Goal: Task Accomplishment & Management: Complete application form

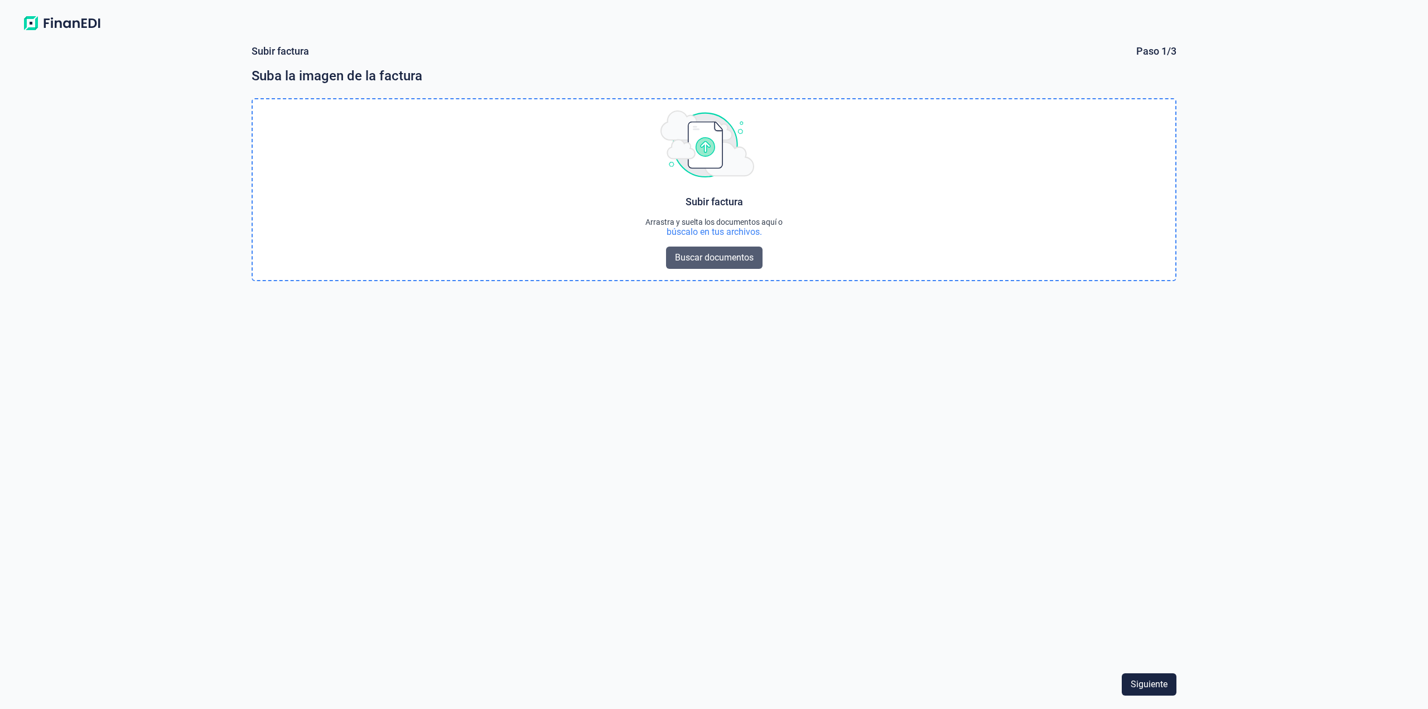
click at [708, 265] on button "Buscar documentos" at bounding box center [714, 258] width 96 height 22
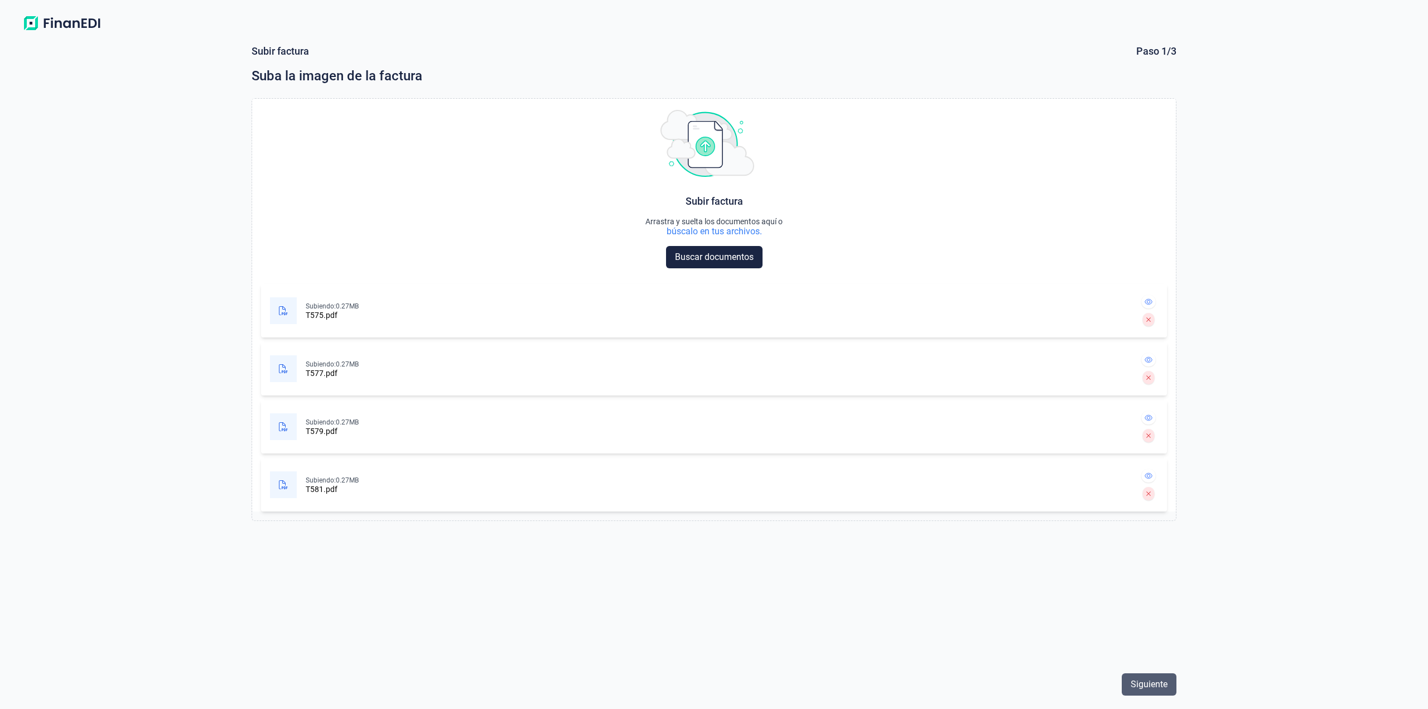
click at [1149, 688] on span "Siguiente" at bounding box center [1149, 684] width 37 height 13
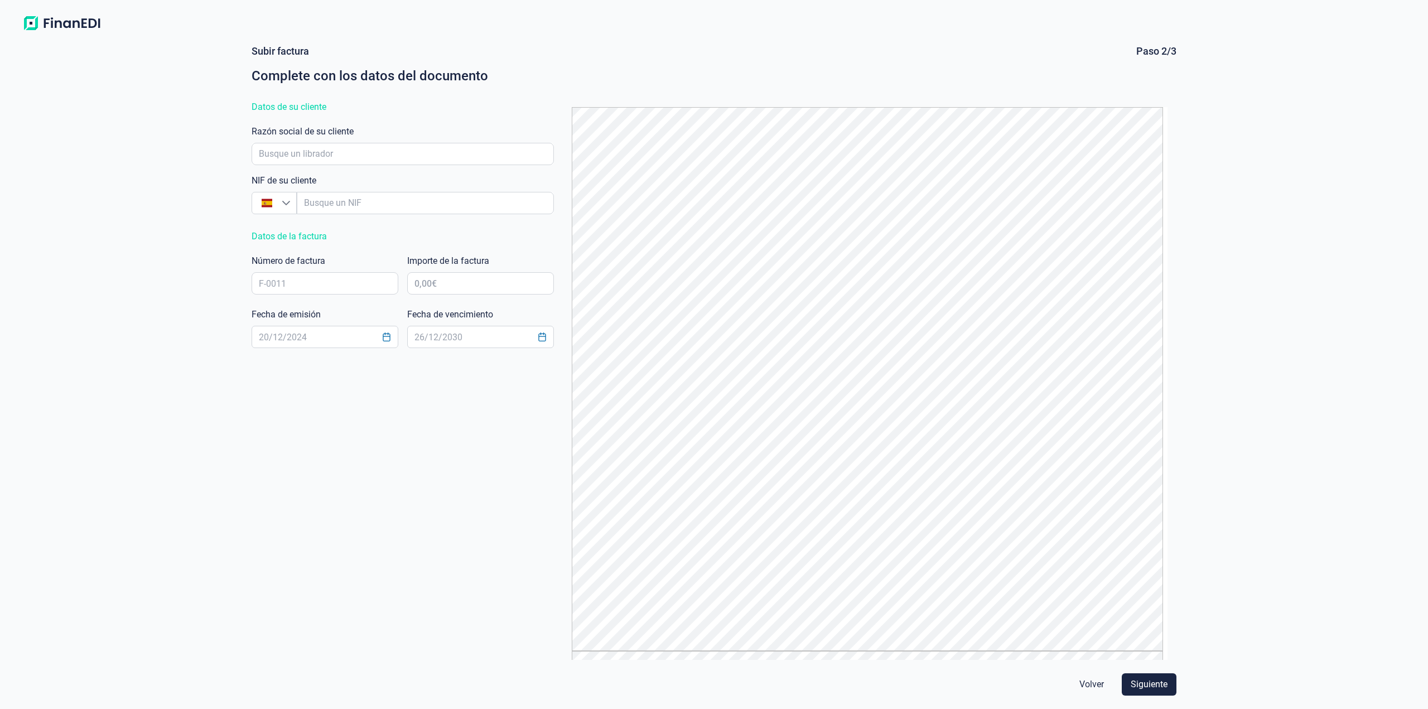
click at [1117, 85] on div "Subir factura Paso 2/3 Complete con los datos del documento" at bounding box center [714, 67] width 925 height 45
click at [1103, 684] on span "Volver" at bounding box center [1091, 684] width 25 height 13
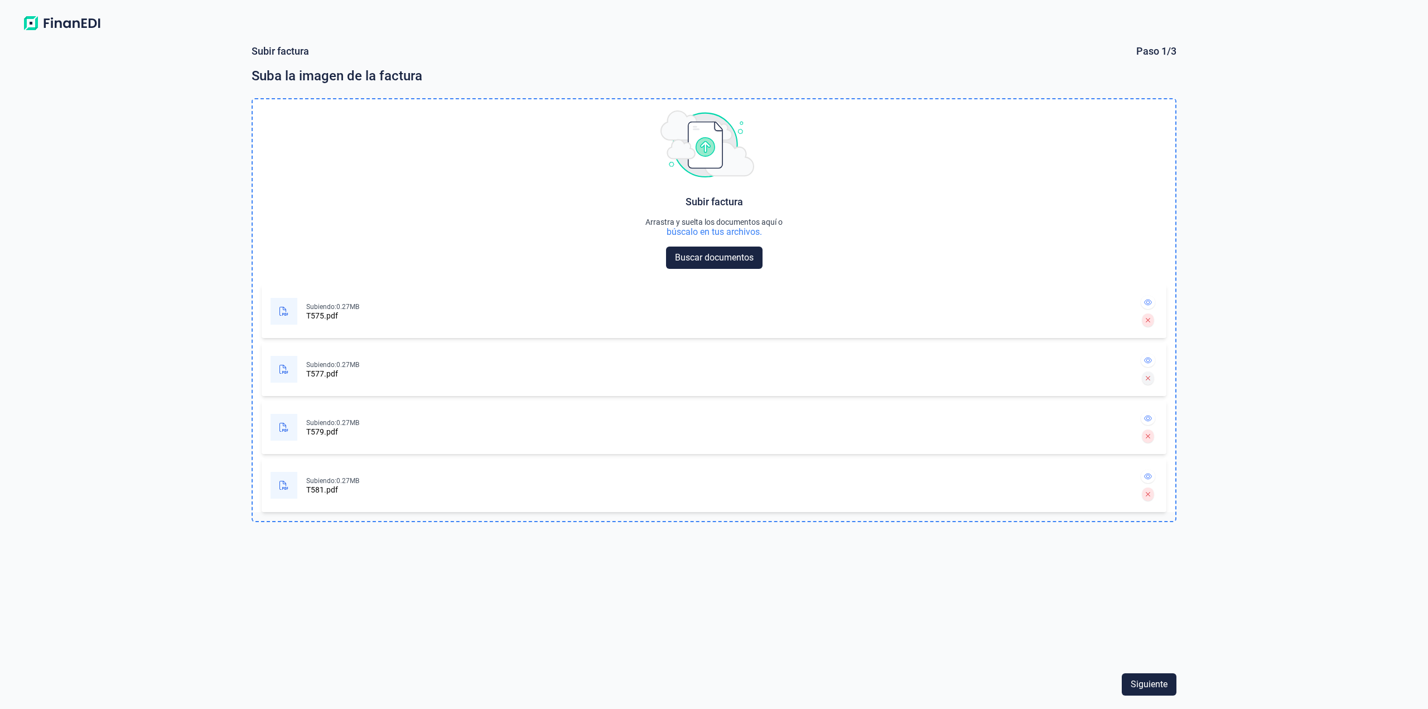
click at [1146, 378] on icon at bounding box center [1148, 378] width 5 height 7
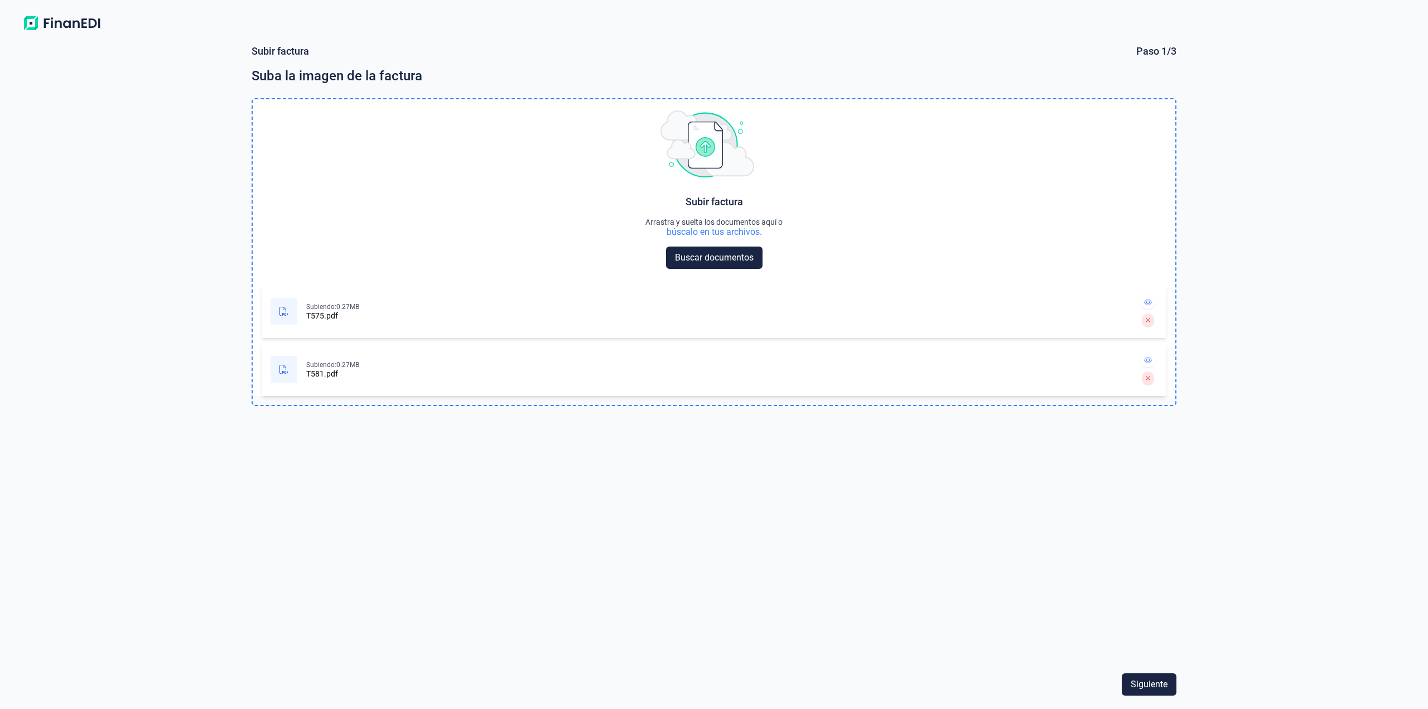
click at [1146, 378] on icon at bounding box center [1148, 378] width 5 height 7
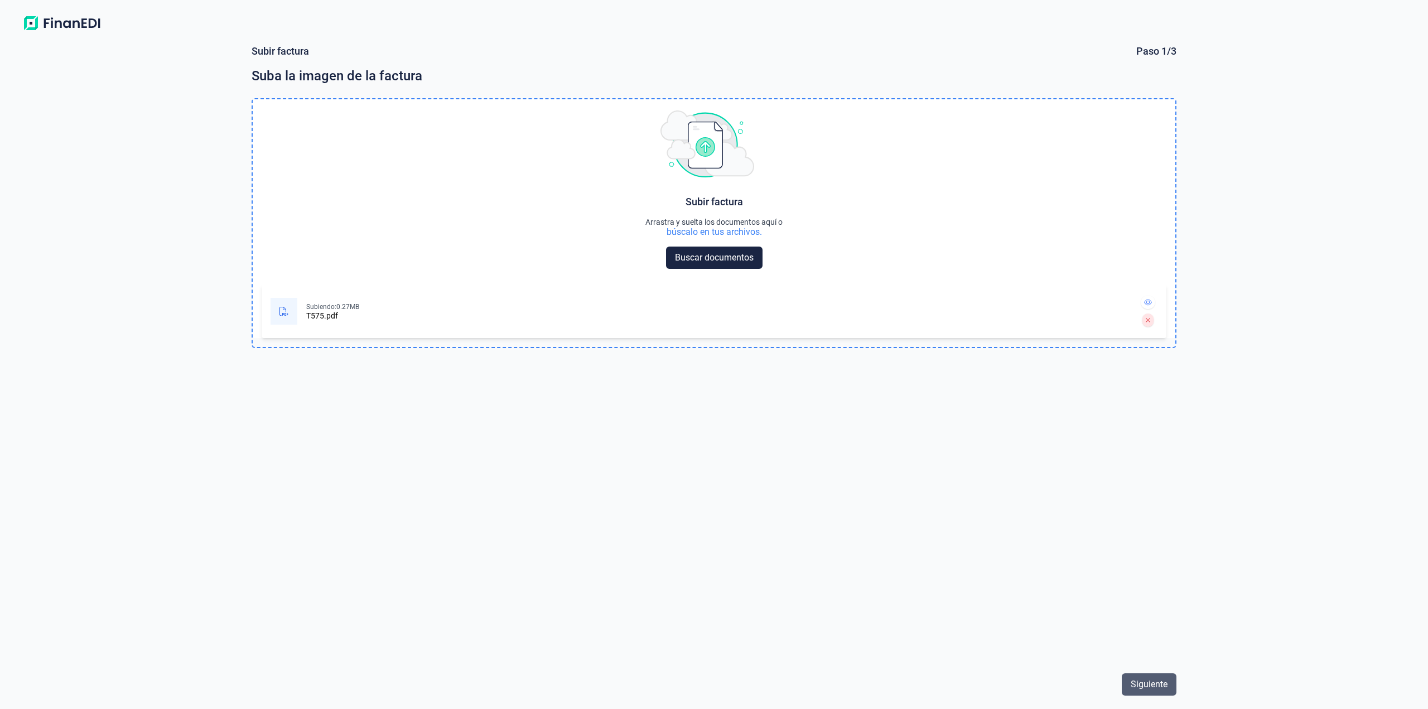
click at [1156, 678] on span "Siguiente" at bounding box center [1149, 684] width 37 height 13
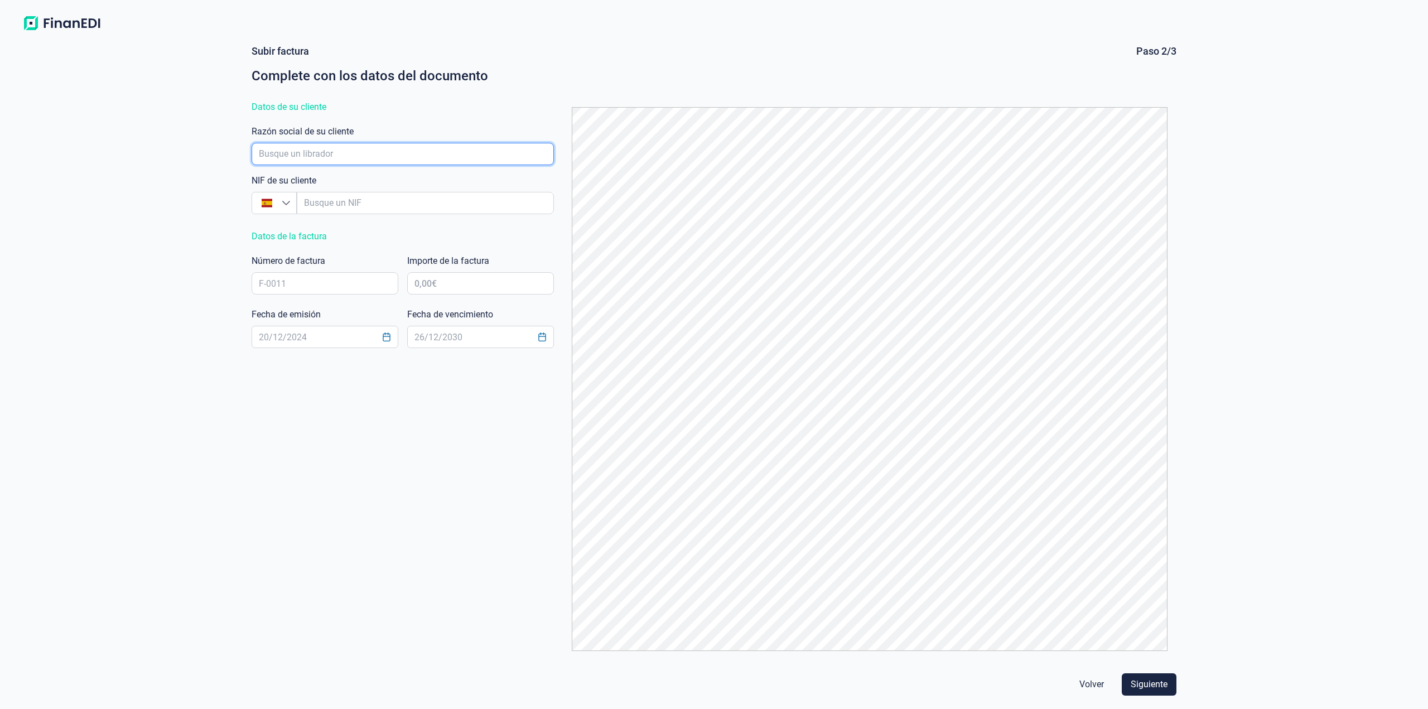
click at [328, 157] on input "empresaAutocomplete" at bounding box center [403, 154] width 302 height 22
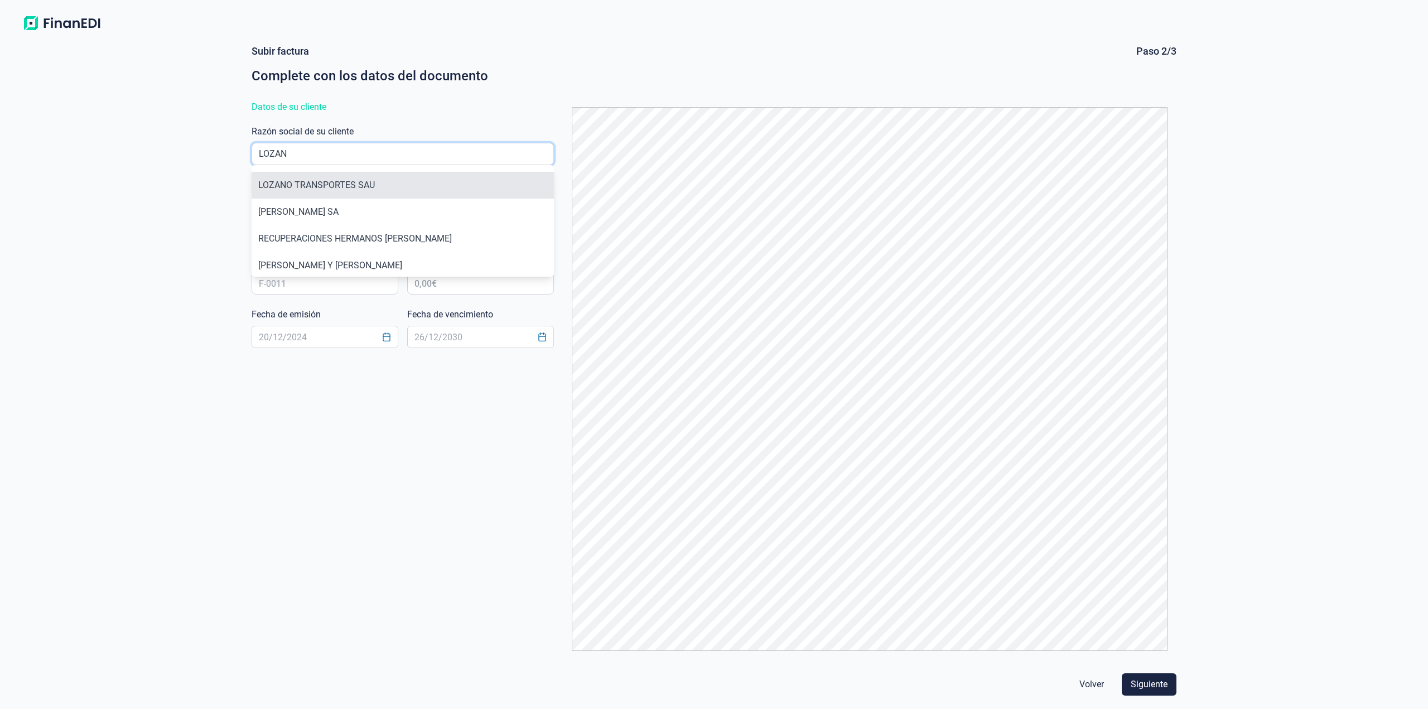
type input "LOZAN"
click at [336, 175] on li "LOZANO TRANSPORTES SAU" at bounding box center [403, 185] width 302 height 27
type input "A50113380"
type input "LOZANO TRANSPORTES SAU"
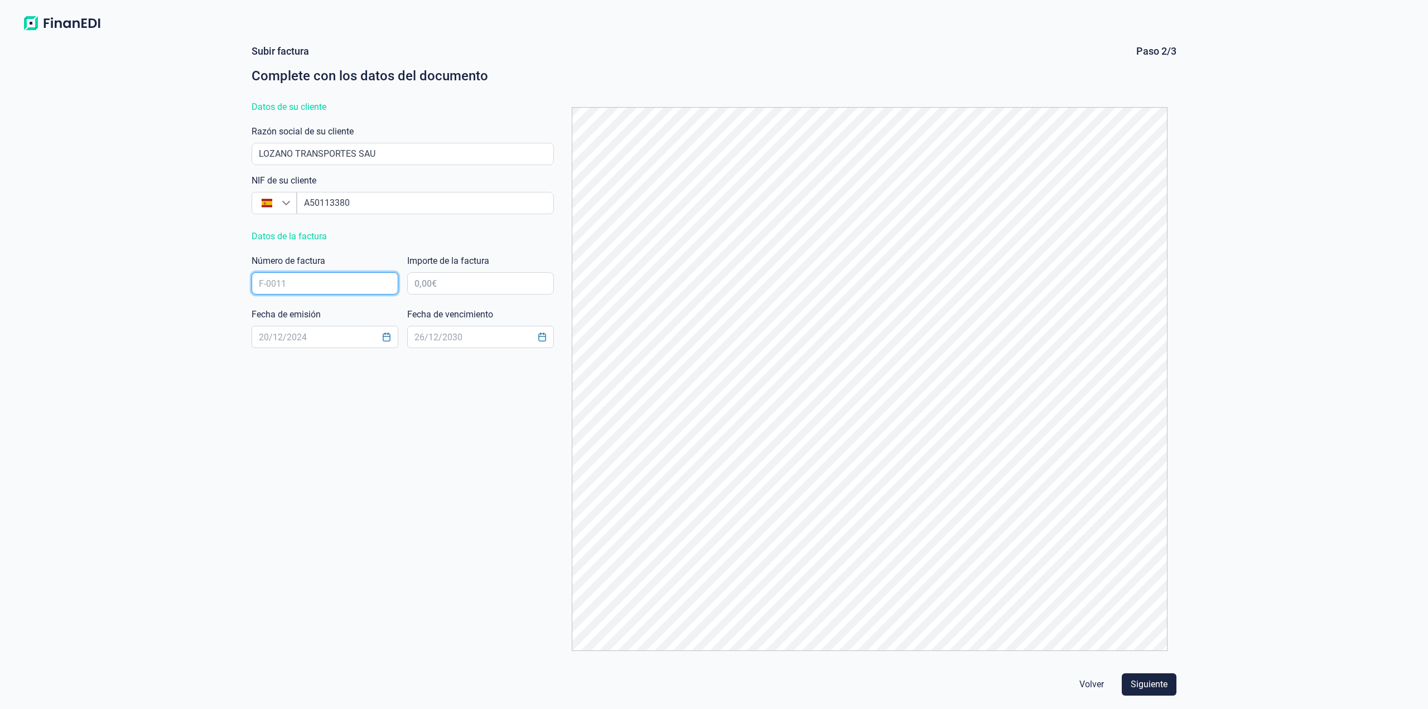
click at [337, 288] on input "text" at bounding box center [325, 283] width 147 height 22
type input "T575"
click at [446, 286] on input "text" at bounding box center [480, 283] width 147 height 22
type input "10.009,17 €"
click at [333, 346] on input "text" at bounding box center [325, 337] width 147 height 22
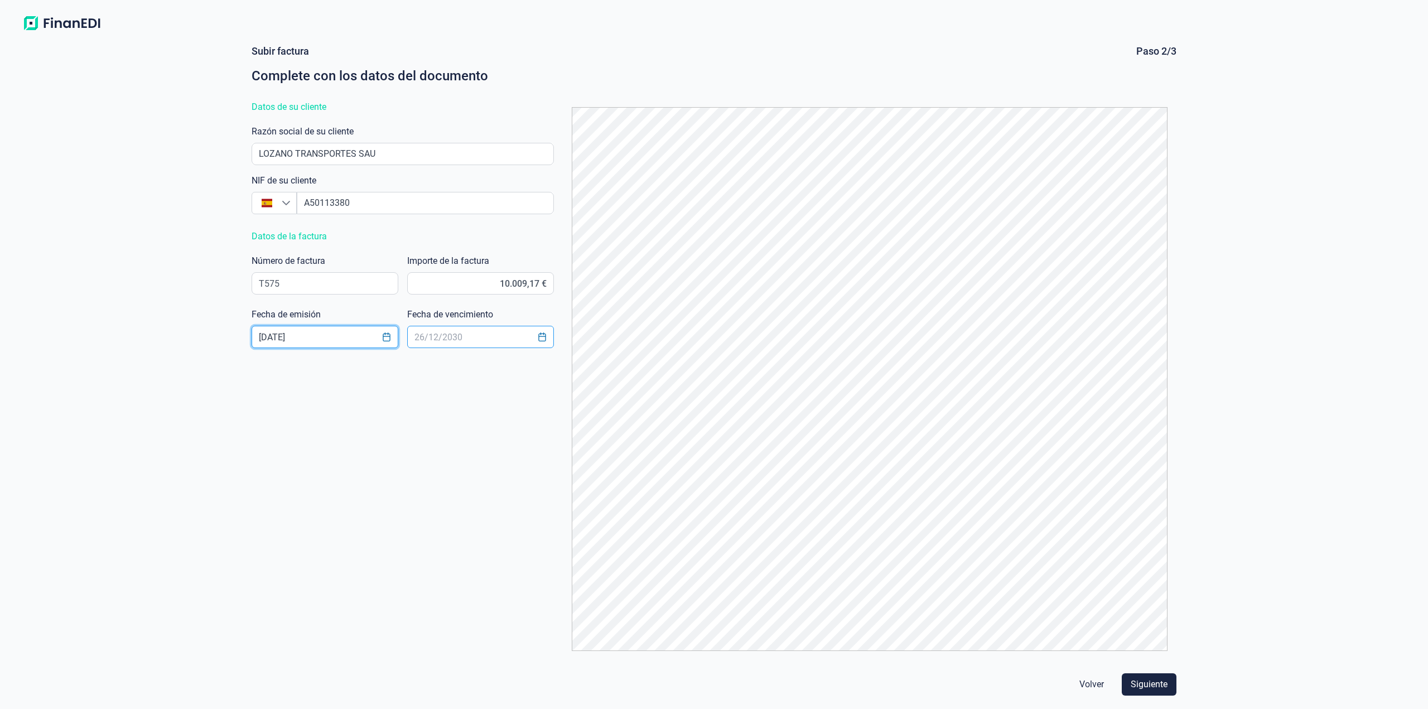
type input "[DATE]"
click at [418, 340] on input "text" at bounding box center [480, 337] width 147 height 22
type input "[DATE]"
click at [1147, 690] on span "Siguiente" at bounding box center [1149, 684] width 37 height 13
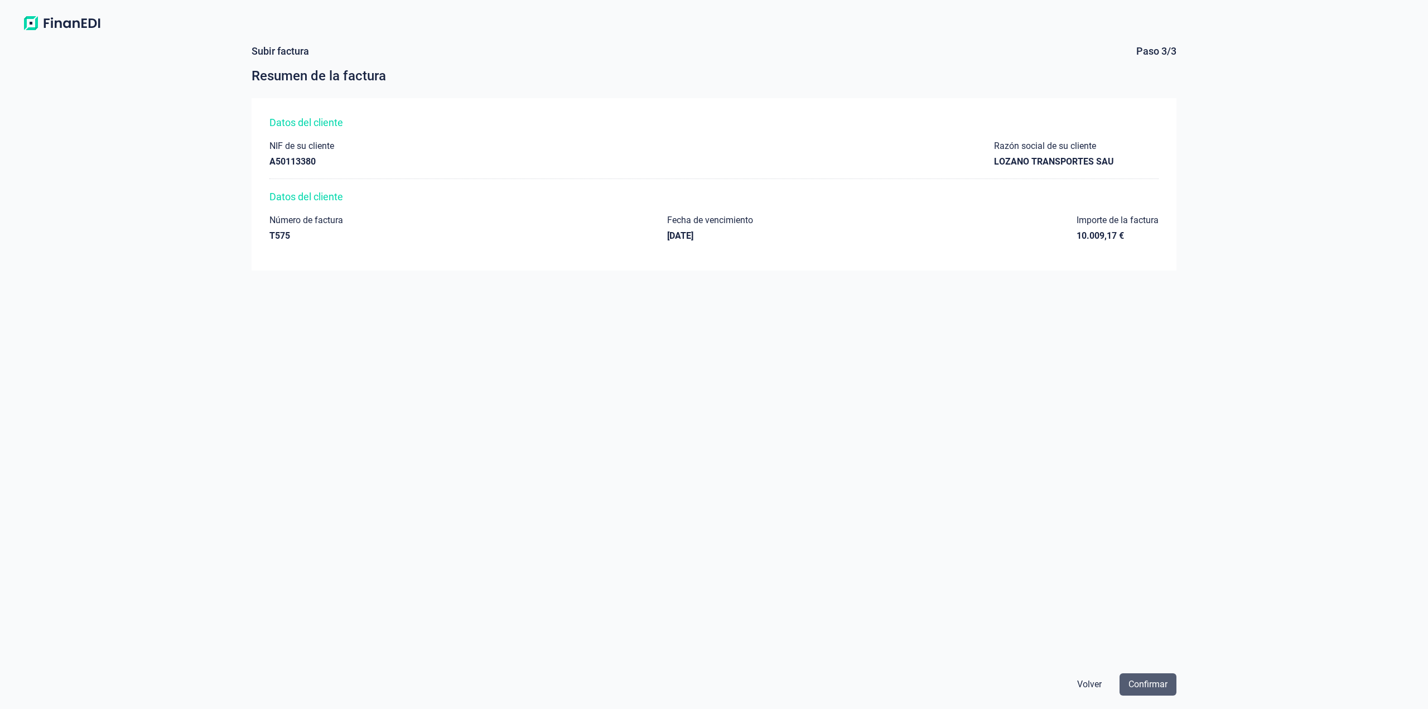
click at [1136, 680] on span "Confirmar" at bounding box center [1147, 684] width 39 height 13
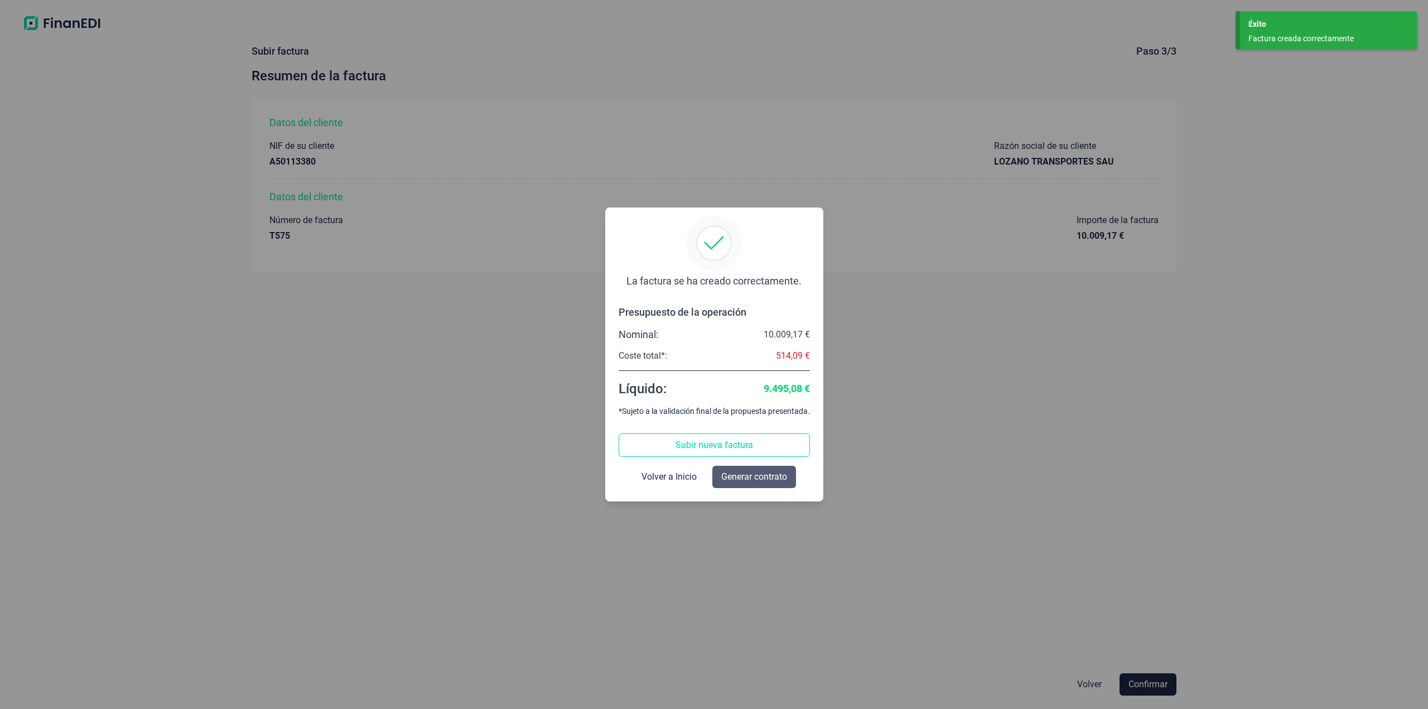
click at [737, 475] on span "Generar contrato" at bounding box center [754, 476] width 66 height 13
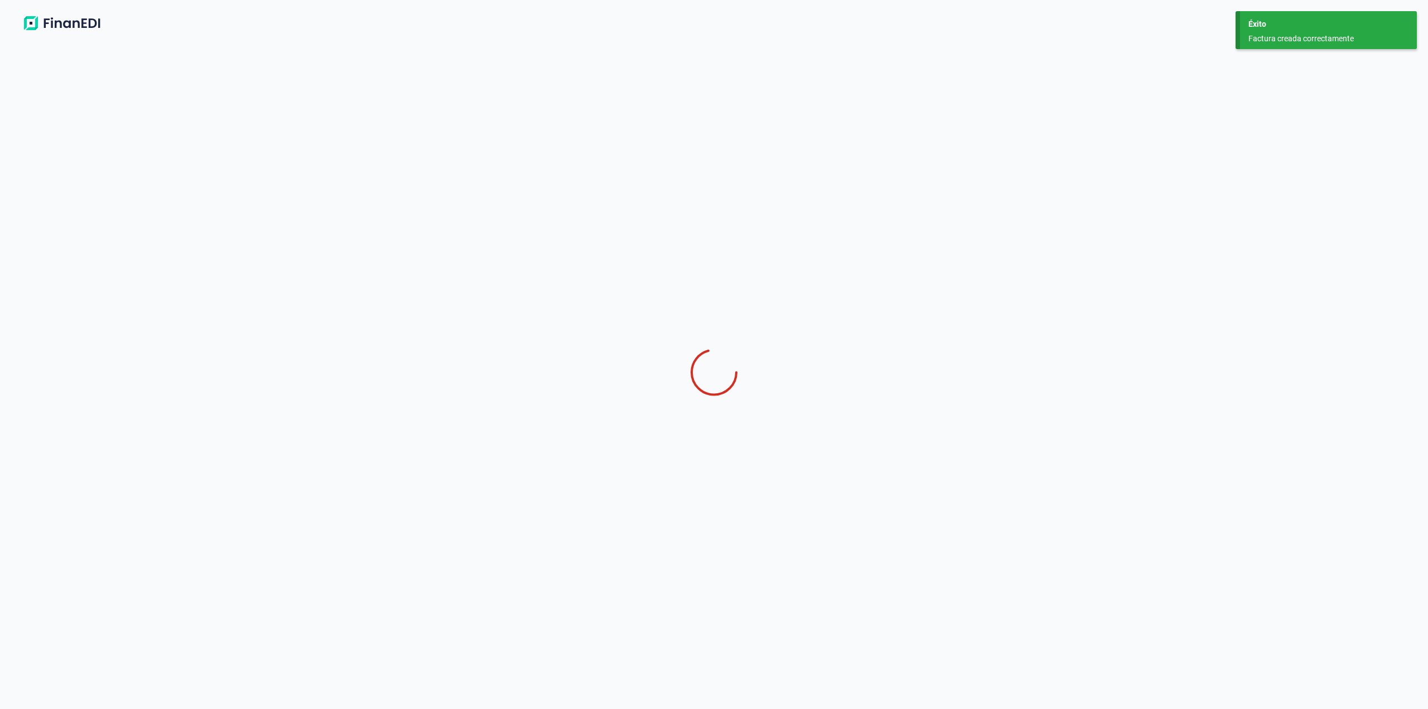
select select "ES"
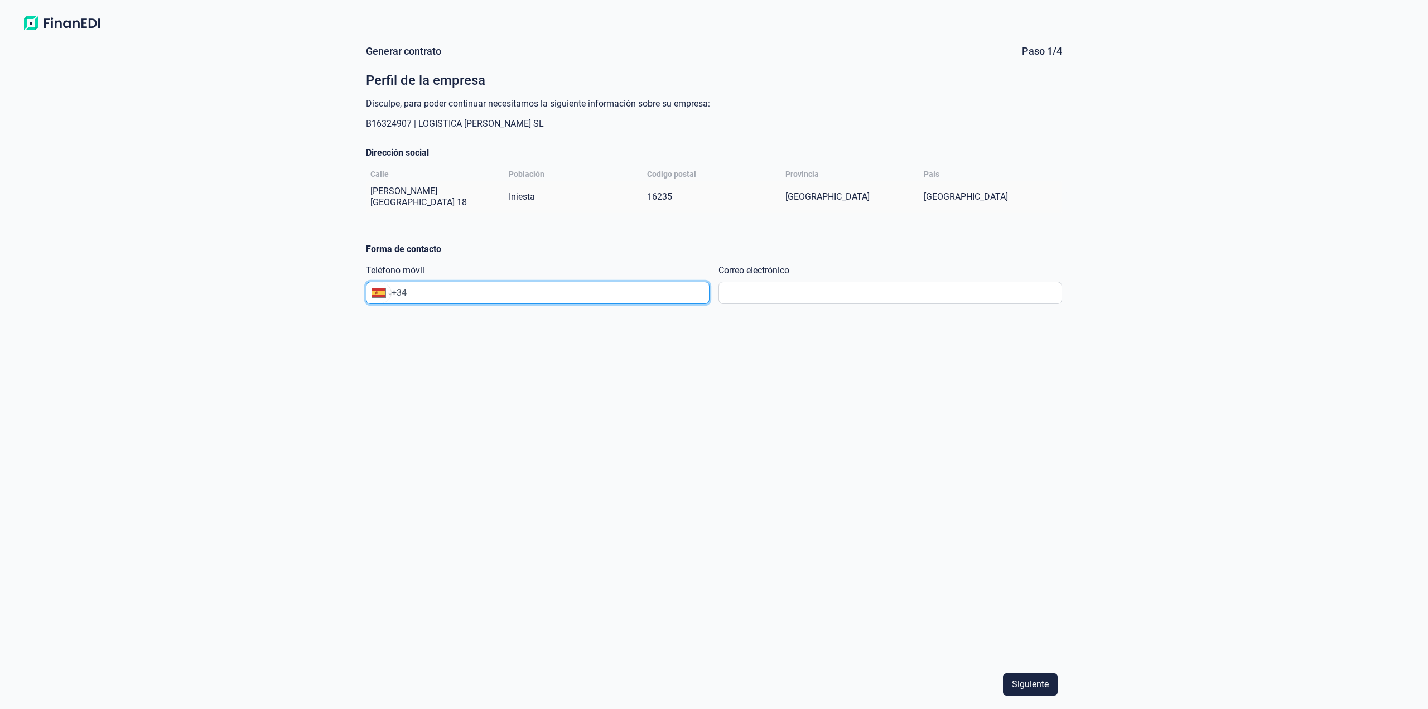
click at [589, 286] on input "+34" at bounding box center [550, 292] width 317 height 13
type input "[PHONE_NUMBER]"
type input "[EMAIL_ADDRESS][DOMAIN_NAME]"
type input "[PHONE_NUMBER]"
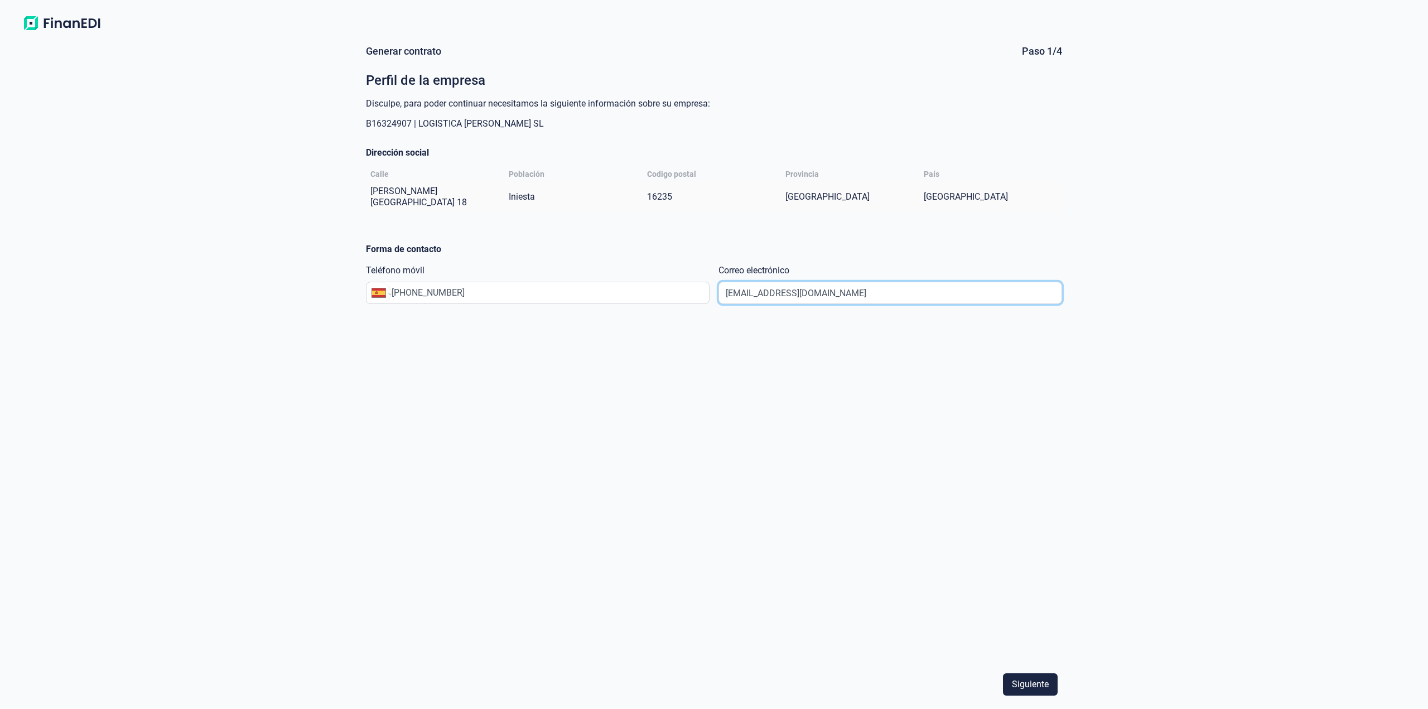
drag, startPoint x: 898, startPoint y: 278, endPoint x: 697, endPoint y: 280, distance: 200.8
click at [697, 280] on div "Generar contrato Paso 1/4 Perfil de la empresa Disculpe, para poder continuar n…" at bounding box center [714, 357] width 696 height 624
type input "[EMAIL_ADDRESS][DOMAIN_NAME]"
click at [1009, 365] on div "Generar contrato Paso 1/4 Perfil de la empresa Disculpe, para poder continuar n…" at bounding box center [714, 357] width 696 height 624
click at [1036, 684] on span "Siguiente" at bounding box center [1030, 684] width 37 height 13
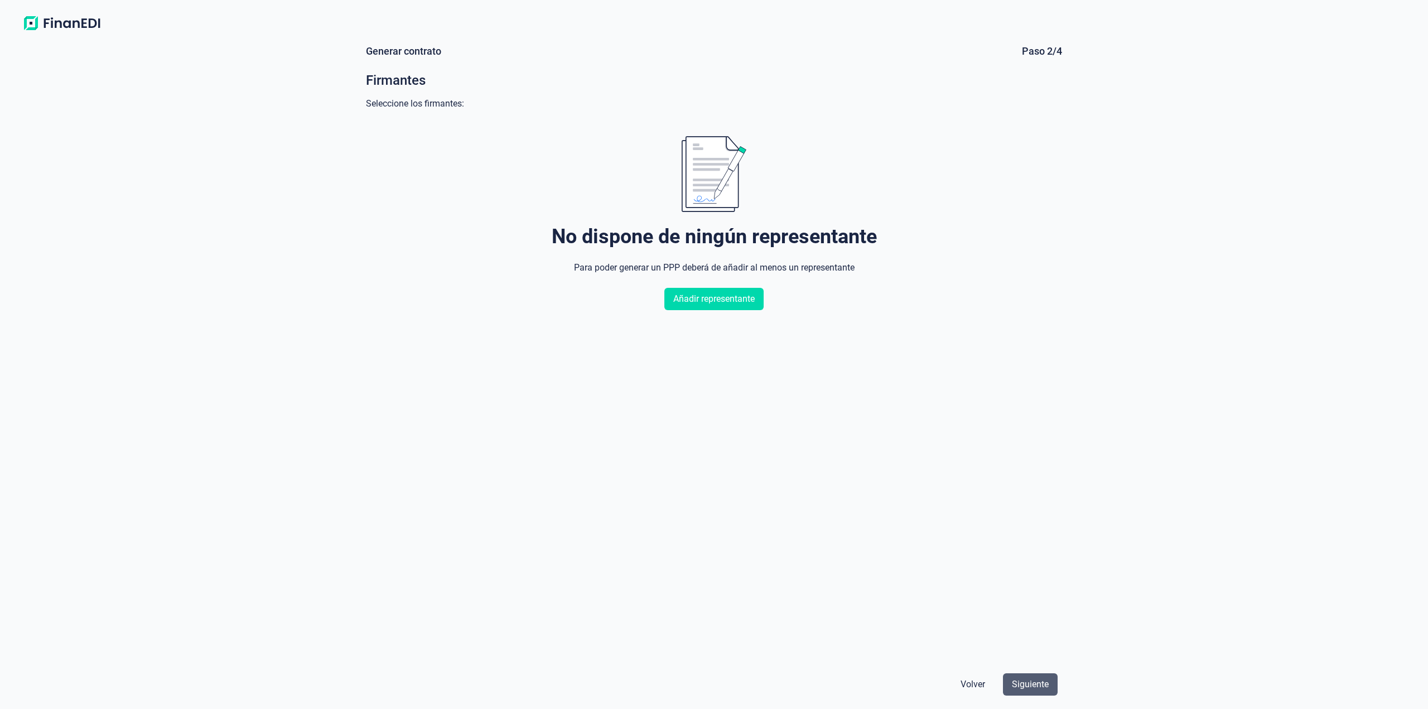
click at [1018, 680] on span "Siguiente" at bounding box center [1030, 684] width 37 height 13
click at [715, 297] on span "Añadir representante" at bounding box center [713, 298] width 81 height 13
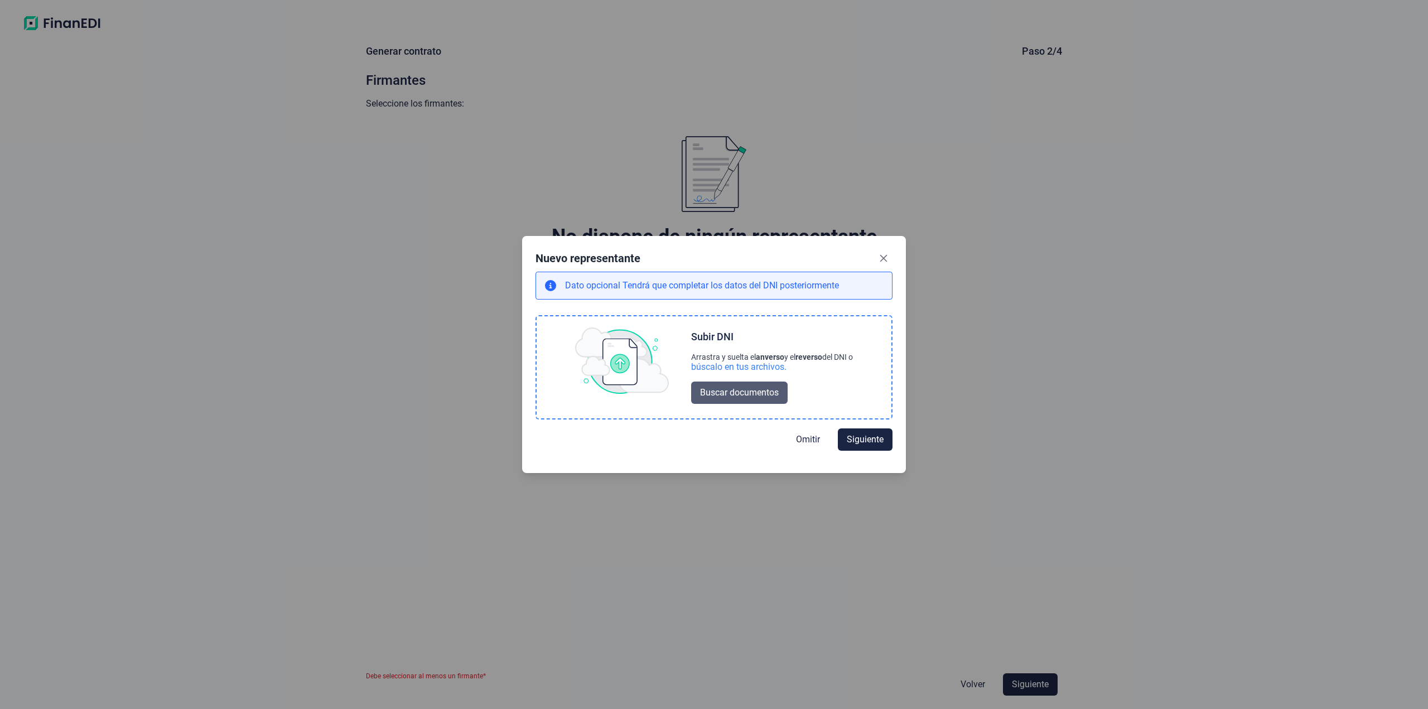
click at [763, 394] on span "Buscar documentos" at bounding box center [739, 392] width 79 height 13
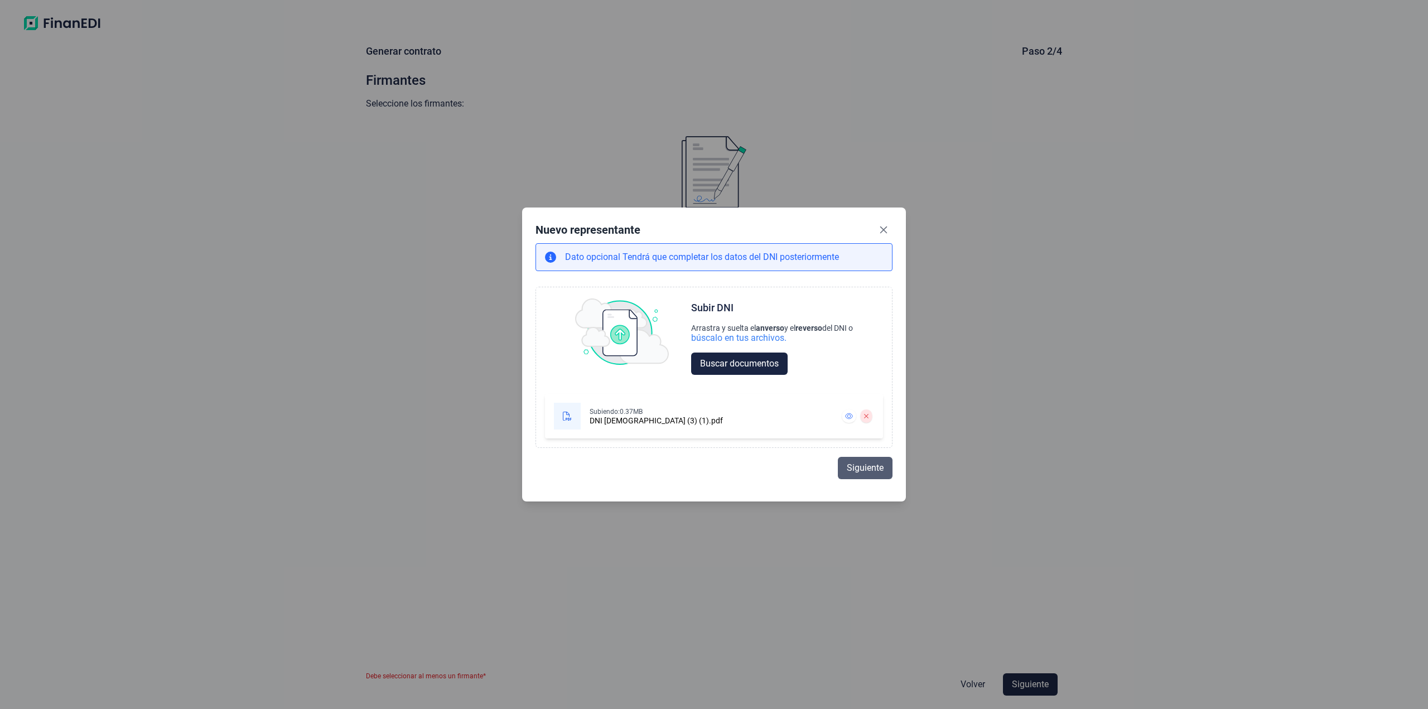
click at [861, 471] on span "Siguiente" at bounding box center [865, 467] width 37 height 13
select select "ES"
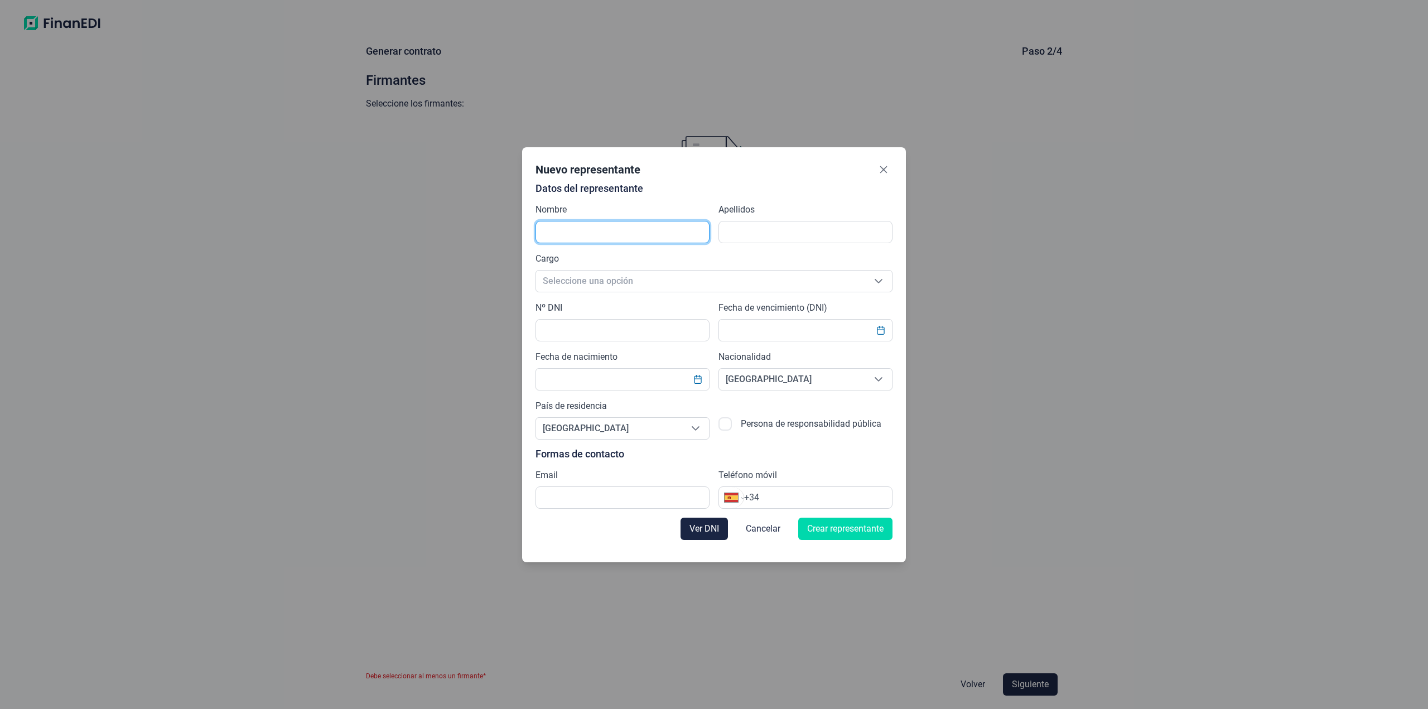
click at [639, 231] on input "text" at bounding box center [622, 232] width 174 height 22
type input "[DEMOGRAPHIC_DATA]"
type input "[PERSON_NAME]"
click at [634, 279] on span "Seleccione una opción" at bounding box center [700, 280] width 329 height 21
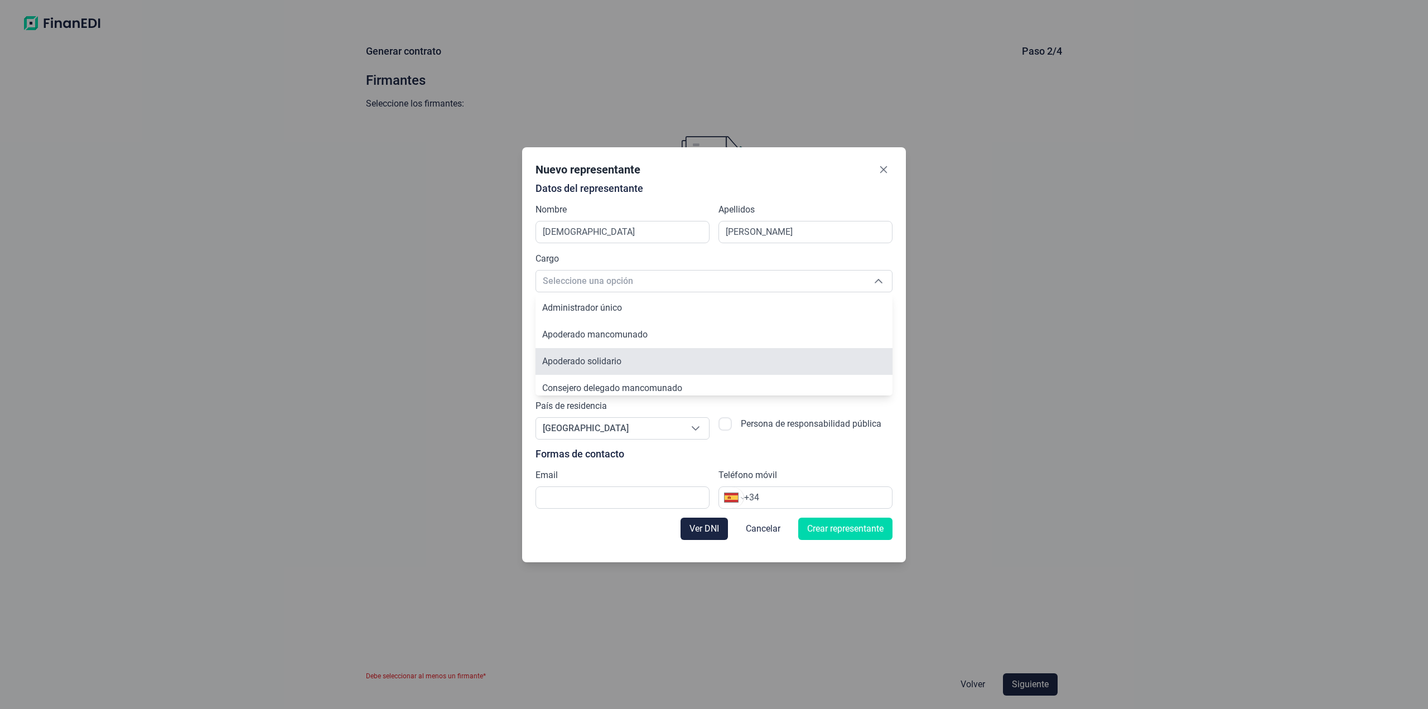
scroll to position [53, 0]
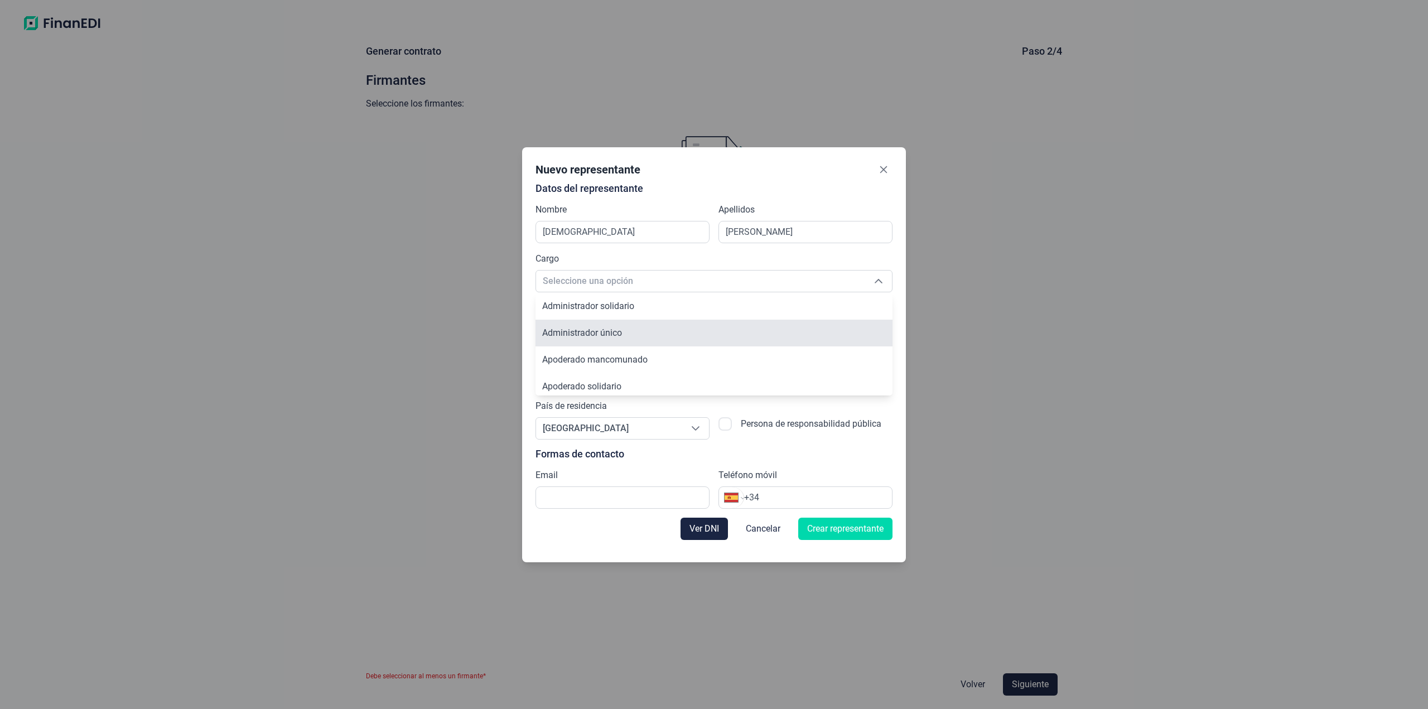
click at [636, 334] on li "Administrador único" at bounding box center [713, 333] width 357 height 27
type input "Administrador único"
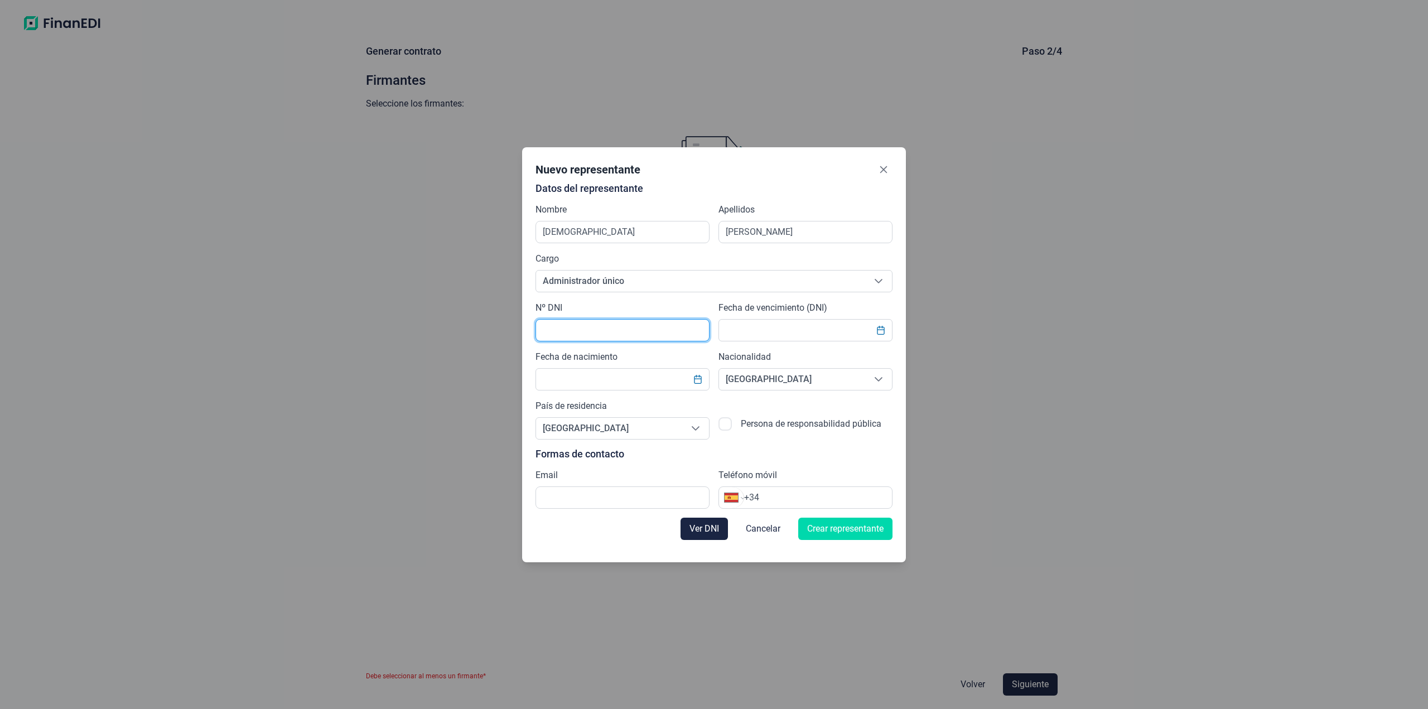
click at [635, 326] on input "text" at bounding box center [622, 330] width 174 height 22
type input "47089403P"
click at [758, 334] on input "text" at bounding box center [805, 330] width 174 height 22
click at [769, 329] on input "17/08/20230" at bounding box center [805, 330] width 174 height 22
click at [788, 336] on input "[DATE]" at bounding box center [805, 330] width 174 height 22
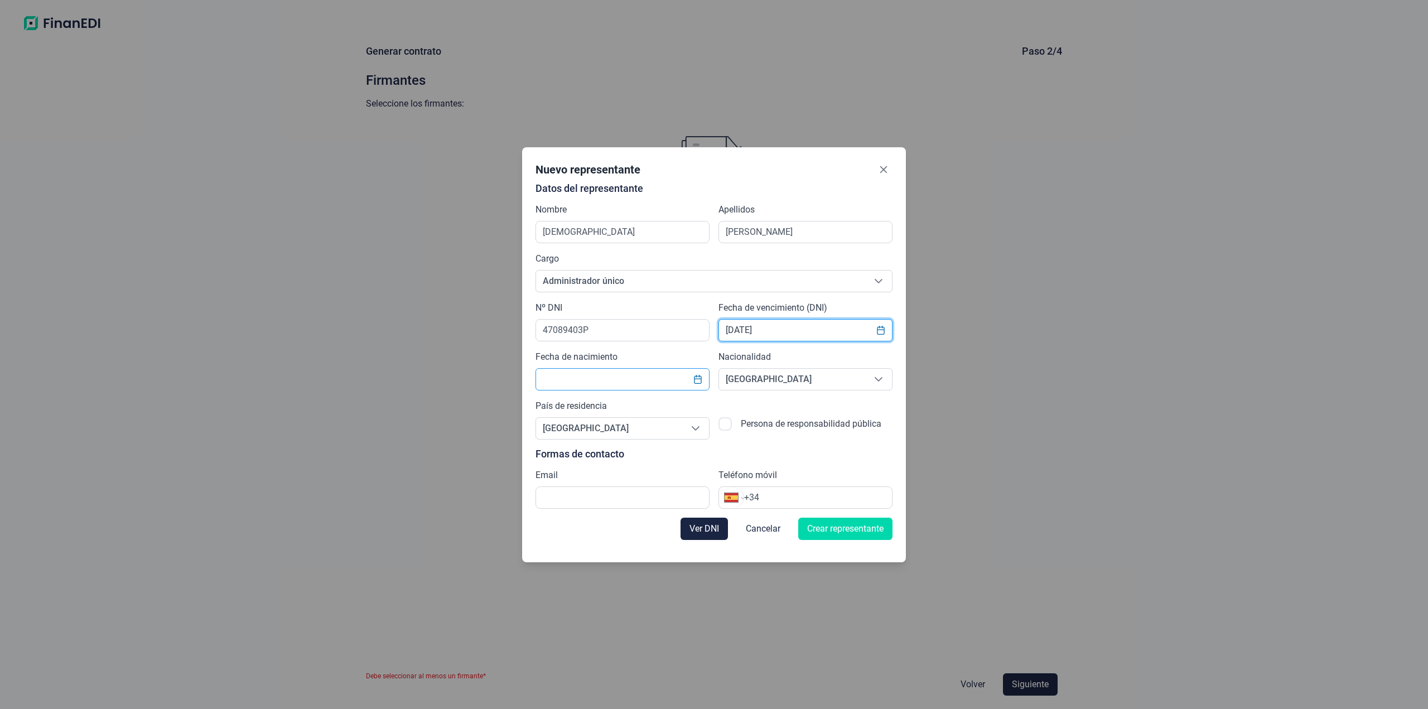
type input "[DATE]"
click at [622, 378] on input "text" at bounding box center [622, 379] width 174 height 22
type input "[DATE]"
click at [622, 426] on span "[GEOGRAPHIC_DATA]" at bounding box center [609, 428] width 146 height 21
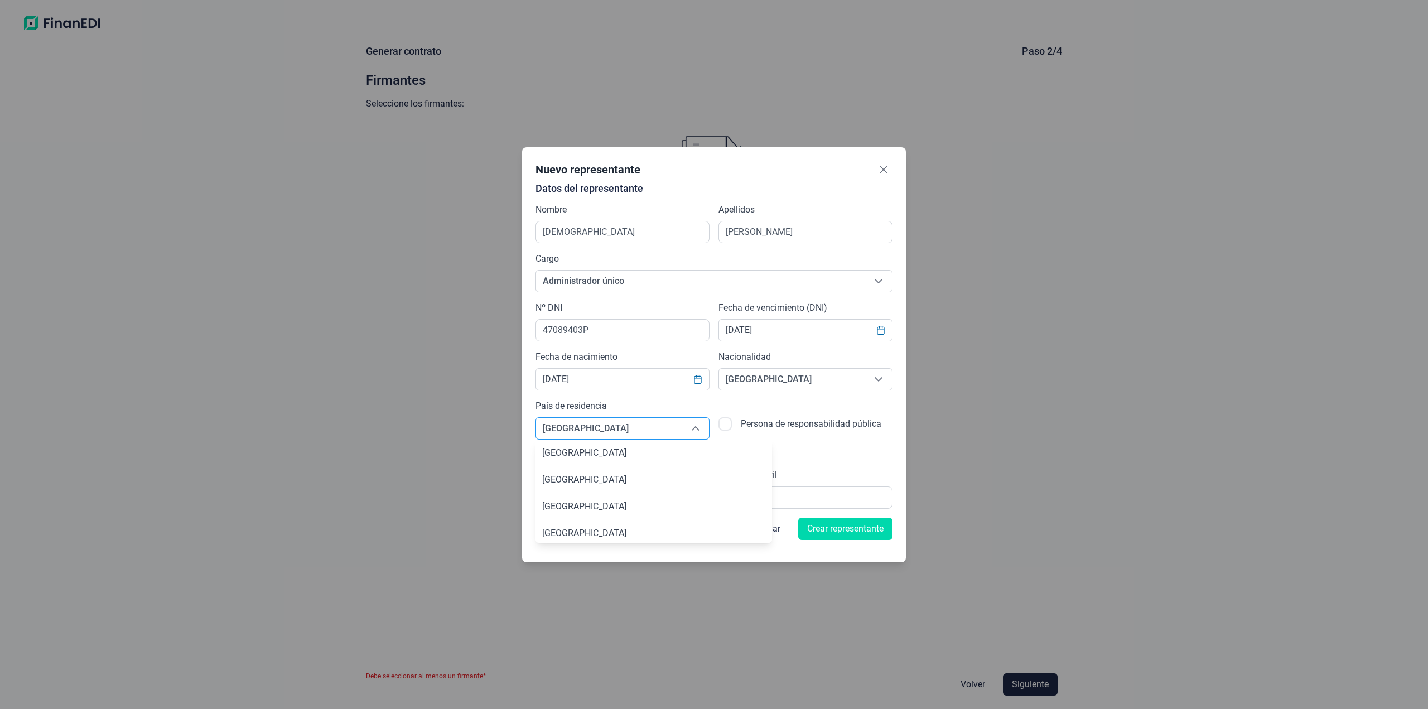
click at [616, 433] on span "[GEOGRAPHIC_DATA]" at bounding box center [609, 428] width 146 height 21
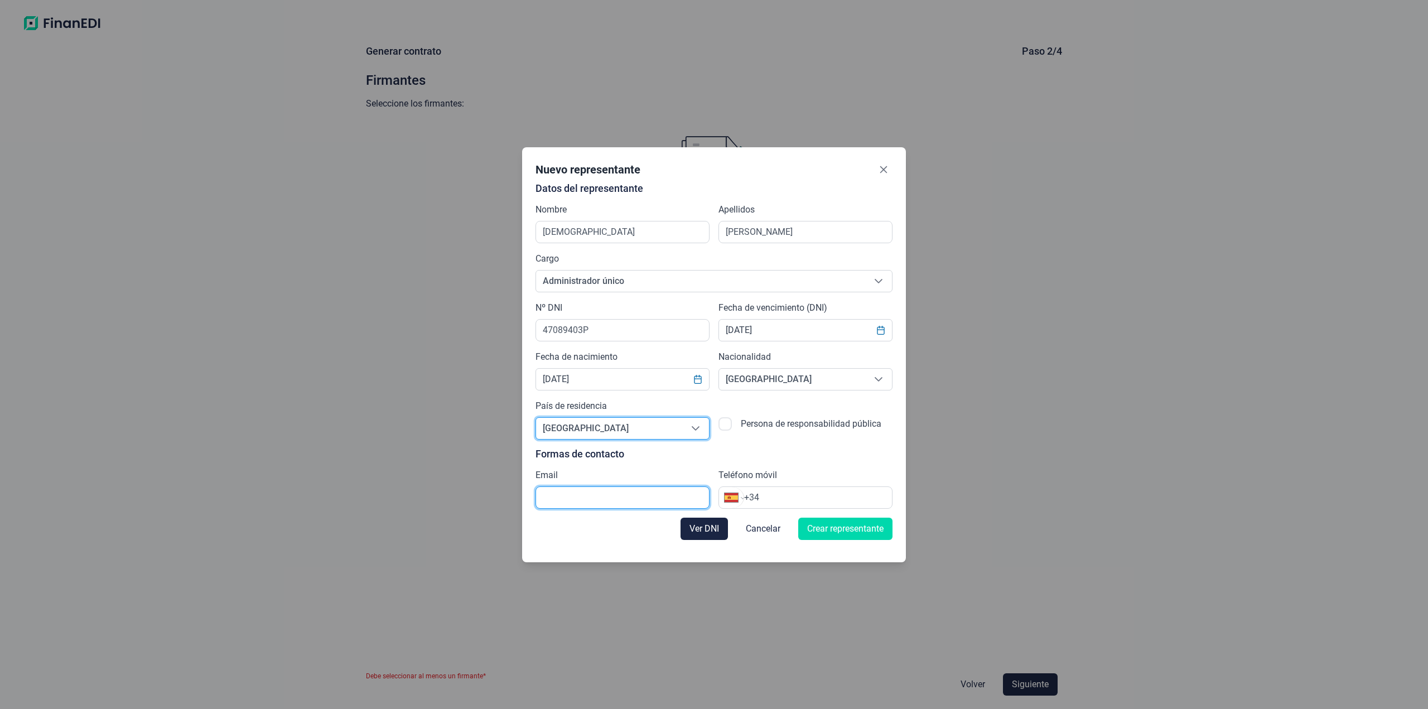
click at [603, 493] on input "text" at bounding box center [622, 497] width 174 height 22
type input "[EMAIL_ADDRESS][DOMAIN_NAME]"
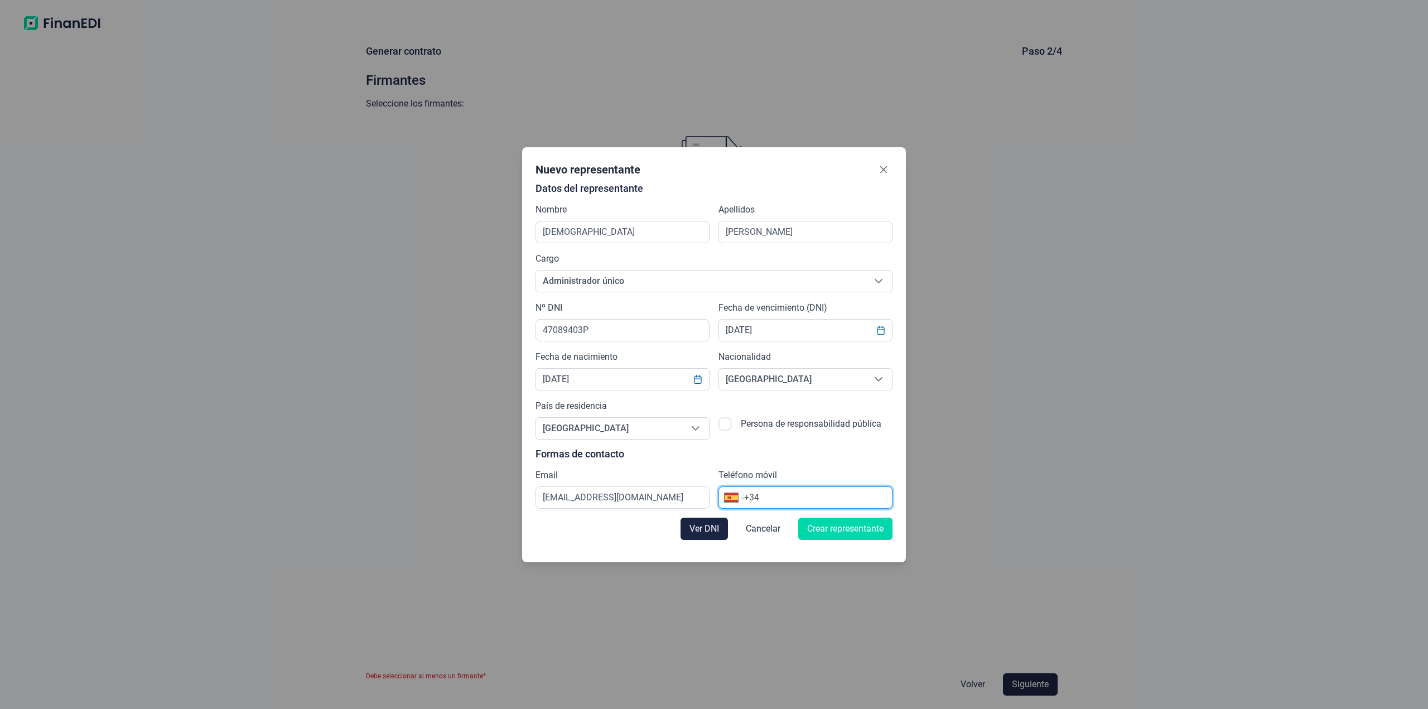
click at [792, 498] on input "+34" at bounding box center [818, 497] width 148 height 13
type input "[PHONE_NUMBER]"
click at [833, 532] on span "Crear representante" at bounding box center [845, 528] width 76 height 13
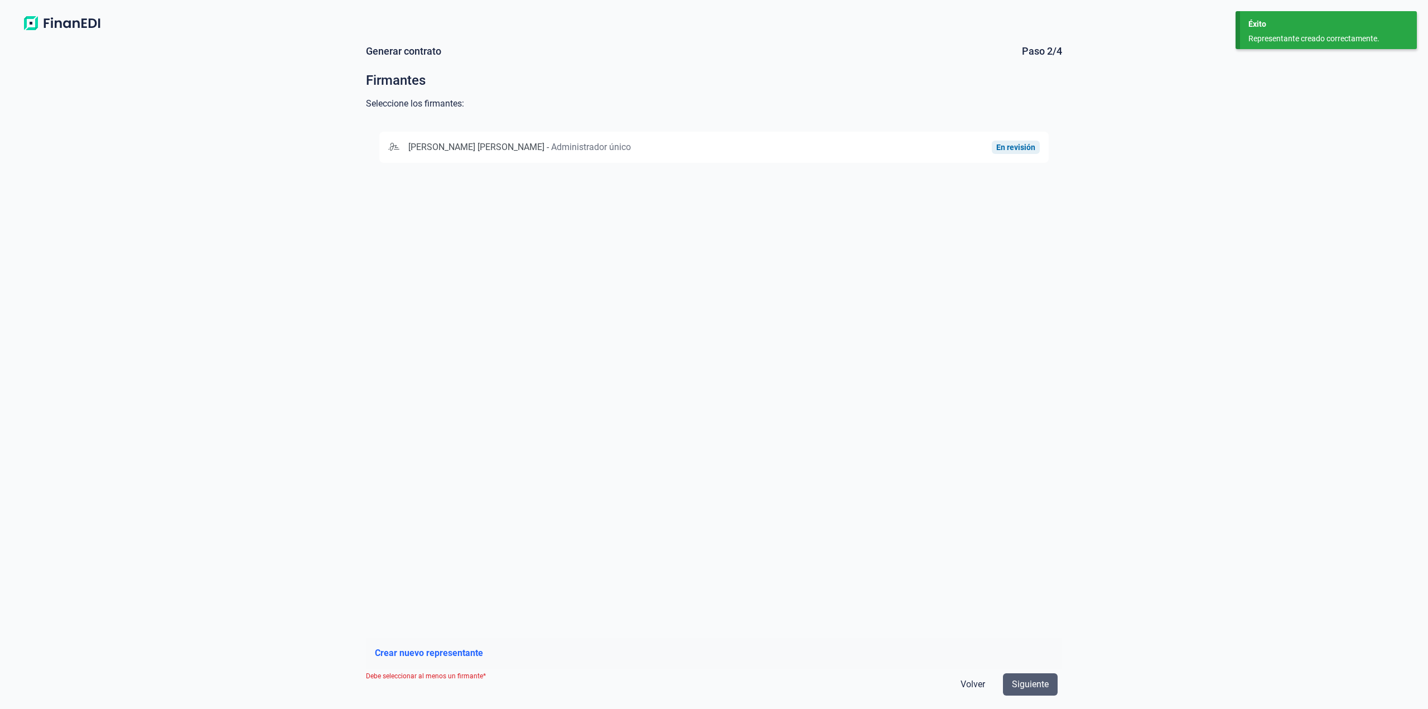
click at [1039, 683] on span "Siguiente" at bounding box center [1030, 684] width 37 height 13
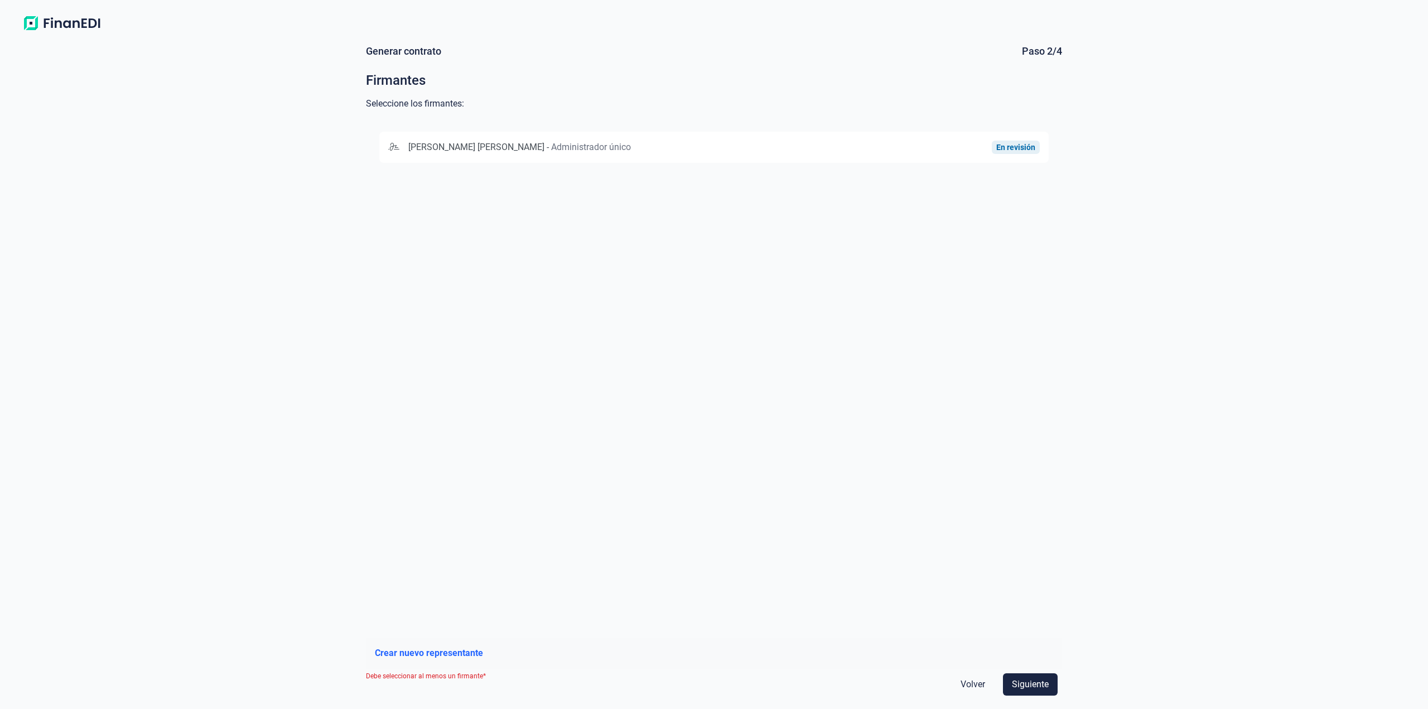
click at [1004, 145] on div "En revisión" at bounding box center [1015, 147] width 39 height 9
click at [931, 198] on div "[PERSON_NAME] [PERSON_NAME] - Administrador único En revisión" at bounding box center [714, 373] width 696 height 510
click at [1031, 683] on span "Siguiente" at bounding box center [1030, 684] width 37 height 13
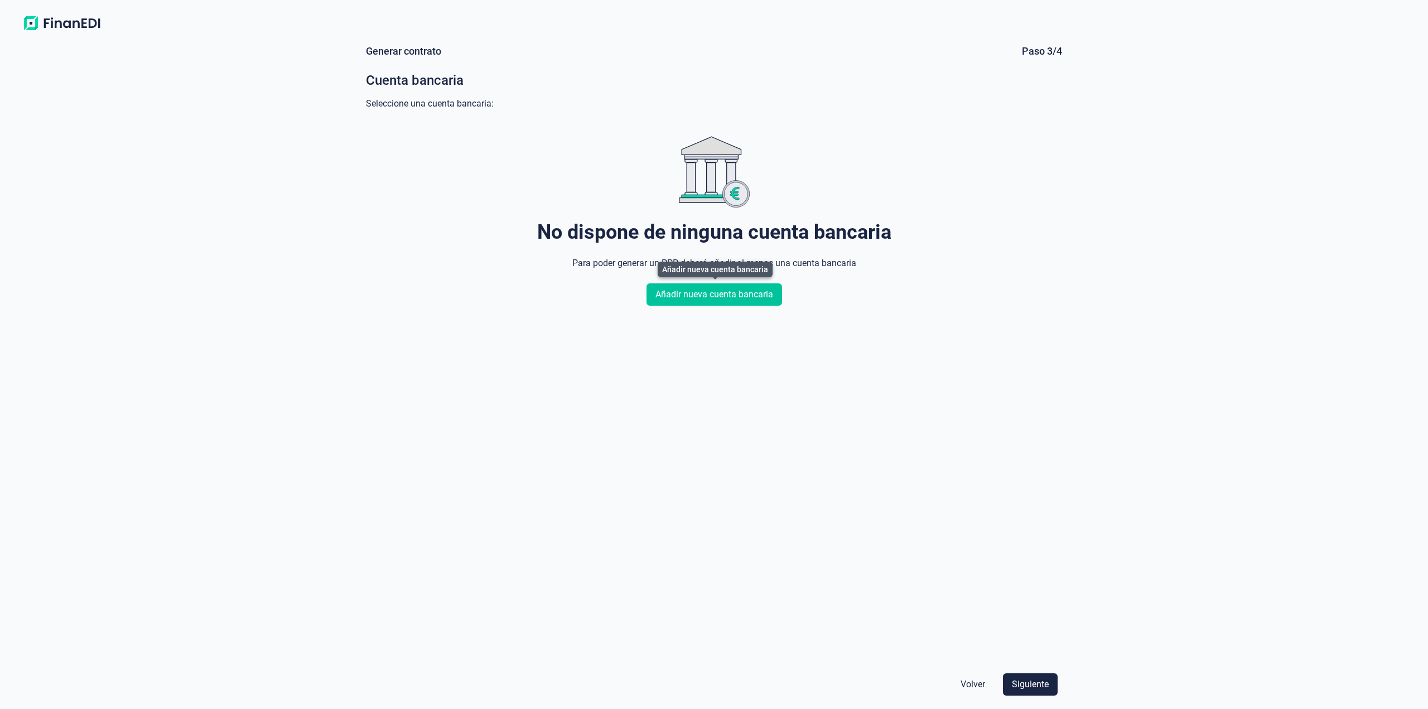
click at [699, 296] on span "Añadir nueva cuenta bancaria" at bounding box center [714, 294] width 118 height 13
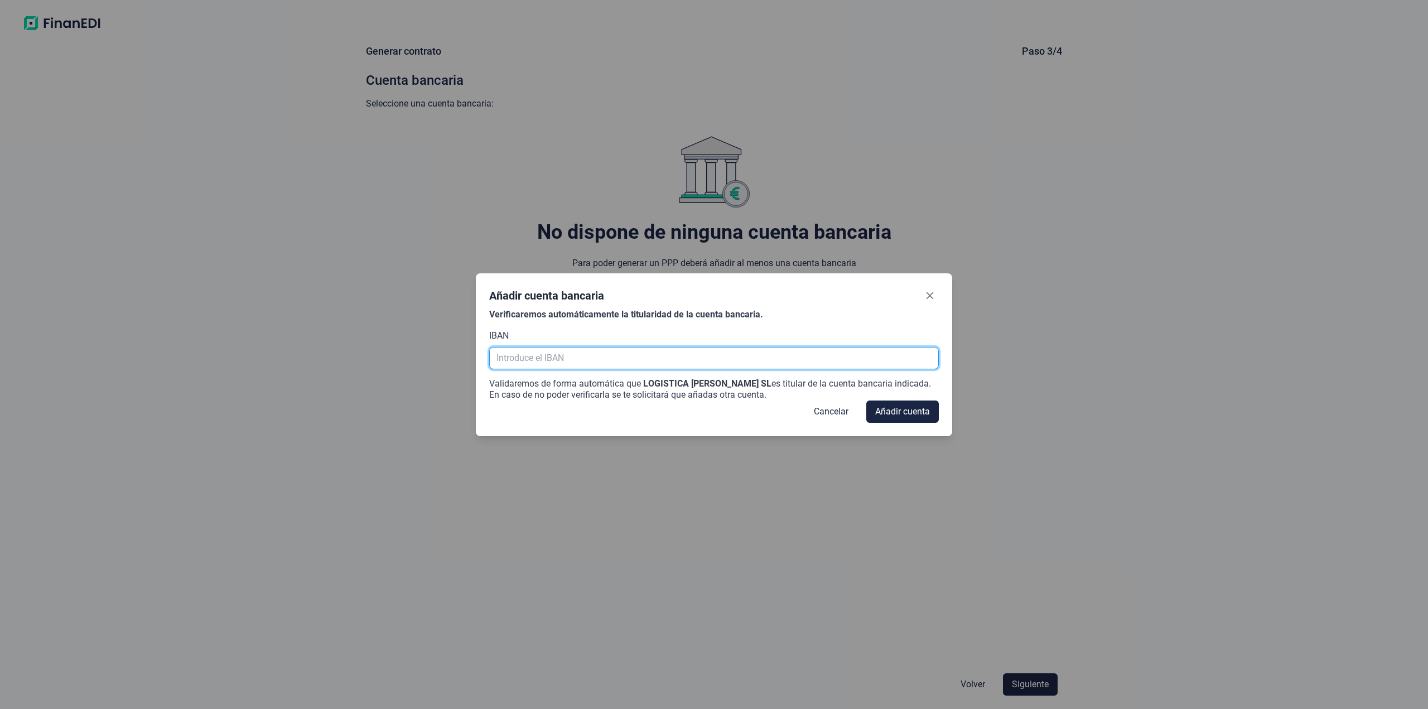
click at [650, 355] on input "text" at bounding box center [713, 358] width 449 height 22
paste input "[FINANCIAL_ID]"
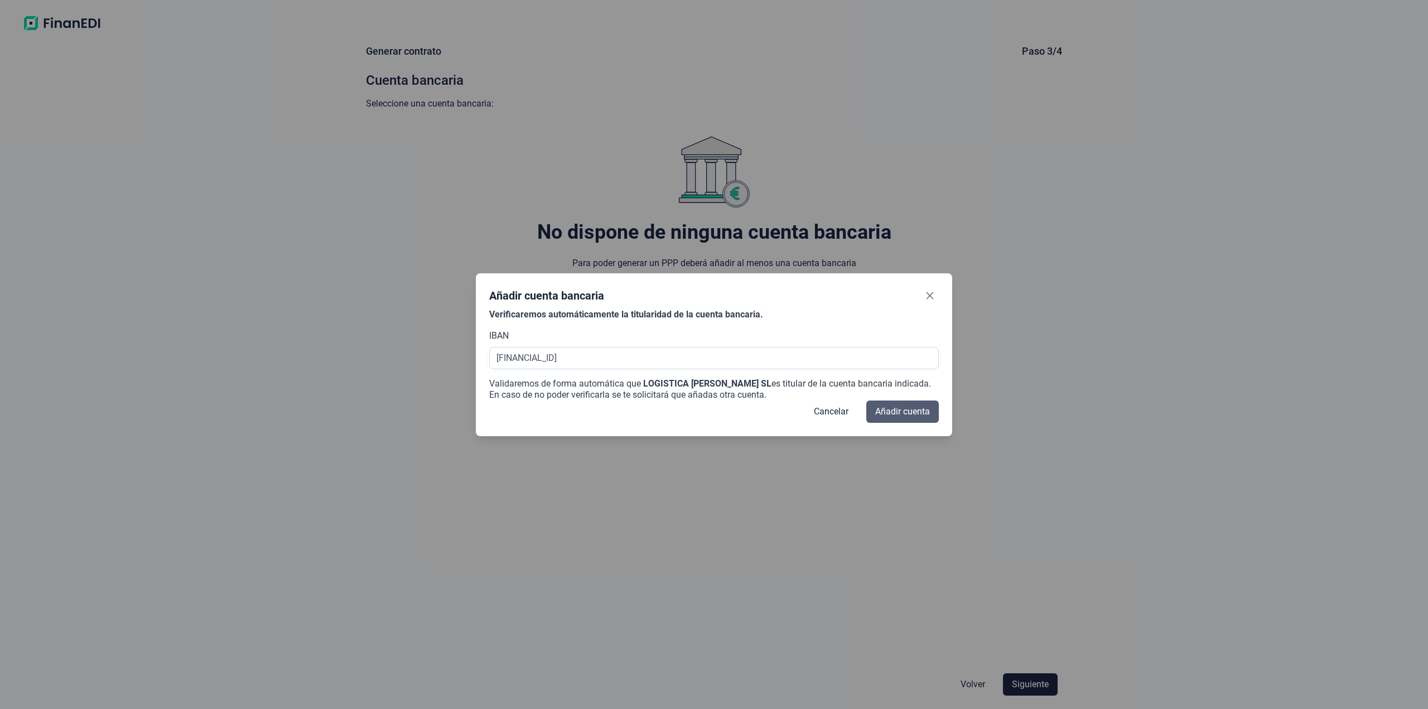
type input "[FINANCIAL_ID]"
click at [908, 417] on span "Añadir cuenta" at bounding box center [902, 411] width 55 height 13
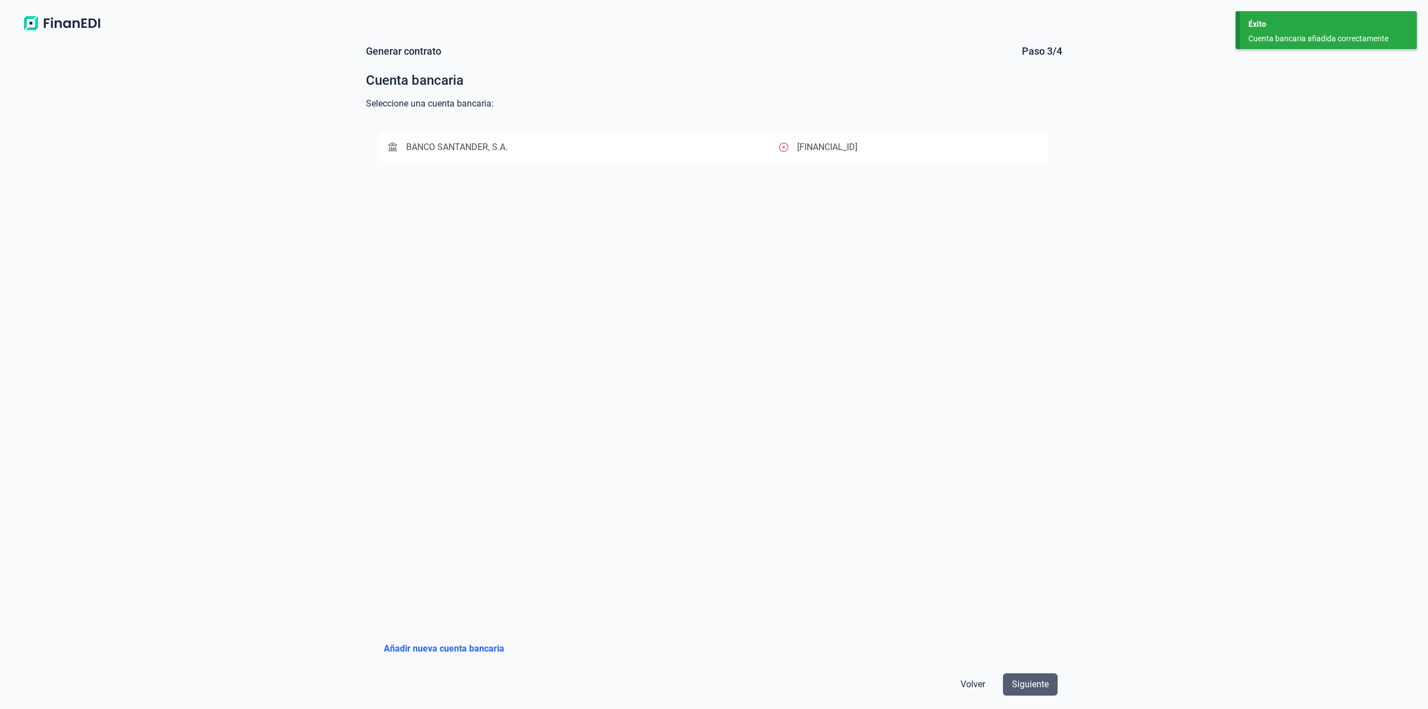
click at [1047, 691] on button "Siguiente" at bounding box center [1030, 684] width 55 height 22
click at [1044, 687] on span "Siguiente" at bounding box center [1030, 684] width 37 height 13
click at [1072, 439] on div "Generar contrato Paso 3/4 Cuenta bancaria Seleccione una cuenta bancaria: BANCO…" at bounding box center [714, 372] width 1428 height 673
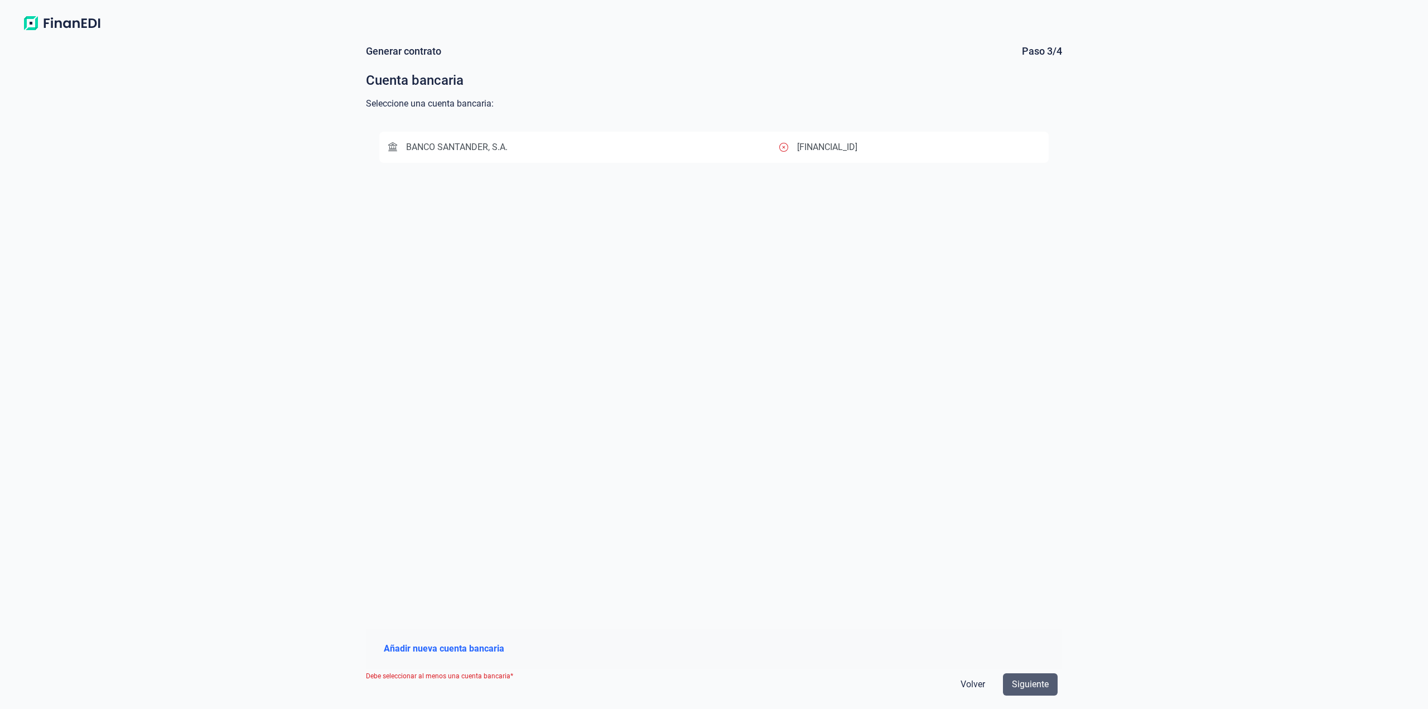
click at [1030, 684] on span "Siguiente" at bounding box center [1030, 684] width 37 height 13
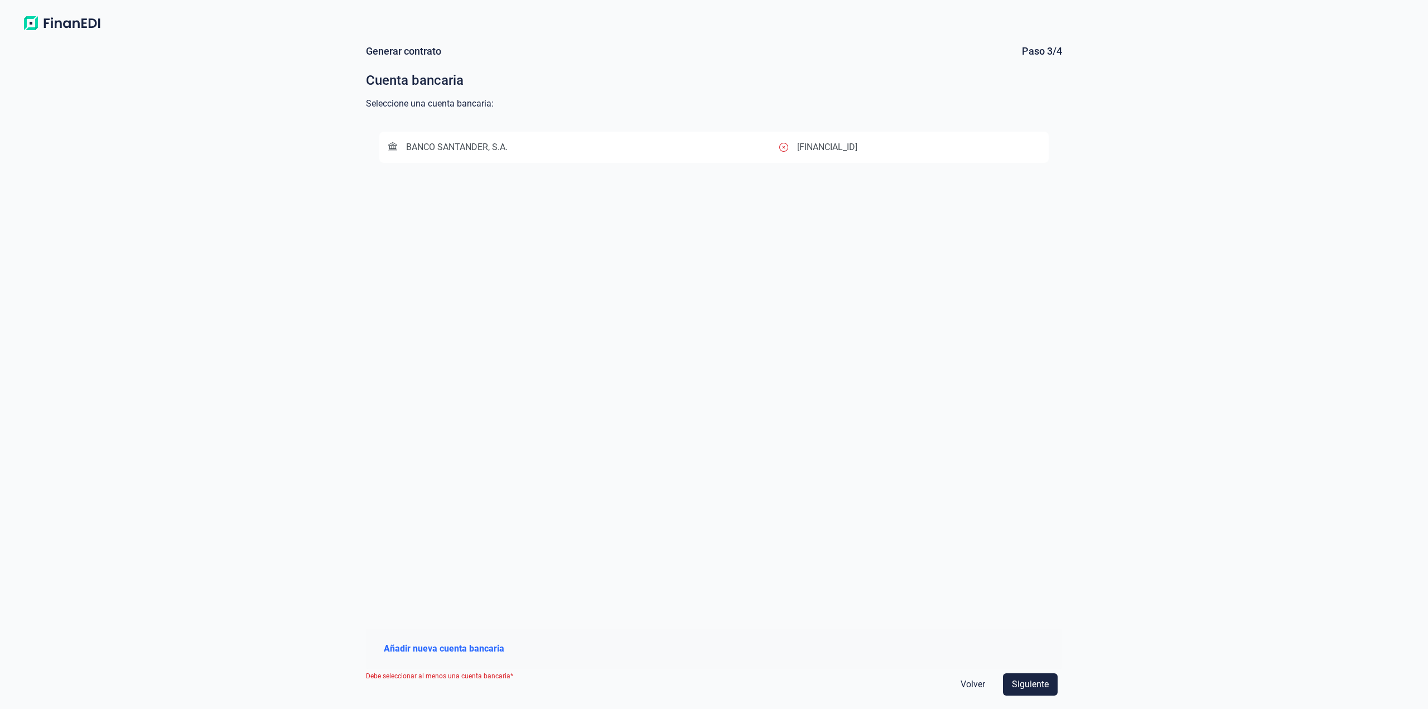
click at [816, 394] on div "BANCO SANTANDER, S.A. [FINANCIAL_ID]" at bounding box center [714, 368] width 696 height 501
click at [605, 143] on div "BANCO SANTANDER, S.A." at bounding box center [583, 147] width 391 height 13
click at [1049, 687] on button "Siguiente" at bounding box center [1030, 684] width 55 height 22
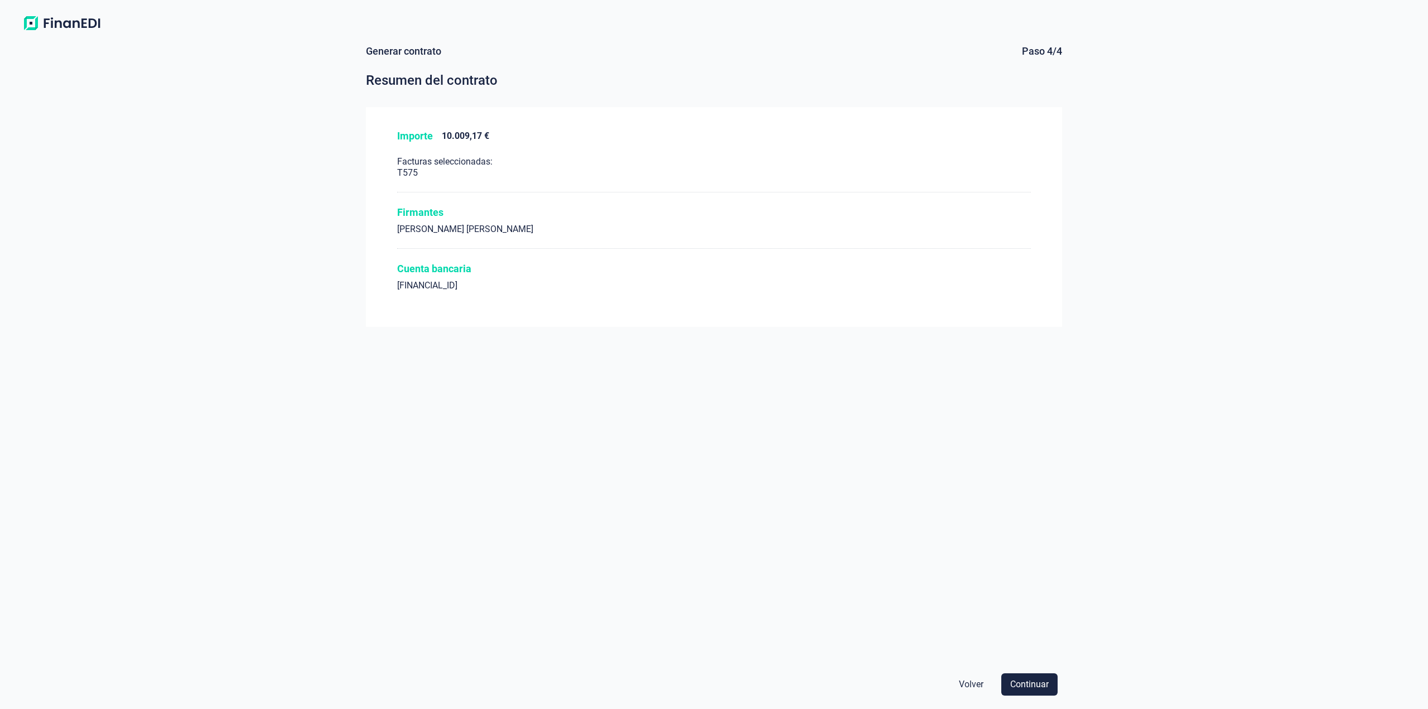
click at [974, 690] on span "Volver" at bounding box center [971, 684] width 25 height 13
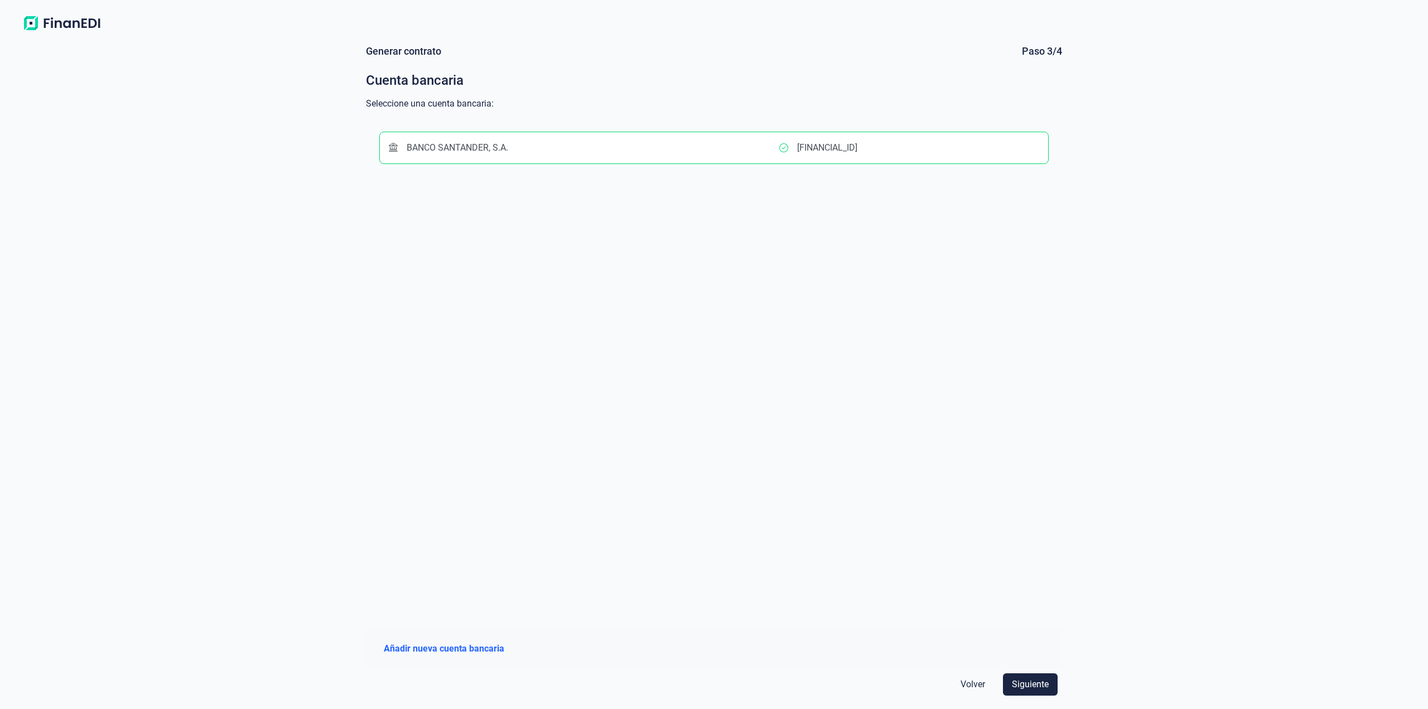
click at [974, 690] on span "Volver" at bounding box center [972, 684] width 25 height 13
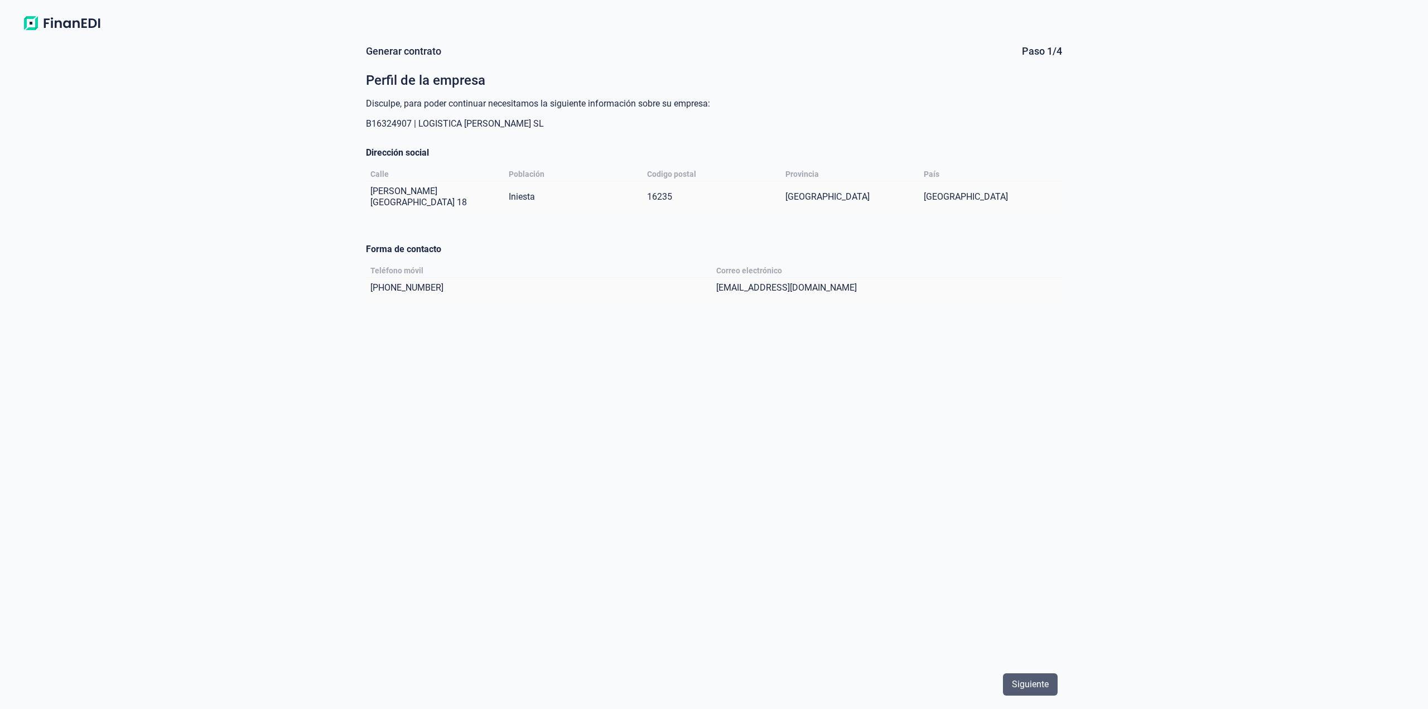
click at [1027, 681] on span "Siguiente" at bounding box center [1030, 684] width 37 height 13
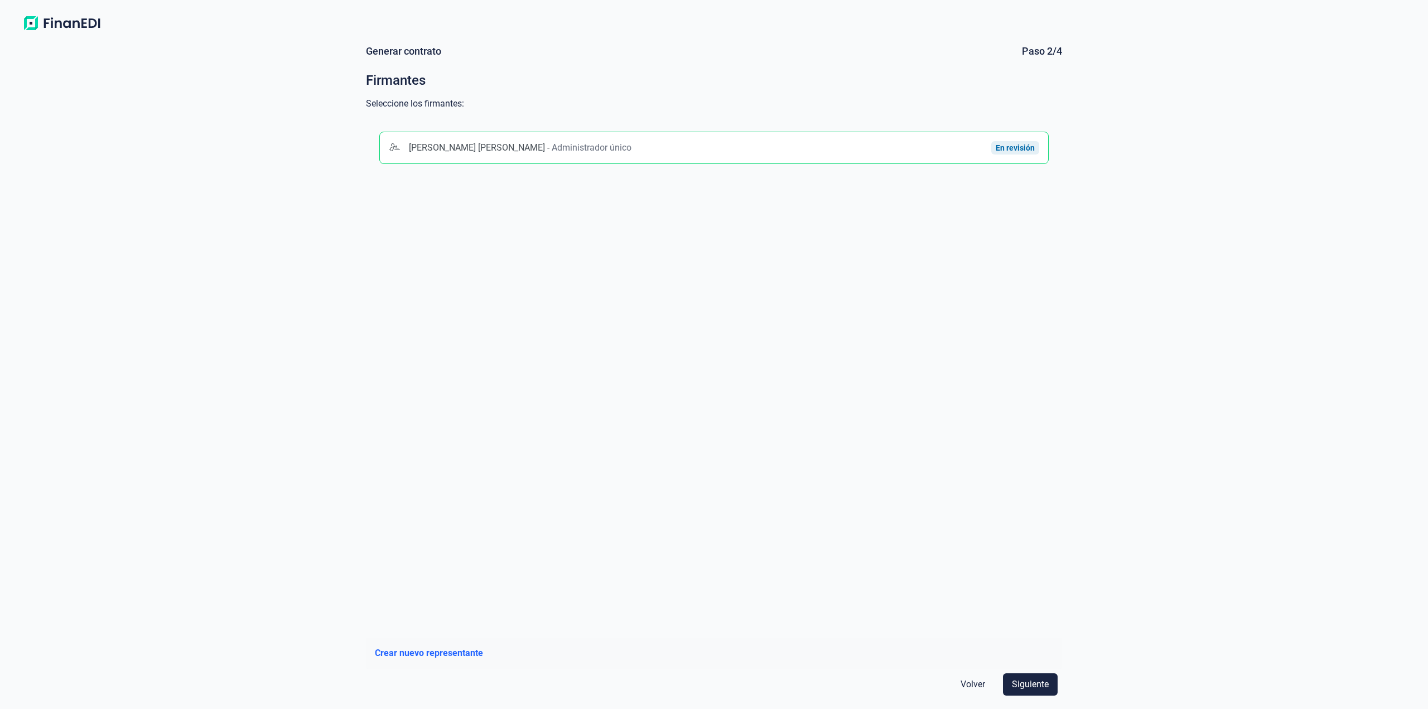
click at [1027, 681] on span "Siguiente" at bounding box center [1030, 684] width 37 height 13
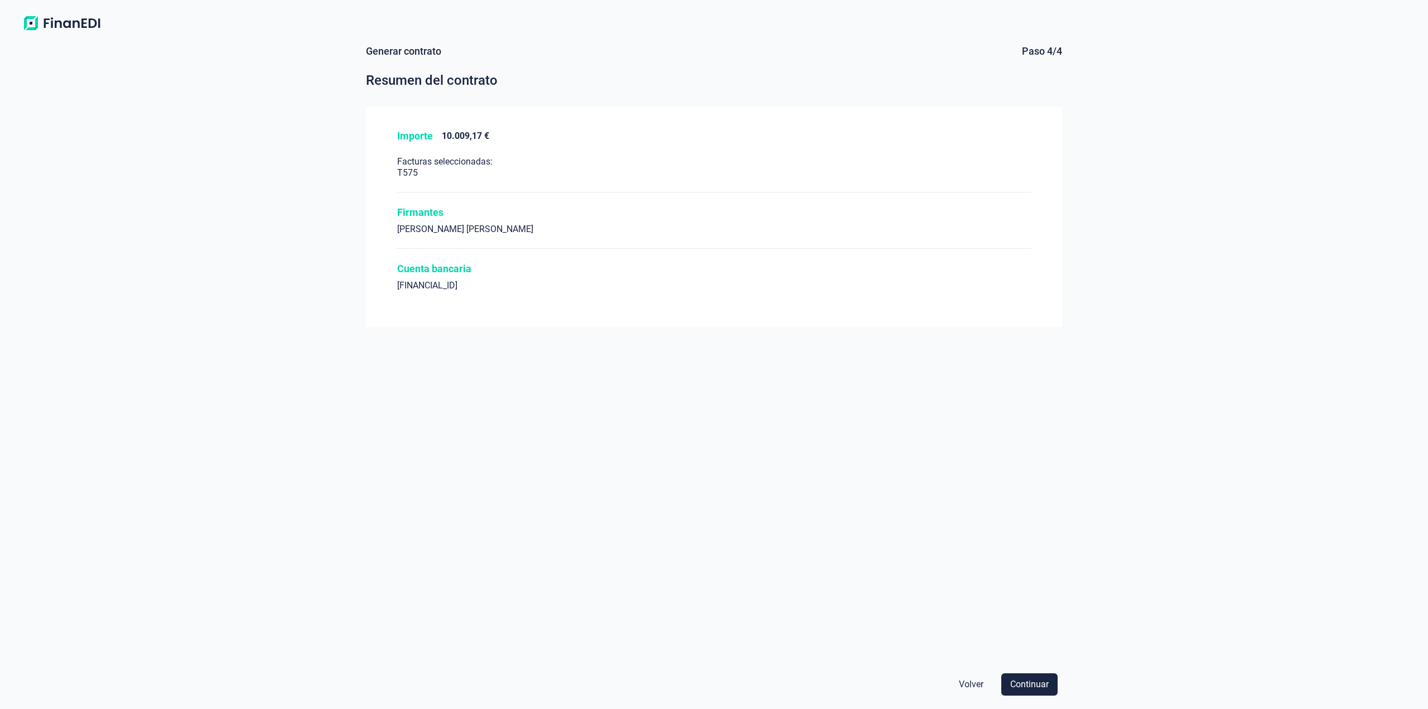
click at [1027, 681] on span "Continuar" at bounding box center [1029, 684] width 38 height 13
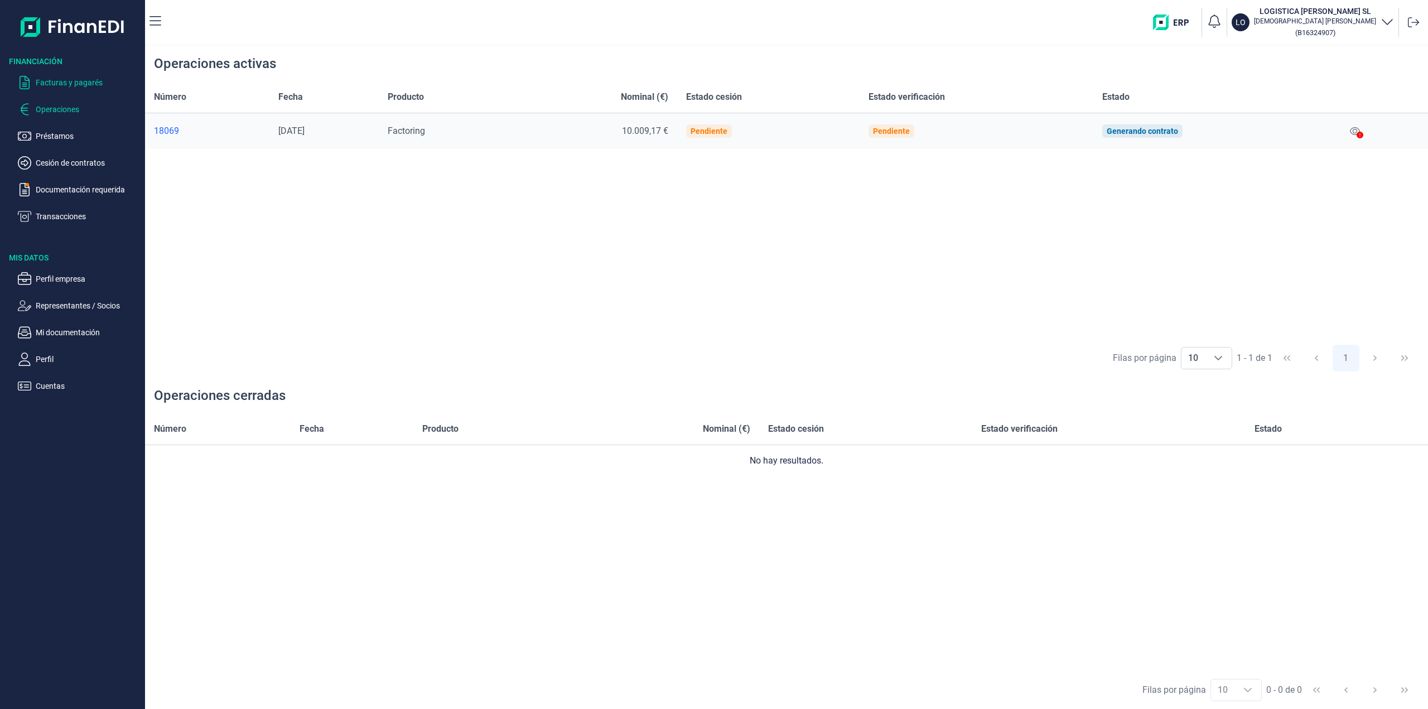
click at [61, 81] on p "Facturas y pagarés" at bounding box center [88, 82] width 105 height 13
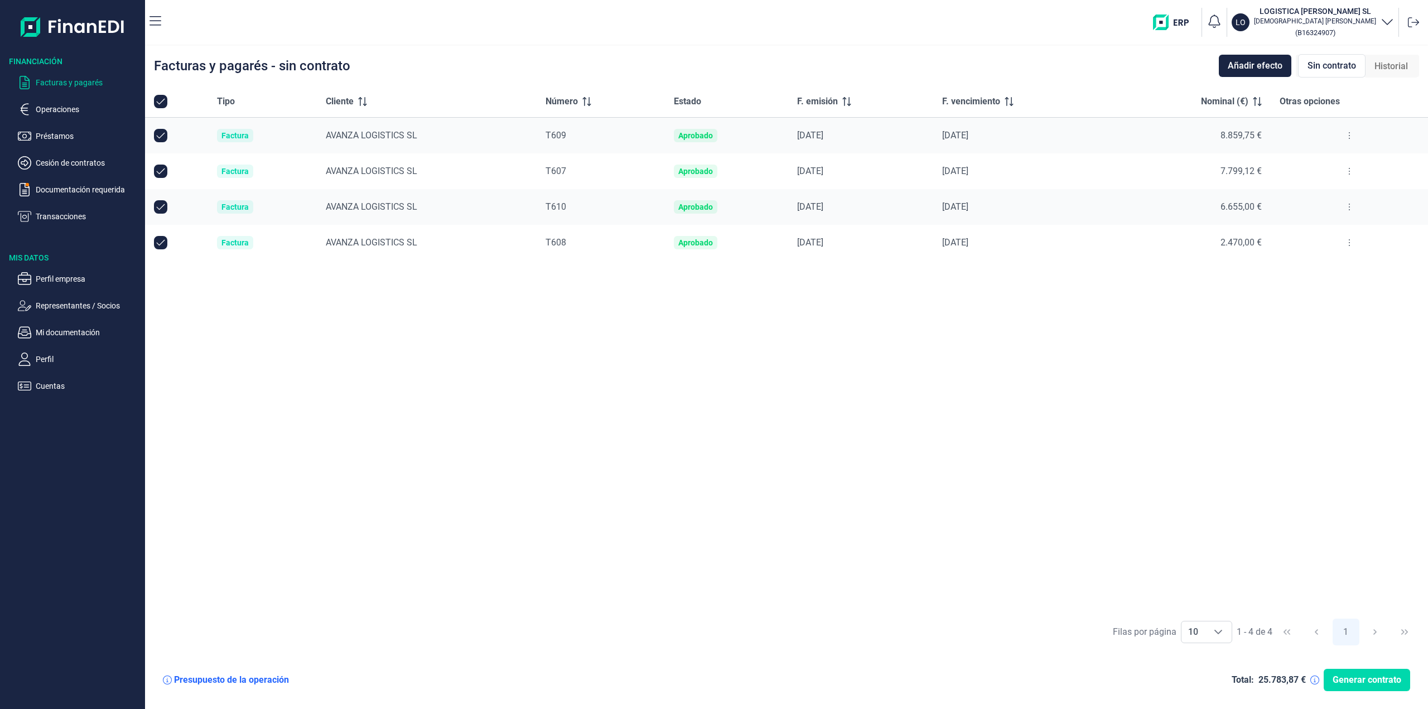
click at [61, 81] on p "Facturas y pagarés" at bounding box center [88, 82] width 105 height 13
click at [1251, 66] on span "Añadir efecto" at bounding box center [1255, 65] width 55 height 13
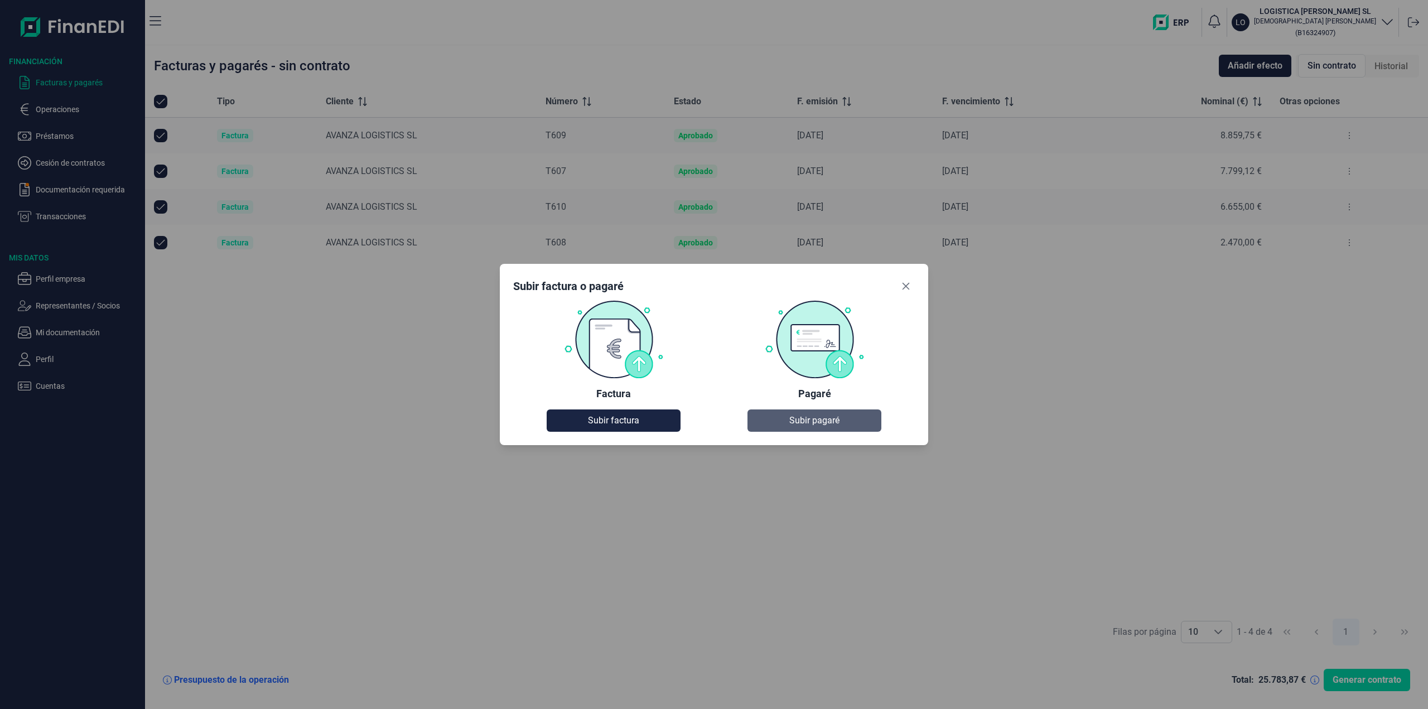
click at [806, 421] on span "Subir pagaré" at bounding box center [814, 420] width 50 height 13
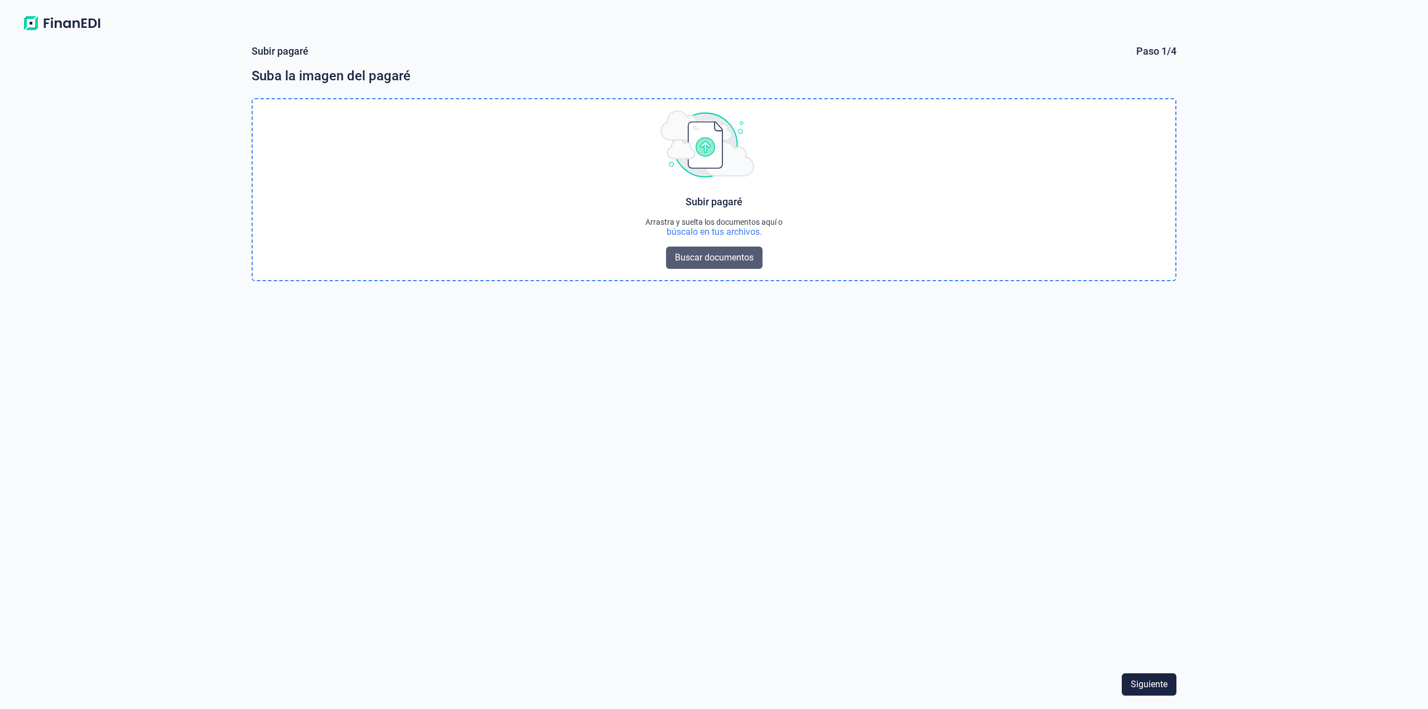
click at [695, 264] on span "Buscar documentos" at bounding box center [714, 257] width 79 height 13
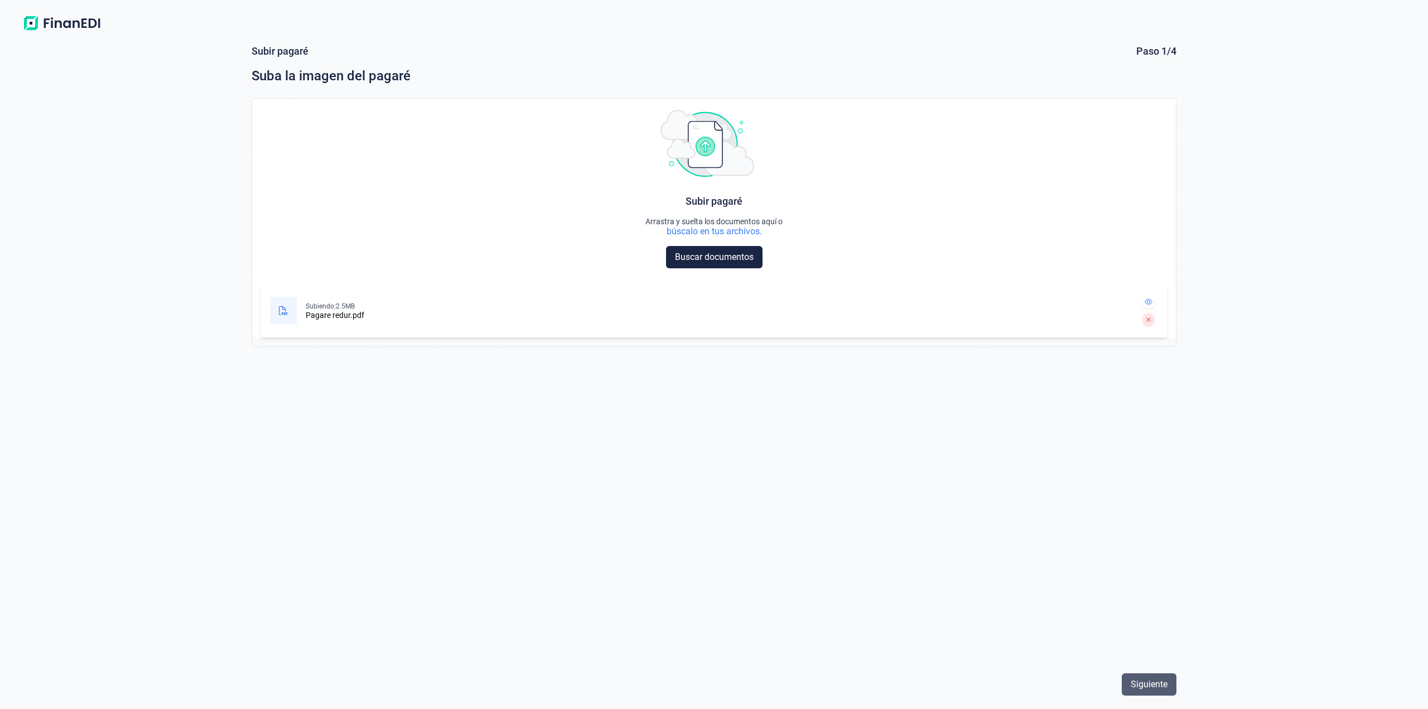
click at [1162, 688] on span "Siguiente" at bounding box center [1149, 684] width 37 height 13
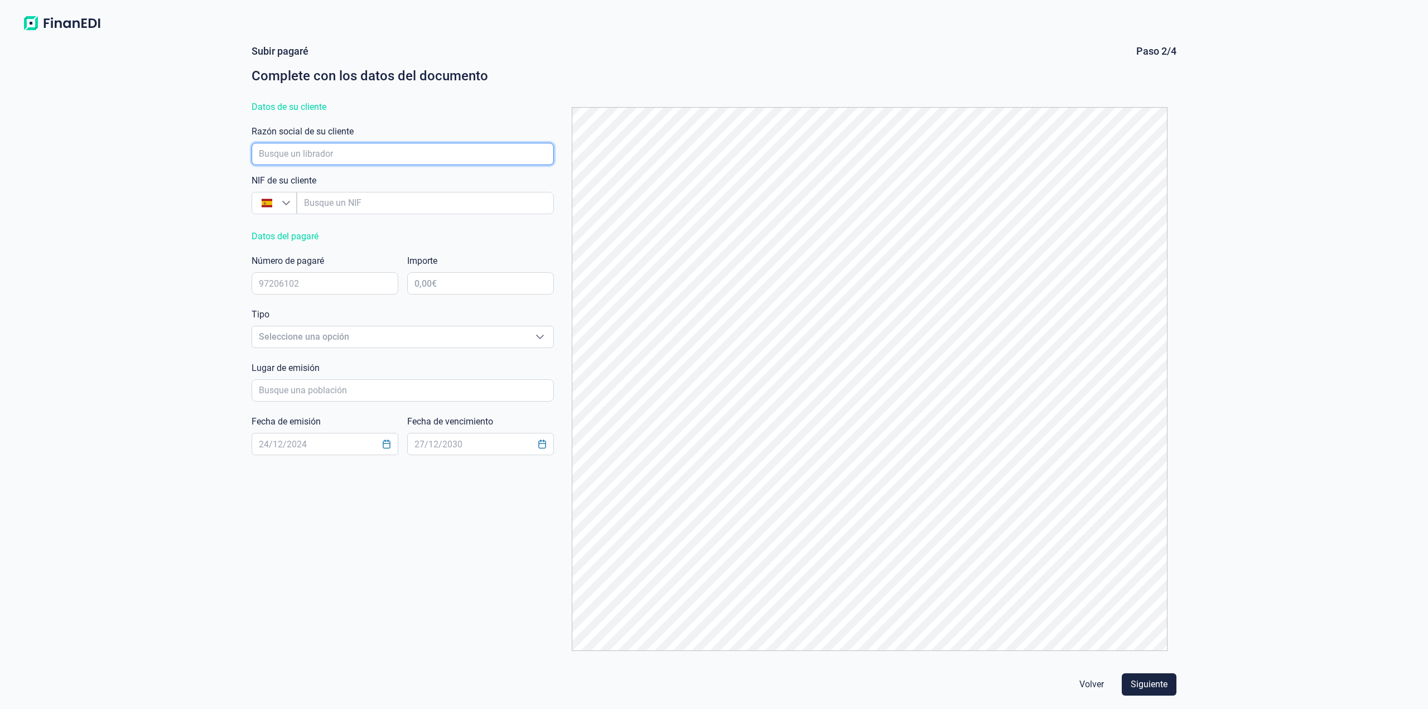
click at [324, 158] on input "empresaAutocomplete" at bounding box center [403, 154] width 302 height 22
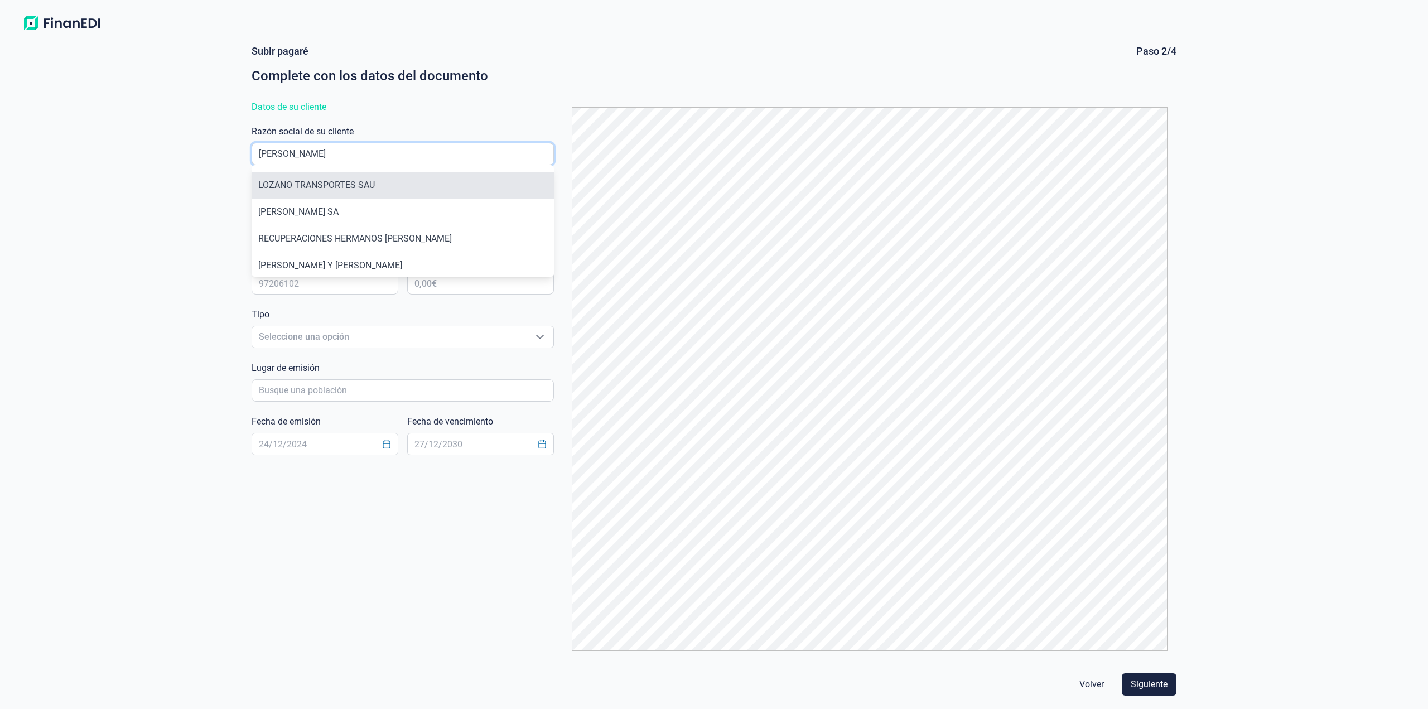
type input "[PERSON_NAME]"
click at [347, 183] on li "LOZANO TRANSPORTES SAU" at bounding box center [403, 185] width 302 height 27
type input "A50113380"
type input "LOZANO TRANSPORTES SAU"
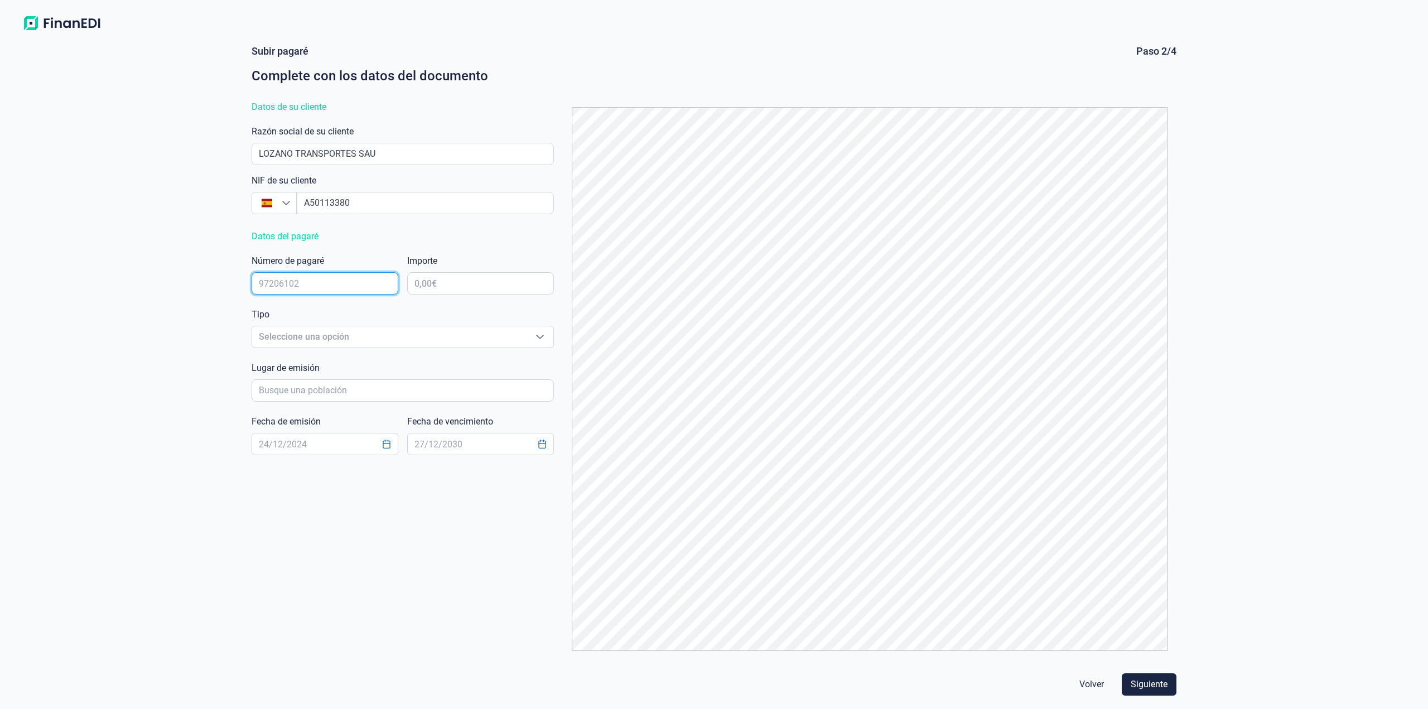
click at [339, 284] on input "text" at bounding box center [325, 283] width 147 height 22
type input "0099231"
click at [431, 284] on input "text" at bounding box center [480, 283] width 147 height 22
type input "60.592,79 €"
click at [456, 348] on div "Tipo Seleccione una opción Seleccione una opción" at bounding box center [403, 330] width 302 height 45
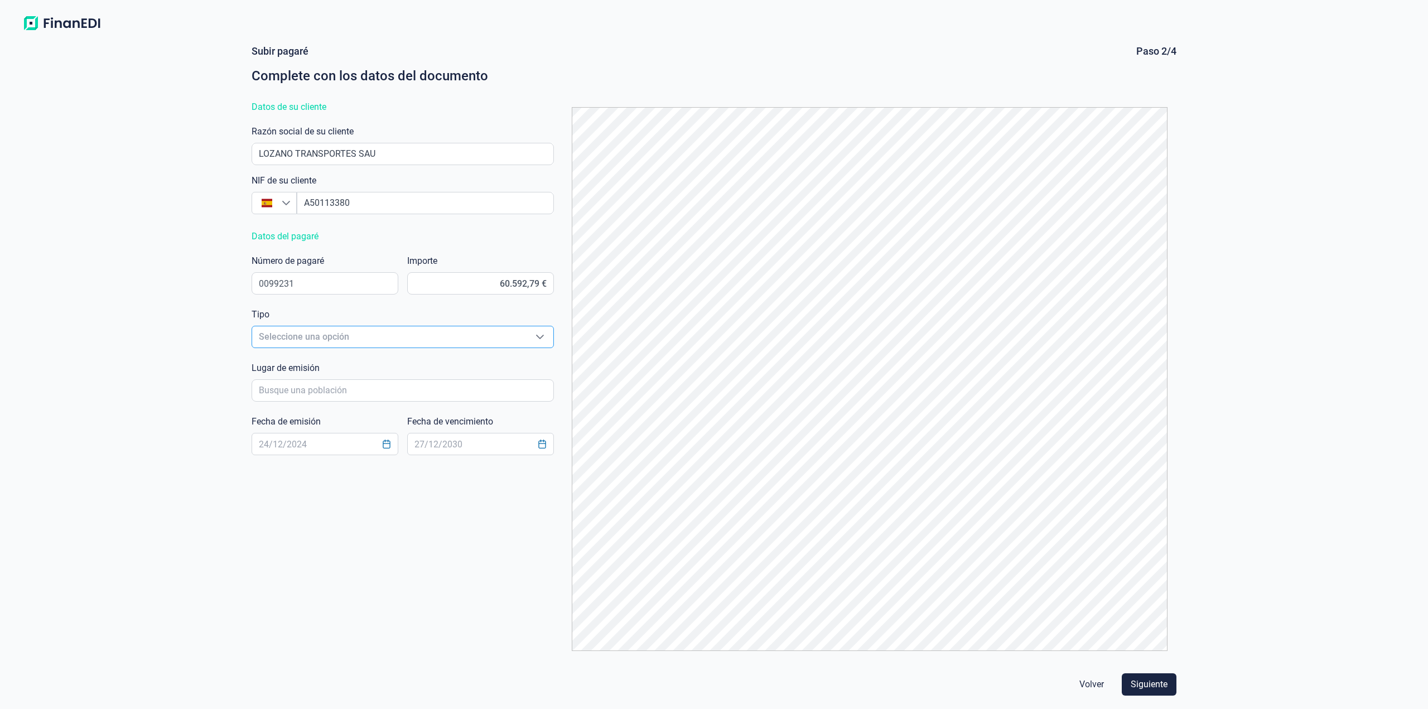
click at [381, 334] on span "Seleccione una opción" at bounding box center [389, 336] width 274 height 21
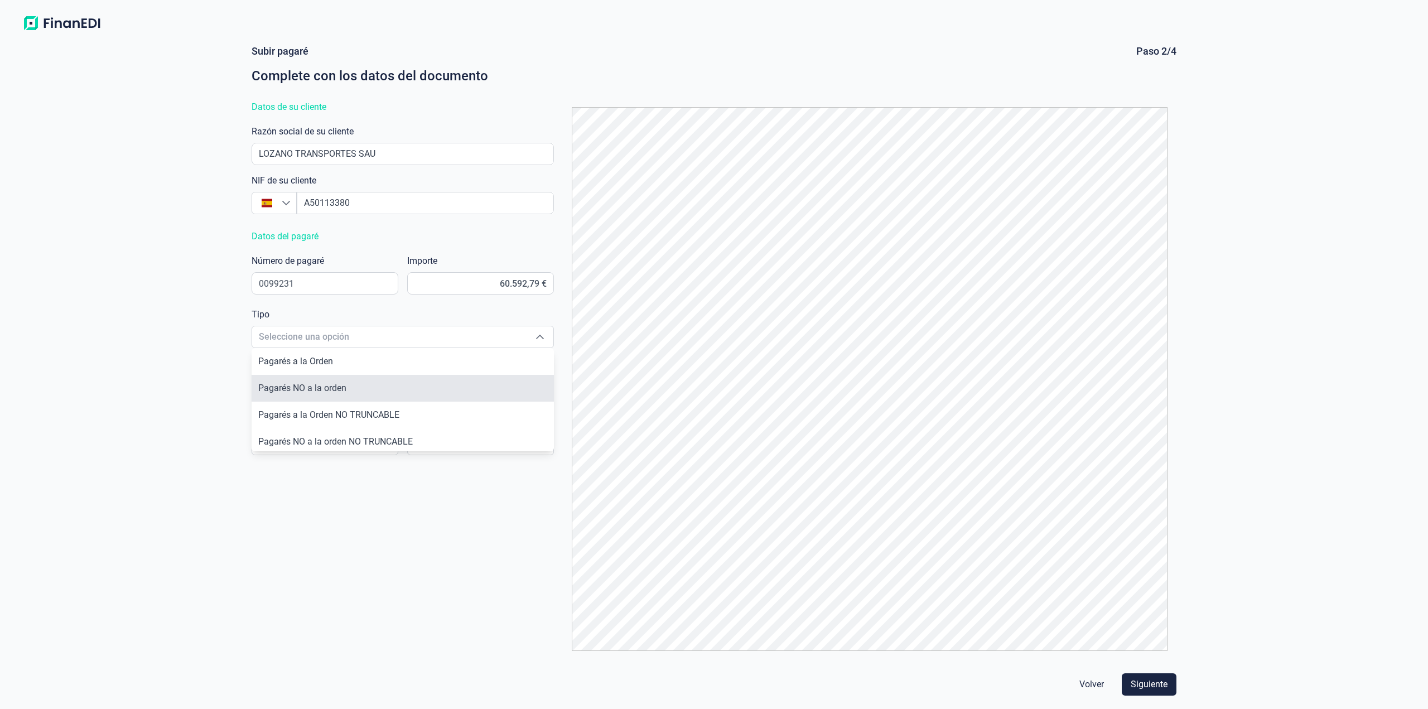
click at [364, 384] on li "Pagarés NO a la orden" at bounding box center [403, 388] width 302 height 27
type input "Pagarés NO a la orden"
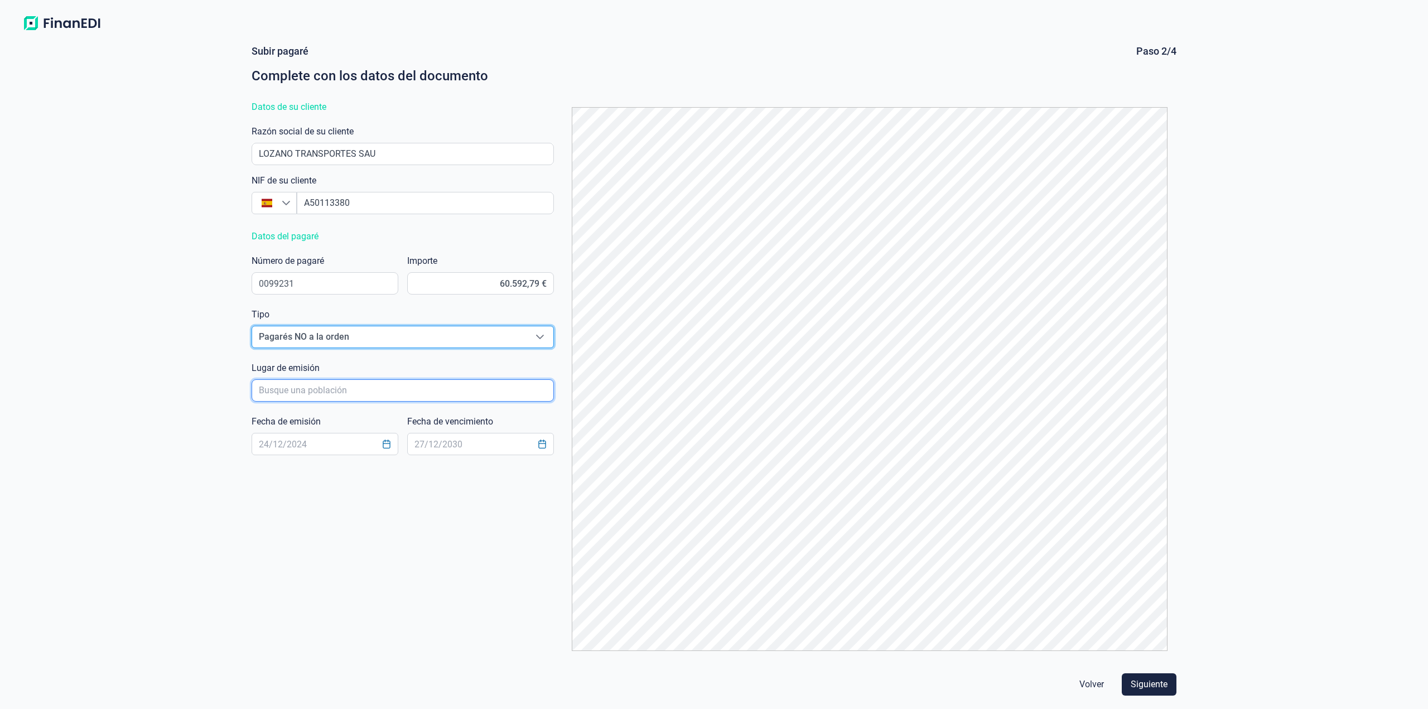
click at [372, 389] on input "poblacionAutocomplete" at bounding box center [403, 390] width 302 height 22
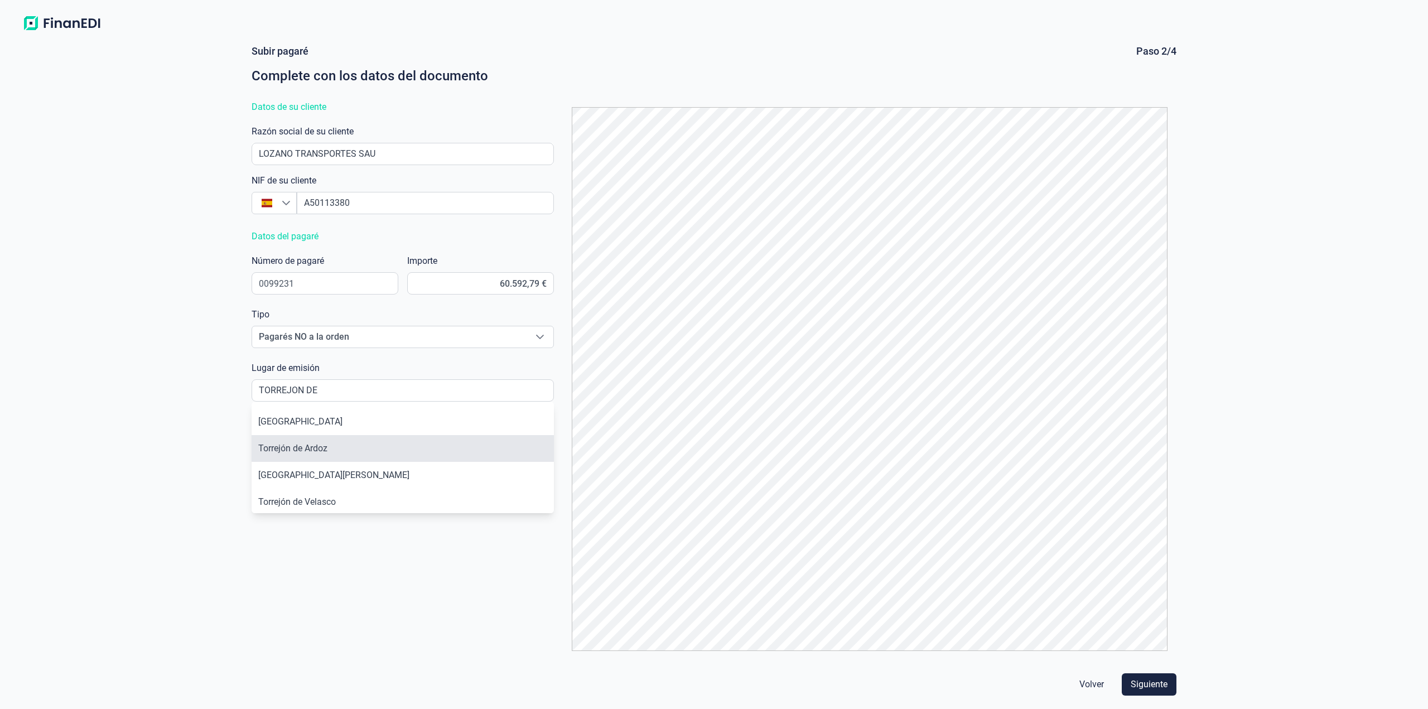
click at [345, 442] on li "Torrejón de Ardoz" at bounding box center [403, 448] width 302 height 27
type input "Torrejón de Ardoz"
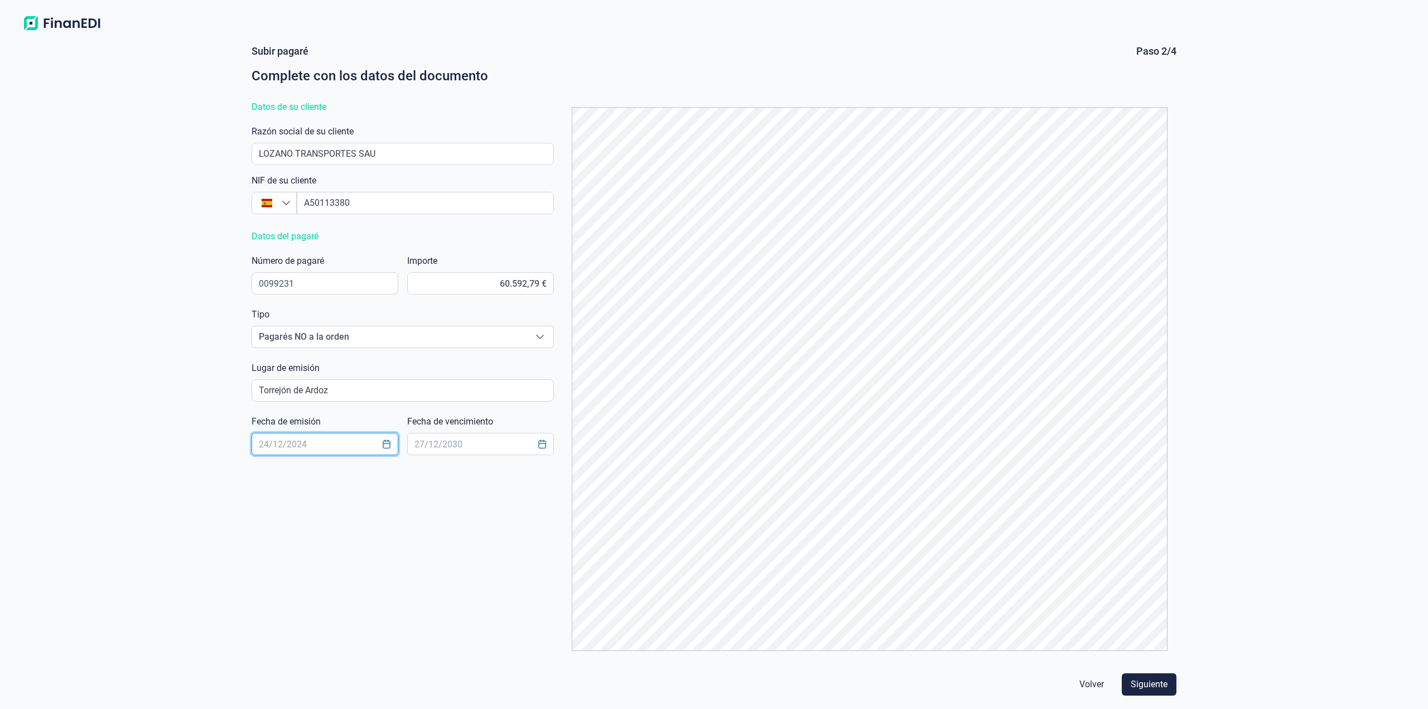
click at [325, 450] on input "text" at bounding box center [325, 444] width 147 height 22
type input "[DATE]"
click at [429, 445] on input "text" at bounding box center [480, 444] width 147 height 22
type input "[DATE]"
click at [1142, 687] on span "Siguiente" at bounding box center [1149, 684] width 37 height 13
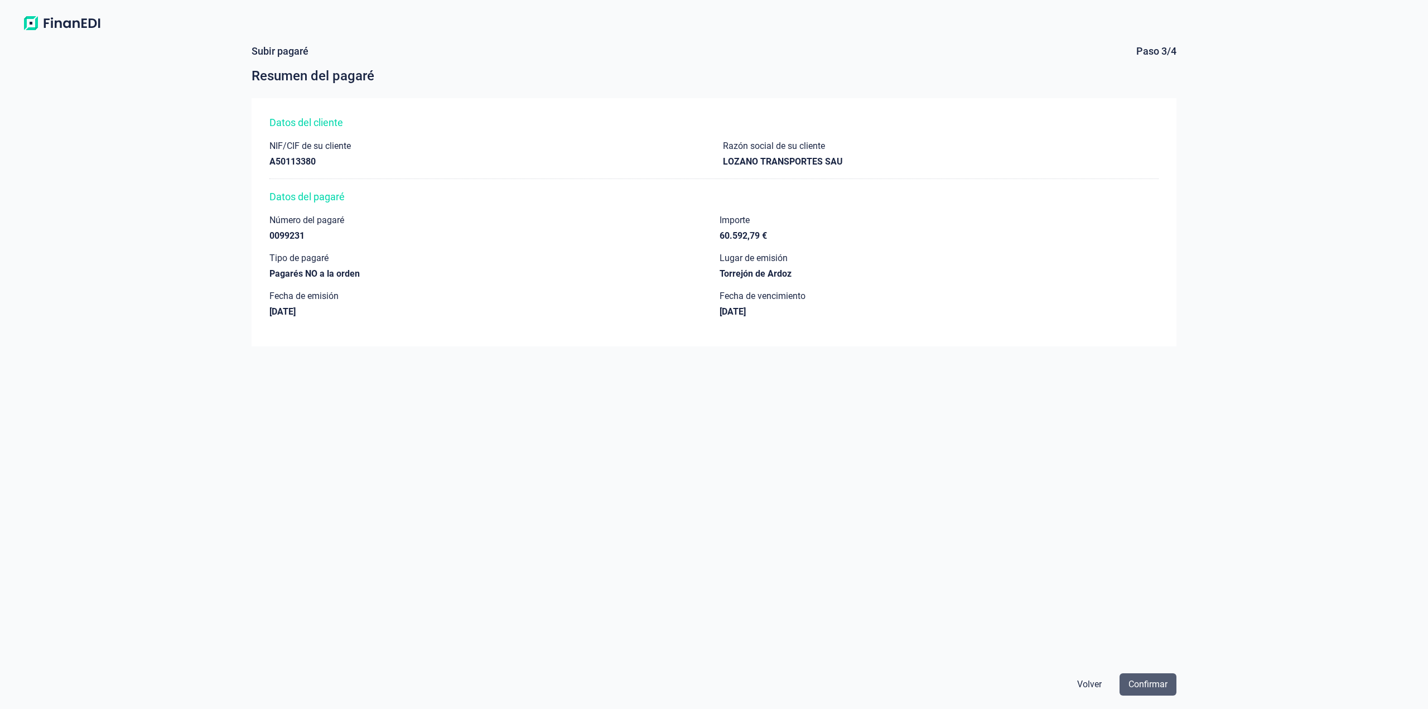
click at [1146, 690] on span "Confirmar" at bounding box center [1147, 684] width 39 height 13
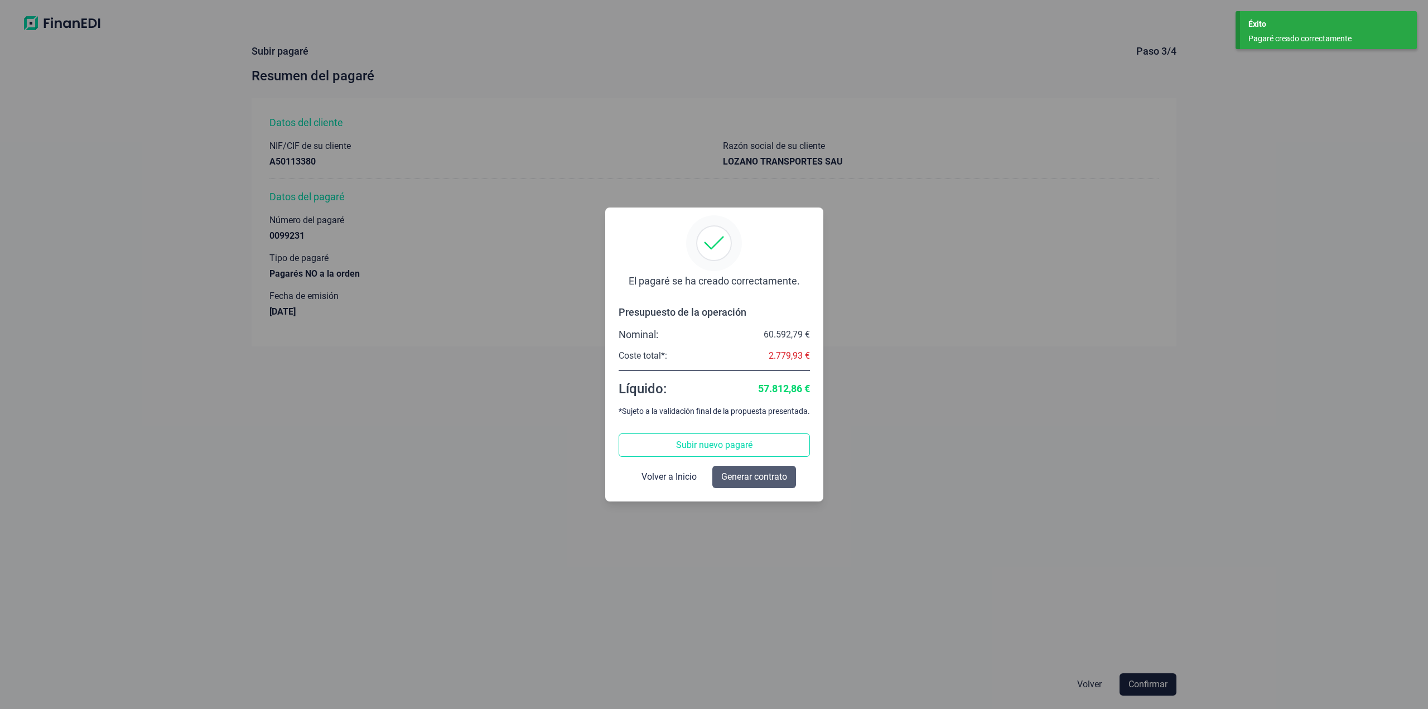
click at [741, 479] on span "Generar contrato" at bounding box center [754, 476] width 66 height 13
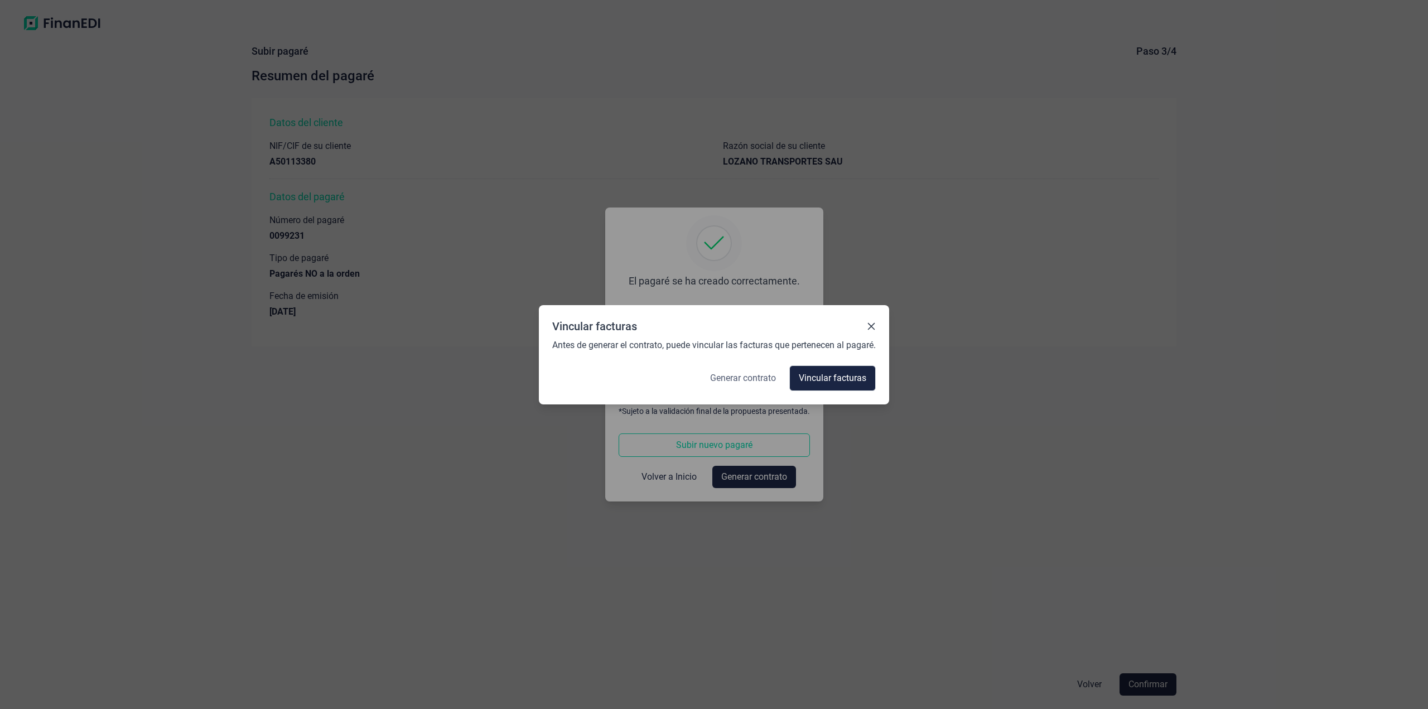
click at [750, 375] on span "Generar contrato" at bounding box center [743, 377] width 66 height 13
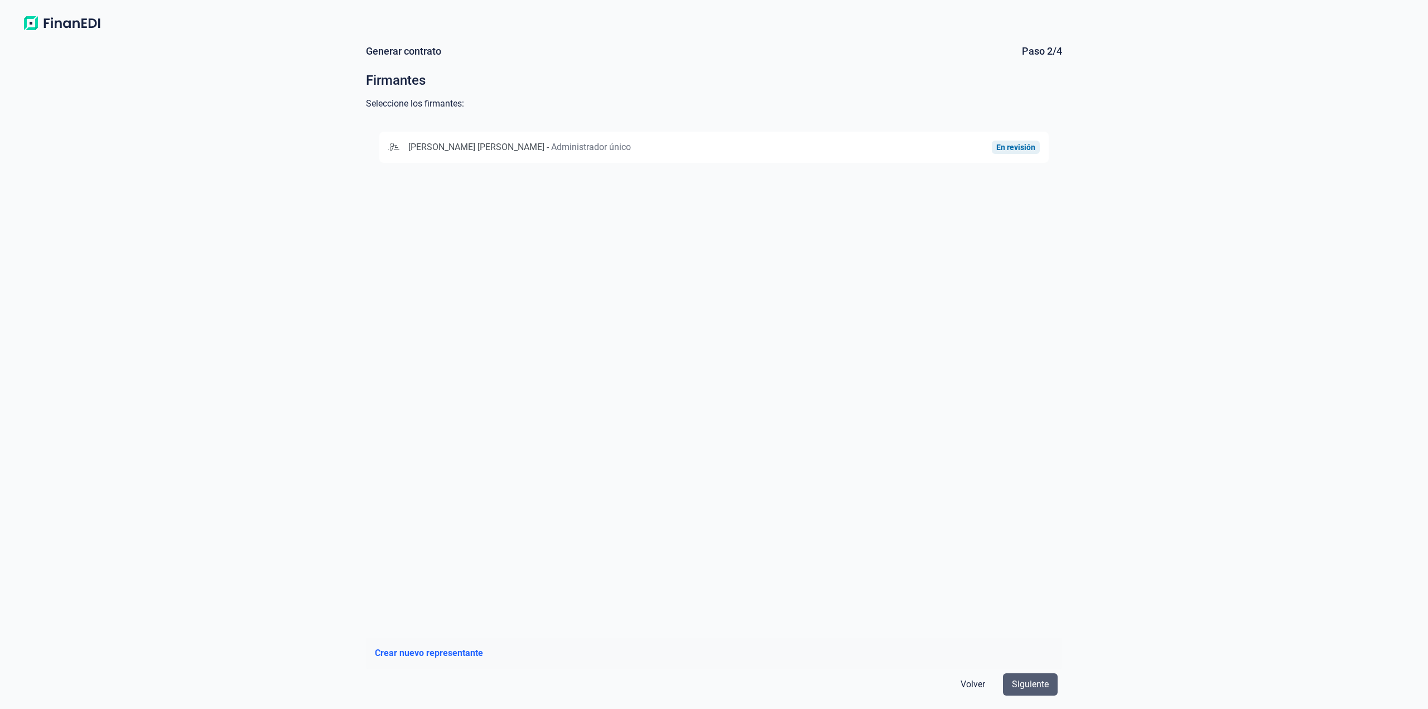
click at [1035, 684] on span "Siguiente" at bounding box center [1030, 684] width 37 height 13
click at [756, 138] on div "[PERSON_NAME] [PERSON_NAME] - Administrador único En revisión" at bounding box center [713, 147] width 669 height 31
click at [1027, 683] on span "Siguiente" at bounding box center [1030, 684] width 37 height 13
click at [665, 160] on button "BANCO SANTANDER, S.A. [FINANCIAL_ID]" at bounding box center [713, 147] width 669 height 31
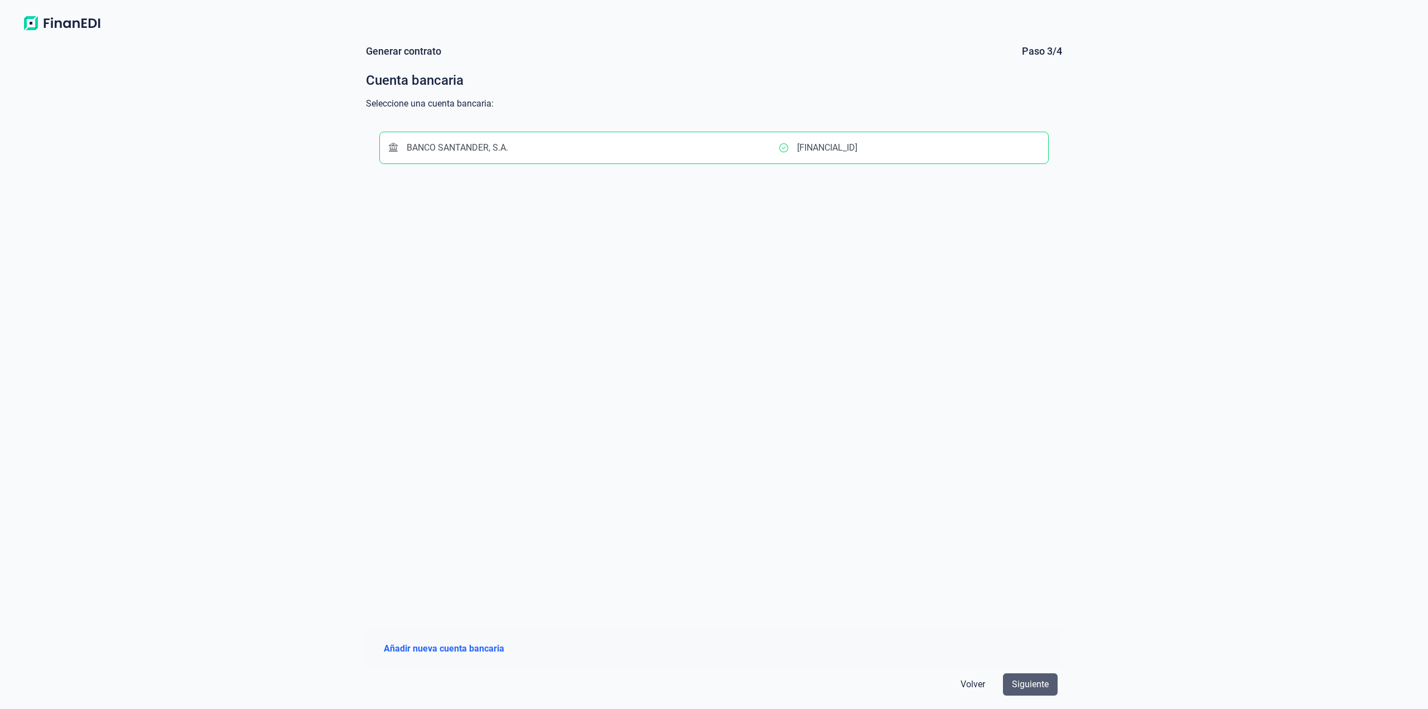
click at [1016, 685] on span "Siguiente" at bounding box center [1030, 684] width 37 height 13
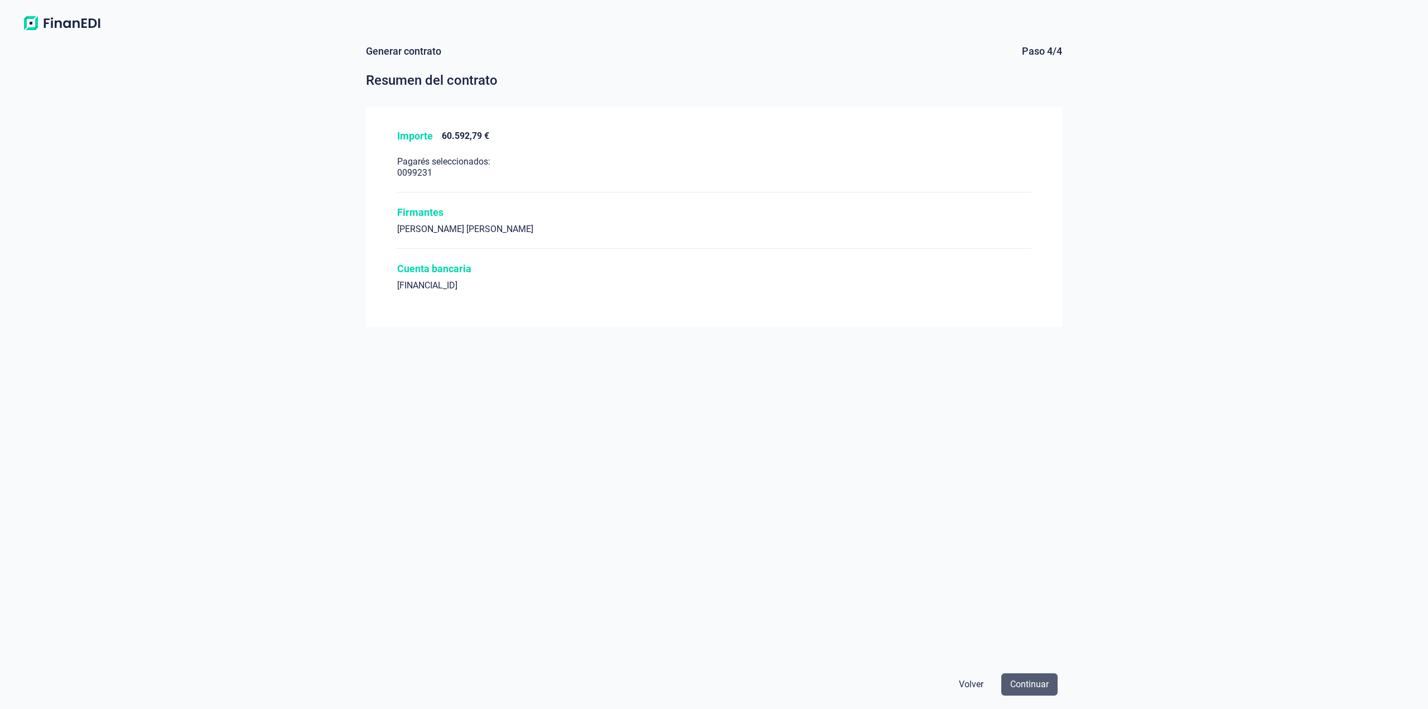
click at [1044, 689] on span "Continuar" at bounding box center [1029, 684] width 38 height 13
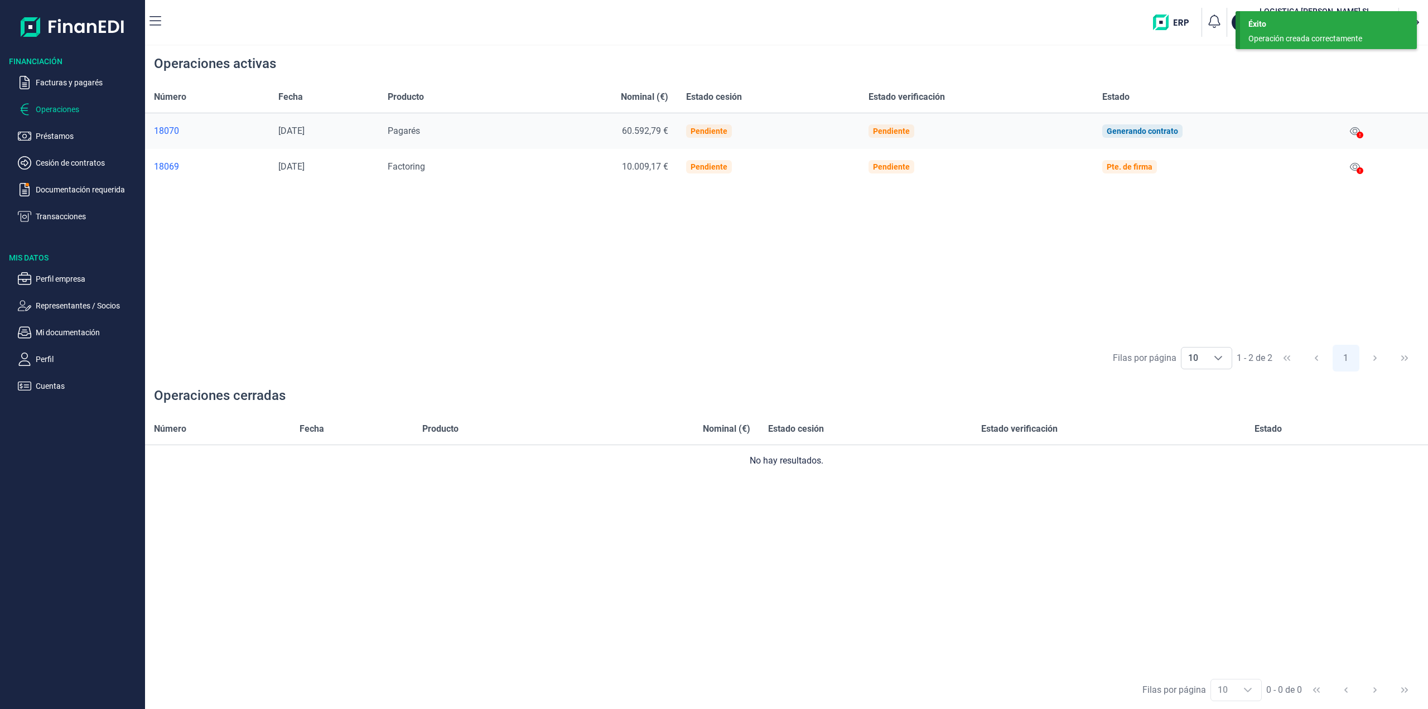
click at [1361, 170] on icon at bounding box center [1359, 170] width 7 height 7
click at [1354, 163] on icon at bounding box center [1355, 166] width 10 height 9
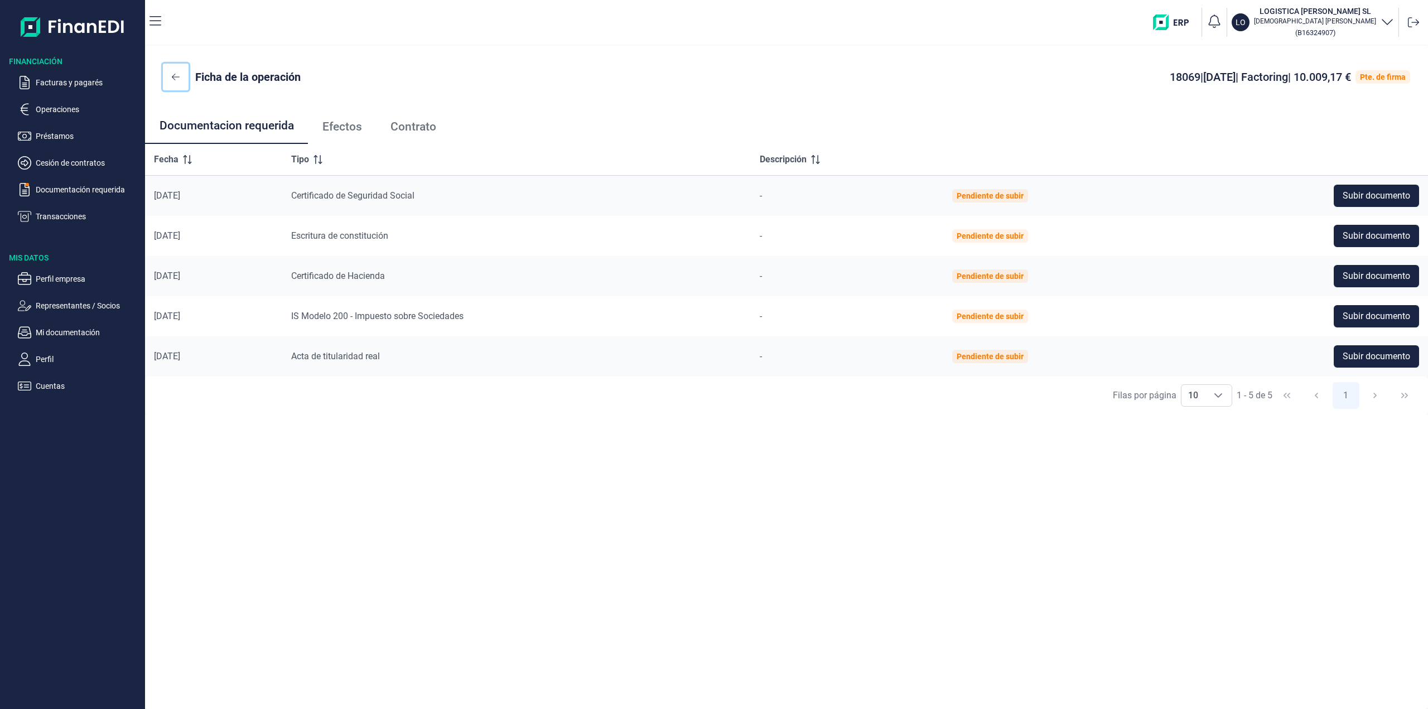
click at [165, 79] on button at bounding box center [176, 77] width 26 height 27
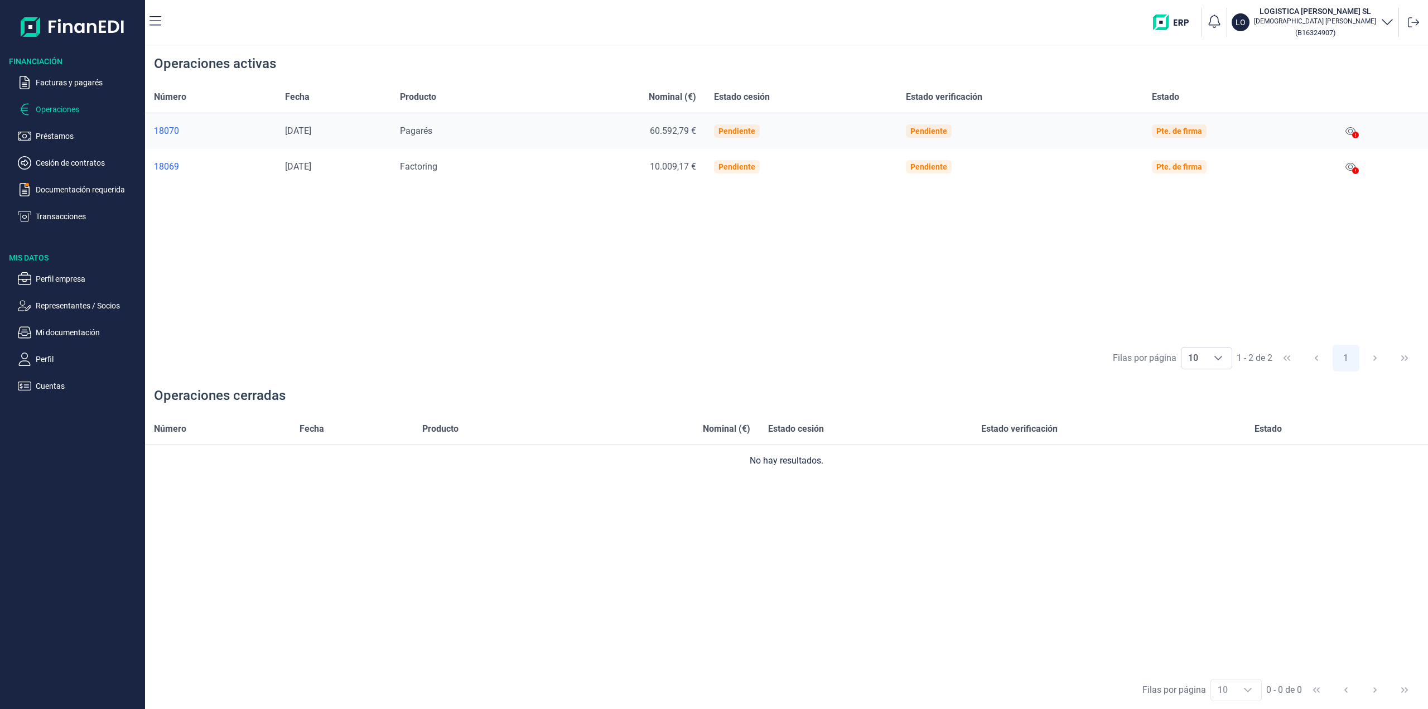
click at [735, 168] on td "Pendiente" at bounding box center [801, 167] width 192 height 36
click at [696, 167] on span "10.009,17 €" at bounding box center [673, 166] width 46 height 11
click at [1186, 162] on div "Pte. de firma" at bounding box center [1179, 166] width 46 height 9
click at [161, 165] on div "18069" at bounding box center [210, 166] width 113 height 11
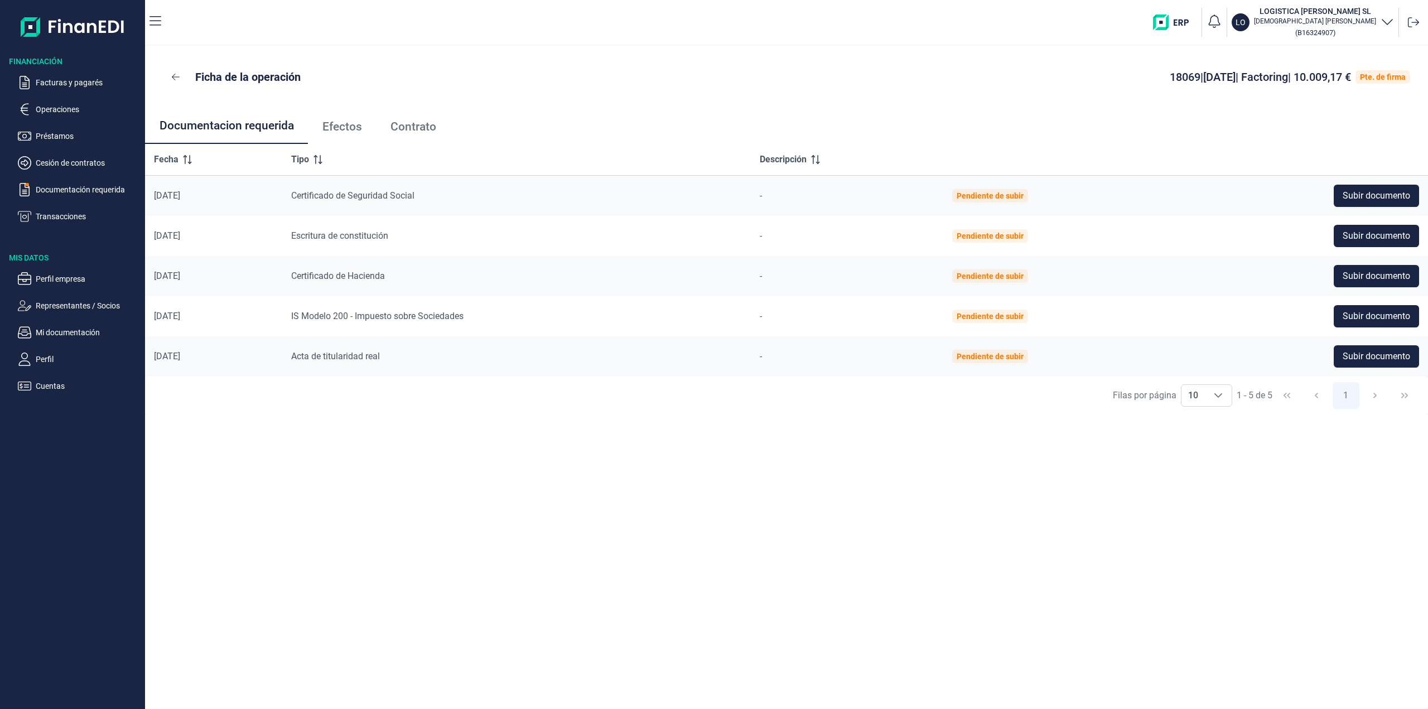
click at [329, 125] on span "Efectos" at bounding box center [342, 127] width 40 height 12
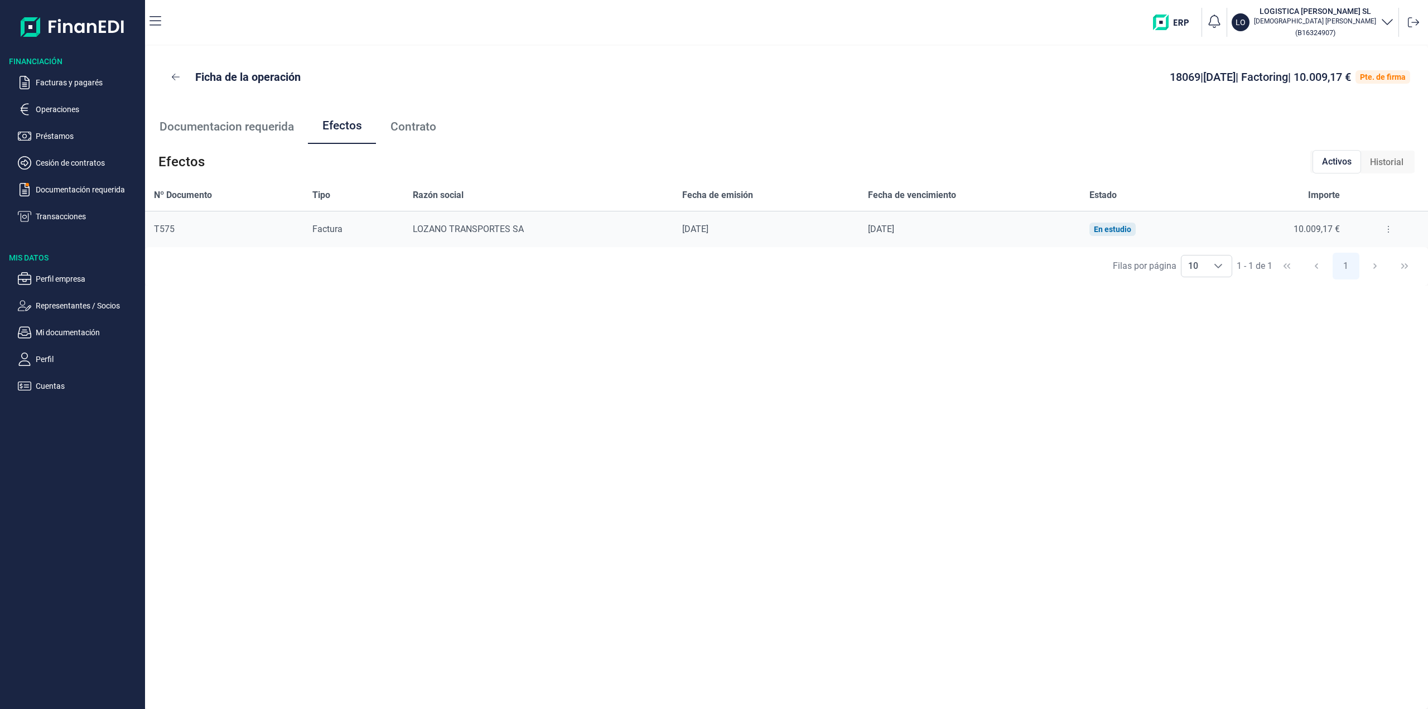
click at [433, 123] on span "Contrato" at bounding box center [413, 127] width 46 height 12
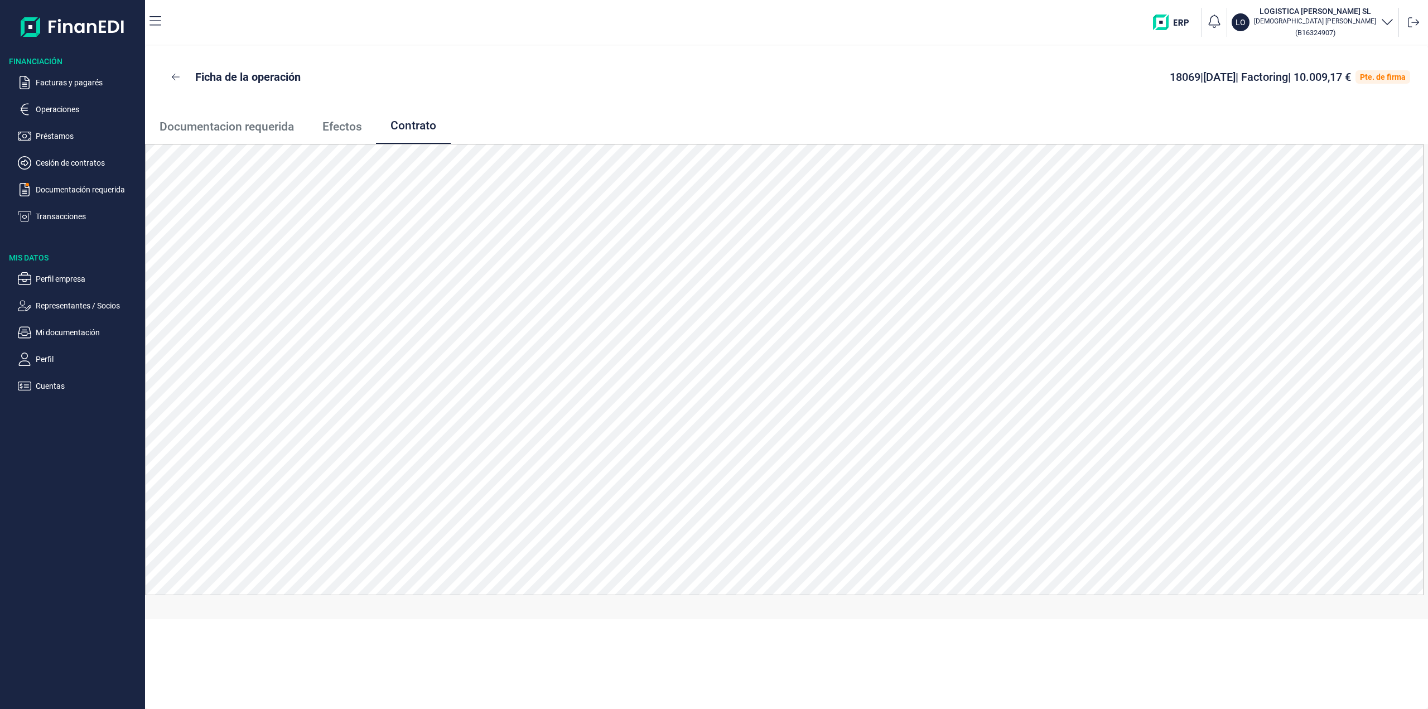
click at [346, 128] on span "Efectos" at bounding box center [342, 127] width 40 height 12
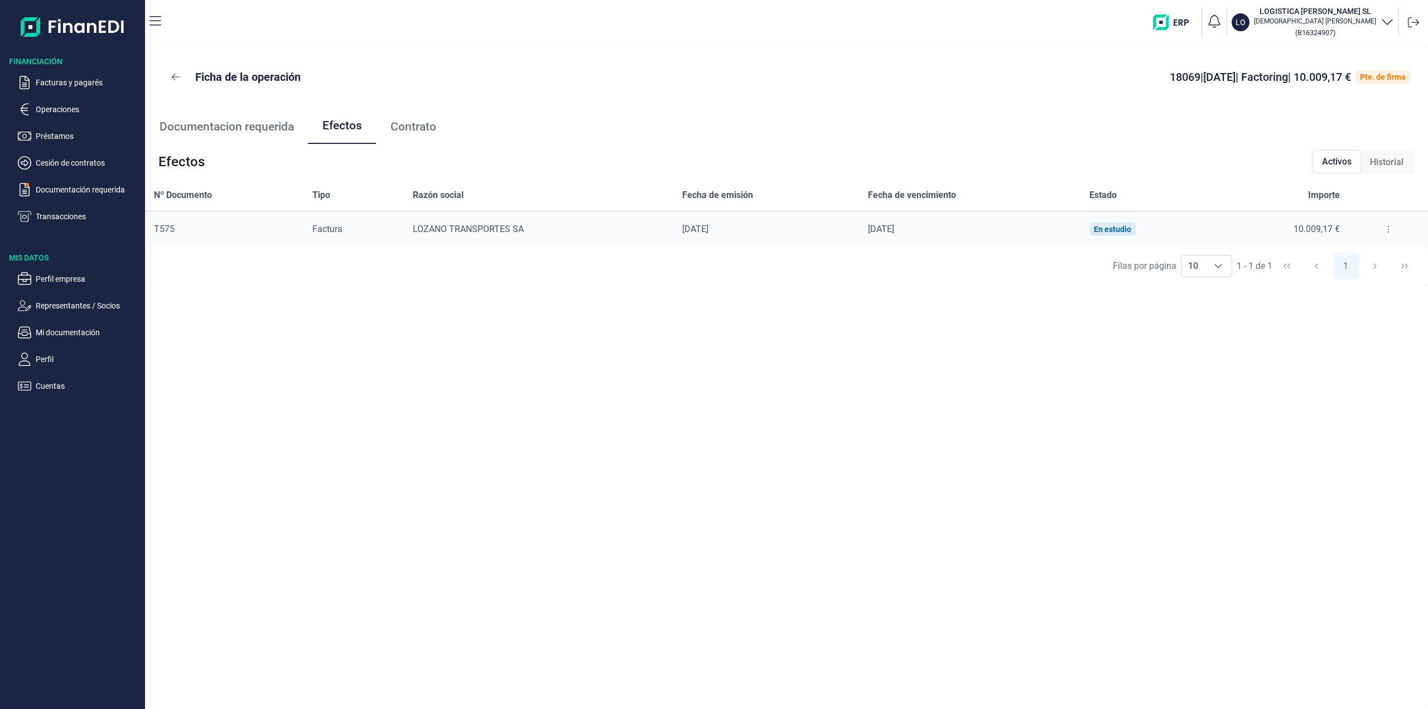
click at [271, 125] on span "Documentacion requerida" at bounding box center [227, 127] width 134 height 12
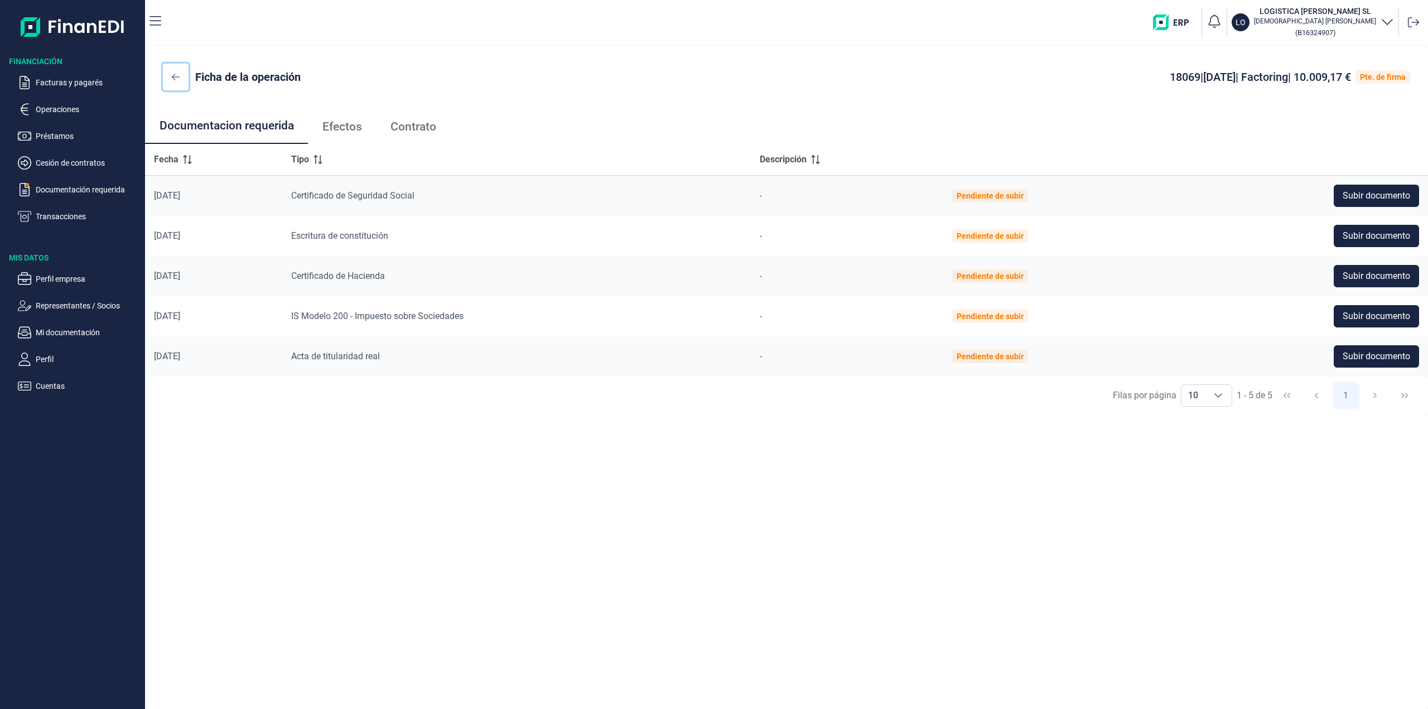
click at [176, 76] on icon at bounding box center [176, 77] width 8 height 9
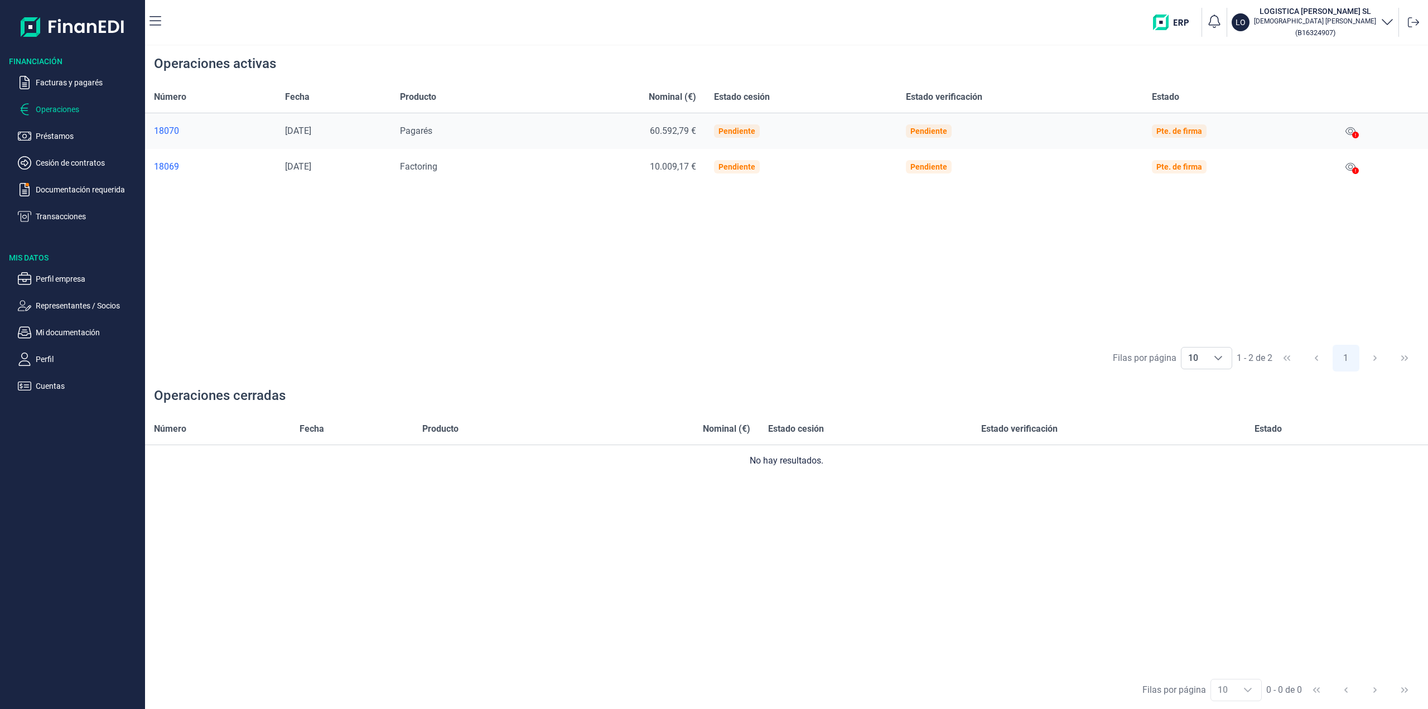
click at [189, 163] on div "18069" at bounding box center [210, 166] width 113 height 11
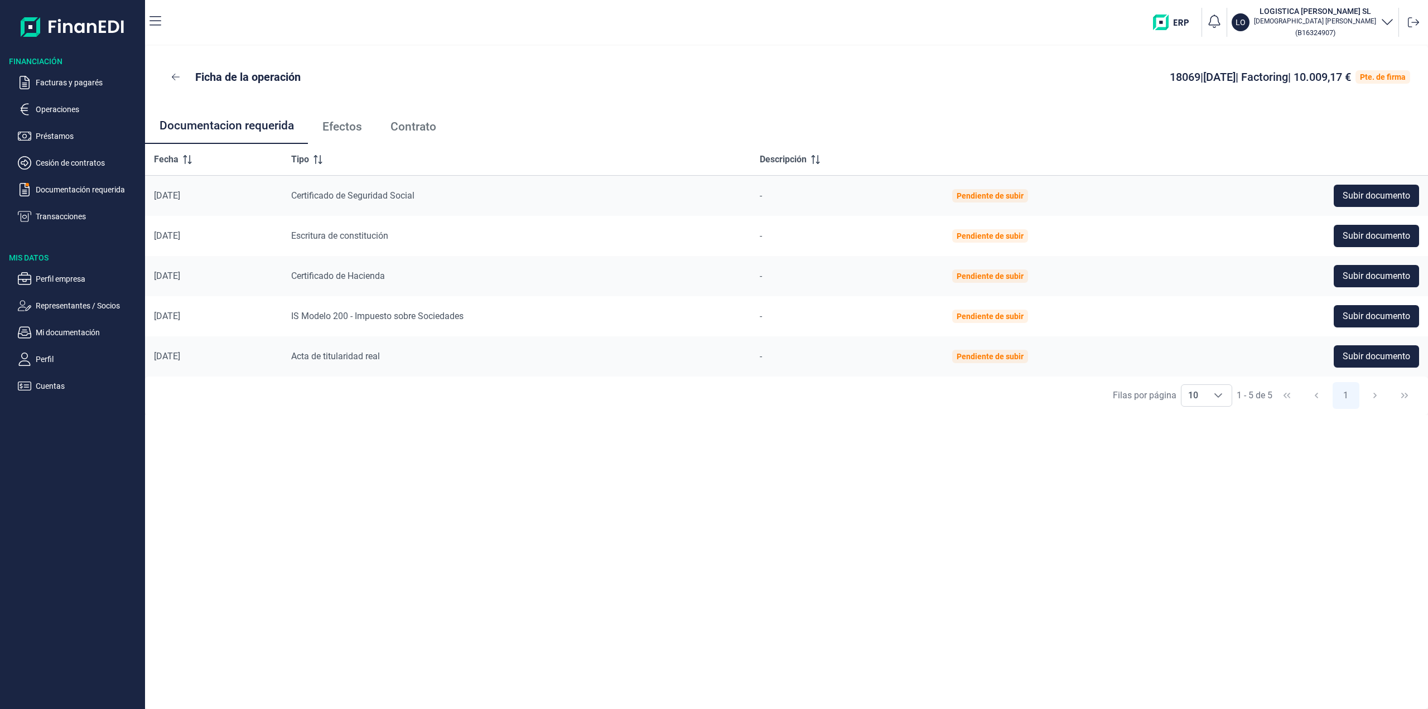
click at [1380, 15] on icon "button" at bounding box center [1386, 21] width 13 height 13
click at [741, 110] on ul "Documentacion requerida Efectos Contrato" at bounding box center [786, 126] width 1283 height 36
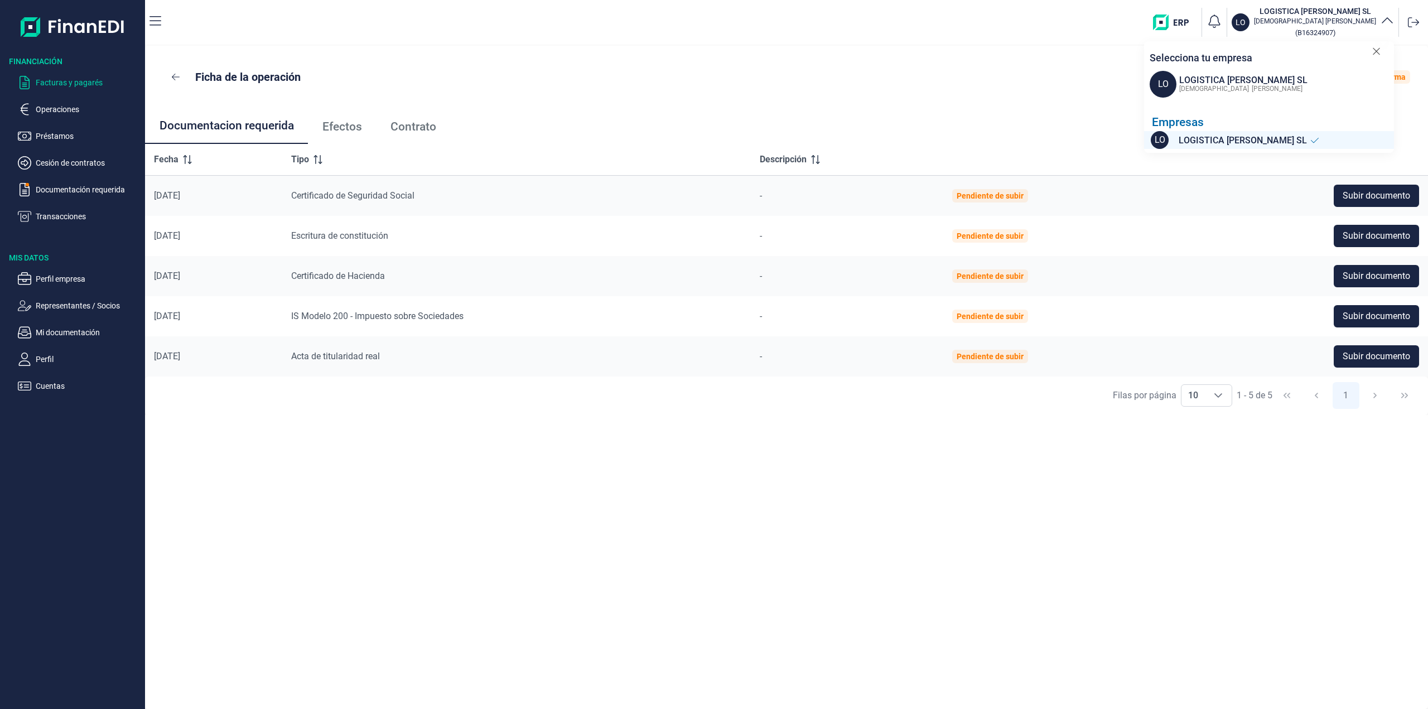
click at [62, 82] on p "Facturas y pagarés" at bounding box center [88, 82] width 105 height 13
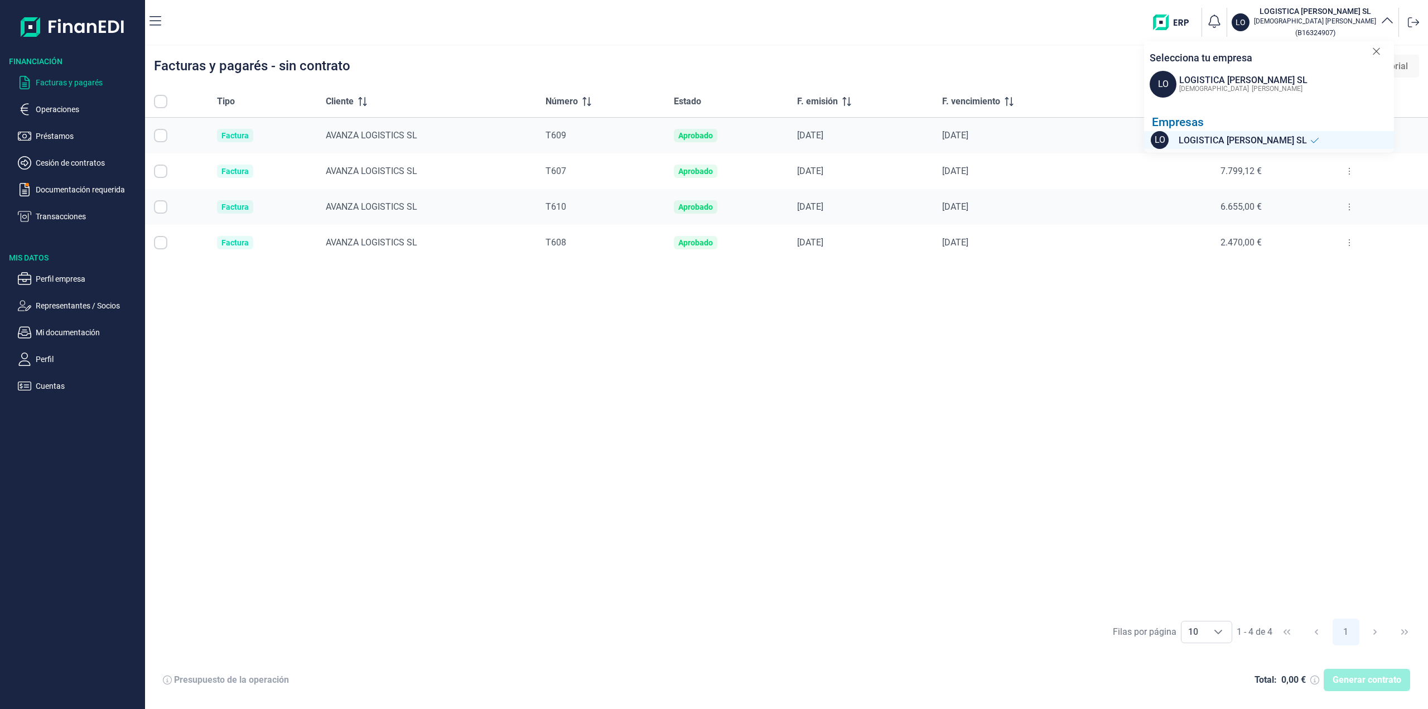
checkbox input "true"
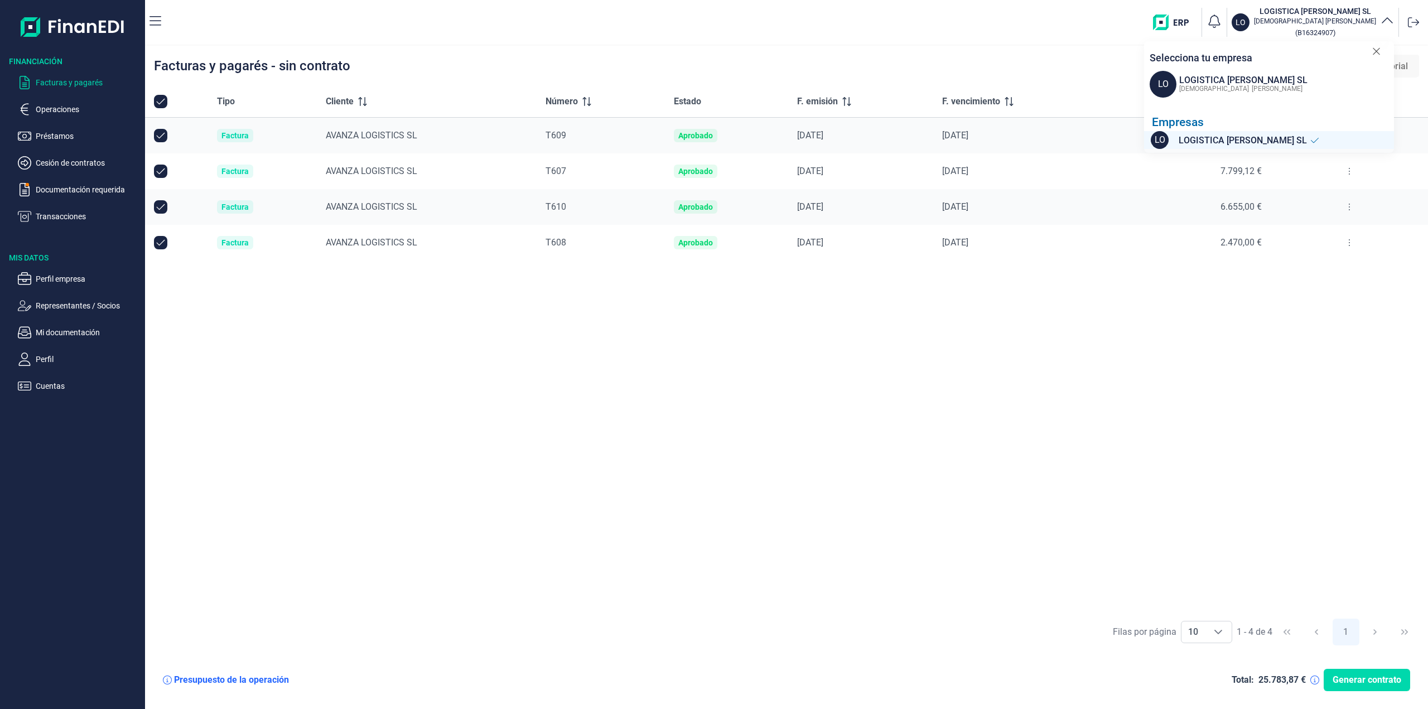
click at [1215, 338] on div "Tipo Cliente Número Estado F. emisión F. vencimiento Nominal (€) Otras opciones…" at bounding box center [786, 349] width 1283 height 526
click at [99, 188] on p "Documentación requerida" at bounding box center [88, 189] width 105 height 13
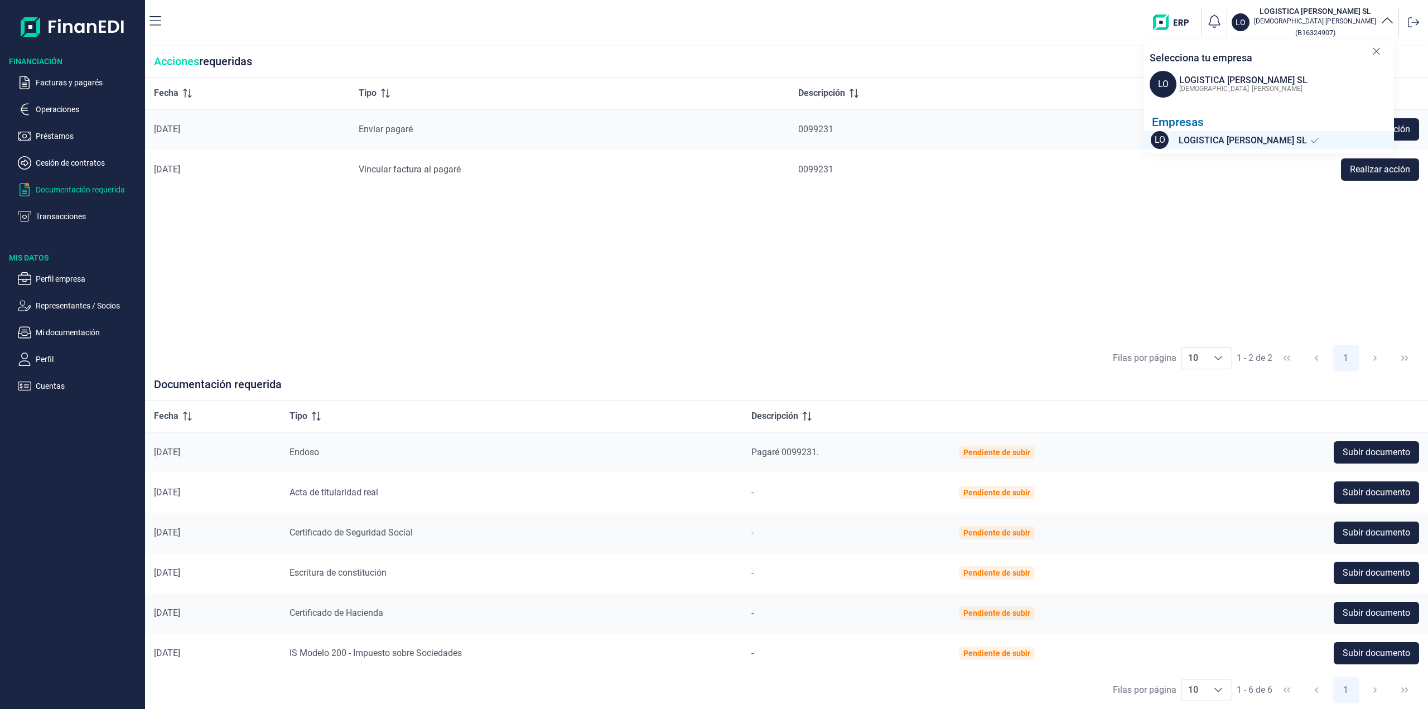
click at [1376, 52] on icon at bounding box center [1376, 51] width 7 height 7
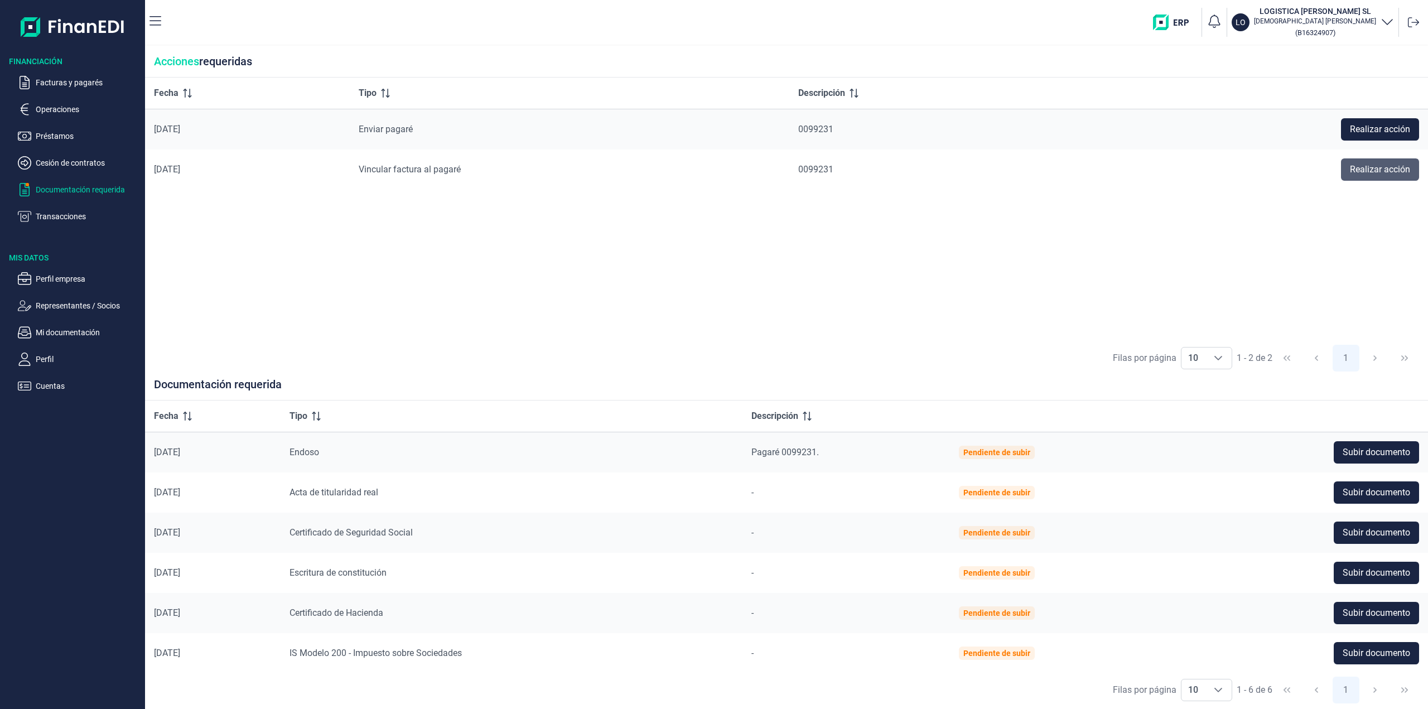
click at [1400, 171] on span "Realizar acción" at bounding box center [1380, 169] width 60 height 13
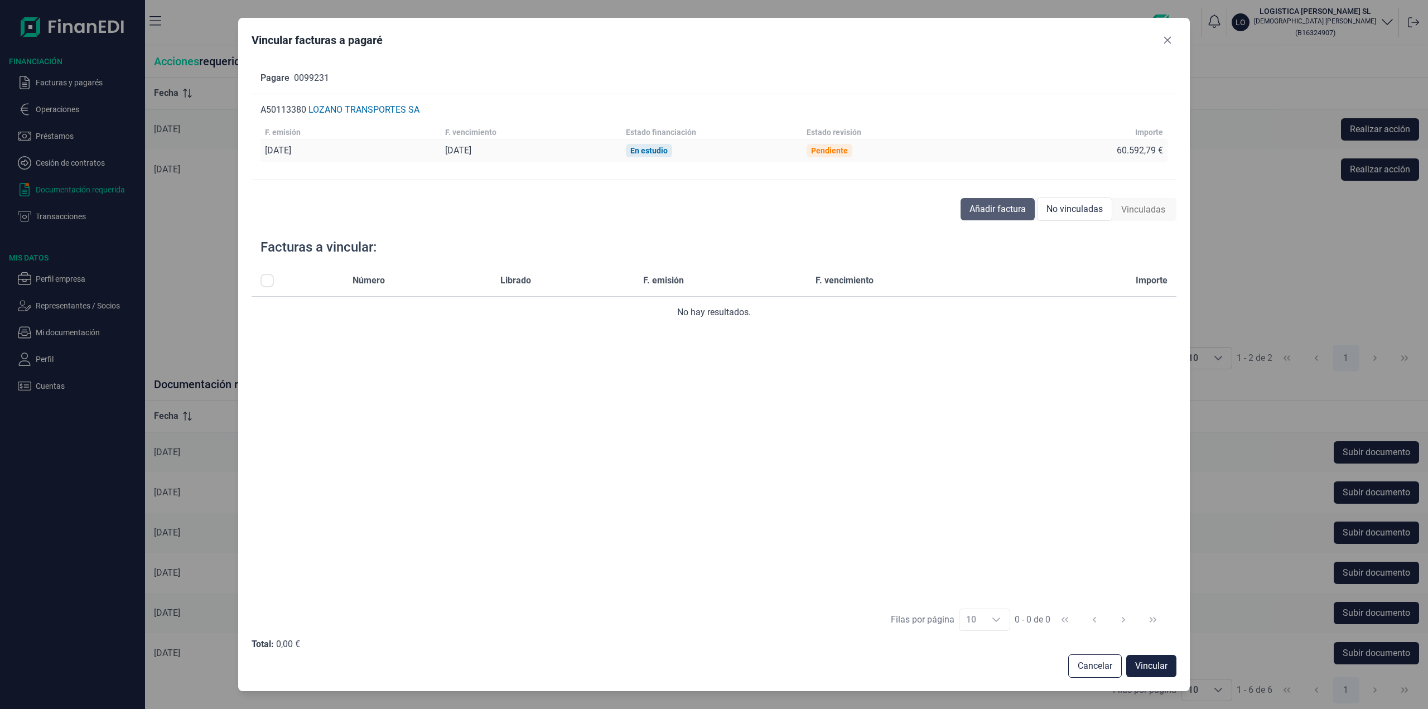
click at [980, 215] on span "Añadir factura" at bounding box center [997, 208] width 56 height 13
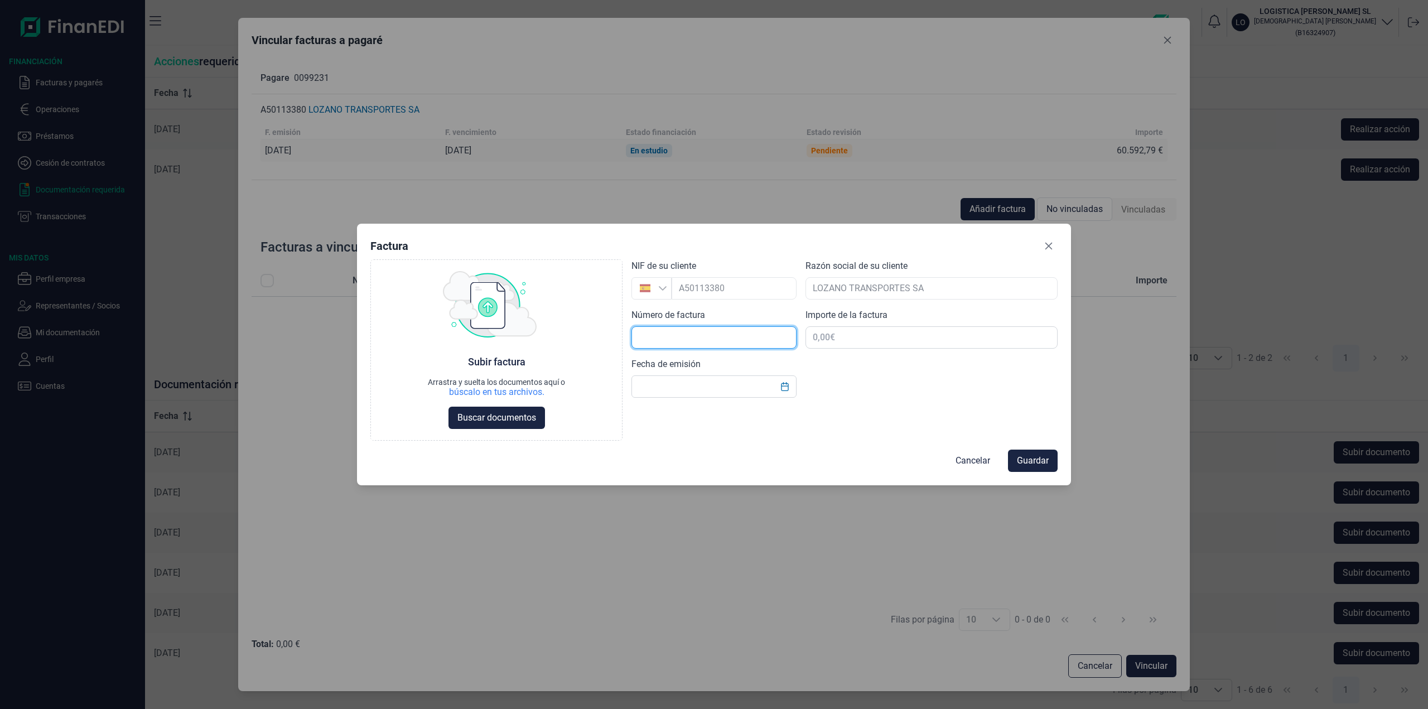
click at [743, 338] on input "text" at bounding box center [713, 337] width 165 height 22
click at [1046, 242] on icon "Close" at bounding box center [1048, 245] width 9 height 9
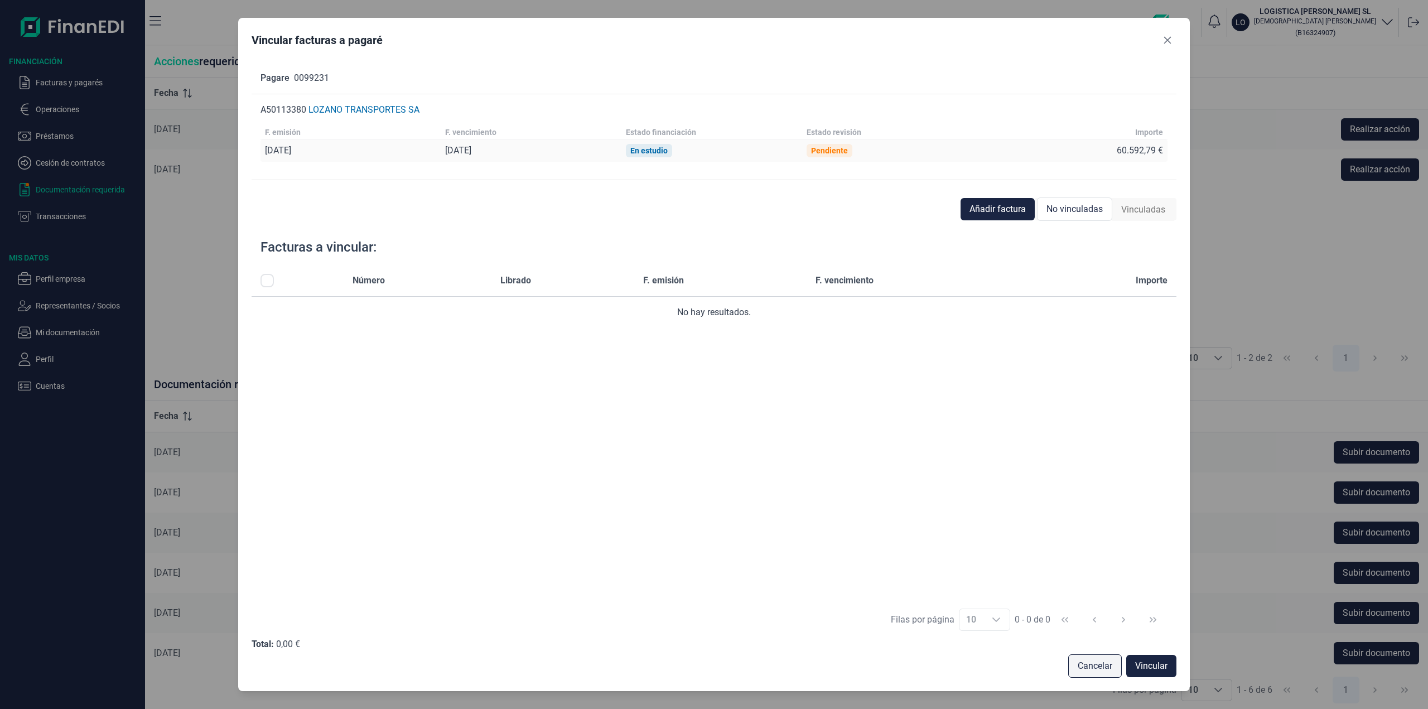
click at [1108, 673] on span "Cancelar" at bounding box center [1095, 665] width 35 height 13
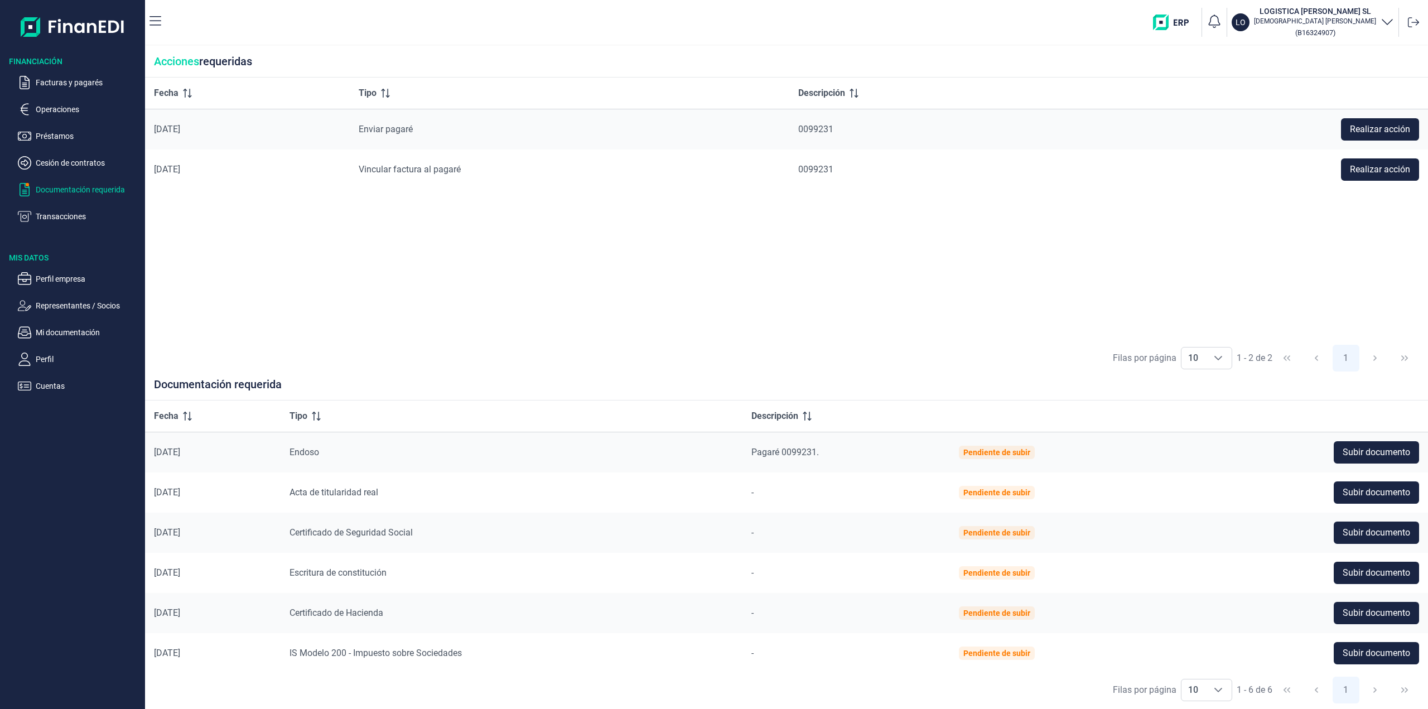
scroll to position [2, 0]
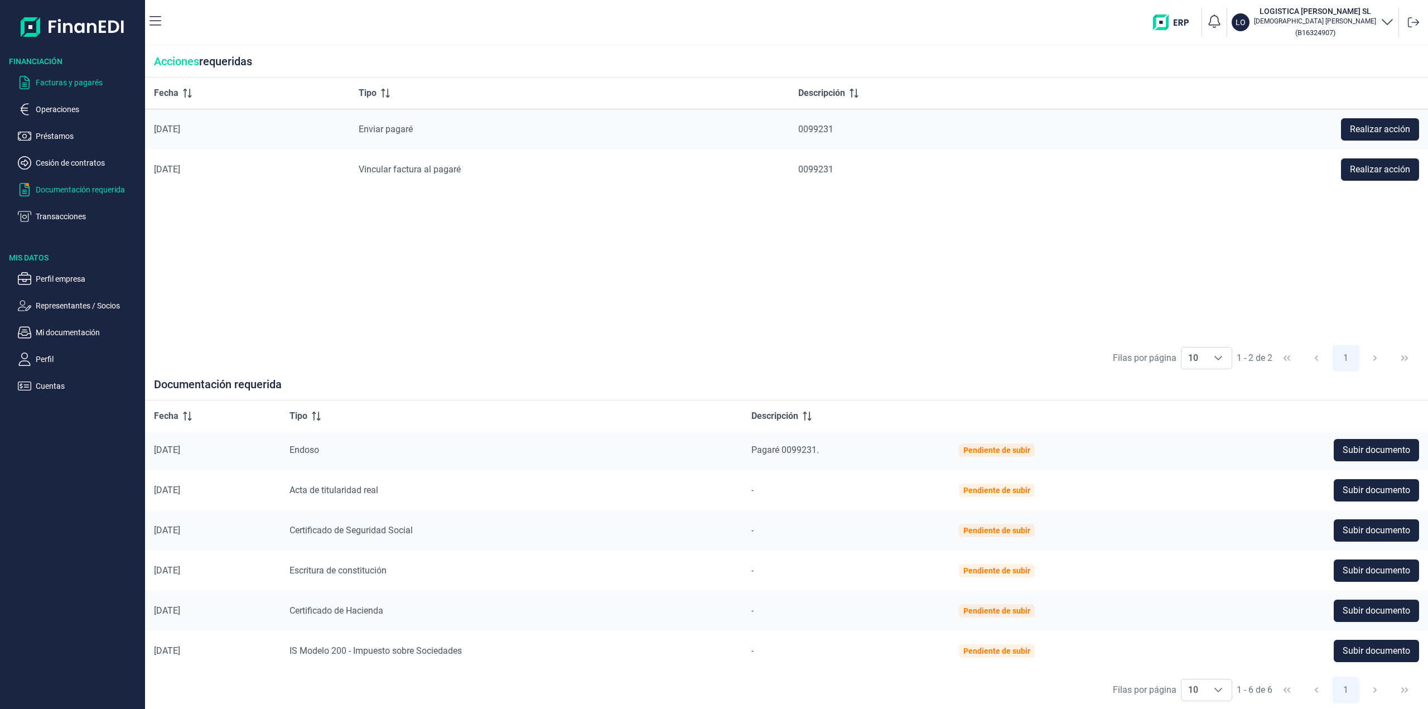
click at [83, 82] on p "Facturas y pagarés" at bounding box center [88, 82] width 105 height 13
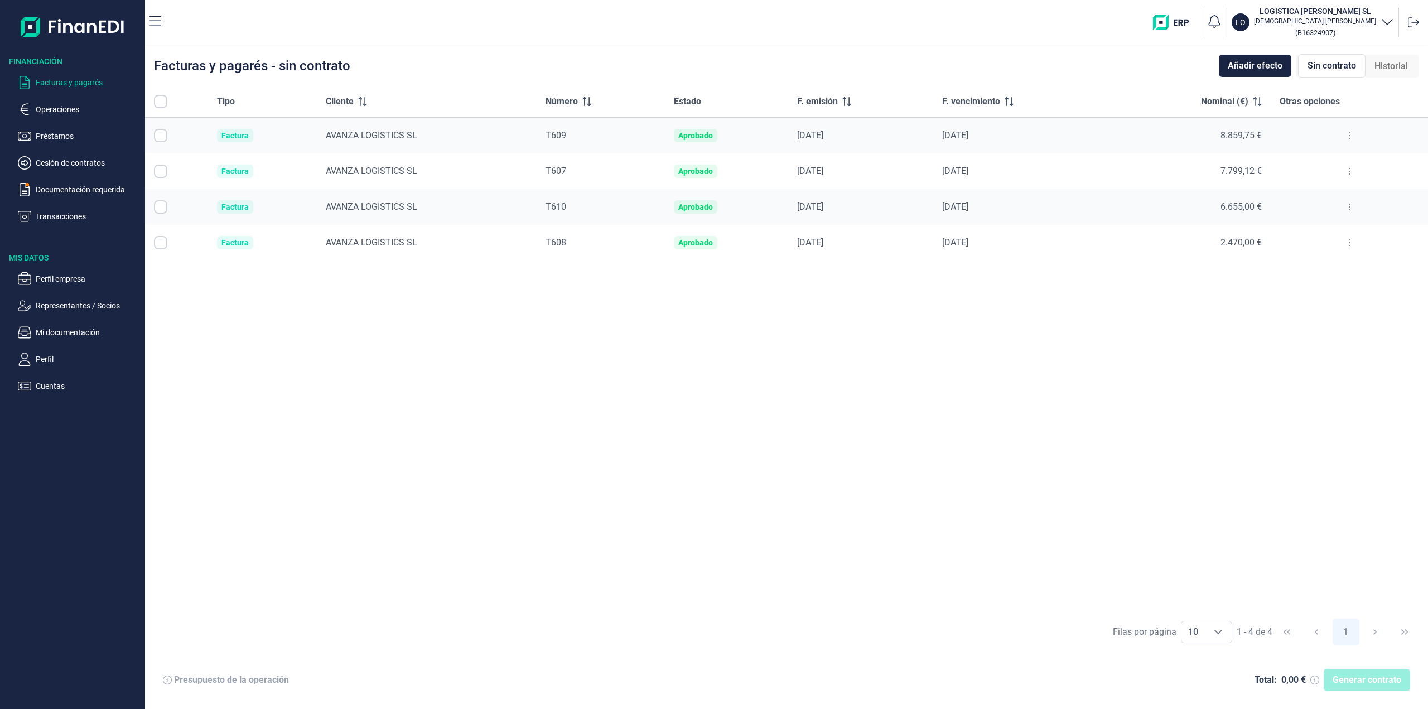
checkbox input "true"
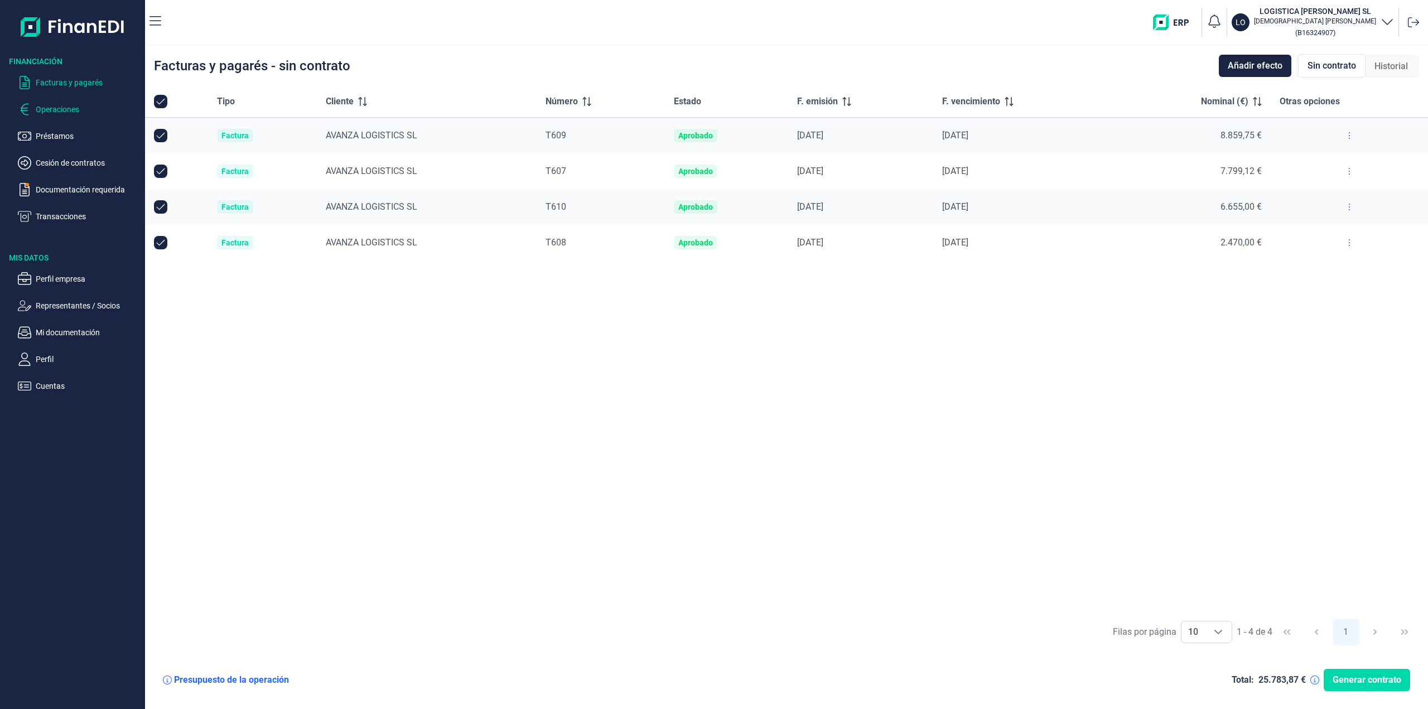
click at [52, 110] on p "Operaciones" at bounding box center [88, 109] width 105 height 13
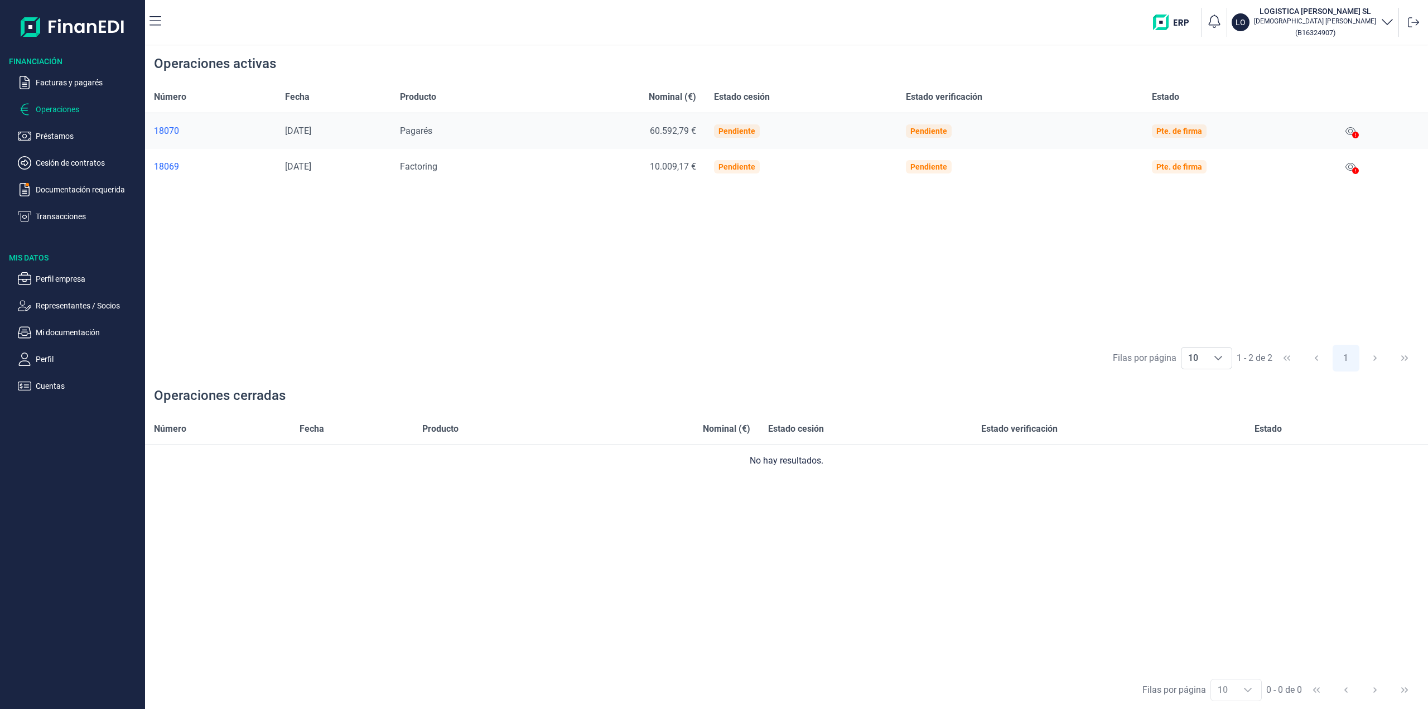
drag, startPoint x: 165, startPoint y: 172, endPoint x: 366, endPoint y: 195, distance: 202.7
click at [366, 195] on div "Número Fecha Producto Nominal (€) Estado cesión Estado verificación Estado 1807…" at bounding box center [786, 210] width 1283 height 258
click at [354, 186] on div "Número Fecha Producto Nominal (€) Estado cesión Estado verificación Estado 1807…" at bounding box center [786, 210] width 1283 height 258
click at [253, 161] on div "18069" at bounding box center [210, 166] width 113 height 11
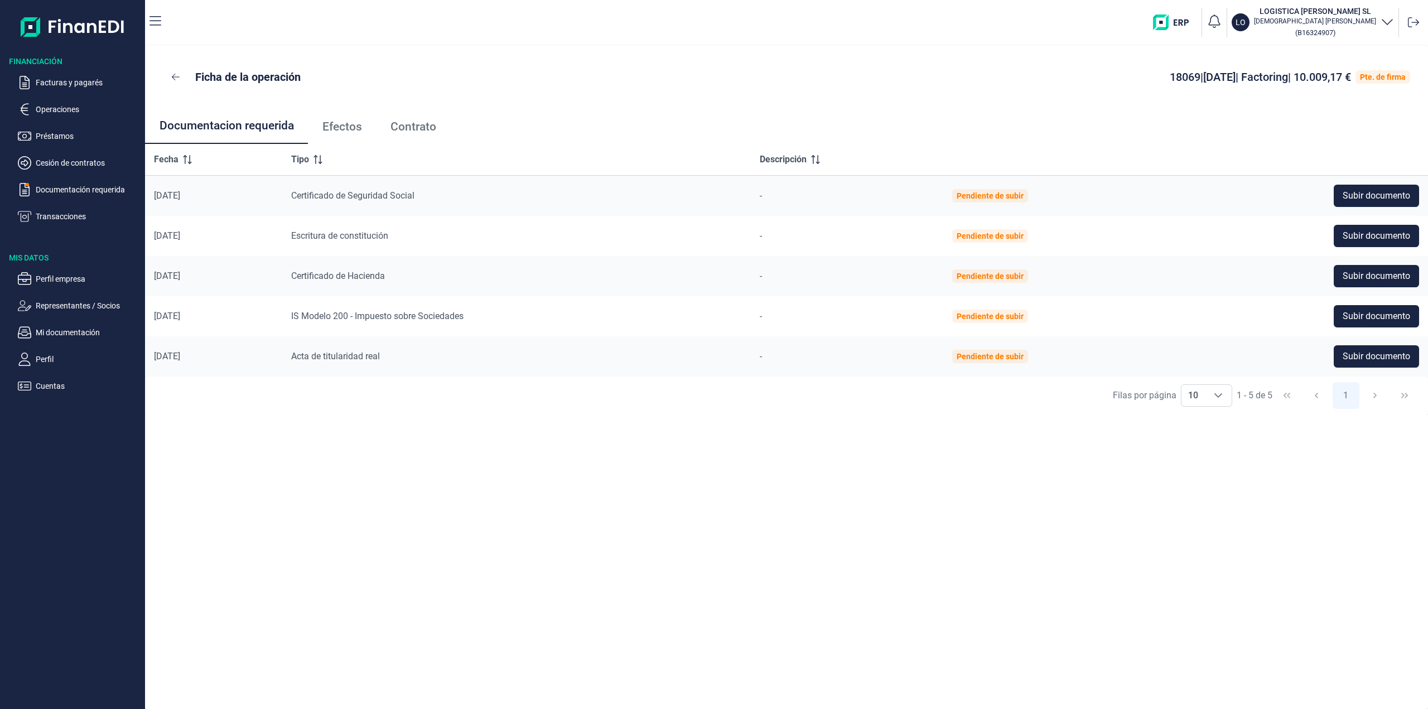
click at [1386, 75] on div "Pte. de firma" at bounding box center [1383, 77] width 46 height 9
click at [1358, 80] on div "Pte. de firma" at bounding box center [1382, 76] width 55 height 13
click at [44, 79] on p "Facturas y pagarés" at bounding box center [88, 82] width 105 height 13
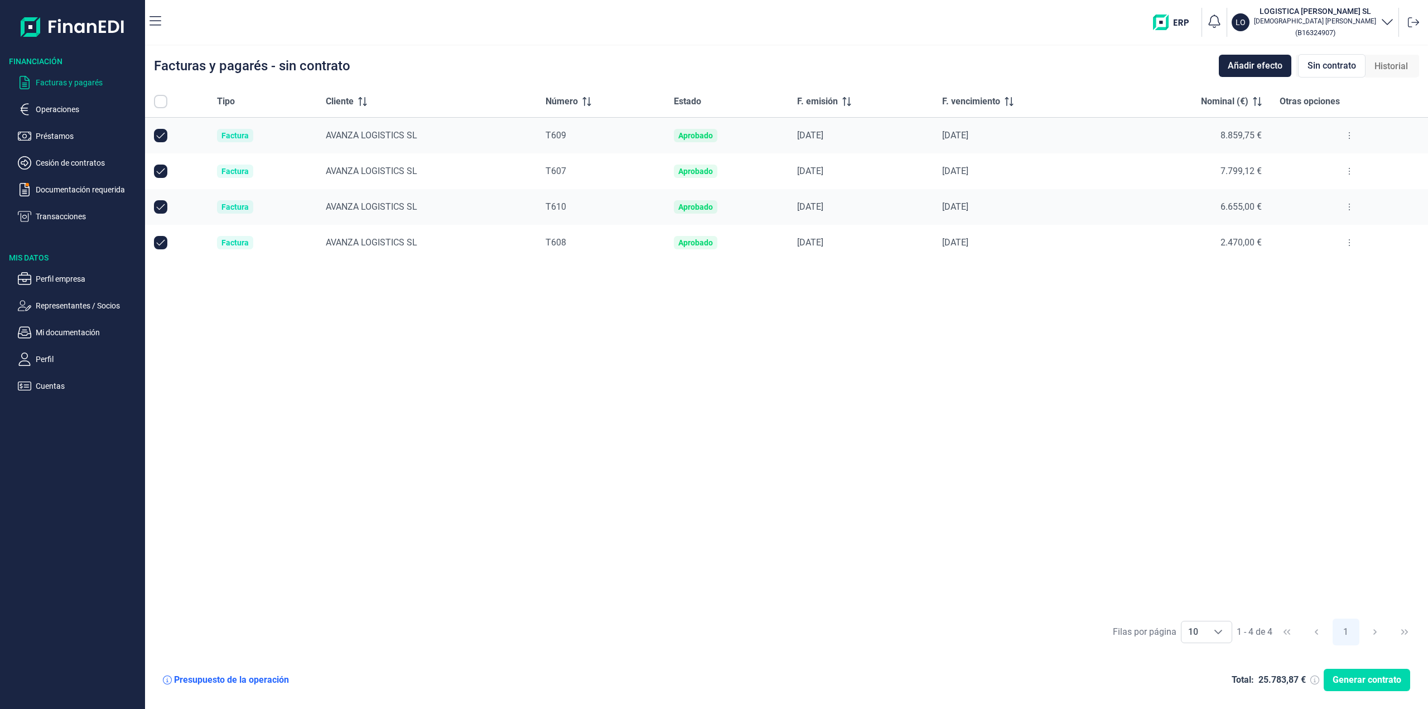
checkbox input "true"
click at [55, 220] on p "Transacciones" at bounding box center [88, 216] width 105 height 13
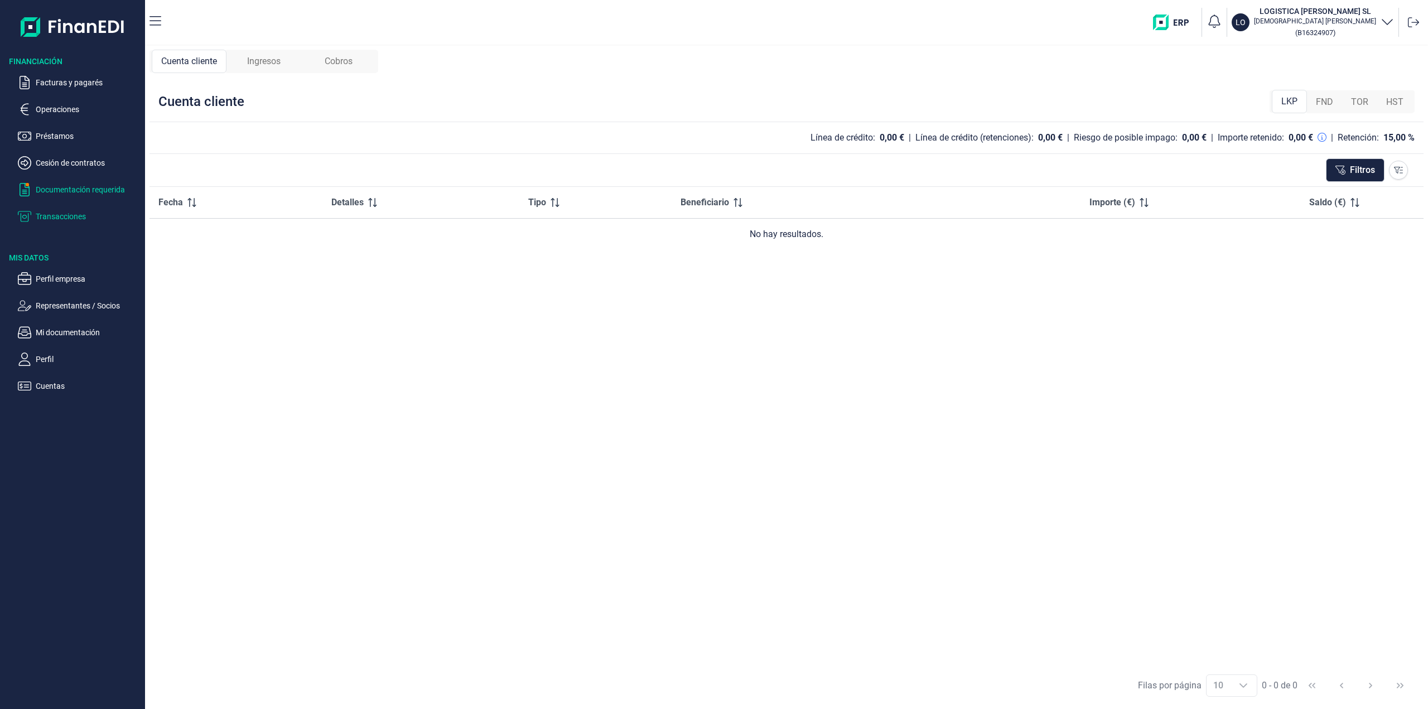
click at [60, 190] on p "Documentación requerida" at bounding box center [88, 189] width 105 height 13
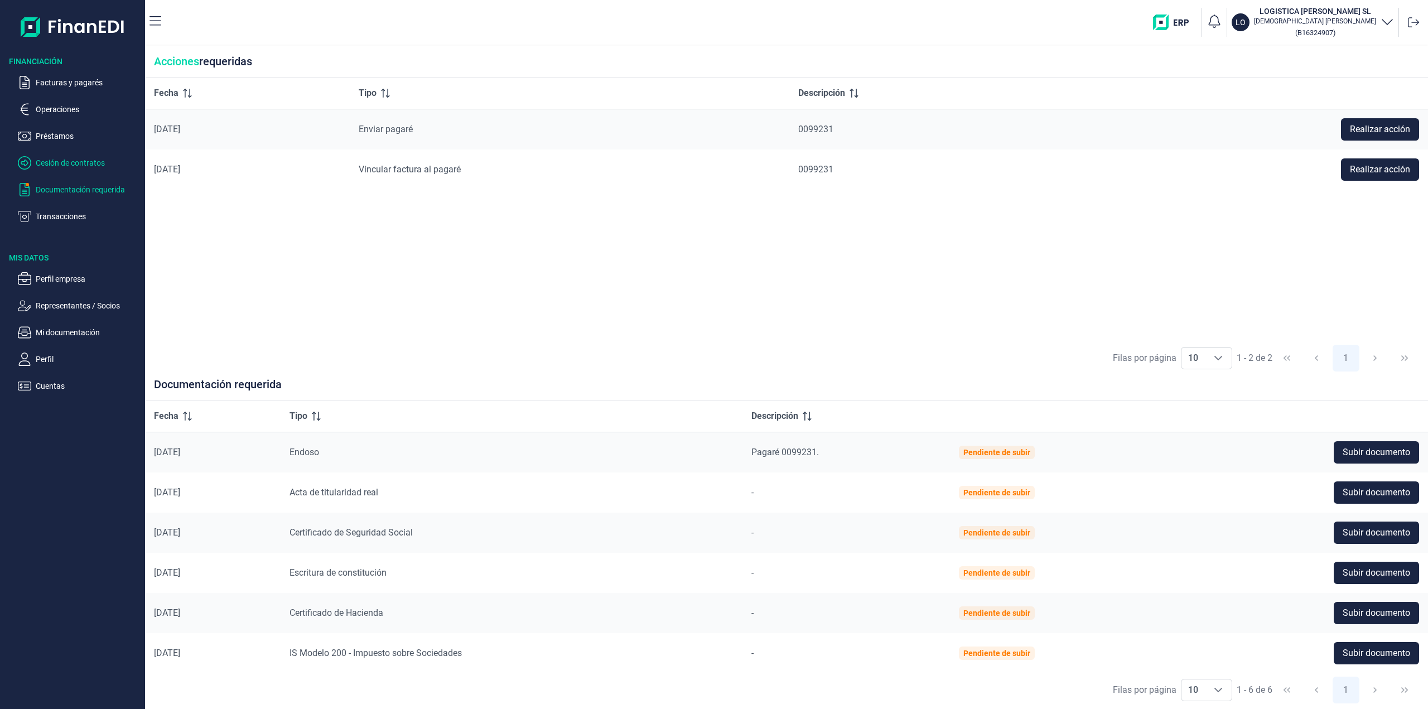
click at [54, 165] on p "Cesión de contratos" at bounding box center [88, 162] width 105 height 13
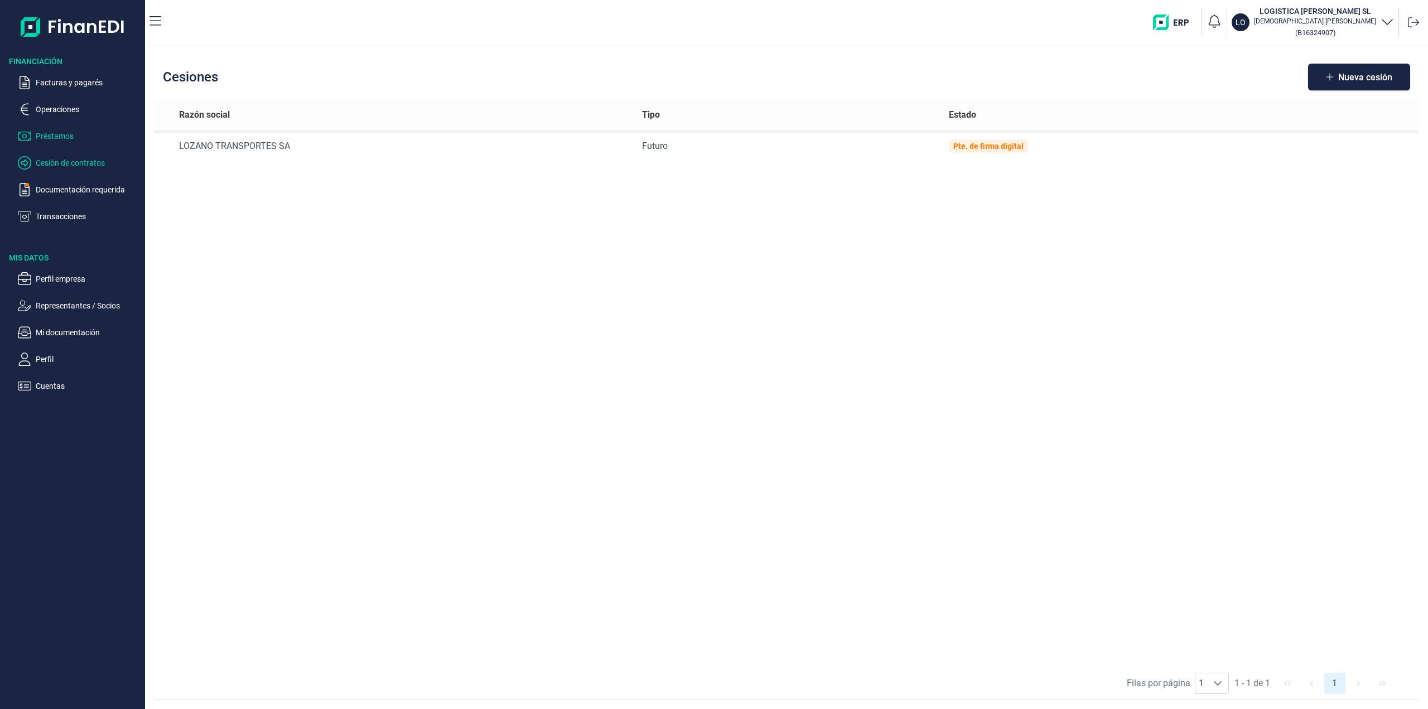
click at [56, 136] on p "Préstamos" at bounding box center [88, 135] width 105 height 13
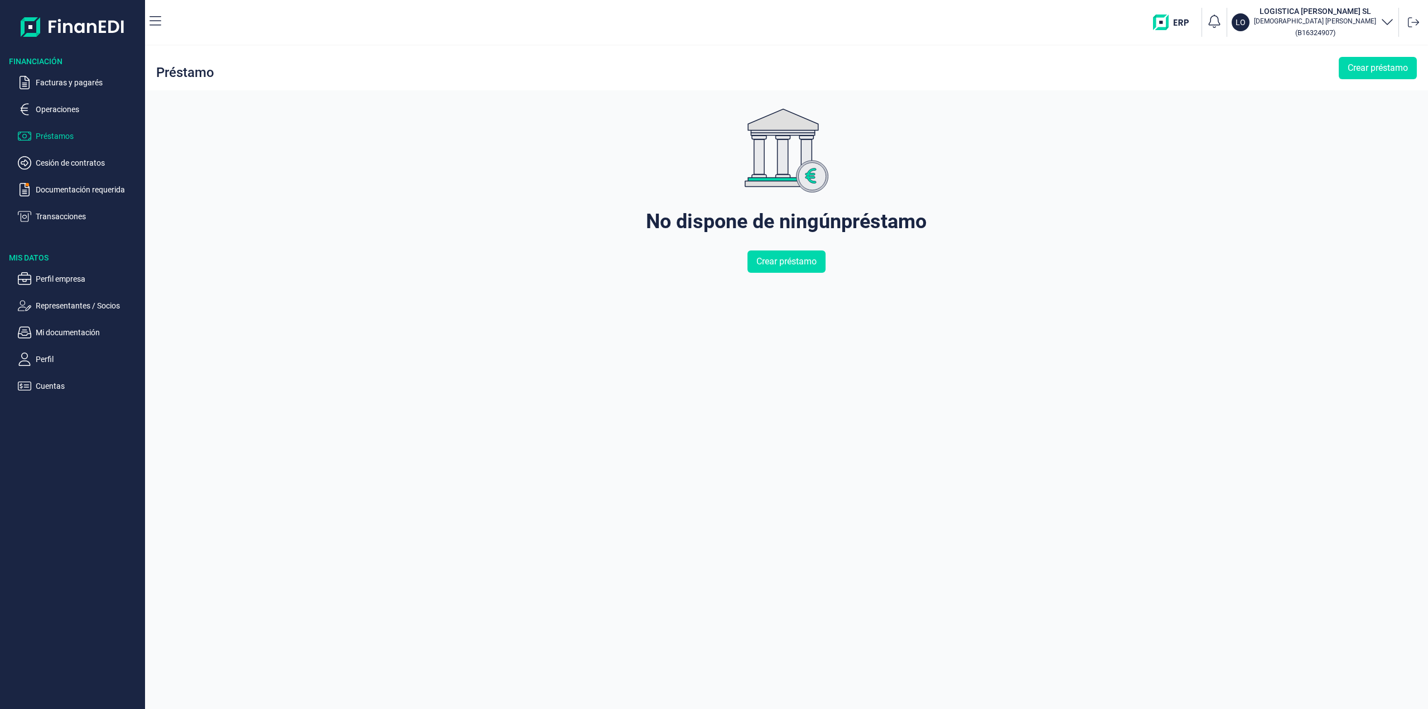
click at [62, 101] on ul "Facturas y pagarés Operaciones Préstamos Cesión de contratos Documentación requ…" at bounding box center [72, 145] width 145 height 156
click at [62, 106] on p "Operaciones" at bounding box center [88, 109] width 105 height 13
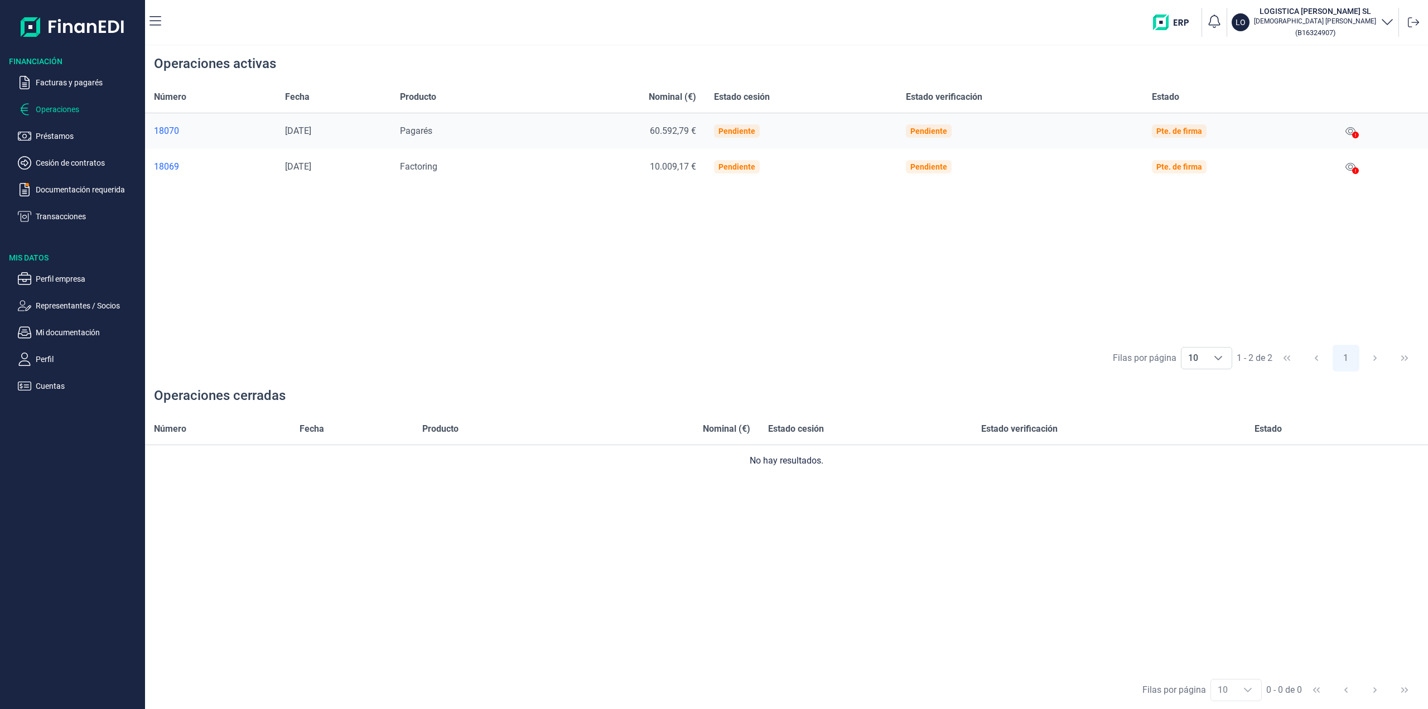
drag, startPoint x: 157, startPoint y: 164, endPoint x: 398, endPoint y: 210, distance: 245.3
click at [398, 210] on div "Número Fecha Producto Nominal (€) Estado cesión Estado verificación Estado 1807…" at bounding box center [786, 210] width 1283 height 258
click at [85, 186] on p "Documentación requerida" at bounding box center [88, 189] width 105 height 13
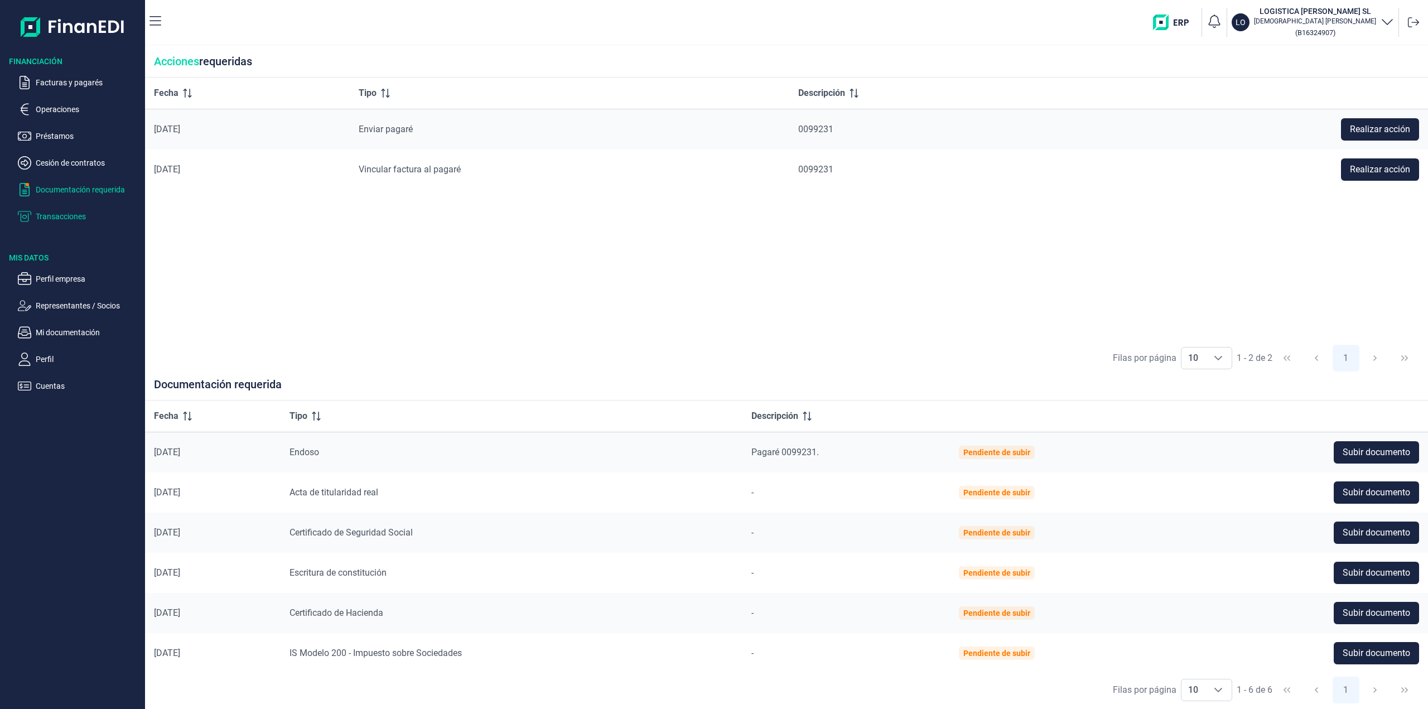
click at [67, 220] on p "Transacciones" at bounding box center [88, 216] width 105 height 13
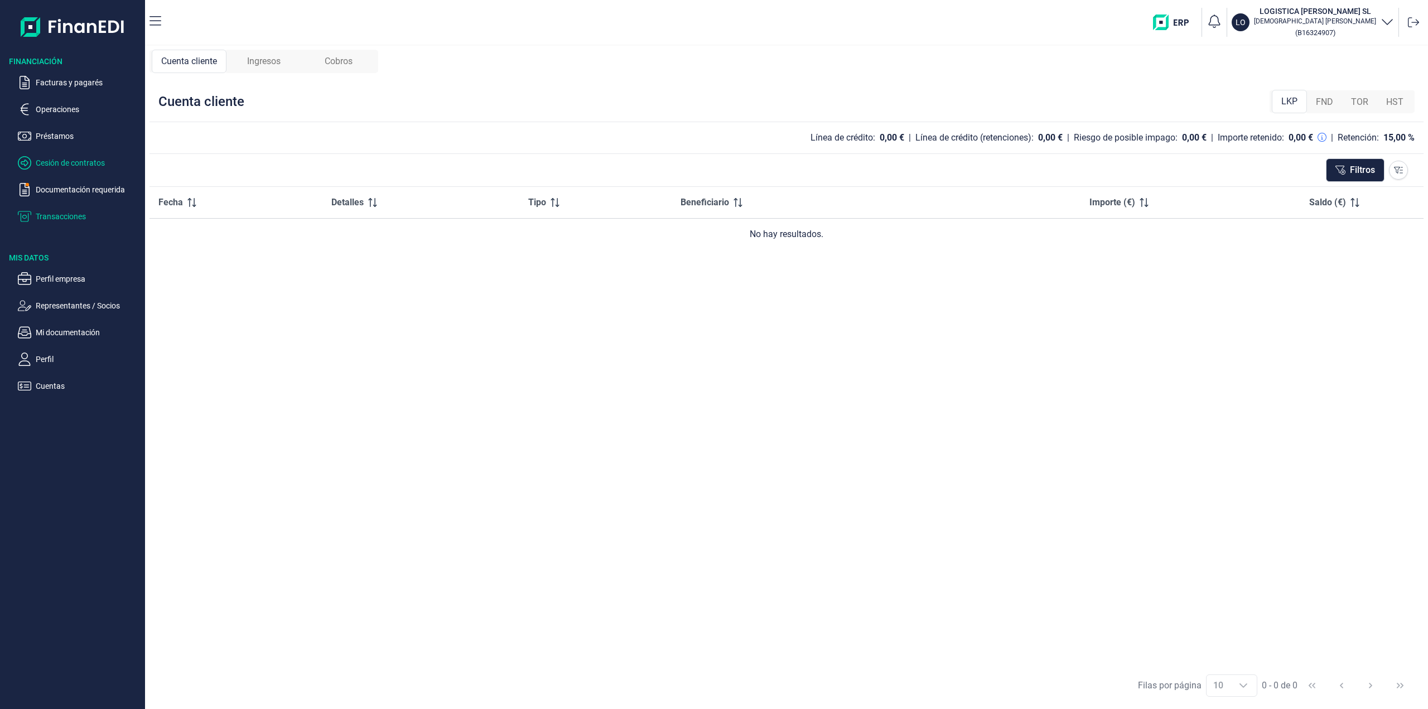
click at [69, 165] on p "Cesión de contratos" at bounding box center [88, 162] width 105 height 13
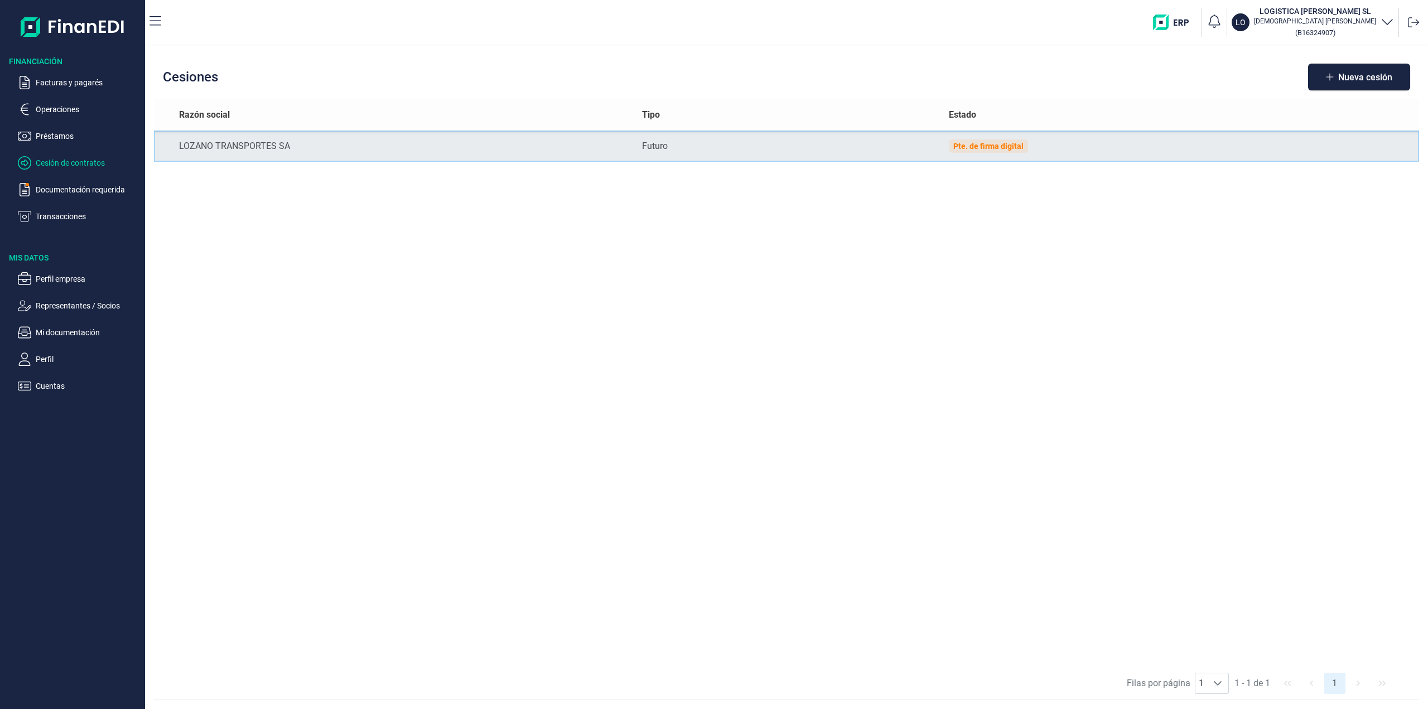
click at [987, 152] on div "Pte. de firma digital" at bounding box center [988, 145] width 79 height 13
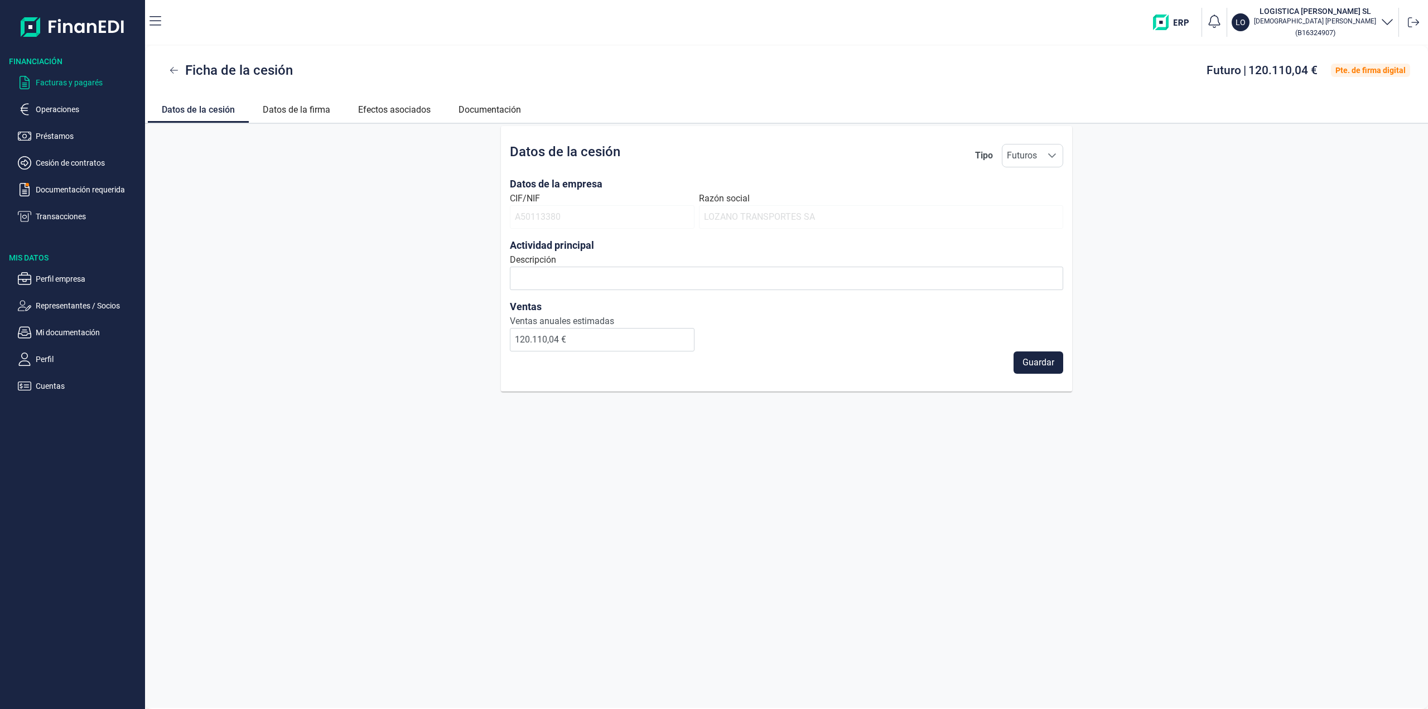
click at [93, 82] on p "Facturas y pagarés" at bounding box center [88, 82] width 105 height 13
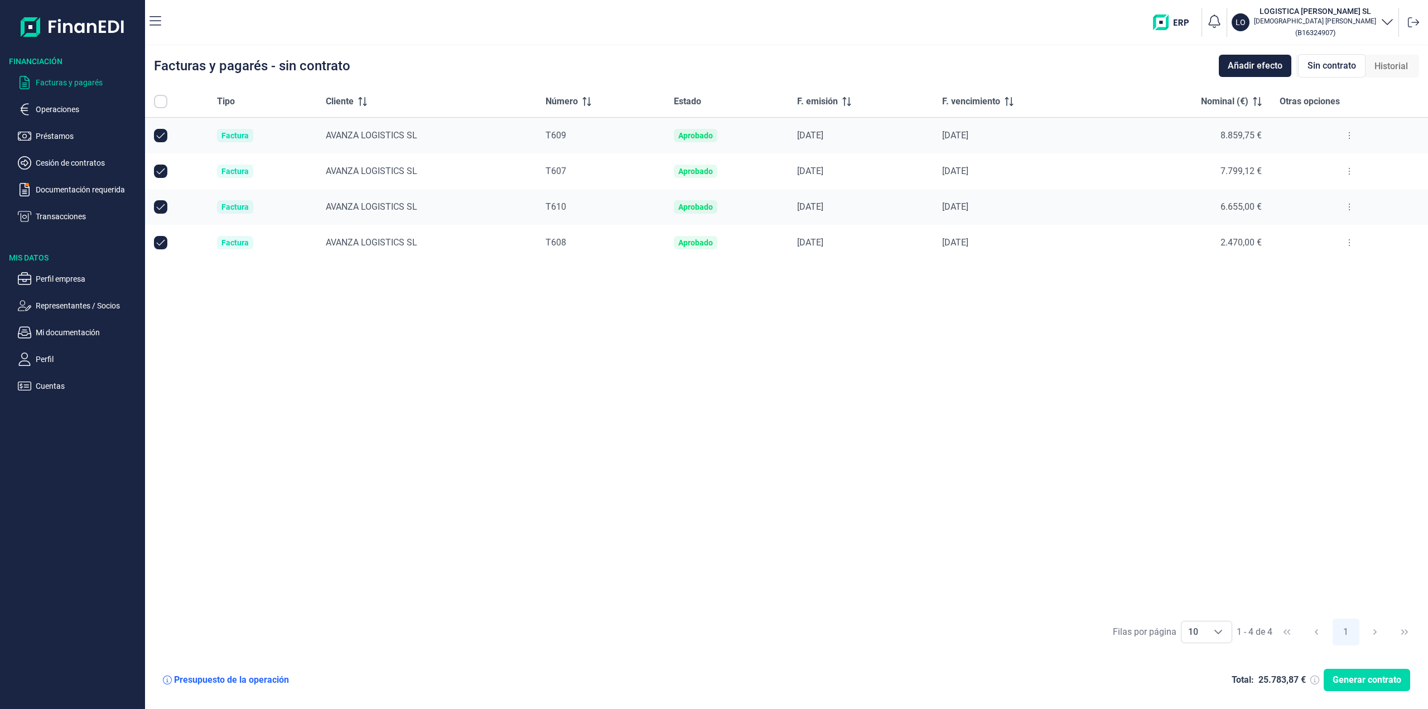
checkbox input "true"
click at [1240, 64] on span "Añadir efecto" at bounding box center [1255, 65] width 55 height 13
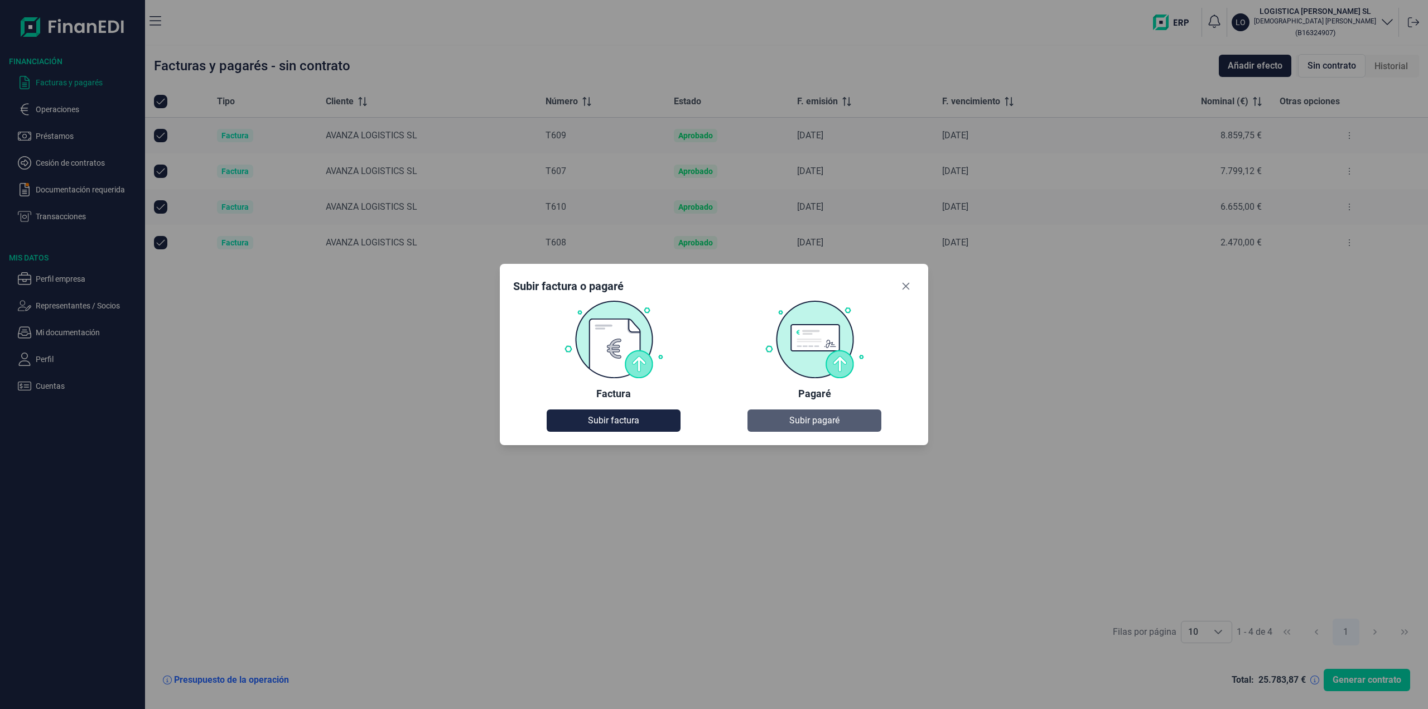
click at [782, 416] on button "Subir pagaré" at bounding box center [814, 420] width 134 height 22
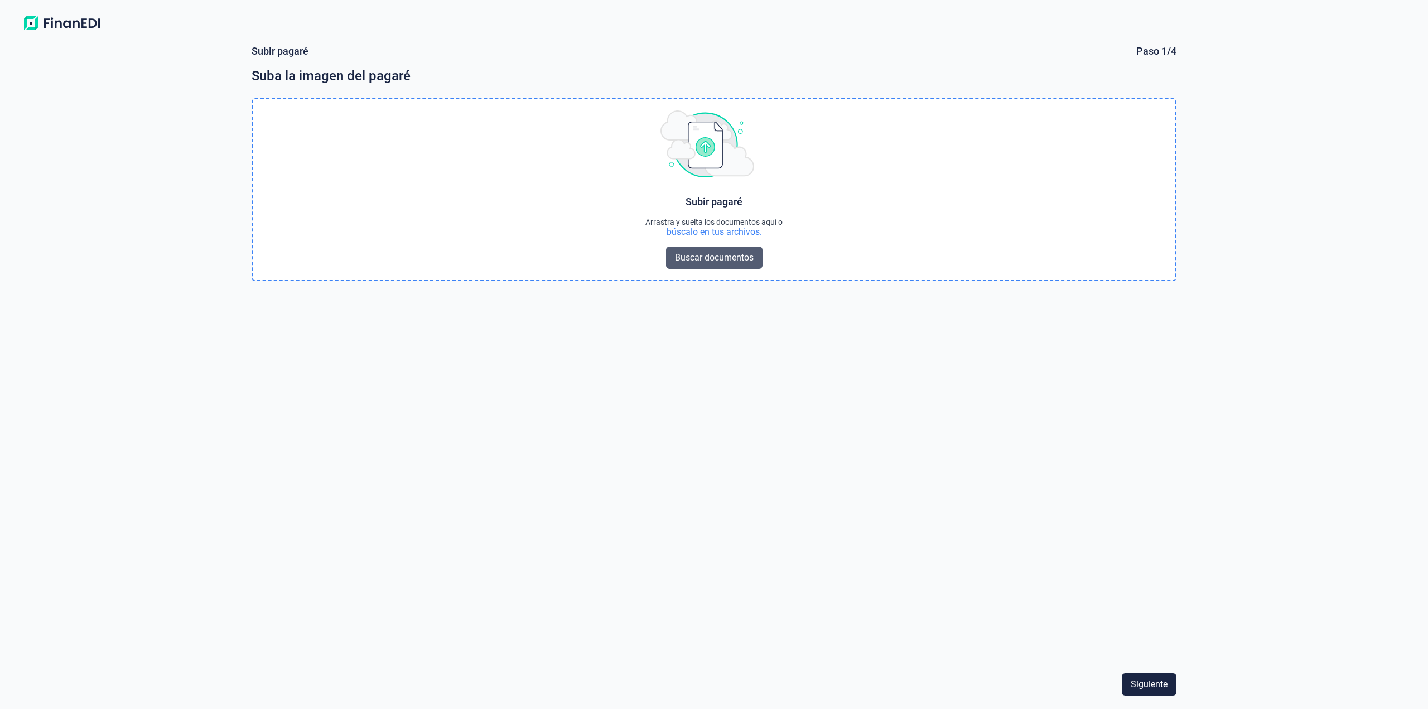
click at [715, 257] on span "Buscar documentos" at bounding box center [714, 257] width 79 height 13
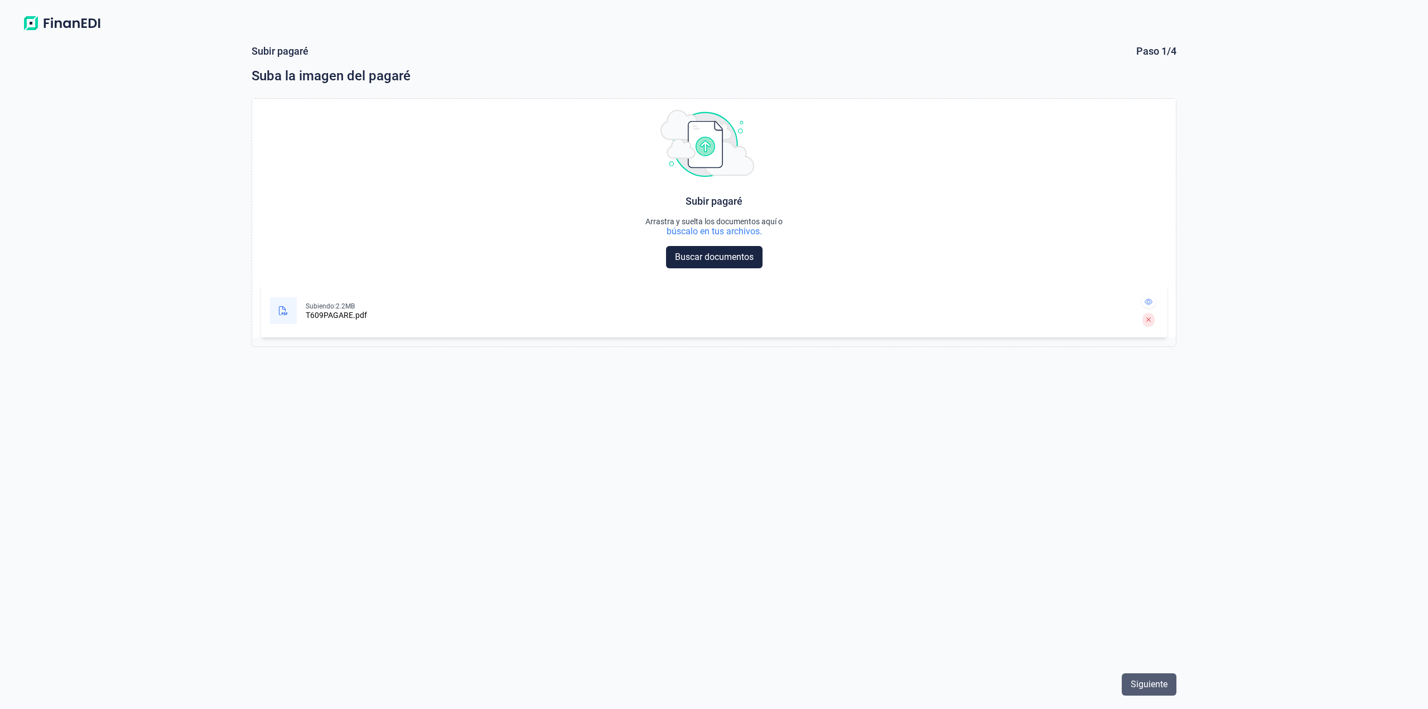
click at [1160, 681] on span "Siguiente" at bounding box center [1149, 684] width 37 height 13
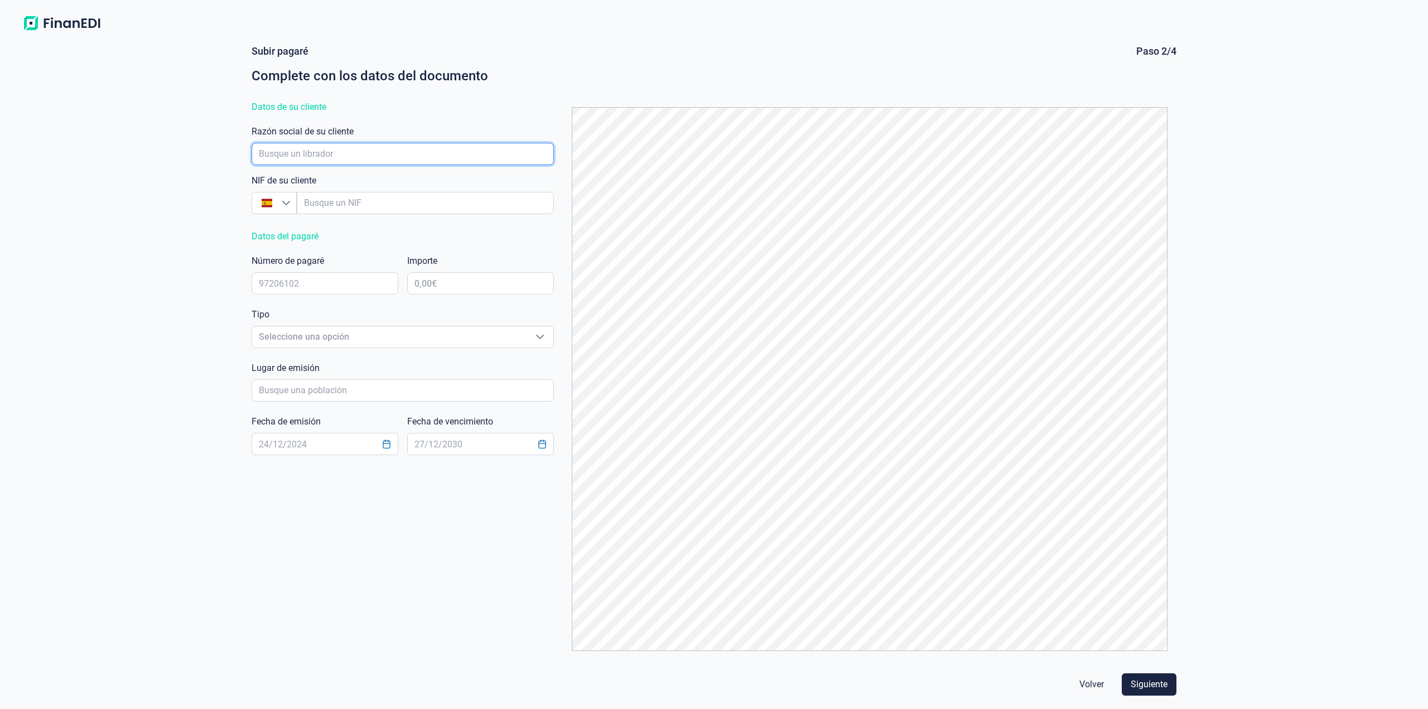
click at [372, 155] on input "empresaAutocomplete" at bounding box center [403, 154] width 302 height 22
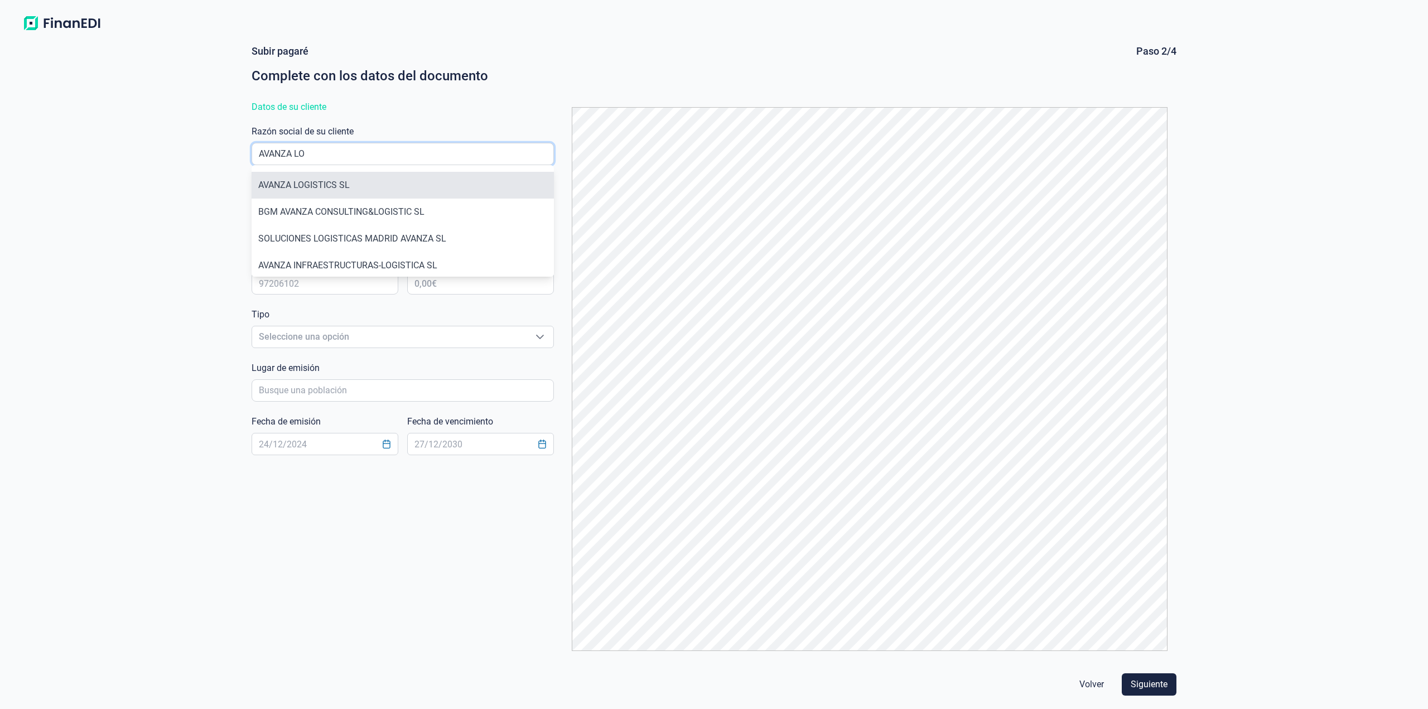
type input "AVANZA LO"
click at [373, 187] on li "AVANZA LOGISTICS SL" at bounding box center [403, 185] width 302 height 27
type input "B98200611"
type input "AVANZA LOGISTICS SL"
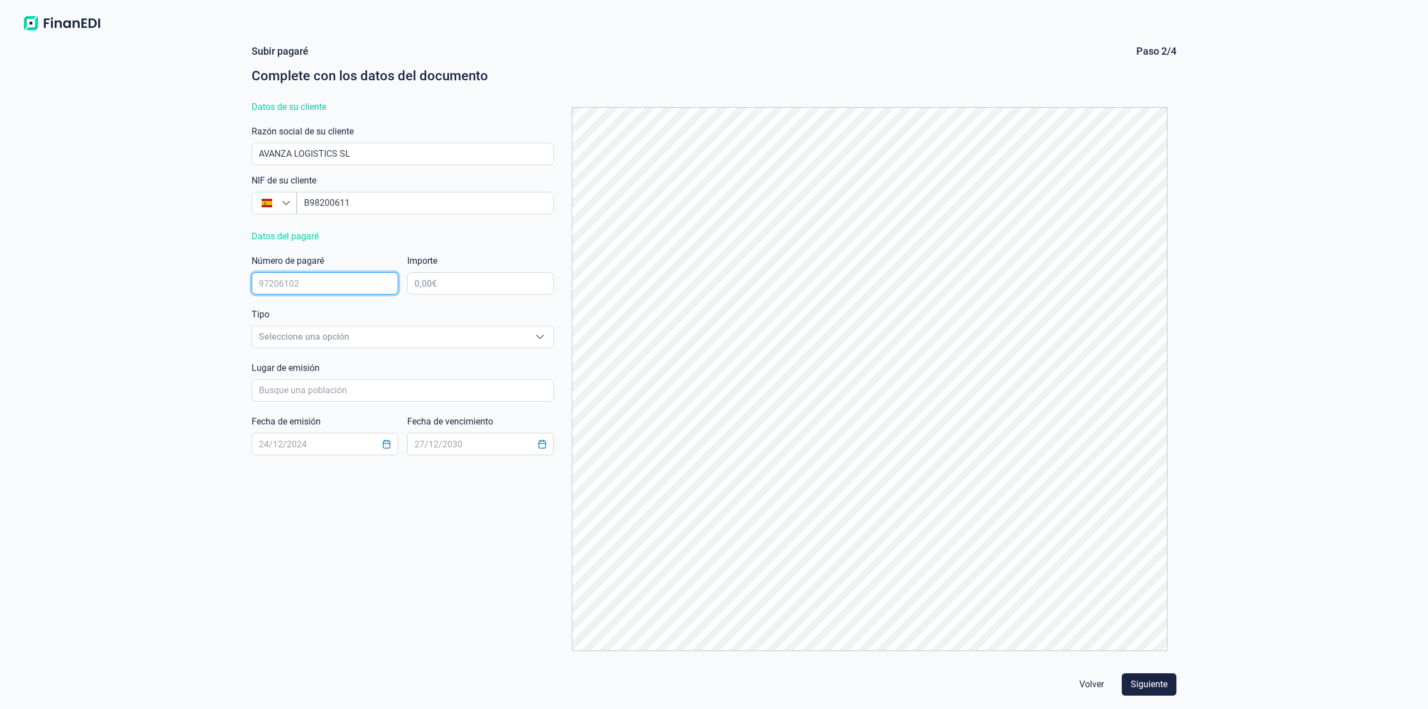
click at [348, 282] on input "text" at bounding box center [325, 283] width 147 height 22
type input "8358203"
click at [485, 283] on input "text" at bounding box center [480, 283] width 147 height 22
type input "8.859,75 €"
click at [438, 340] on span "Seleccione una opción" at bounding box center [389, 336] width 274 height 21
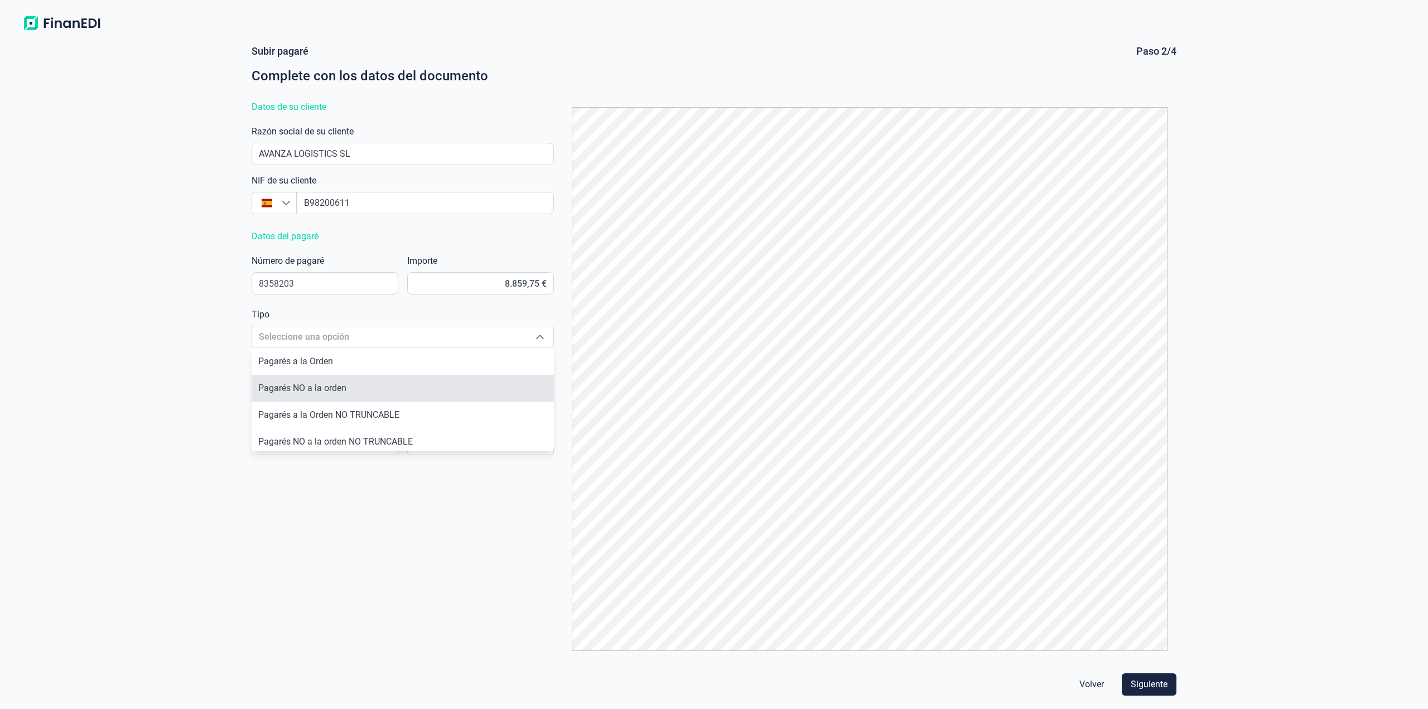
click at [420, 378] on li "Pagarés NO a la orden" at bounding box center [403, 388] width 302 height 27
type input "Pagarés NO a la orden"
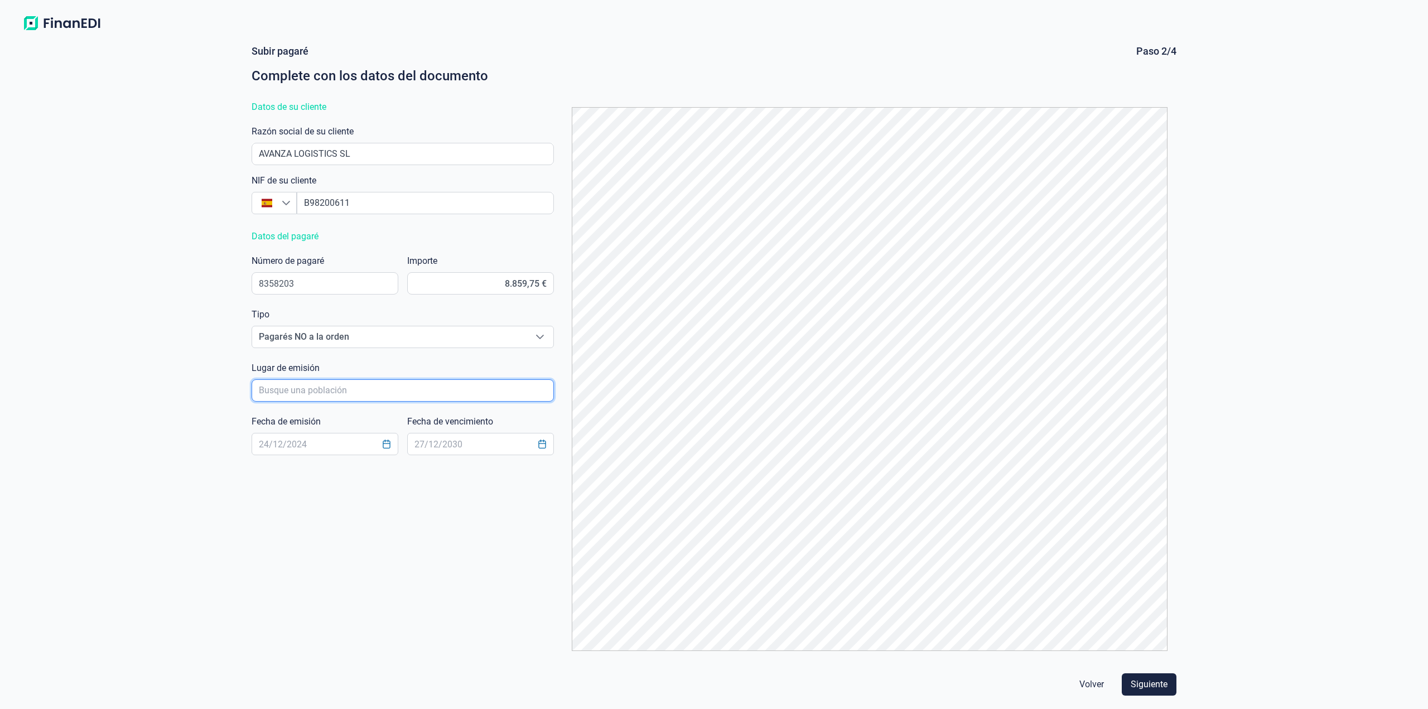
click at [377, 387] on input "poblacionAutocomplete" at bounding box center [403, 390] width 302 height 22
type input "[GEOGRAPHIC_DATA]"
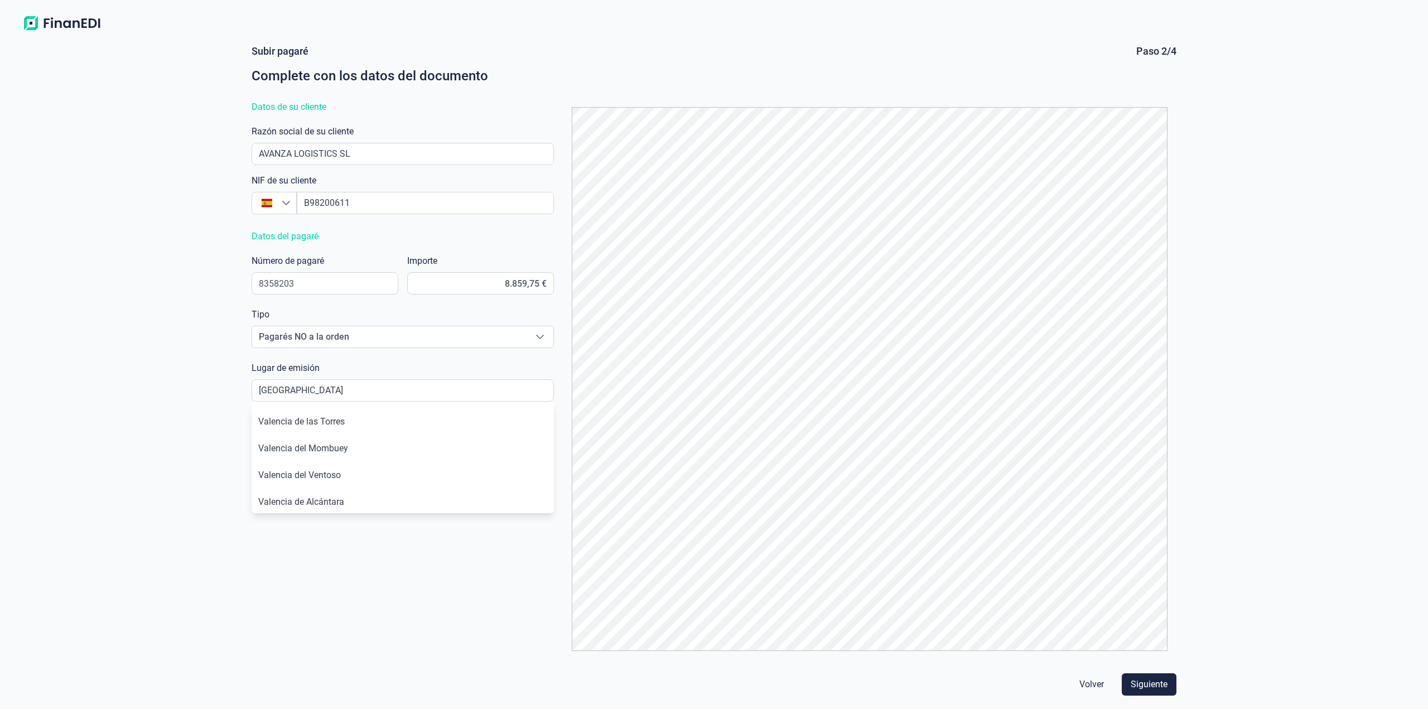
click at [361, 617] on div "[PERSON_NAME] Paso 2/4 Complete con los datos del documento Datos de su cliente…" at bounding box center [714, 352] width 934 height 615
click at [331, 447] on input "text" at bounding box center [325, 444] width 147 height 22
type input "[DATE]"
click at [420, 441] on input "text" at bounding box center [480, 444] width 147 height 22
type input "[DATE]"
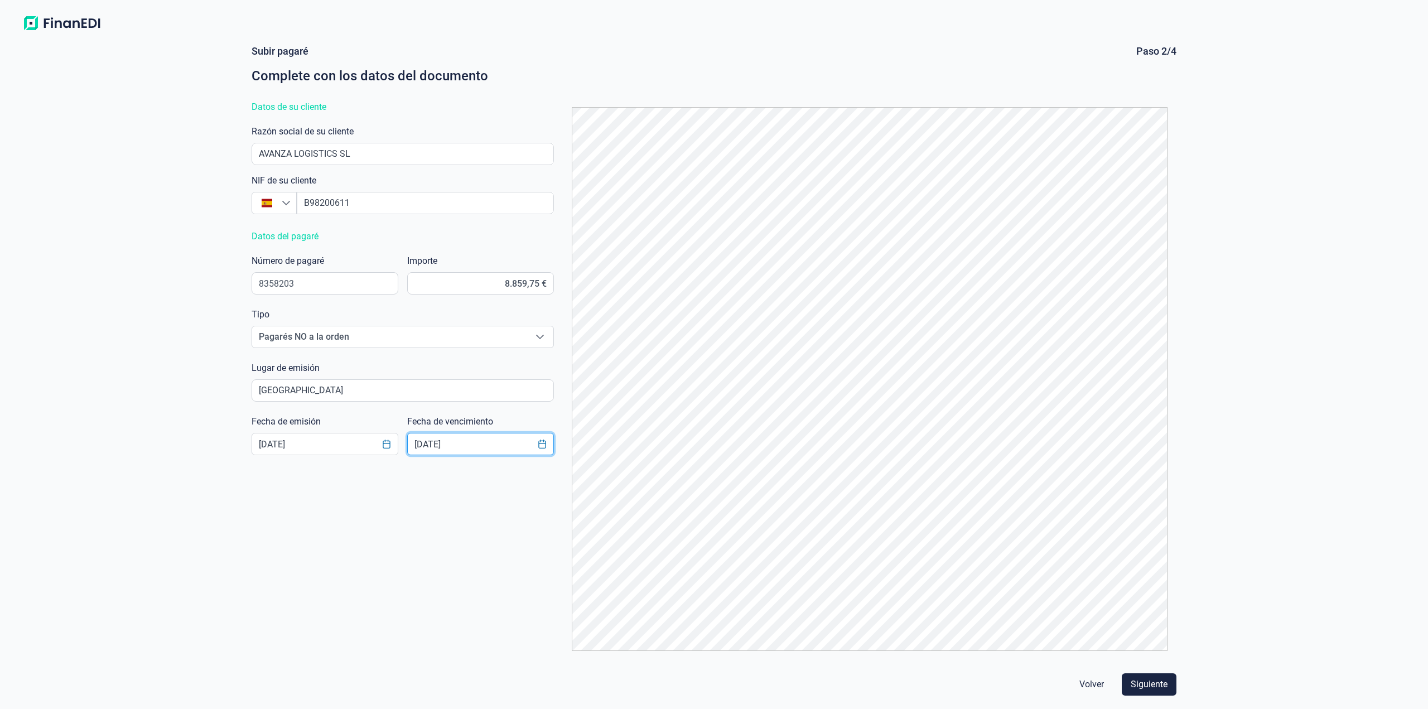
click at [500, 519] on div "[PERSON_NAME] Paso 2/4 Complete con los datos del documento Datos de su cliente…" at bounding box center [714, 352] width 934 height 615
click at [1161, 680] on span "Siguiente" at bounding box center [1149, 684] width 37 height 13
click at [355, 385] on input "poblacionAutocomplete" at bounding box center [402, 390] width 301 height 21
type input "V"
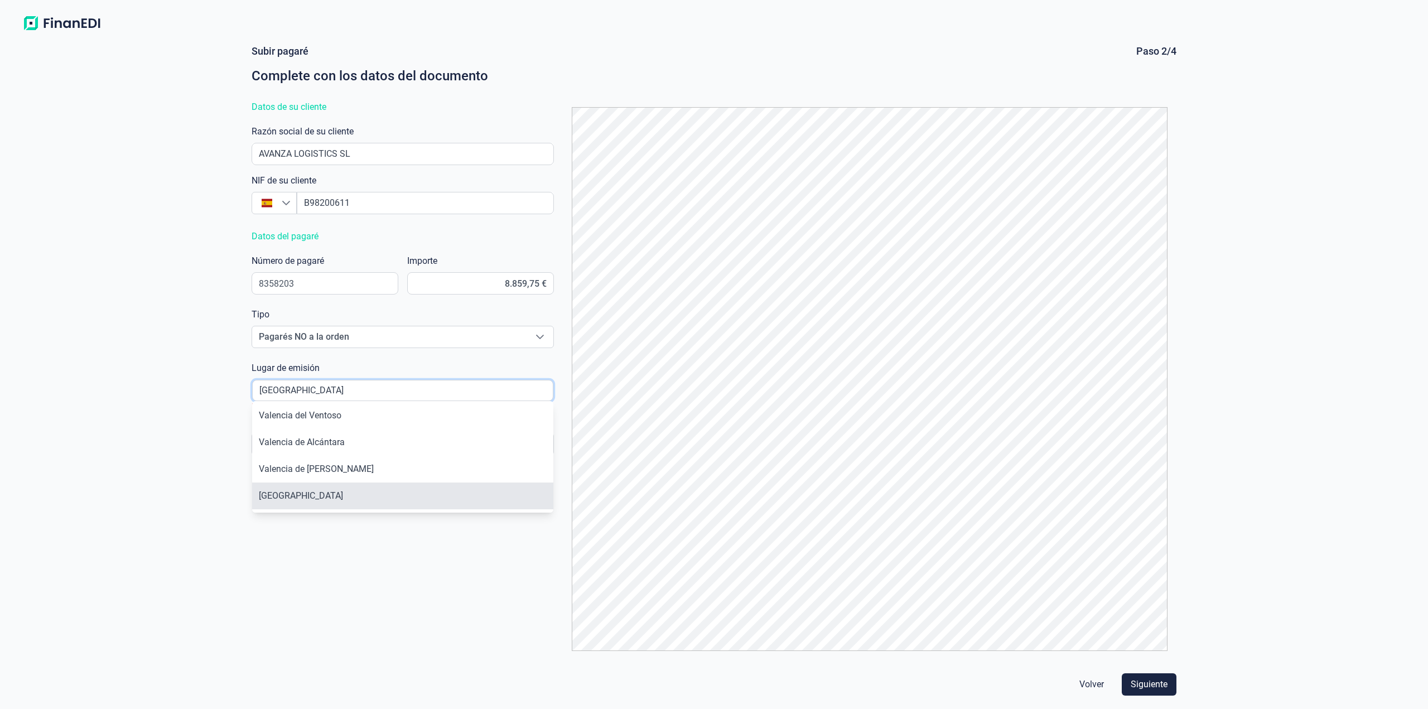
scroll to position [62, 0]
click at [344, 485] on li "[GEOGRAPHIC_DATA]" at bounding box center [402, 492] width 301 height 27
type input "[GEOGRAPHIC_DATA]"
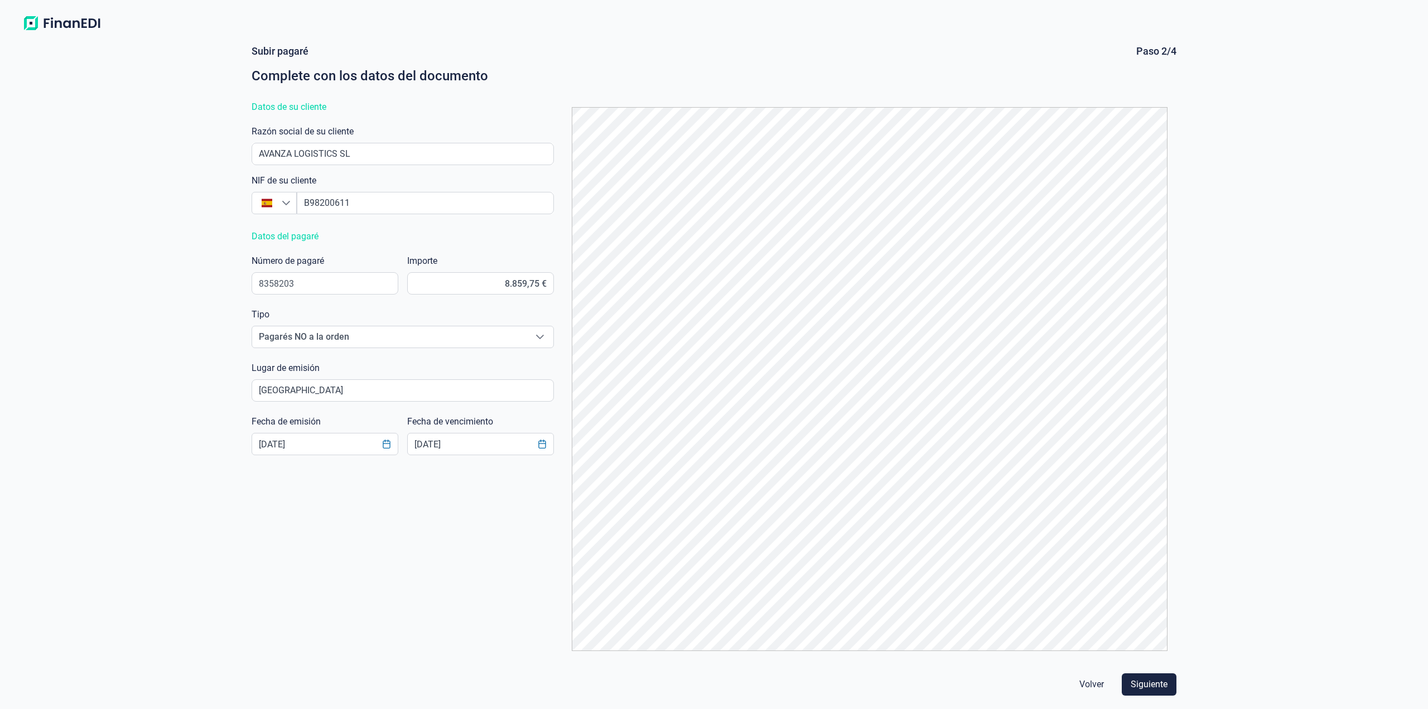
click at [448, 526] on div "[PERSON_NAME] Paso 2/4 Complete con los datos del documento Datos de su cliente…" at bounding box center [714, 352] width 934 height 615
click at [1153, 684] on span "Siguiente" at bounding box center [1149, 684] width 37 height 13
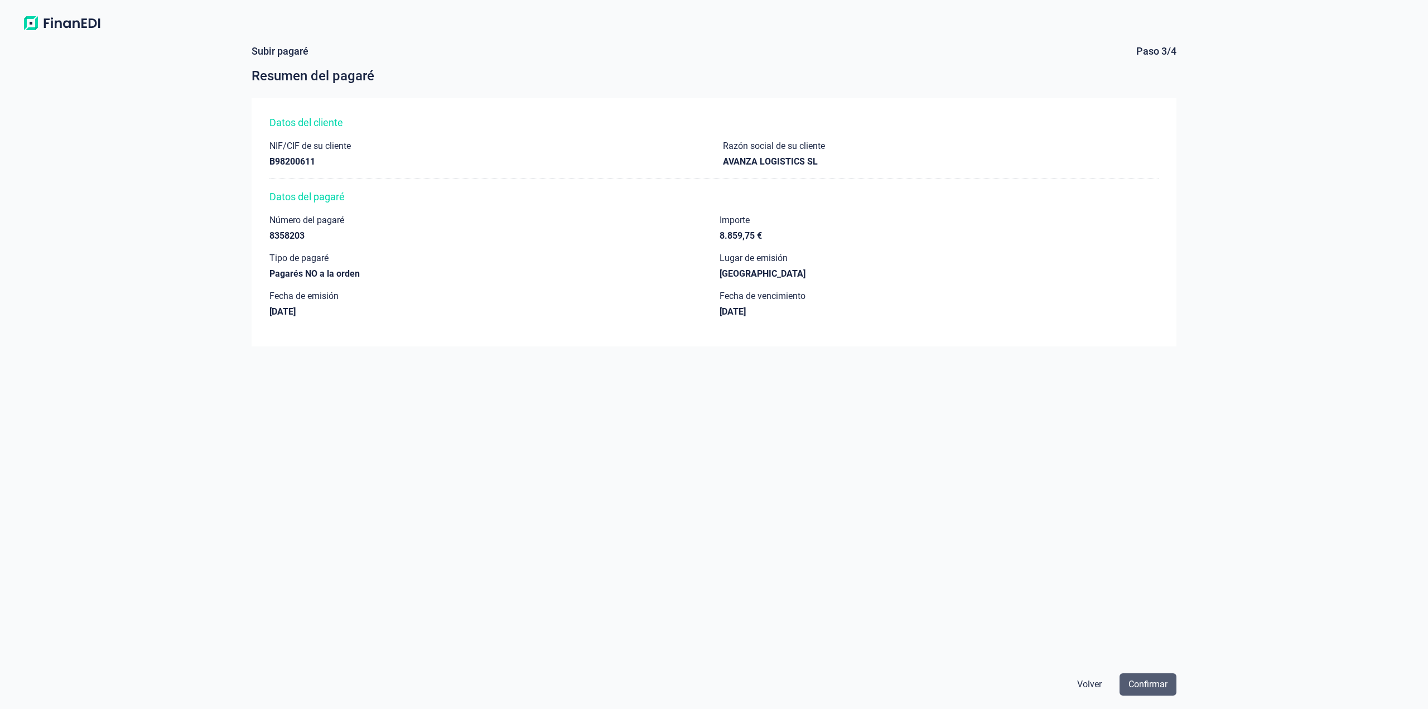
click at [1121, 685] on button "Confirmar" at bounding box center [1147, 684] width 57 height 22
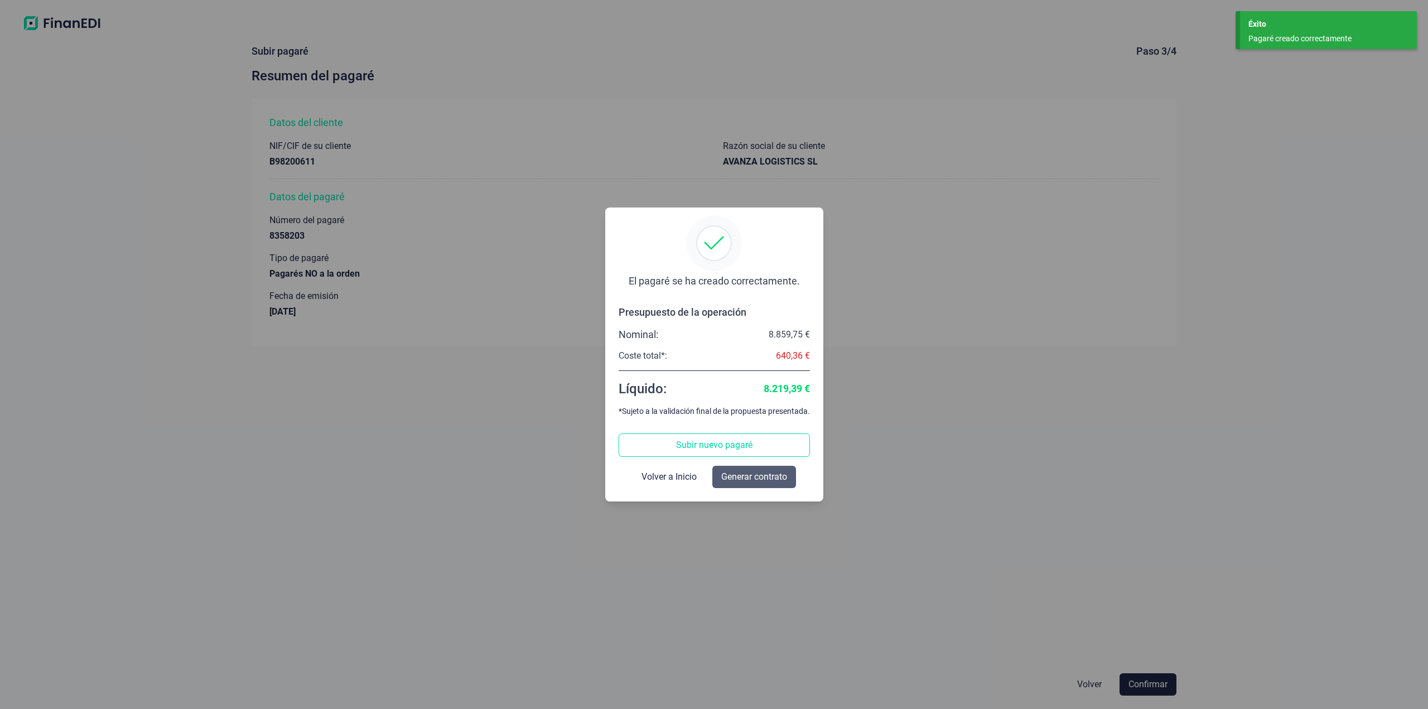
click at [771, 481] on span "Generar contrato" at bounding box center [754, 476] width 66 height 13
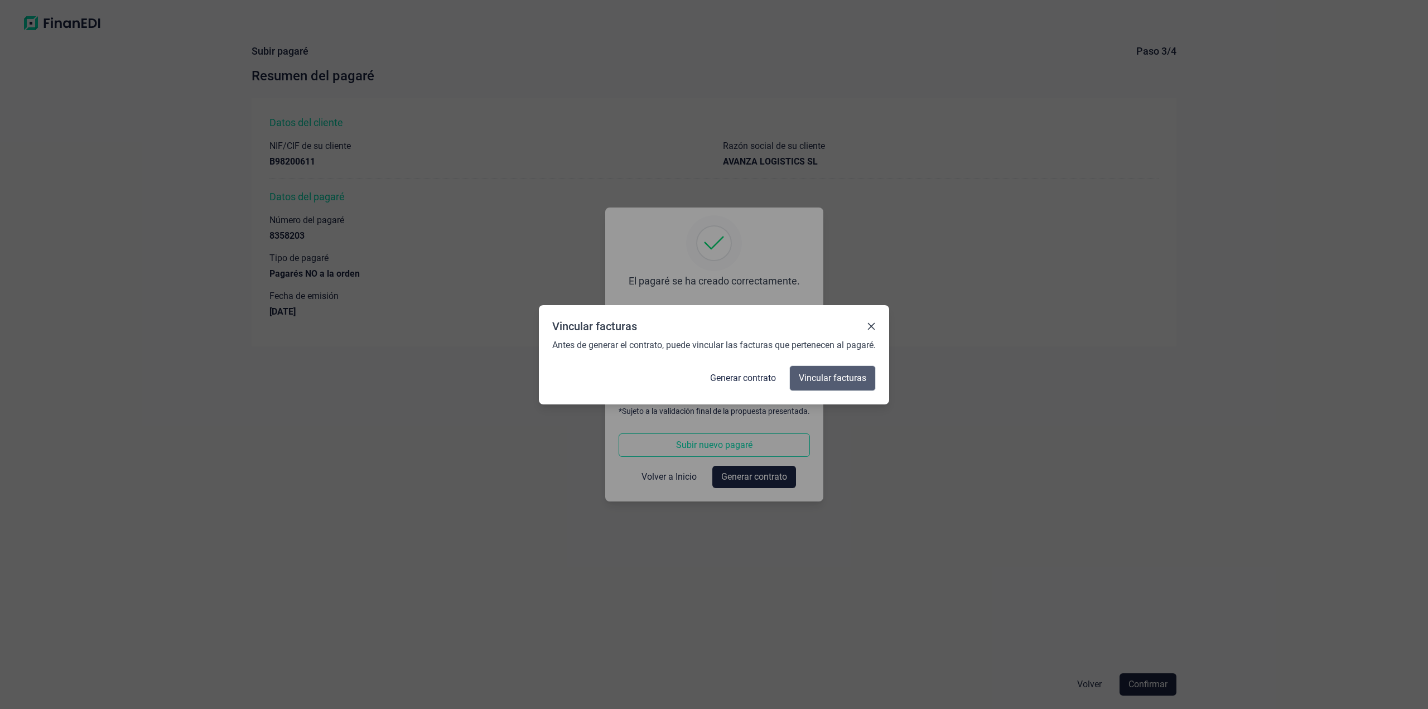
click at [831, 375] on span "Vincular facturas" at bounding box center [832, 377] width 67 height 13
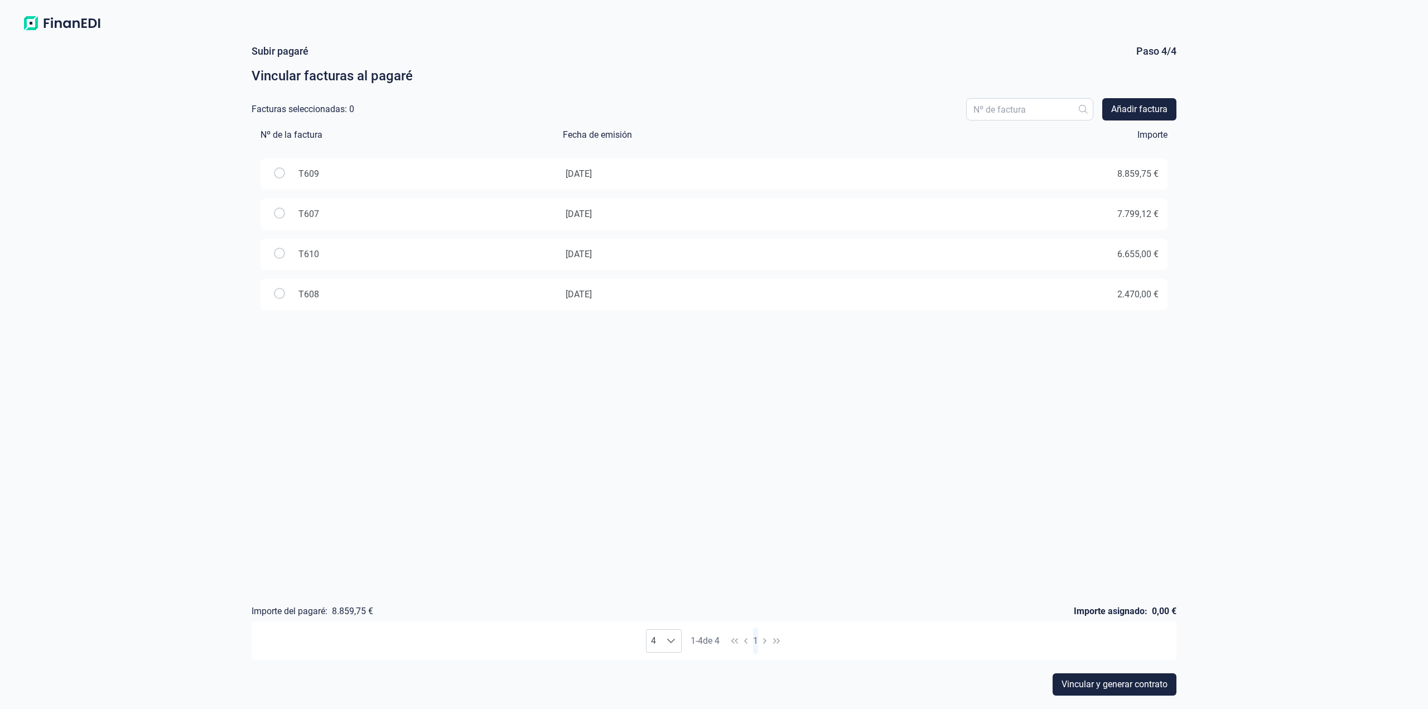
click at [282, 170] on input "radio" at bounding box center [279, 172] width 11 height 11
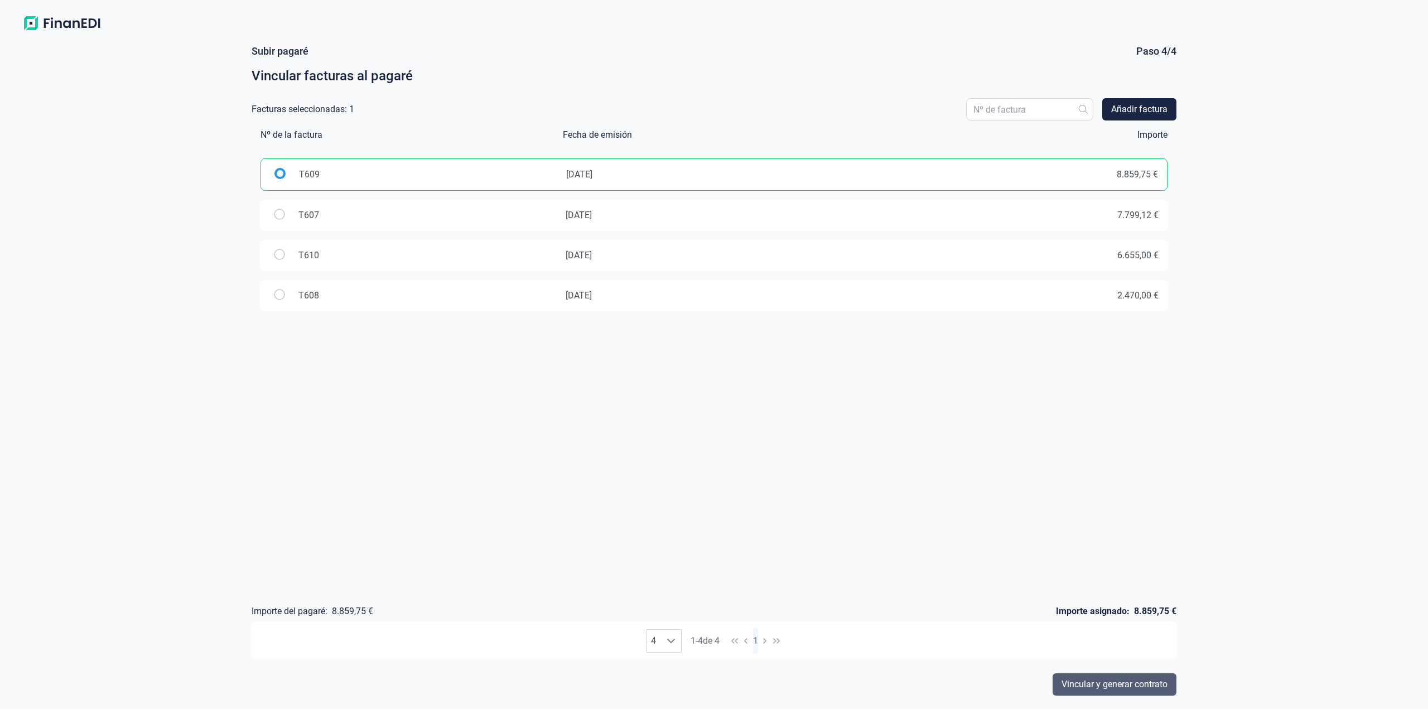
click at [1124, 690] on span "Vincular y generar contrato" at bounding box center [1114, 684] width 106 height 13
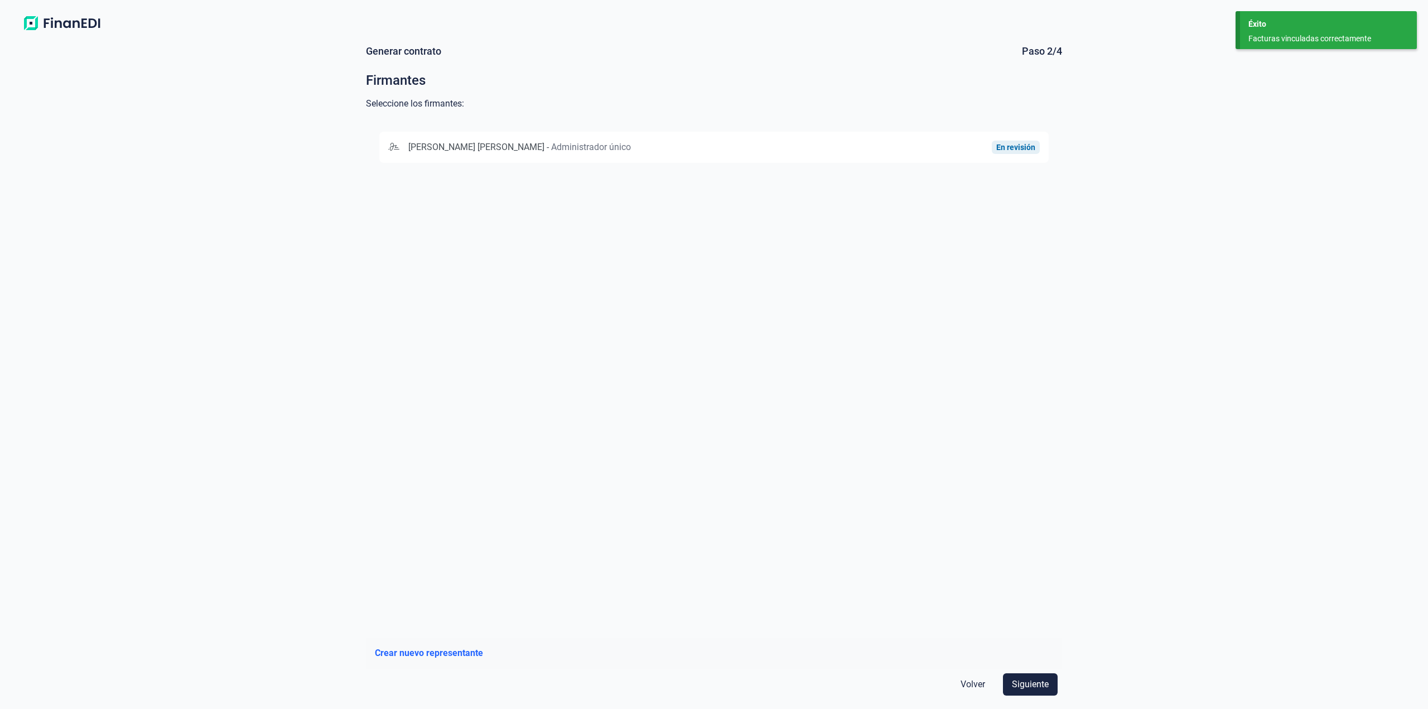
click at [800, 150] on div "[PERSON_NAME] [PERSON_NAME] - Administrador único" at bounding box center [605, 147] width 434 height 13
click at [1031, 685] on span "Siguiente" at bounding box center [1030, 684] width 37 height 13
click at [621, 147] on div "BANCO SANTANDER, S.A." at bounding box center [583, 147] width 391 height 13
click at [1054, 698] on div "Volver Siguiente" at bounding box center [714, 684] width 696 height 31
click at [1047, 693] on button "Siguiente" at bounding box center [1030, 684] width 55 height 22
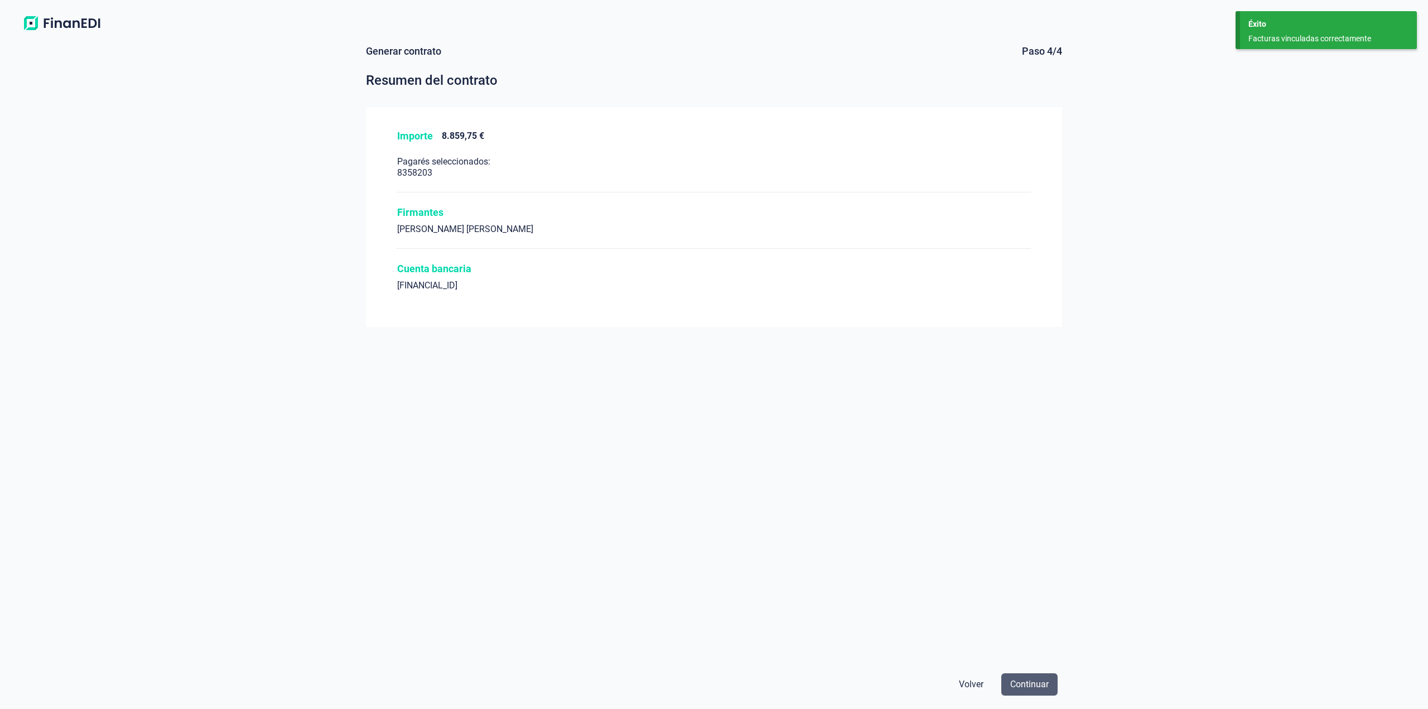
click at [1044, 684] on span "Continuar" at bounding box center [1029, 684] width 38 height 13
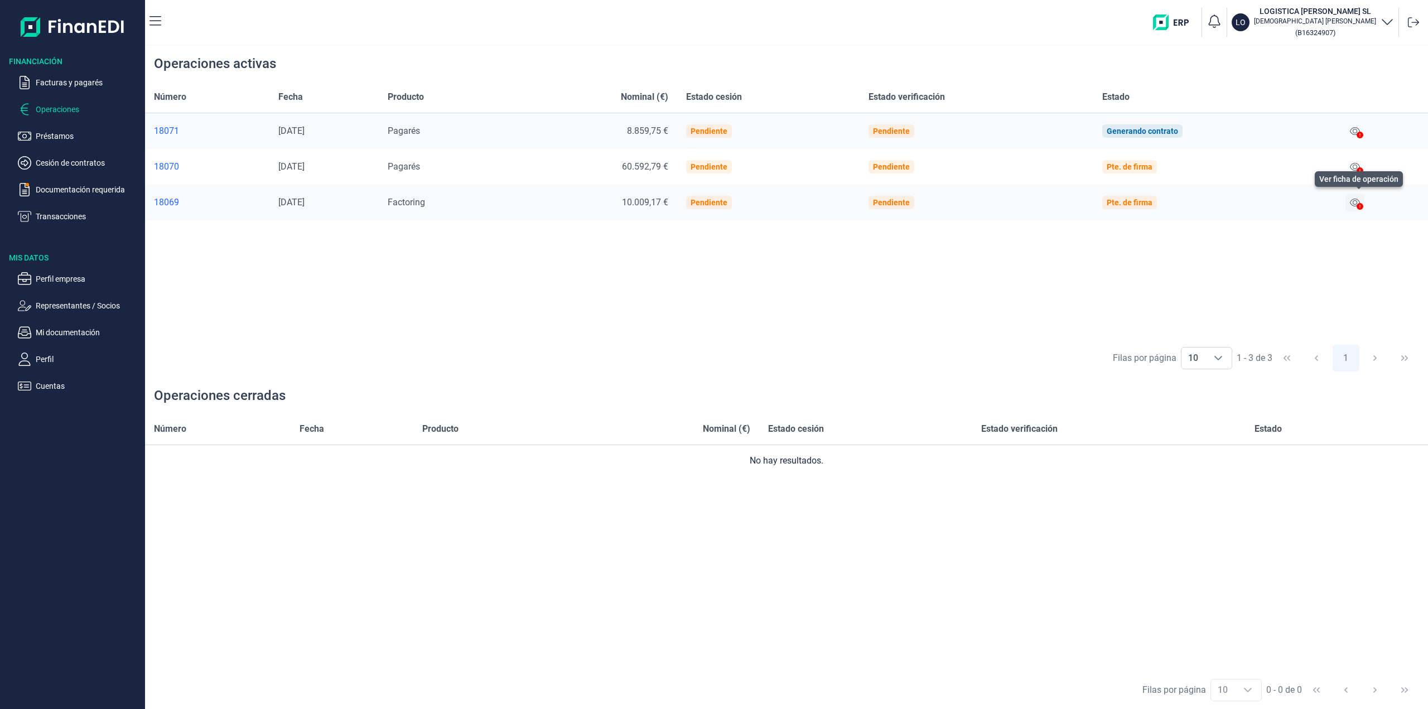
click at [1350, 203] on button at bounding box center [1354, 203] width 19 height 18
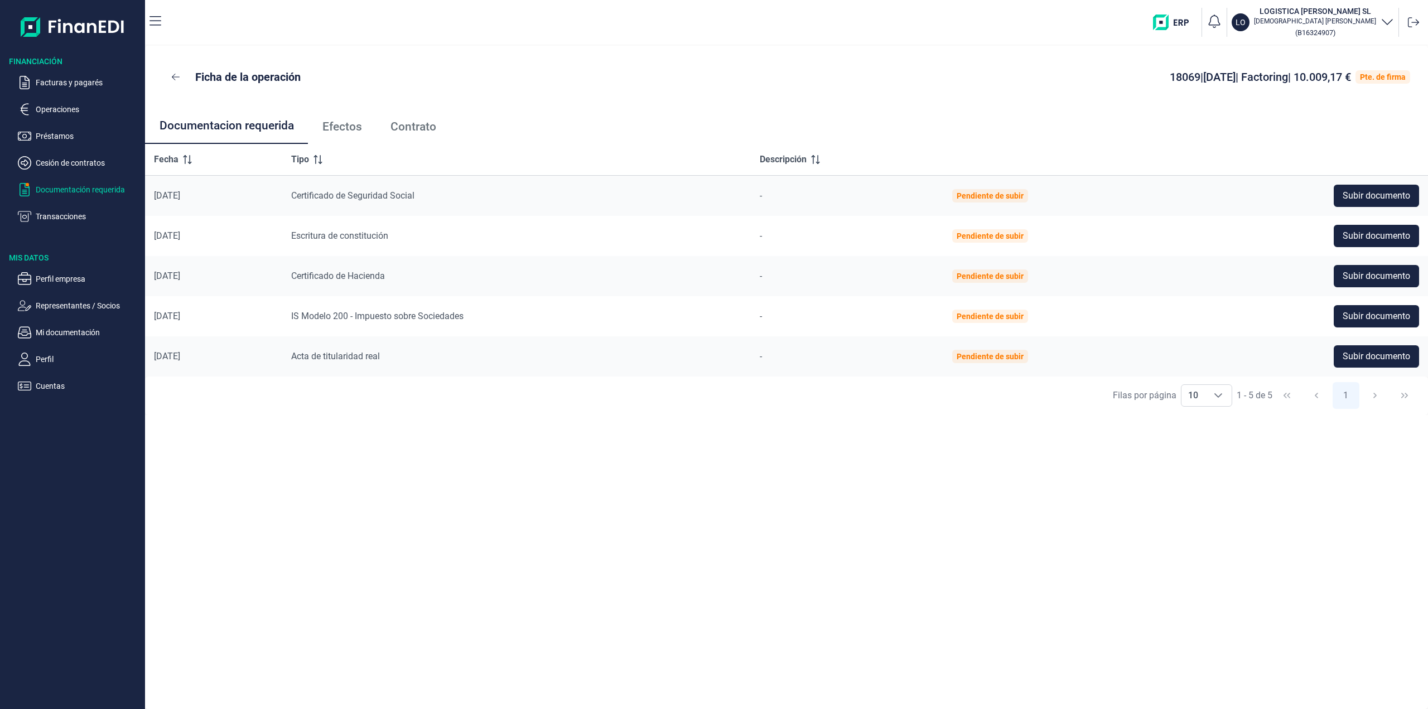
click at [64, 186] on p "Documentación requerida" at bounding box center [88, 189] width 105 height 13
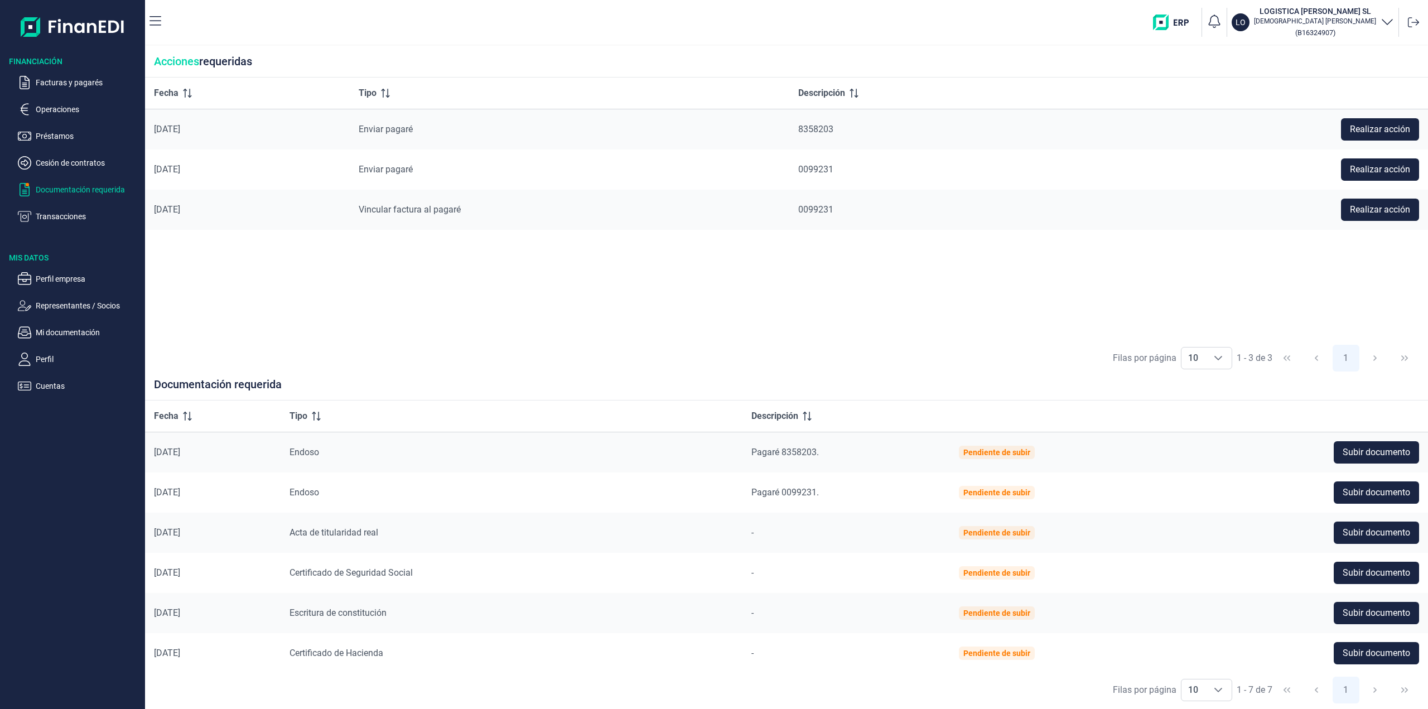
click at [51, 91] on ul "Facturas y pagarés Operaciones Préstamos Cesión de contratos Documentación requ…" at bounding box center [72, 145] width 145 height 156
click at [57, 85] on p "Facturas y pagarés" at bounding box center [88, 82] width 105 height 13
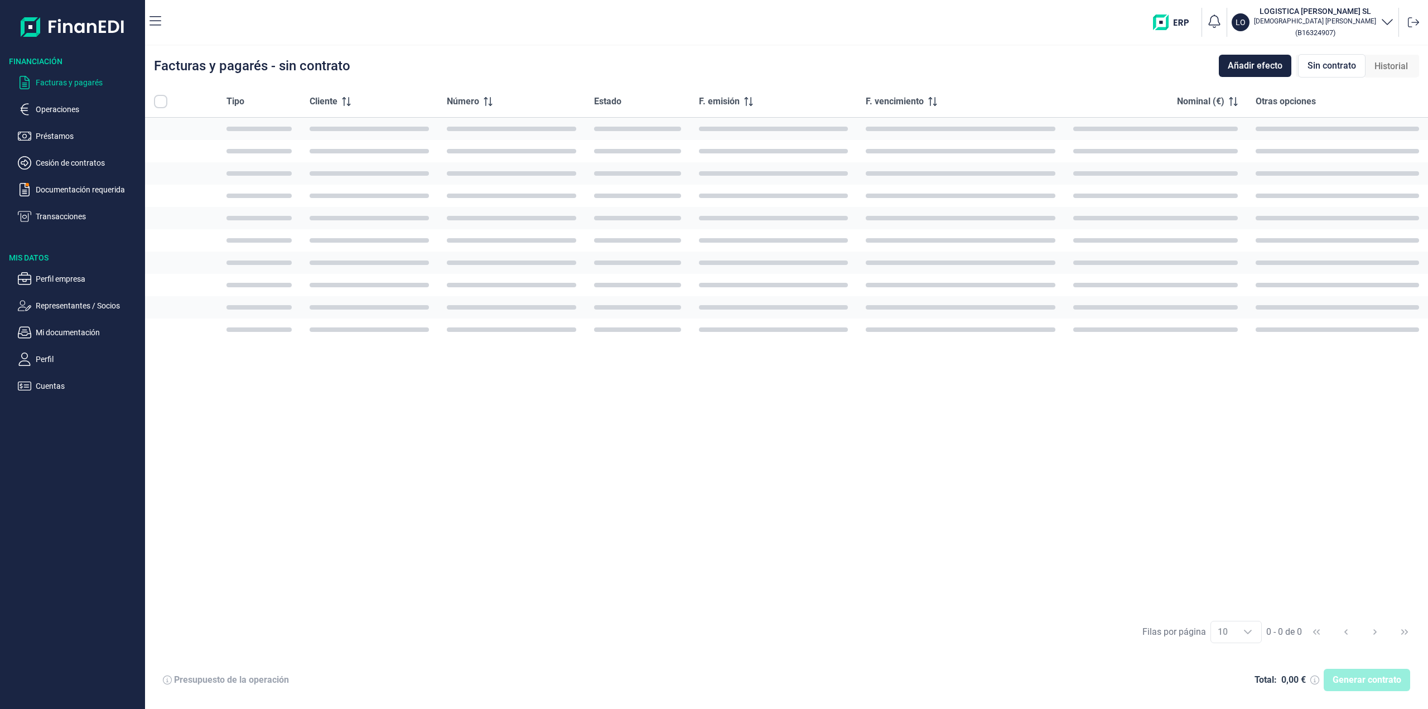
checkbox input "true"
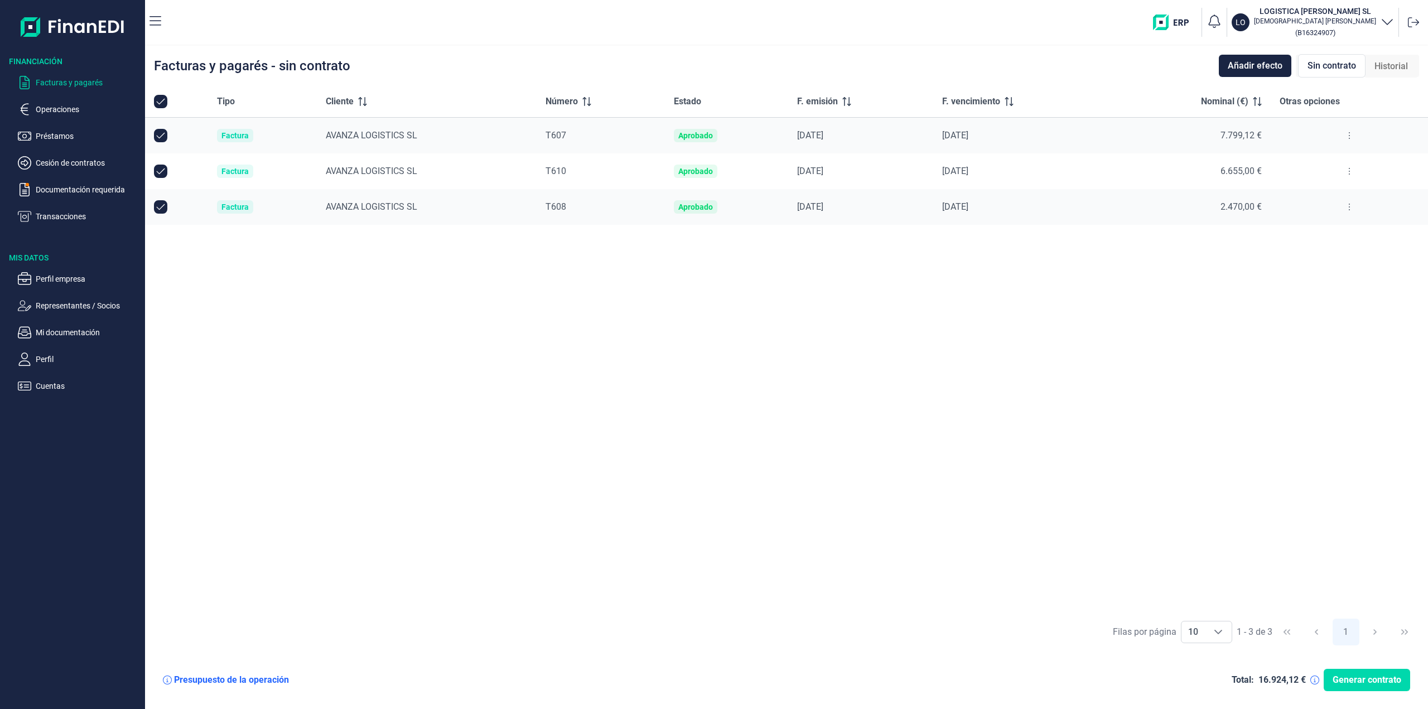
click at [1322, 79] on div "Facturas y pagarés - sin contrato Añadir efecto Sin contrato Historial" at bounding box center [786, 66] width 1283 height 40
click at [1322, 65] on span "Sin contrato" at bounding box center [1331, 65] width 49 height 13
click at [1383, 65] on span "Historial" at bounding box center [1390, 66] width 33 height 13
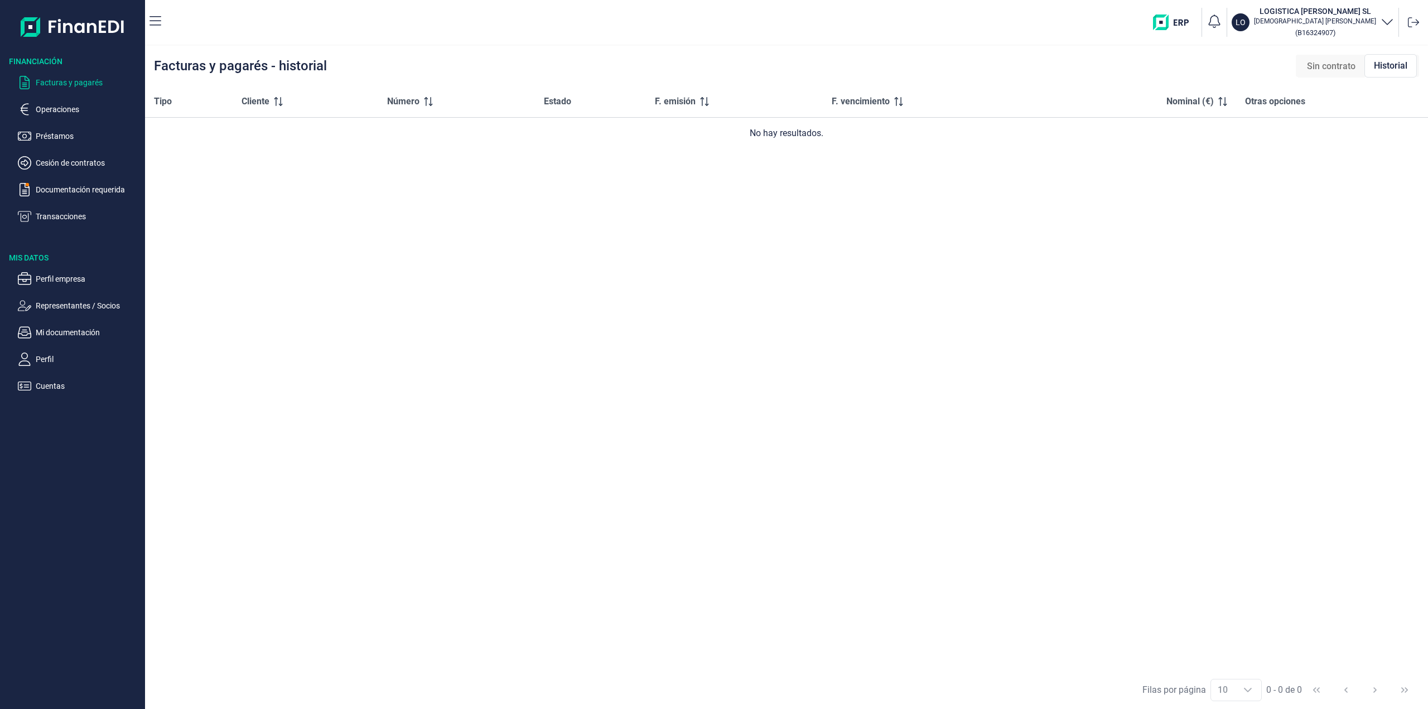
click at [1341, 66] on span "Sin contrato" at bounding box center [1331, 66] width 49 height 13
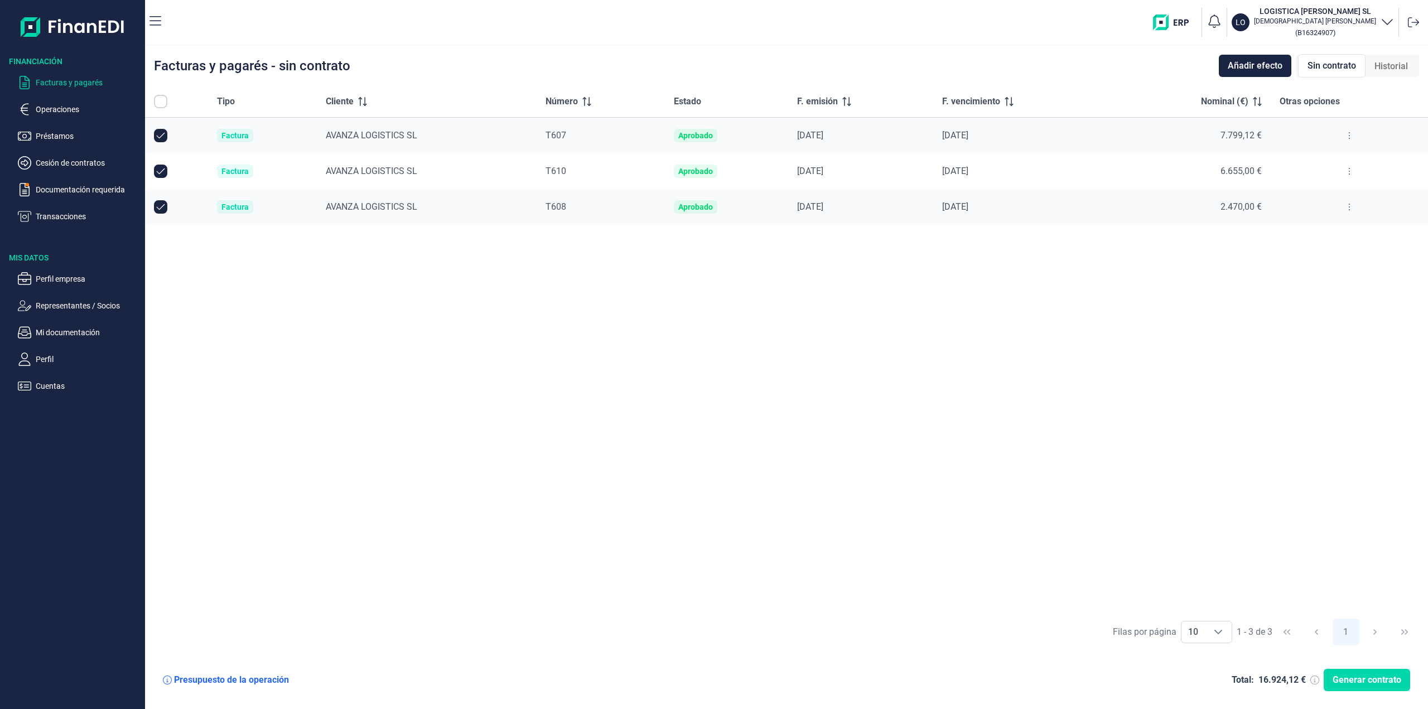
checkbox input "true"
click at [1262, 69] on span "Añadir efecto" at bounding box center [1255, 65] width 55 height 13
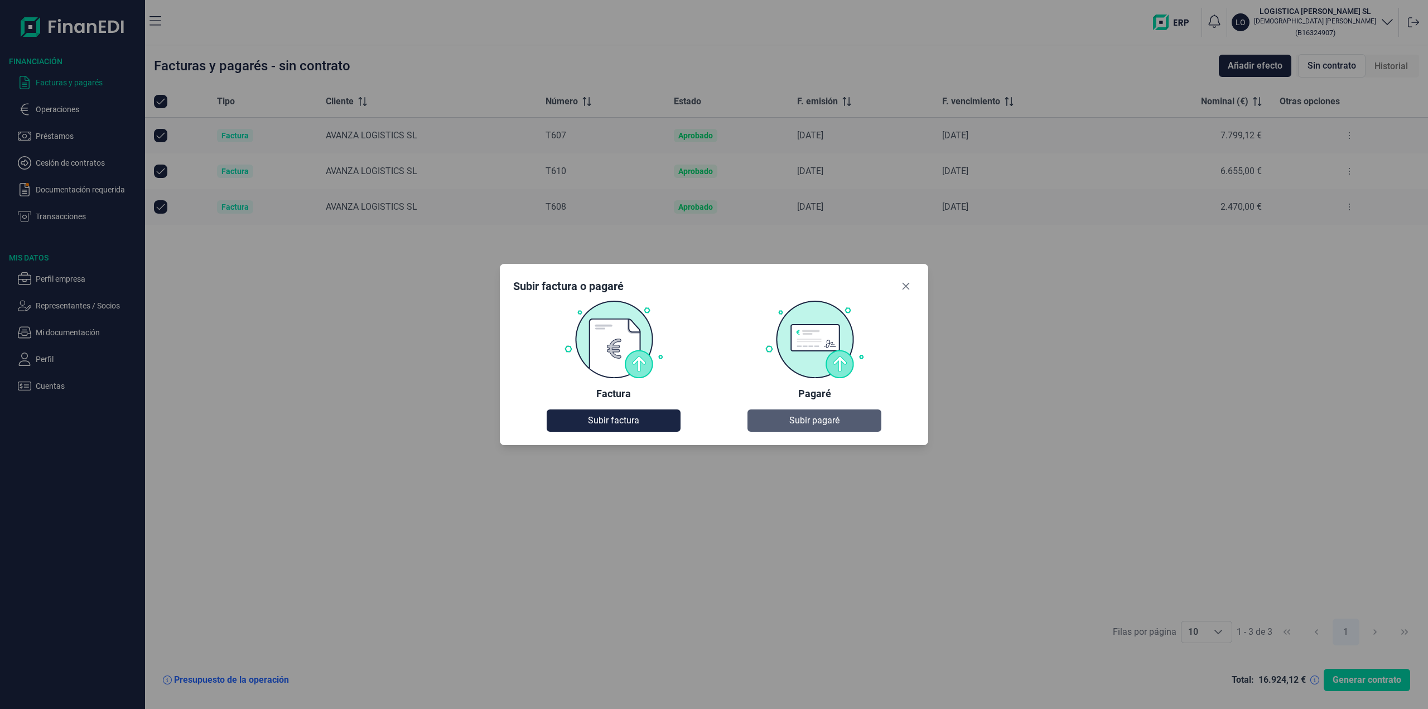
click at [849, 416] on button "Subir pagaré" at bounding box center [814, 420] width 134 height 22
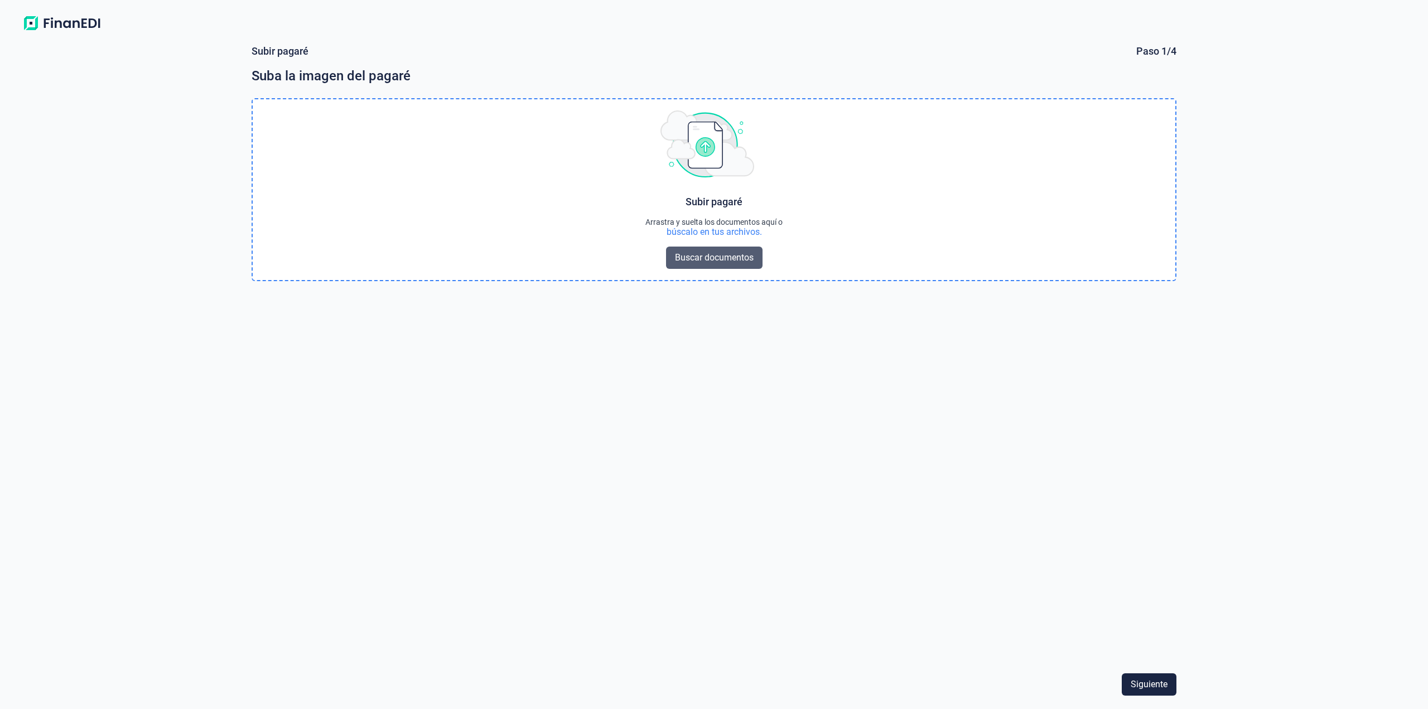
click at [732, 258] on span "Buscar documentos" at bounding box center [714, 257] width 79 height 13
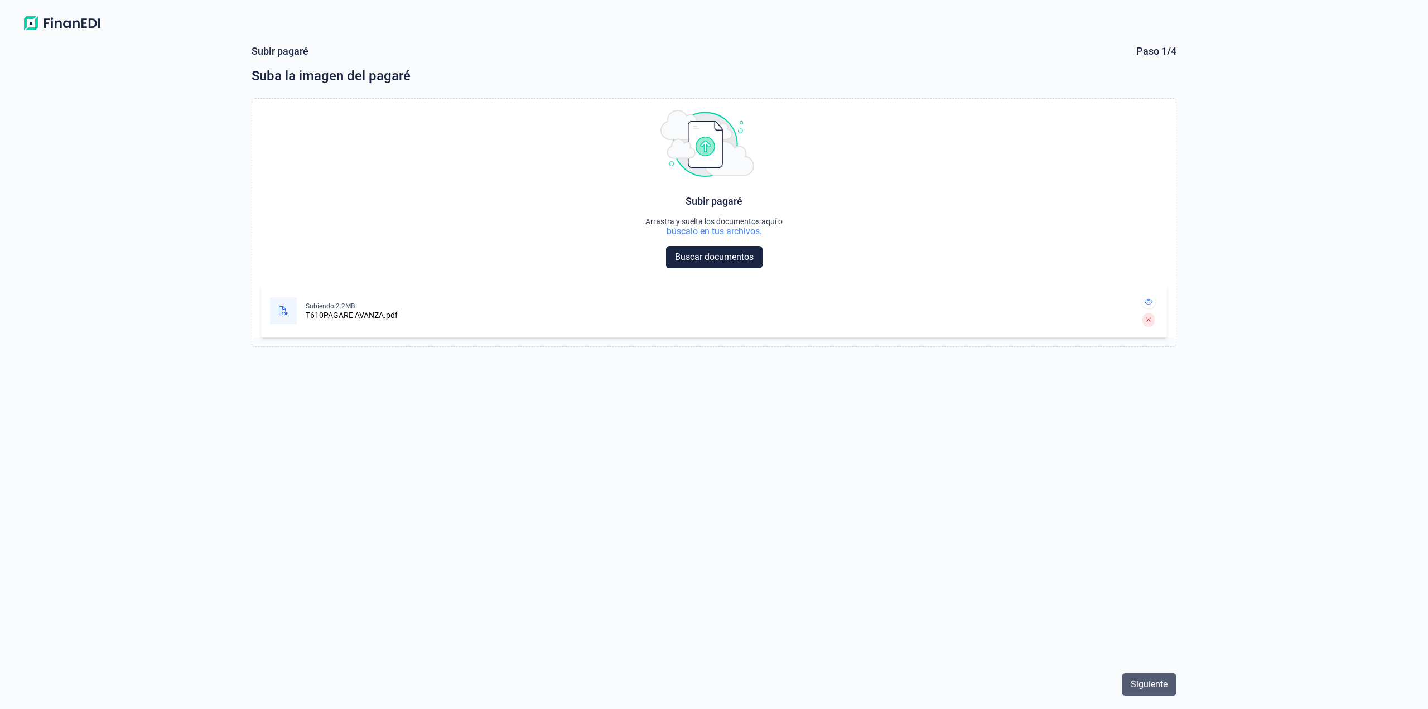
click at [1144, 678] on span "Siguiente" at bounding box center [1149, 684] width 37 height 13
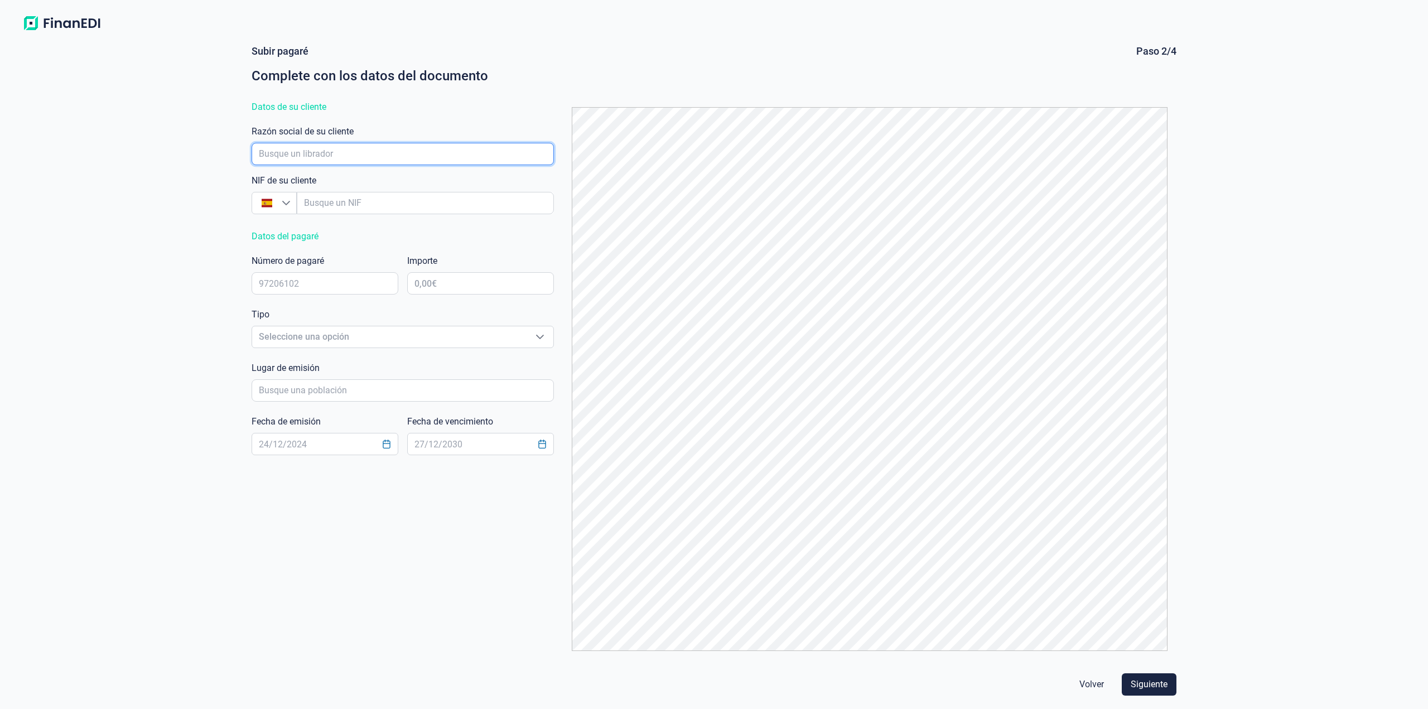
click at [344, 152] on input "empresaAutocomplete" at bounding box center [403, 154] width 302 height 22
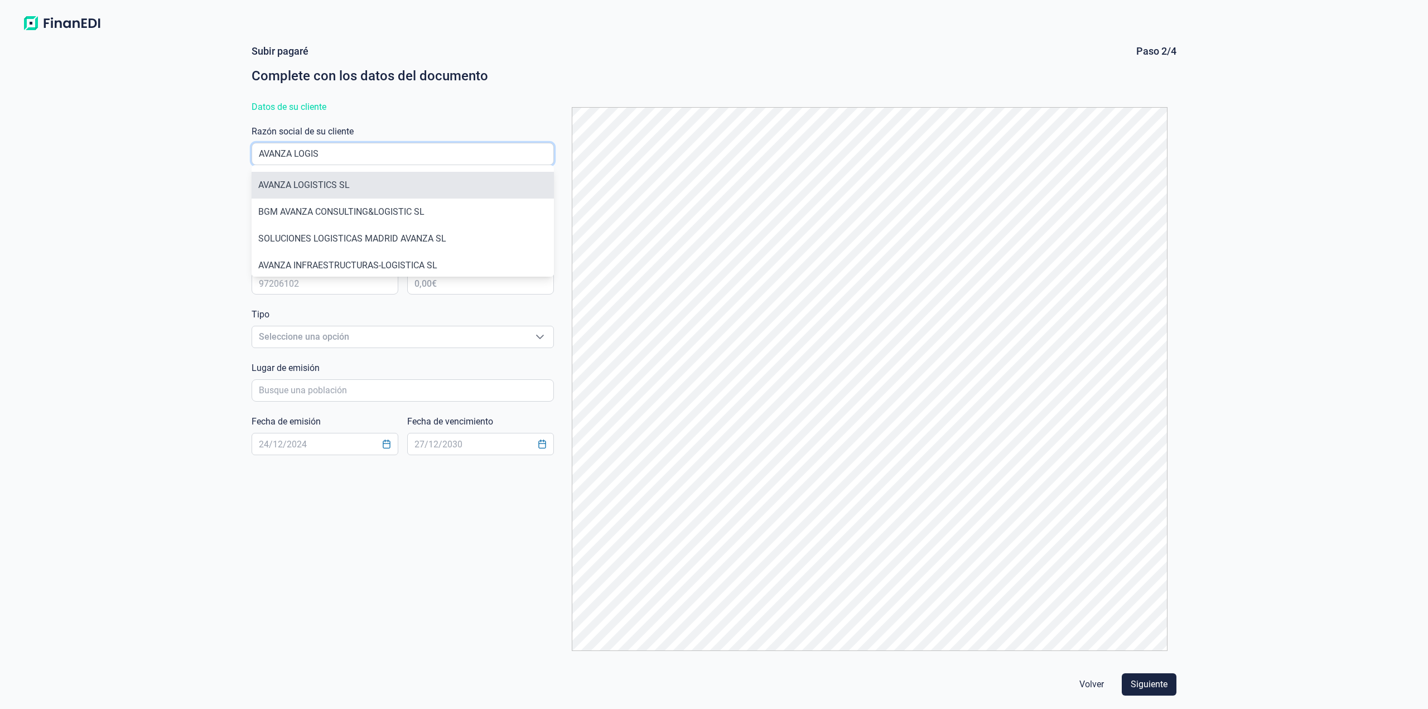
type input "AVANZA LOGIS"
click at [371, 189] on li "AVANZA LOGISTICS SL" at bounding box center [403, 185] width 302 height 27
type input "B98200611"
type input "AVANZA LOGISTICS SL"
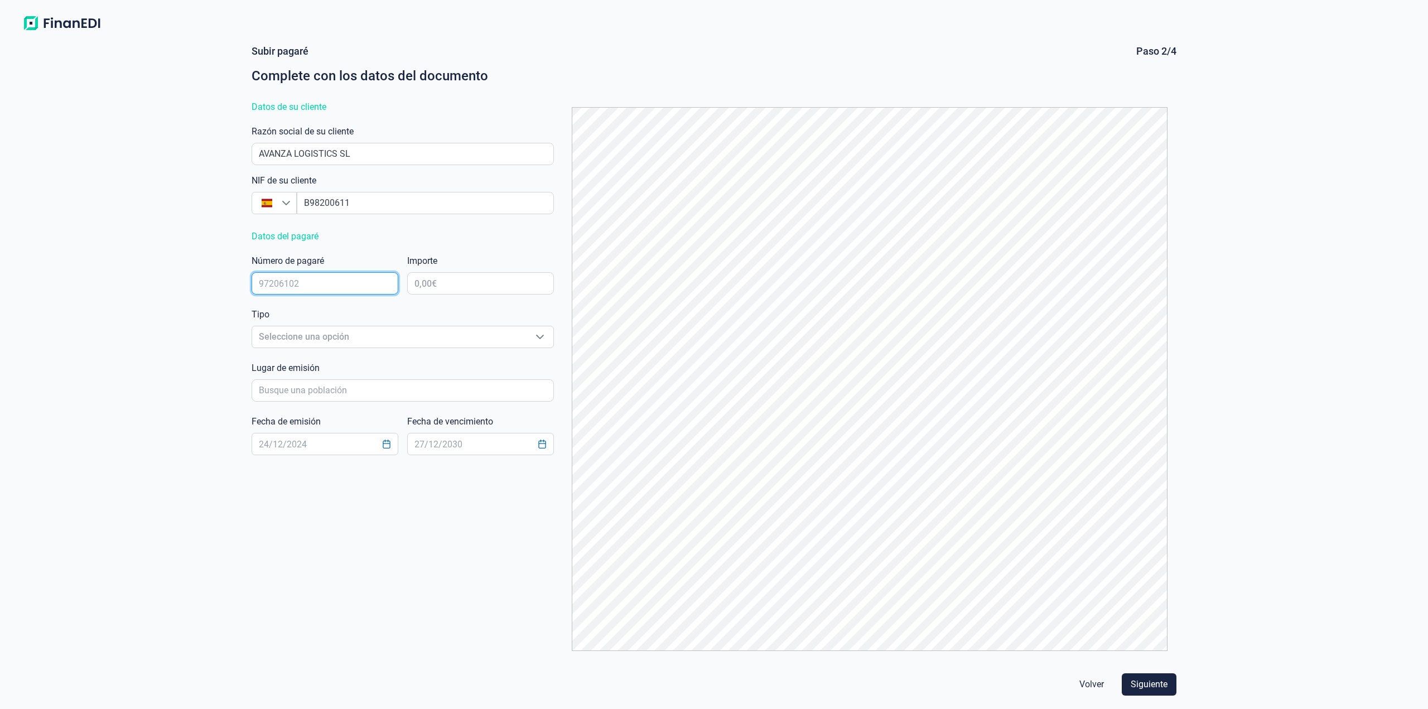
click at [356, 281] on input "text" at bounding box center [325, 283] width 147 height 22
type input "8358205"
click at [465, 284] on input "text" at bounding box center [480, 283] width 147 height 22
type input "6.655,00 €"
click at [401, 331] on span "Seleccione una opción" at bounding box center [389, 336] width 274 height 21
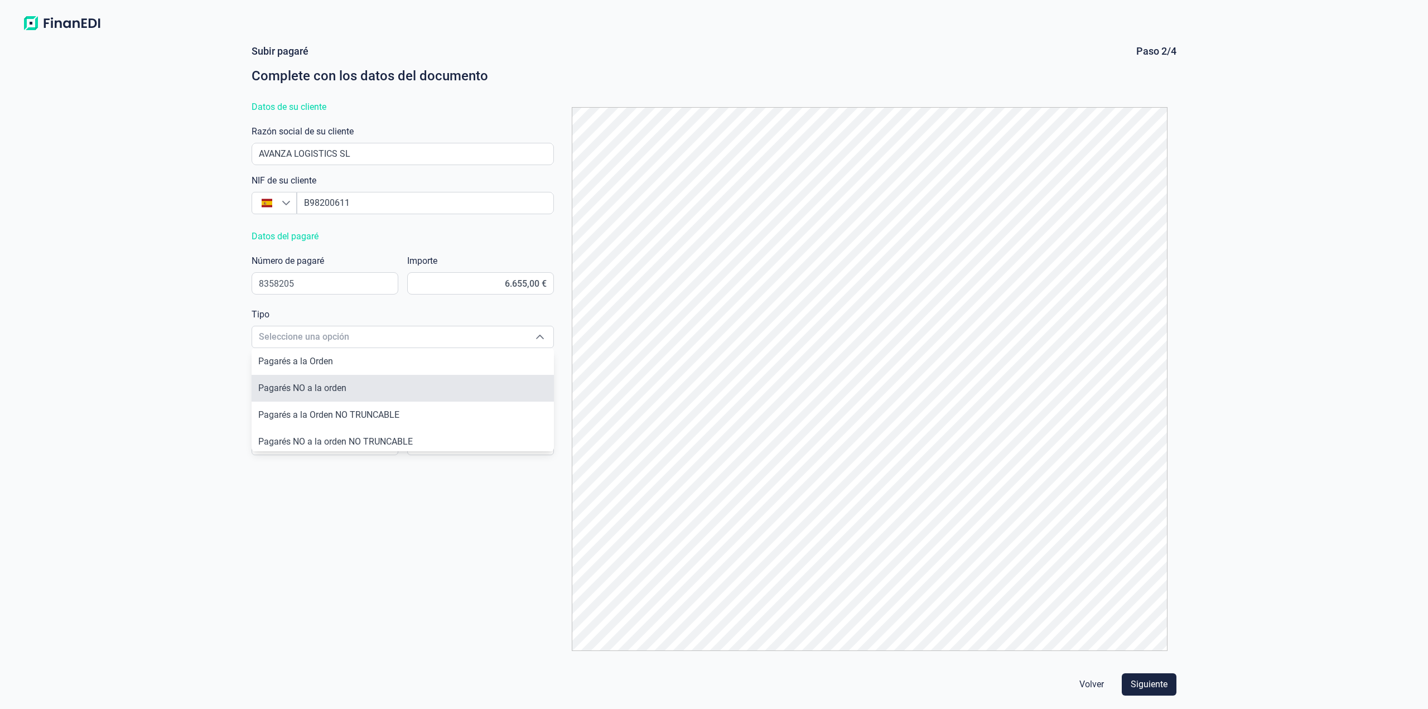
click at [396, 388] on li "Pagarés NO a la orden" at bounding box center [403, 388] width 302 height 27
type input "Pagarés NO a la orden"
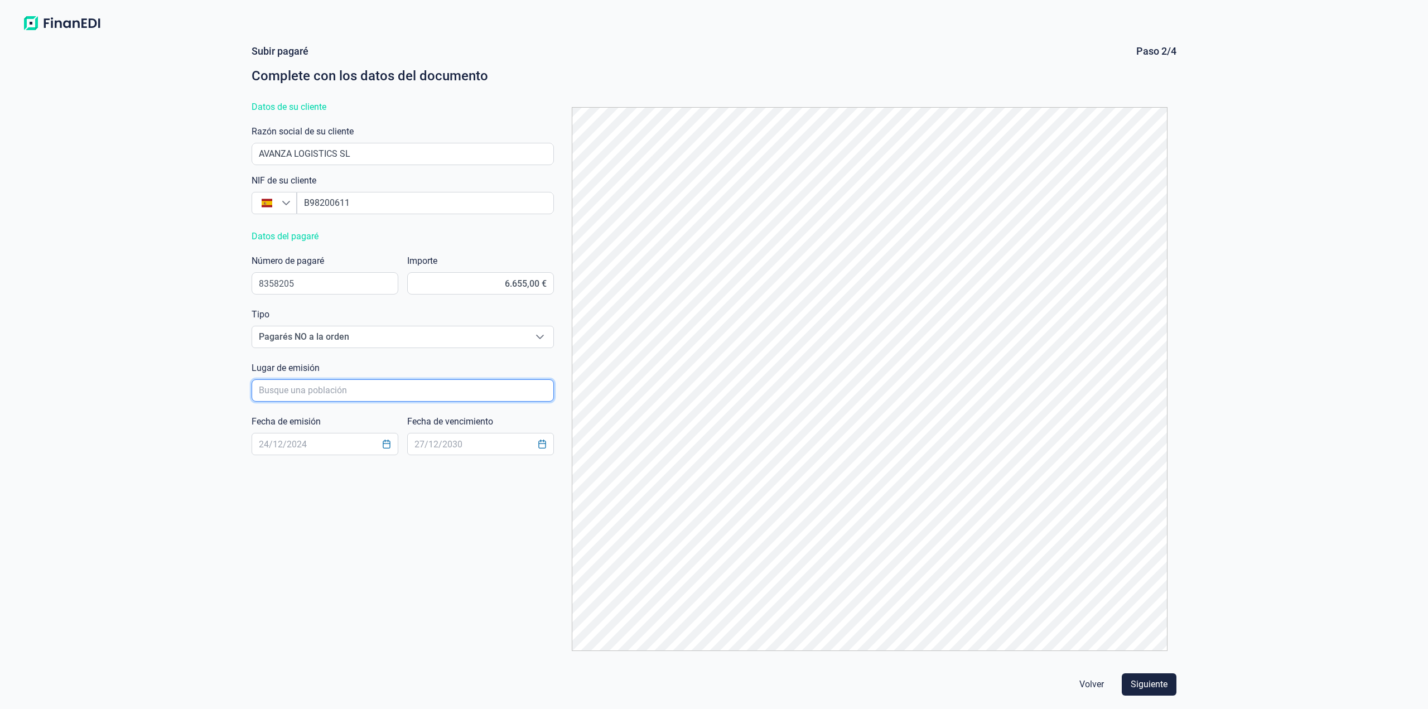
click at [356, 389] on input "poblacionAutocomplete" at bounding box center [403, 390] width 302 height 22
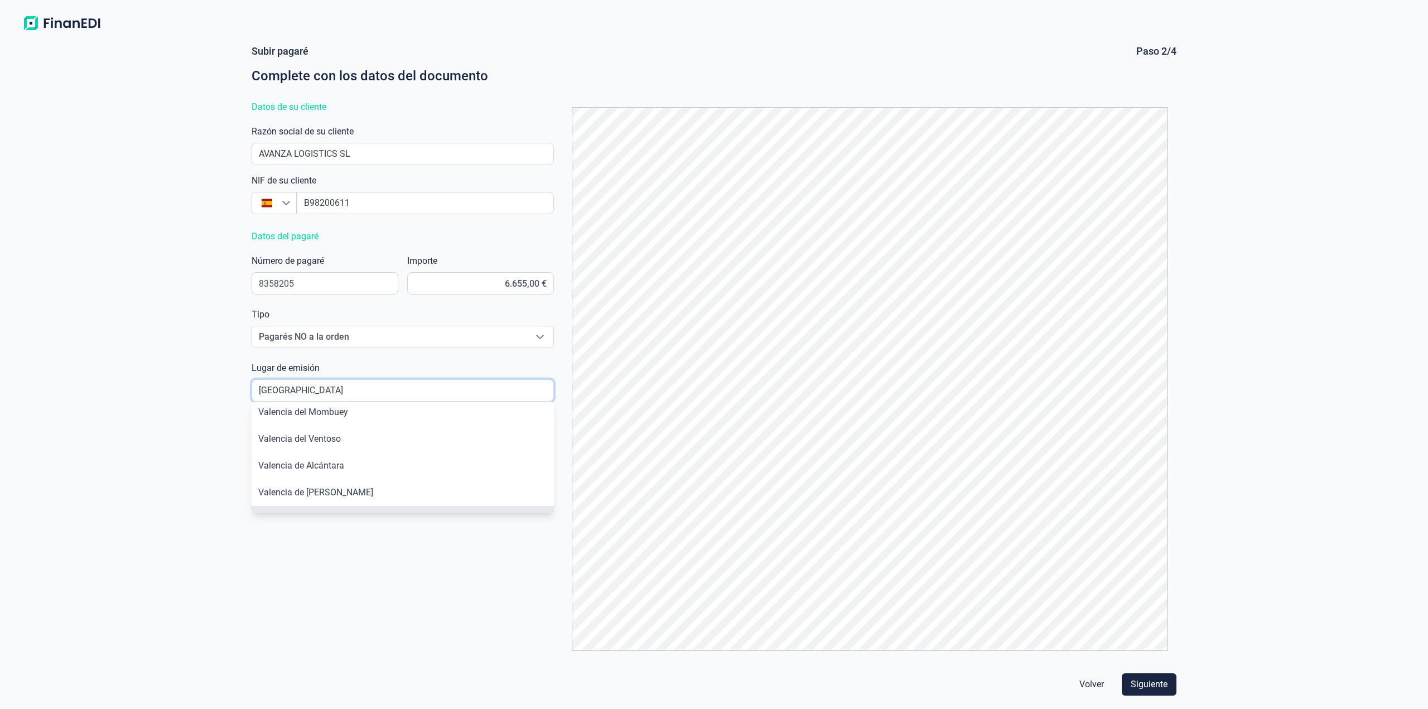
scroll to position [56, 0]
click at [322, 492] on li "[GEOGRAPHIC_DATA]" at bounding box center [403, 499] width 302 height 27
type input "[GEOGRAPHIC_DATA]"
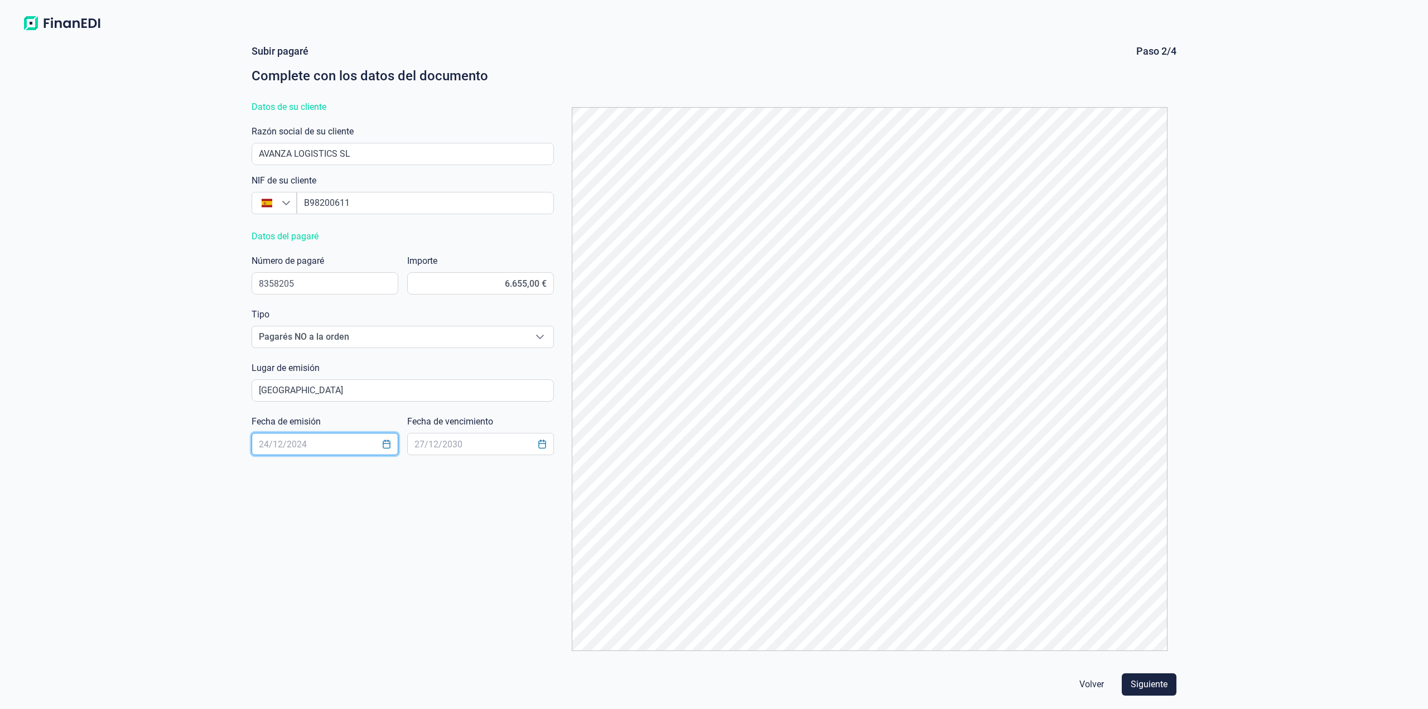
click at [332, 439] on input "text" at bounding box center [325, 444] width 147 height 22
type input "[DATE]"
click at [428, 452] on input "text" at bounding box center [480, 444] width 147 height 22
type input "[DATE]"
click at [1166, 677] on button "Siguiente" at bounding box center [1149, 684] width 55 height 22
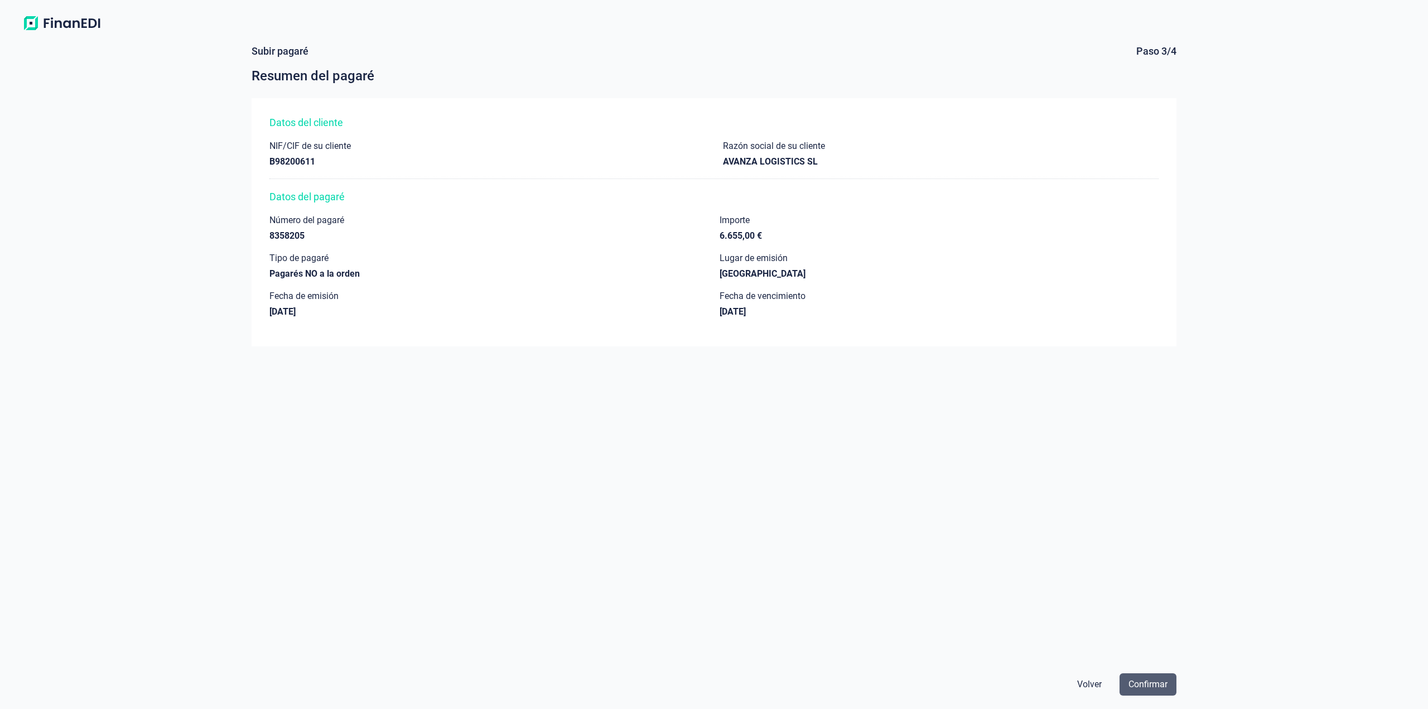
click at [1147, 685] on span "Confirmar" at bounding box center [1147, 684] width 39 height 13
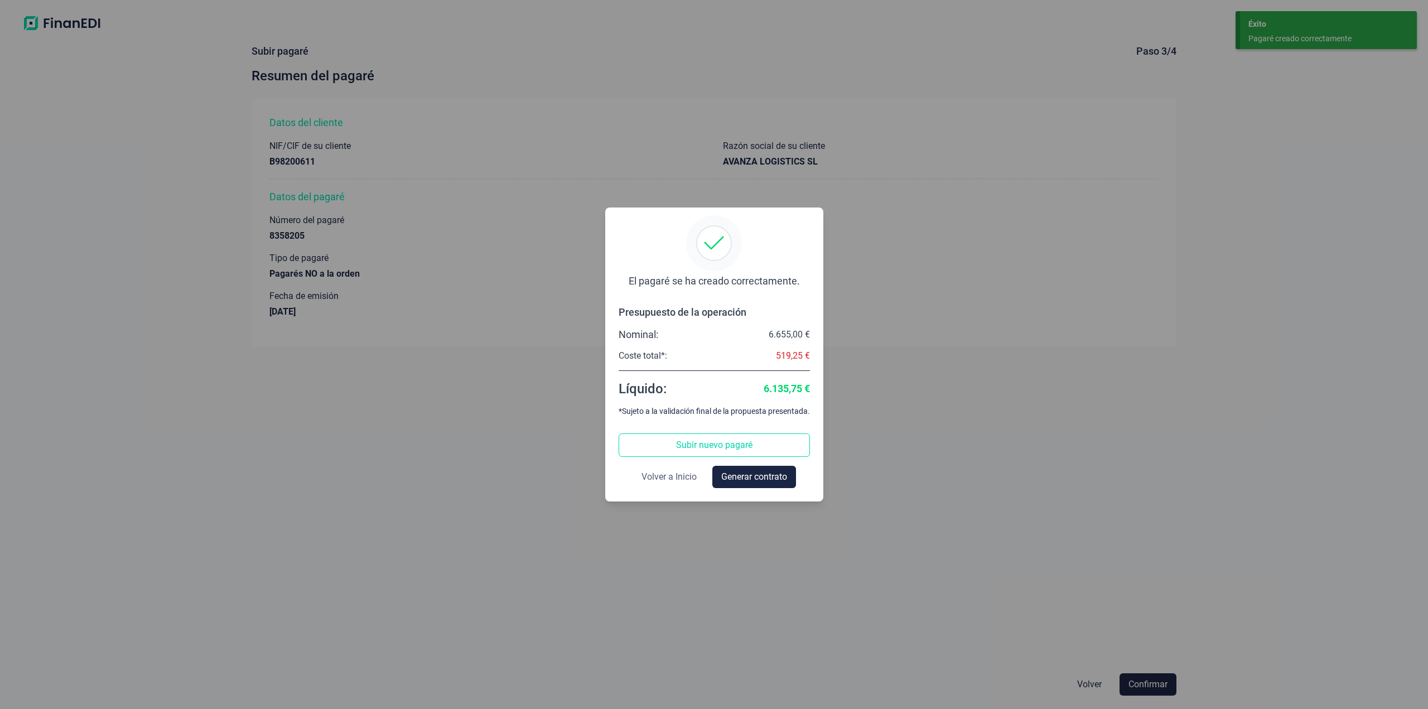
click at [682, 477] on span "Volver a Inicio" at bounding box center [668, 476] width 55 height 13
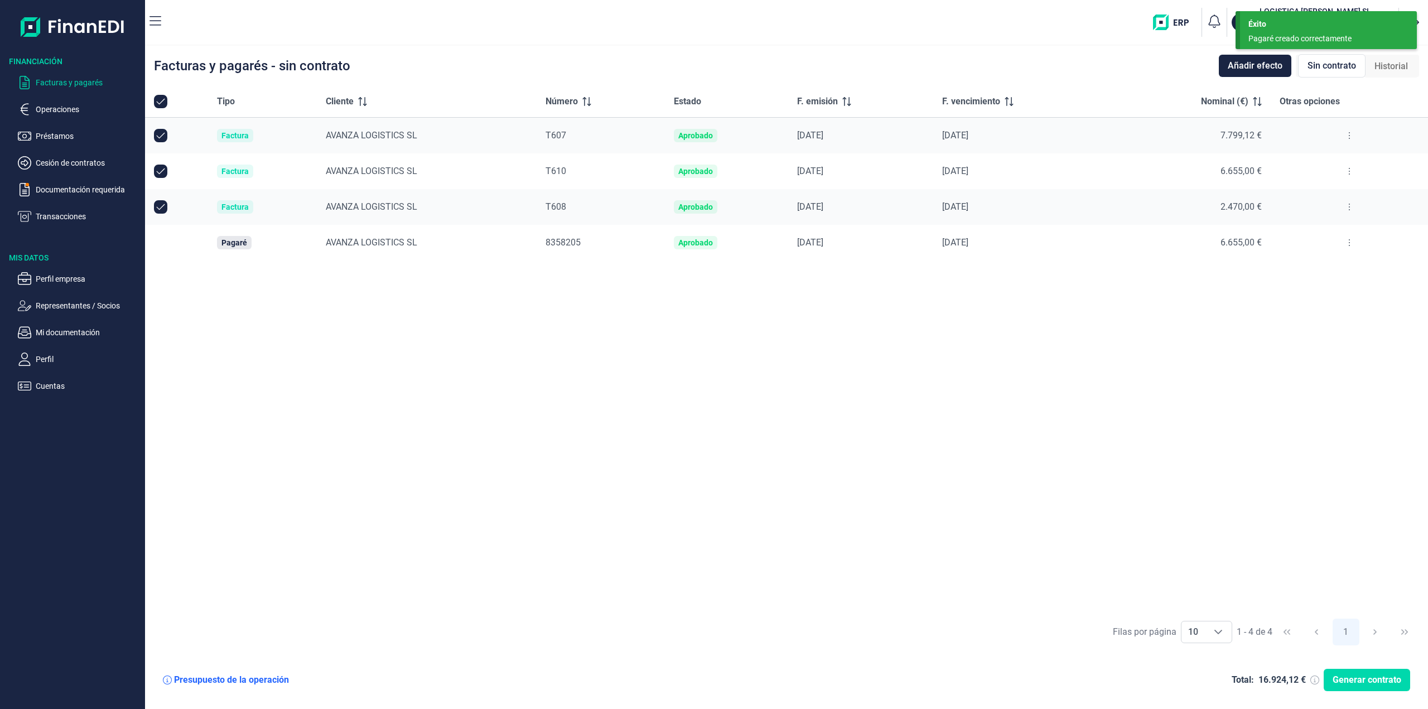
checkbox input "true"
click at [1348, 240] on icon at bounding box center [1349, 242] width 2 height 9
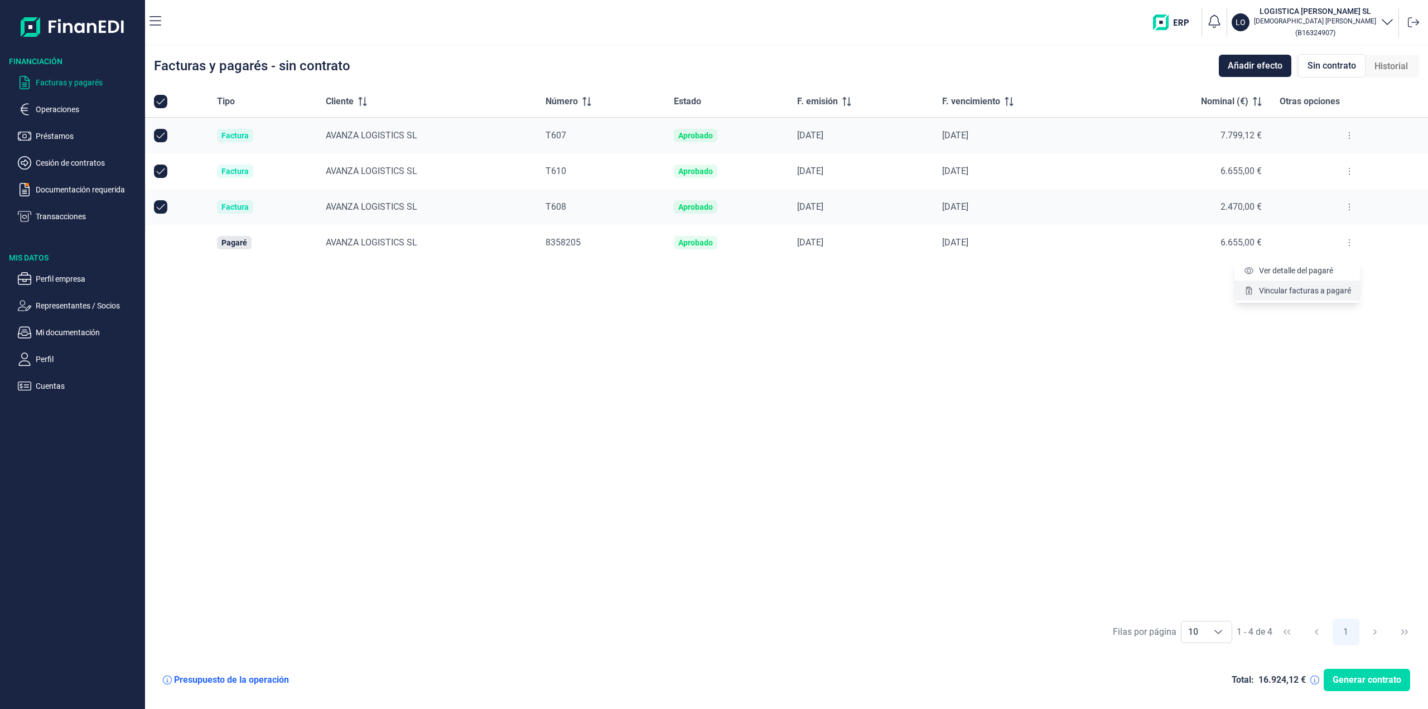
click at [1322, 294] on span "Vincular facturas a pagaré" at bounding box center [1305, 290] width 92 height 11
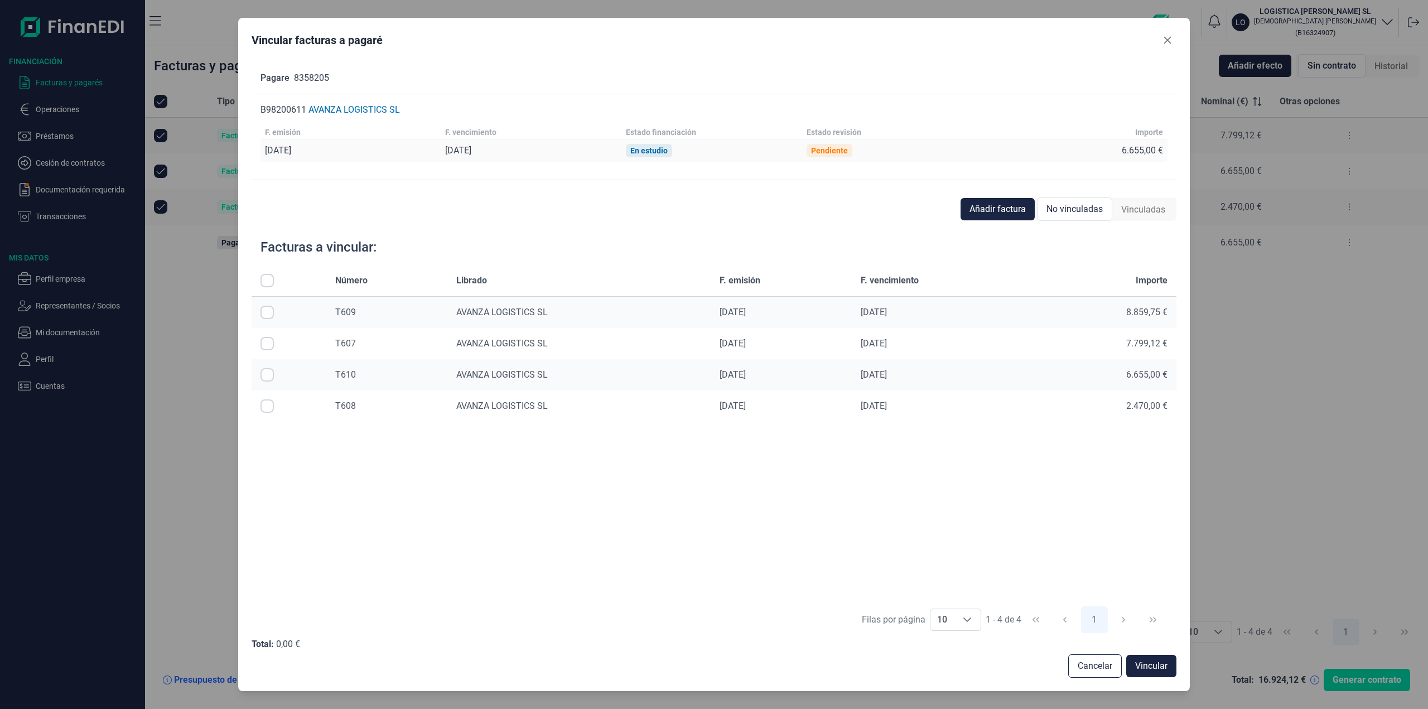
click at [268, 375] on input "Row Selected null" at bounding box center [266, 374] width 13 height 13
checkbox input "true"
click at [1161, 664] on span "Vincular" at bounding box center [1151, 665] width 32 height 13
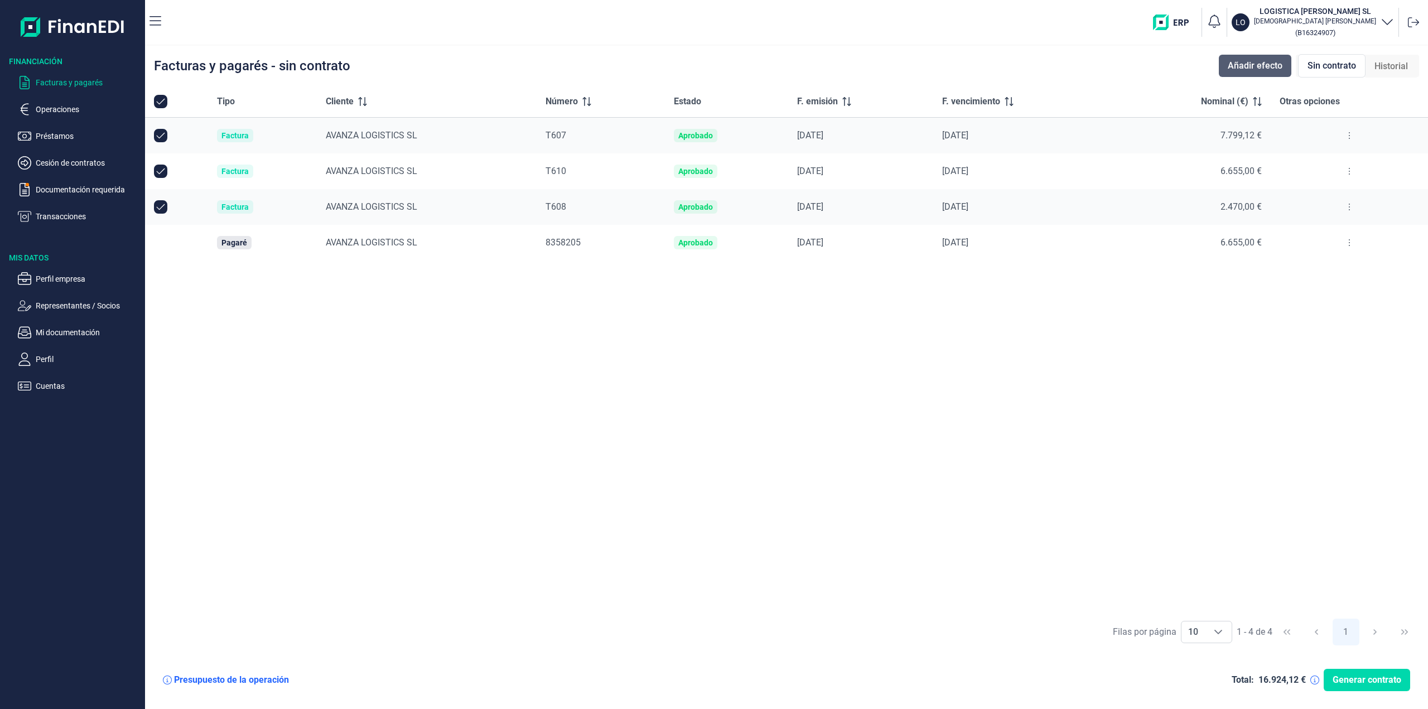
click at [1245, 66] on span "Añadir efecto" at bounding box center [1255, 65] width 55 height 13
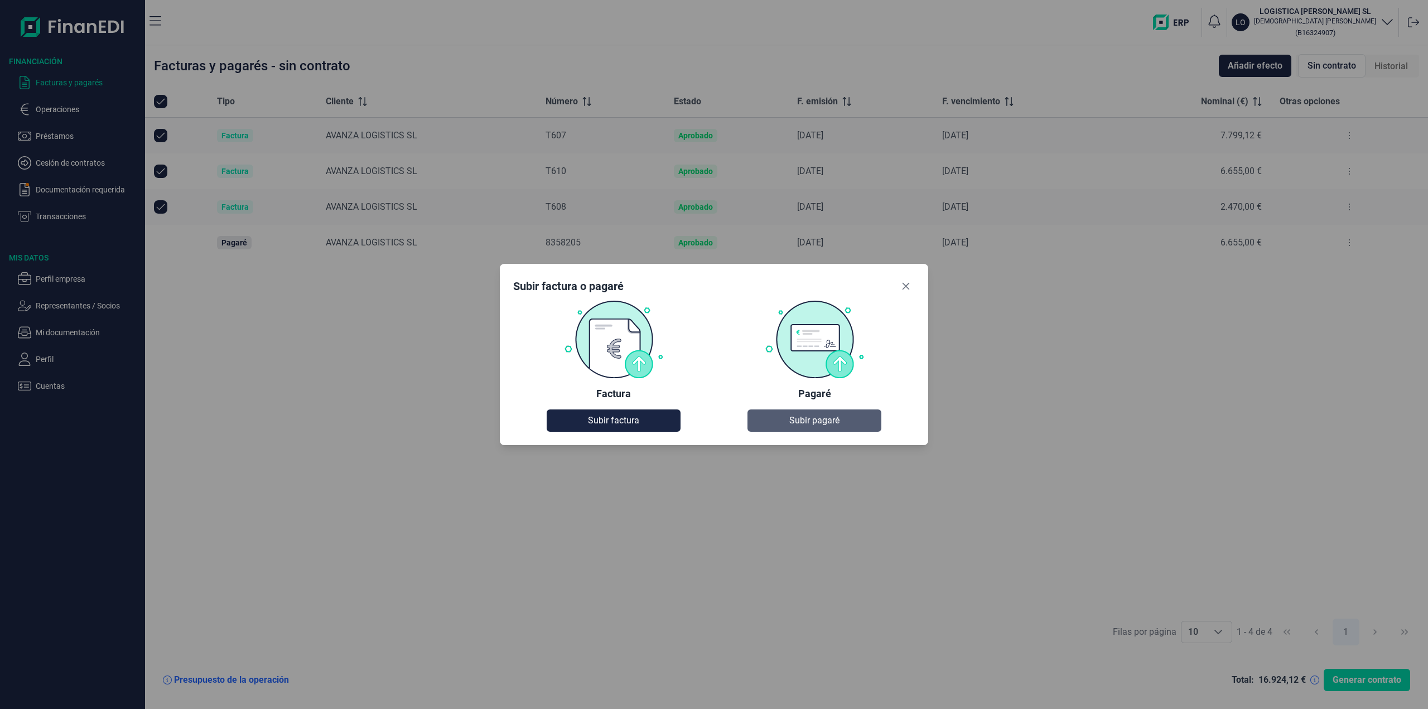
click at [814, 423] on span "Subir pagaré" at bounding box center [814, 420] width 50 height 13
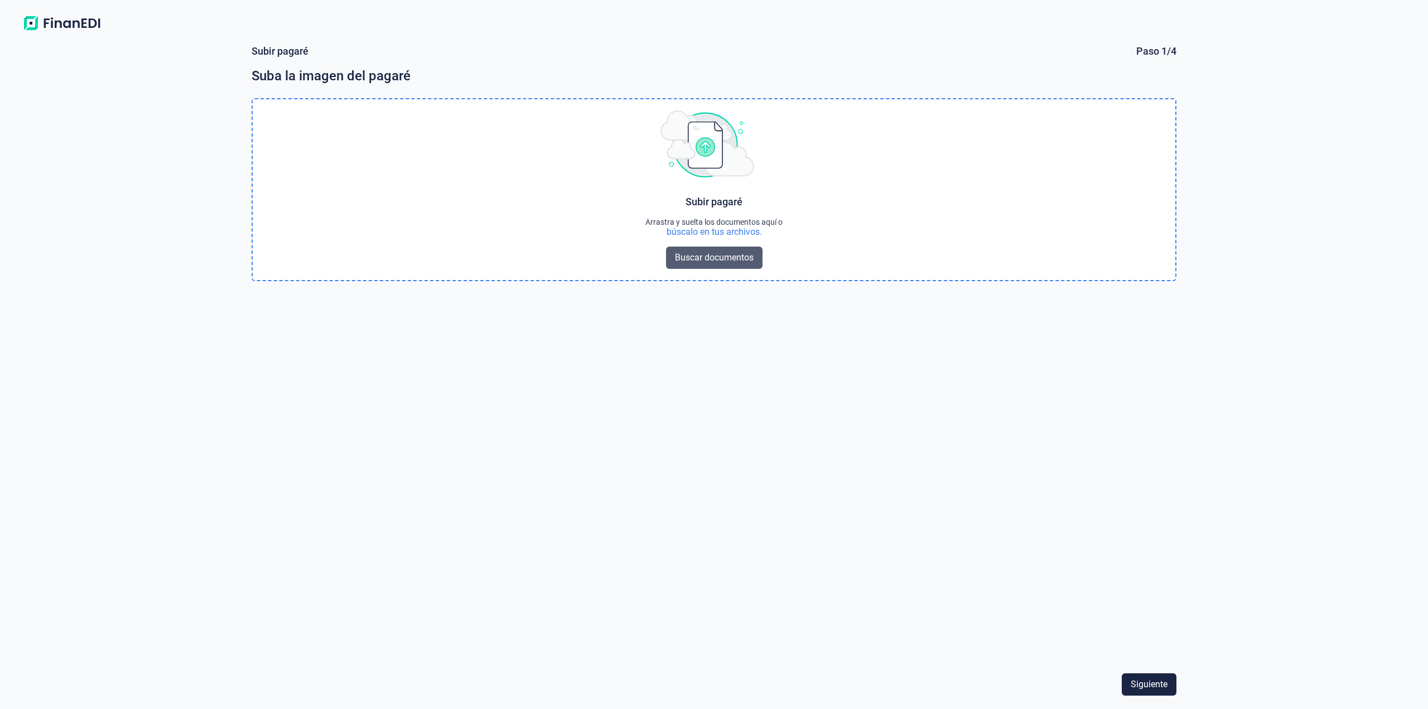
click at [738, 254] on span "Buscar documentos" at bounding box center [714, 257] width 79 height 13
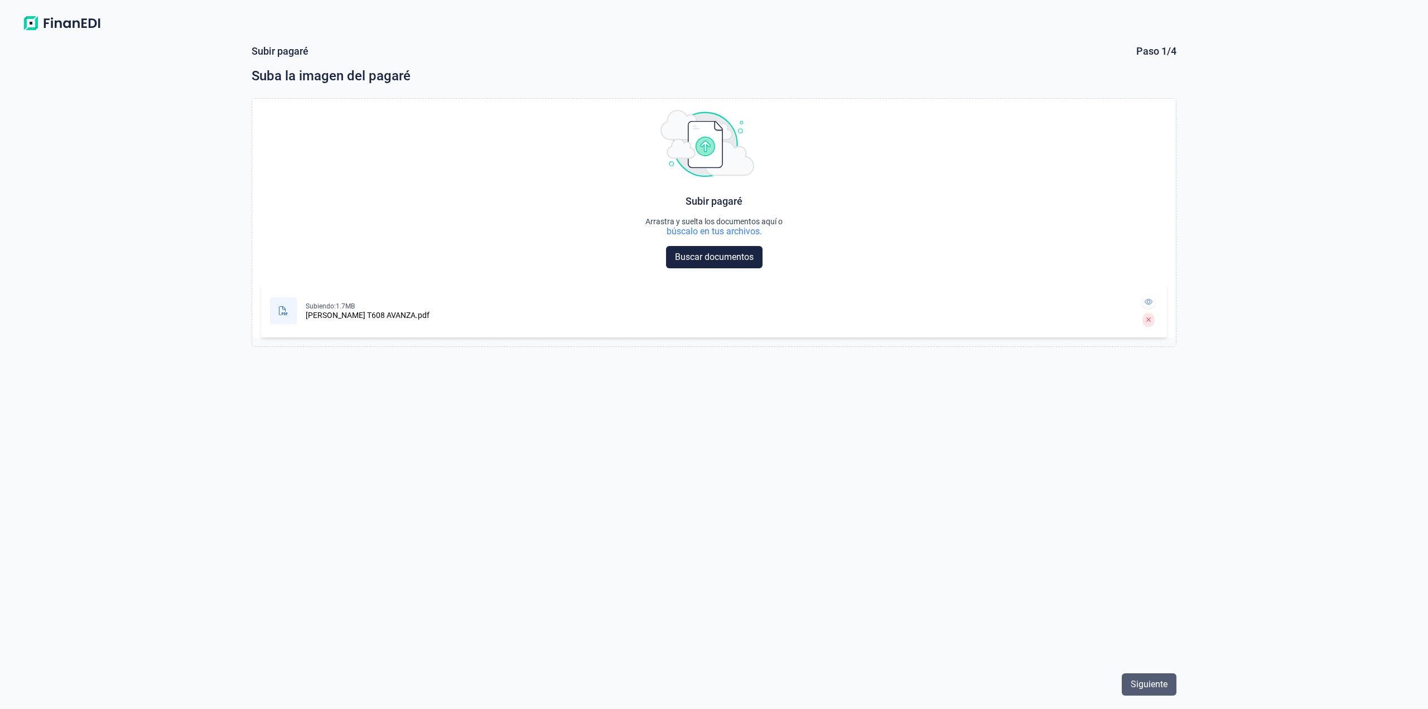
click at [1154, 680] on span "Siguiente" at bounding box center [1149, 684] width 37 height 13
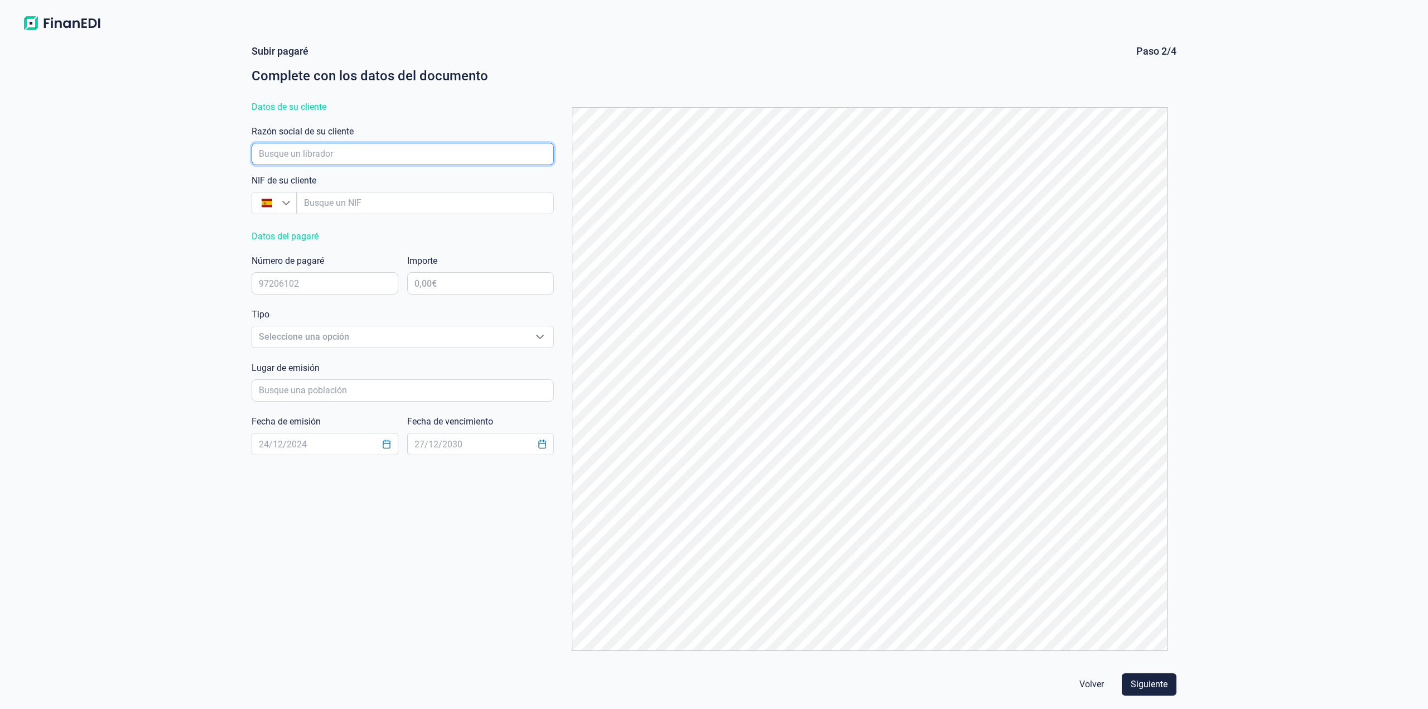
click at [384, 152] on input "empresaAutocomplete" at bounding box center [403, 154] width 302 height 22
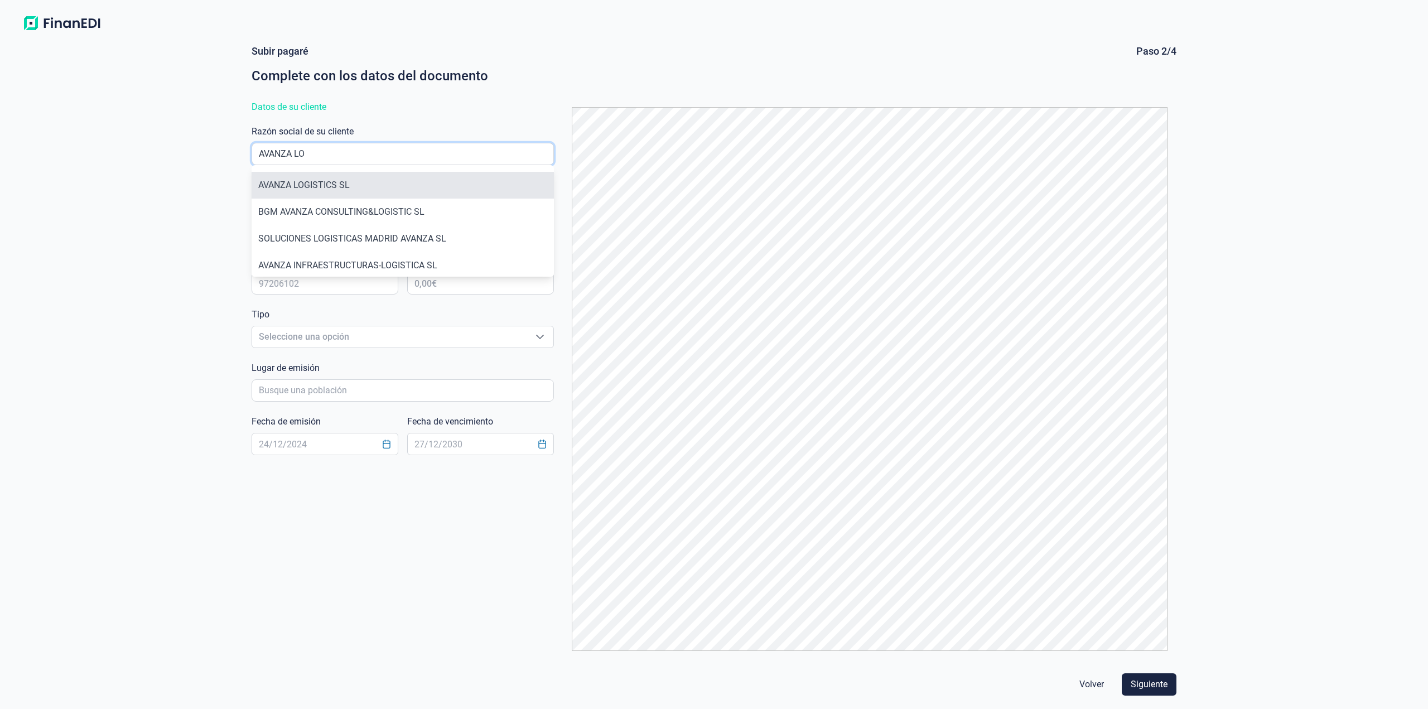
type input "AVANZA LO"
click at [372, 185] on li "AVANZA LOGISTICS SL" at bounding box center [403, 185] width 302 height 27
type input "B98200611"
type input "AVANZA LOGISTICS SL"
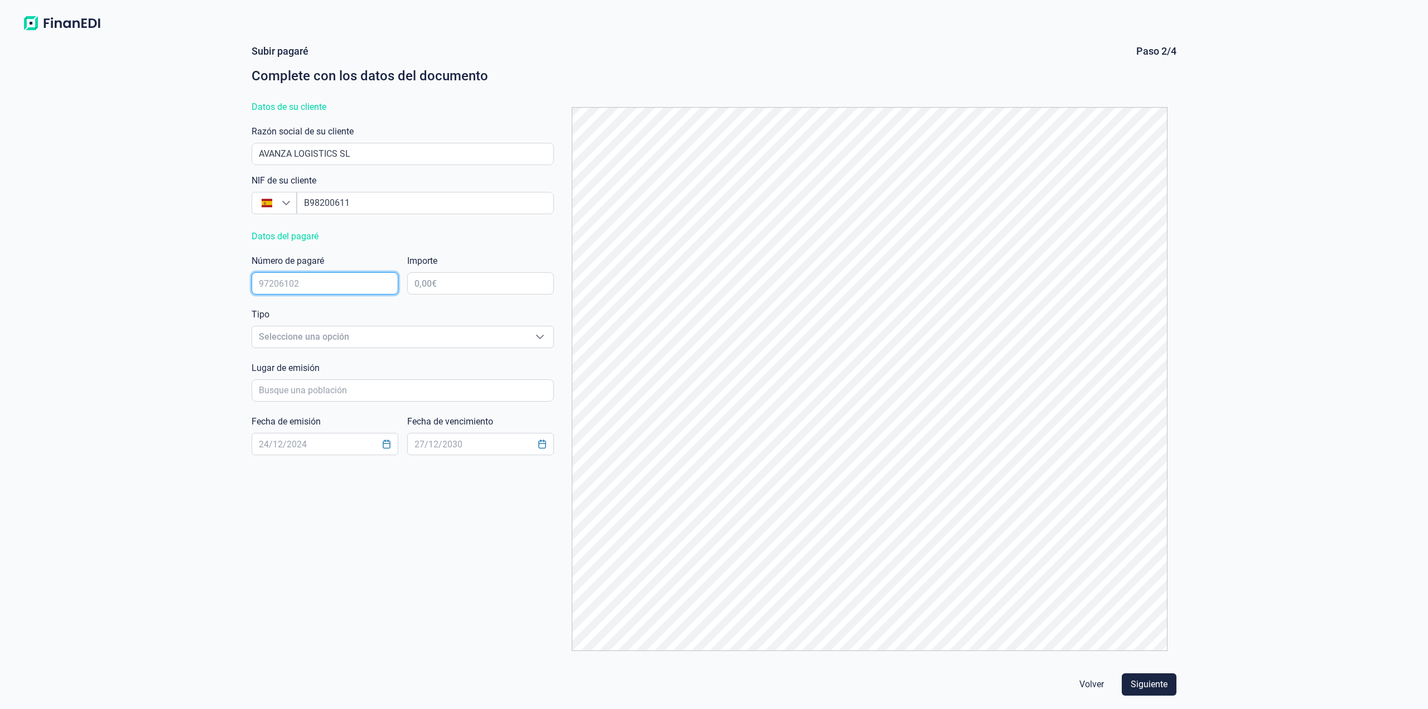
click at [336, 293] on input "text" at bounding box center [325, 283] width 147 height 22
type input "8358204"
click at [441, 279] on input "text" at bounding box center [480, 283] width 147 height 22
type input "2.470,55 €"
click at [401, 334] on span "Seleccione una opción" at bounding box center [389, 336] width 274 height 21
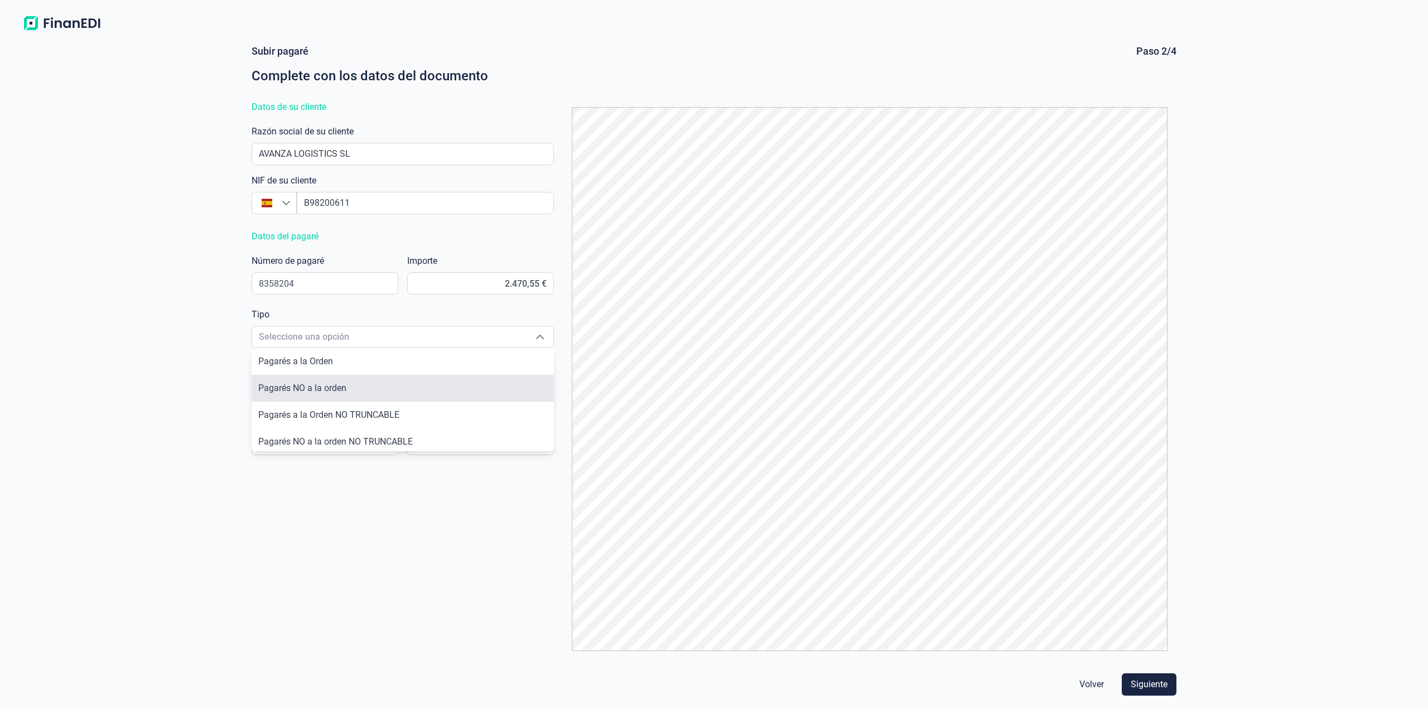
click at [396, 380] on li "Pagarés NO a la orden" at bounding box center [403, 388] width 302 height 27
type input "Pagarés NO a la orden"
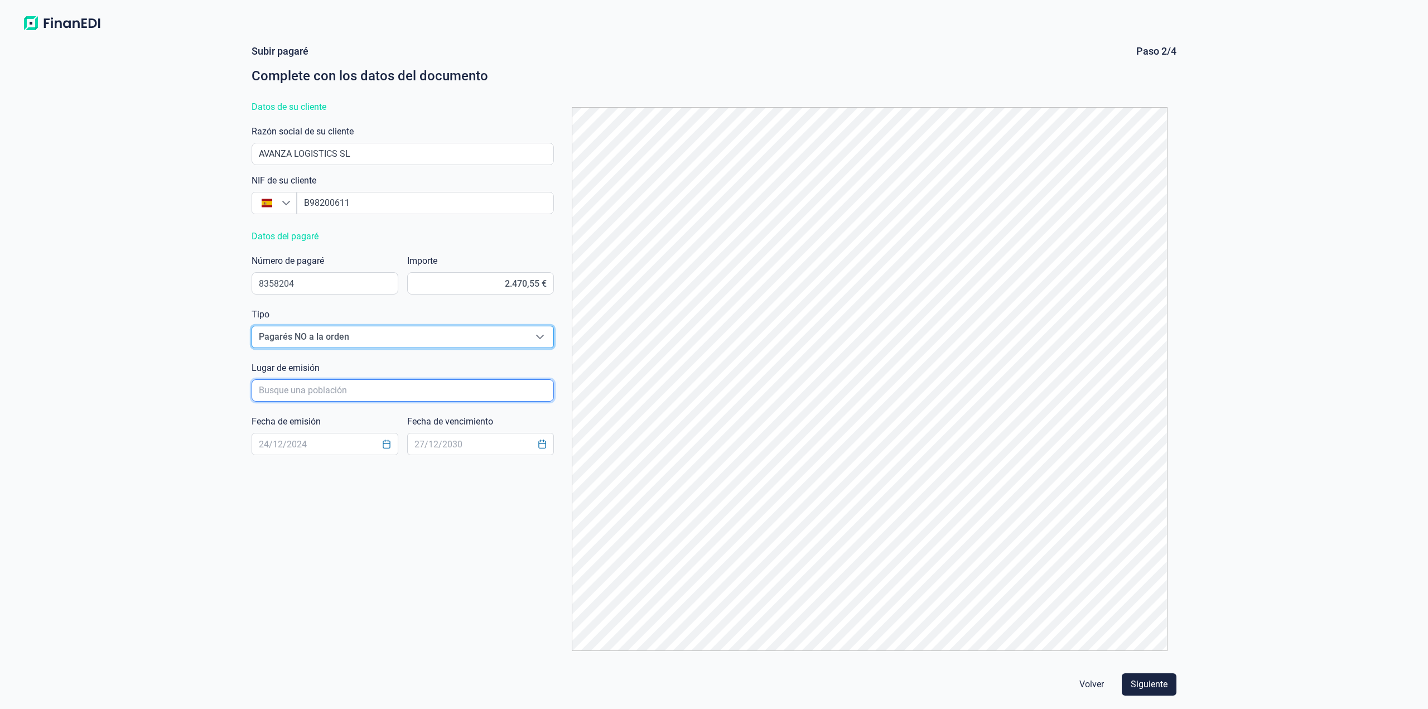
click at [385, 393] on input "poblacionAutocomplete" at bounding box center [403, 390] width 302 height 22
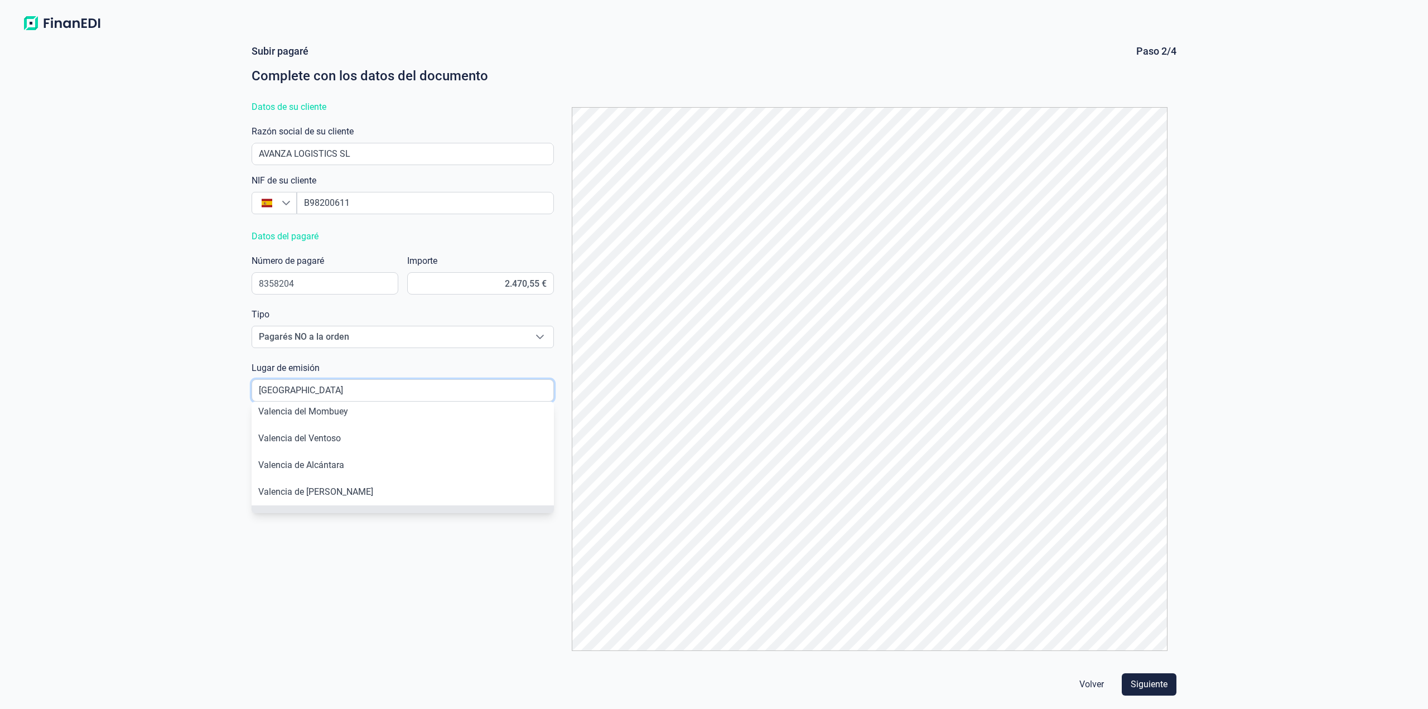
scroll to position [62, 0]
click at [362, 484] on li "[GEOGRAPHIC_DATA]" at bounding box center [403, 493] width 302 height 27
type input "[GEOGRAPHIC_DATA]"
click at [339, 438] on input "text" at bounding box center [325, 444] width 147 height 22
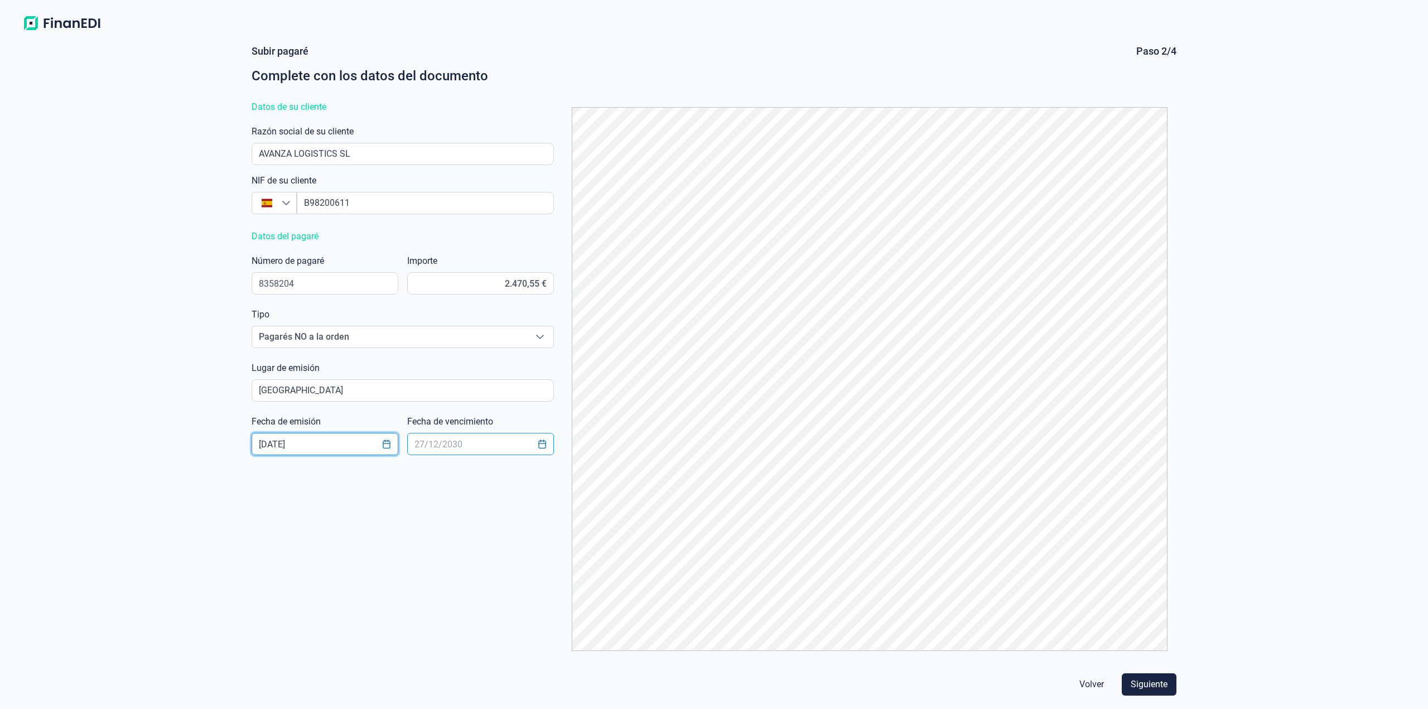
type input "[DATE]"
click at [422, 445] on input "text" at bounding box center [480, 444] width 147 height 22
type input "[DATE]"
click at [1151, 686] on span "Siguiente" at bounding box center [1149, 684] width 37 height 13
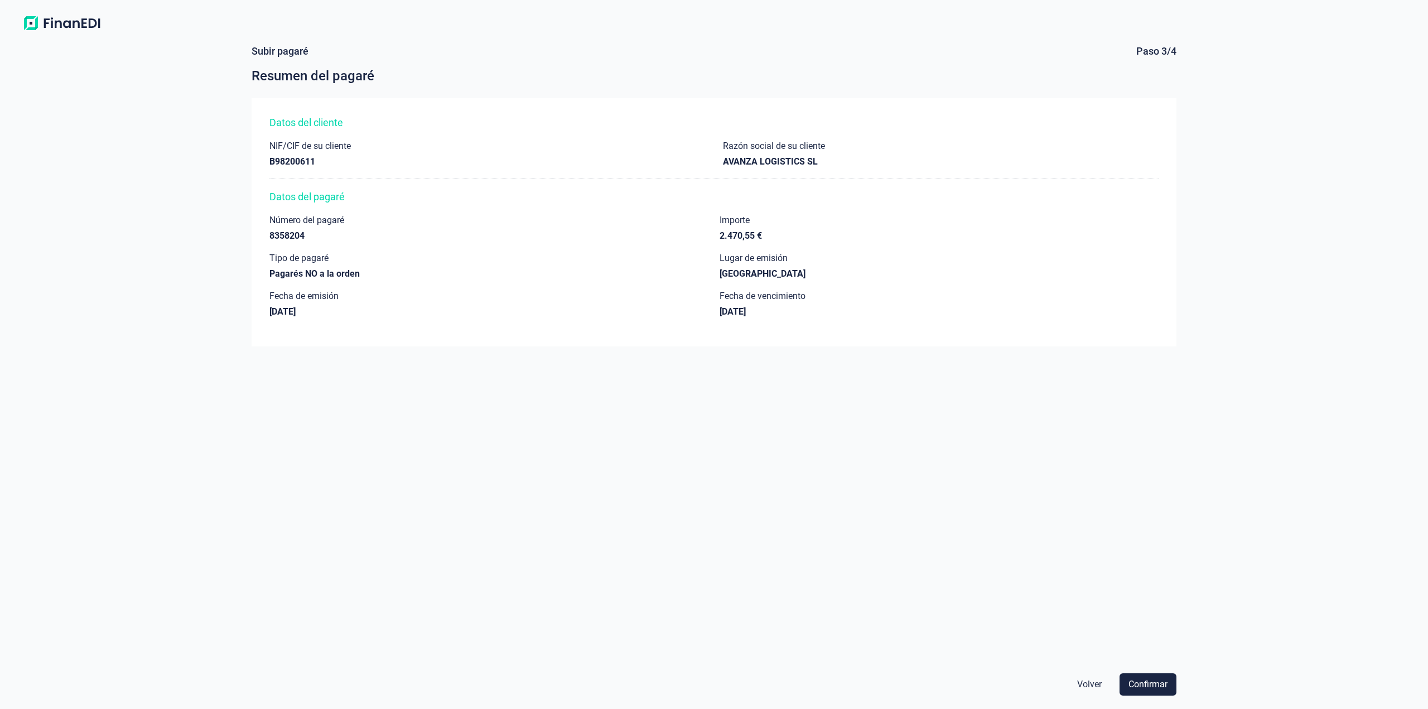
click at [1151, 686] on span "Confirmar" at bounding box center [1147, 684] width 39 height 13
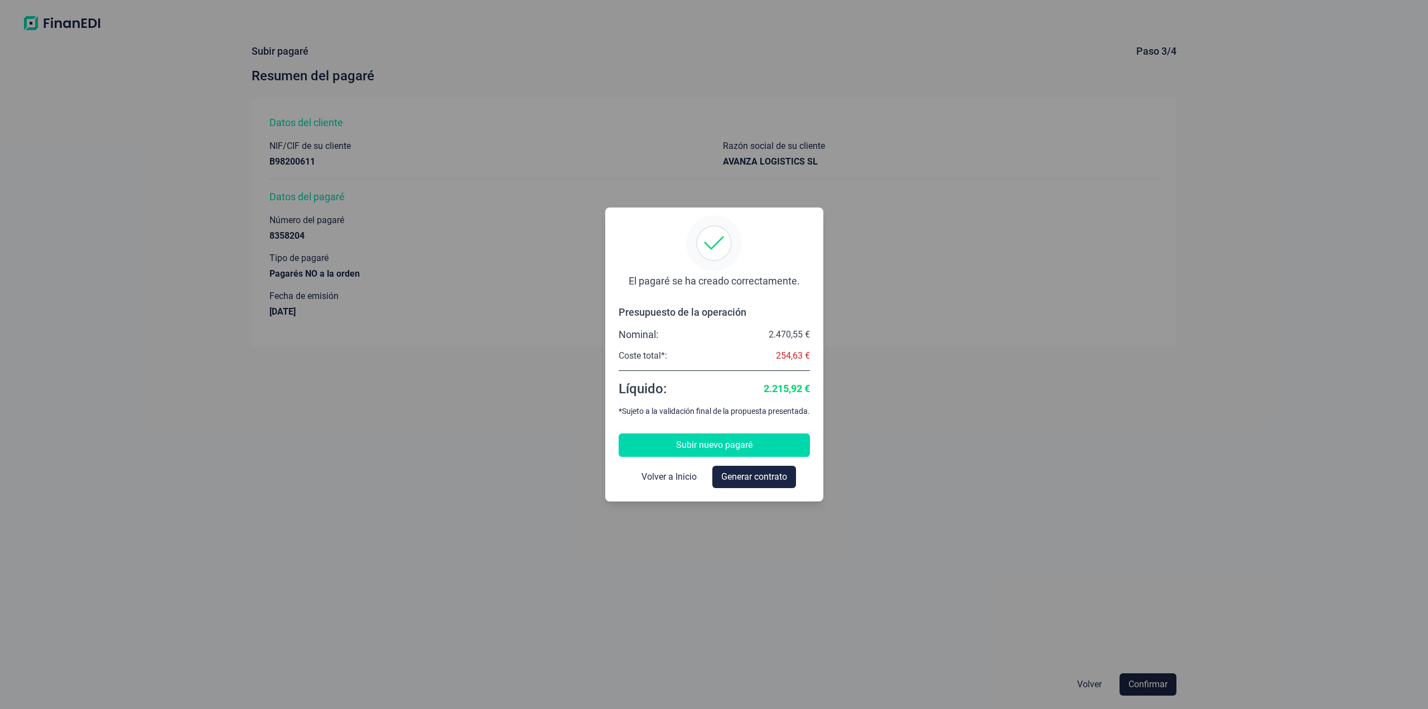
click at [755, 448] on button "Subir nuevo pagaré" at bounding box center [714, 444] width 191 height 23
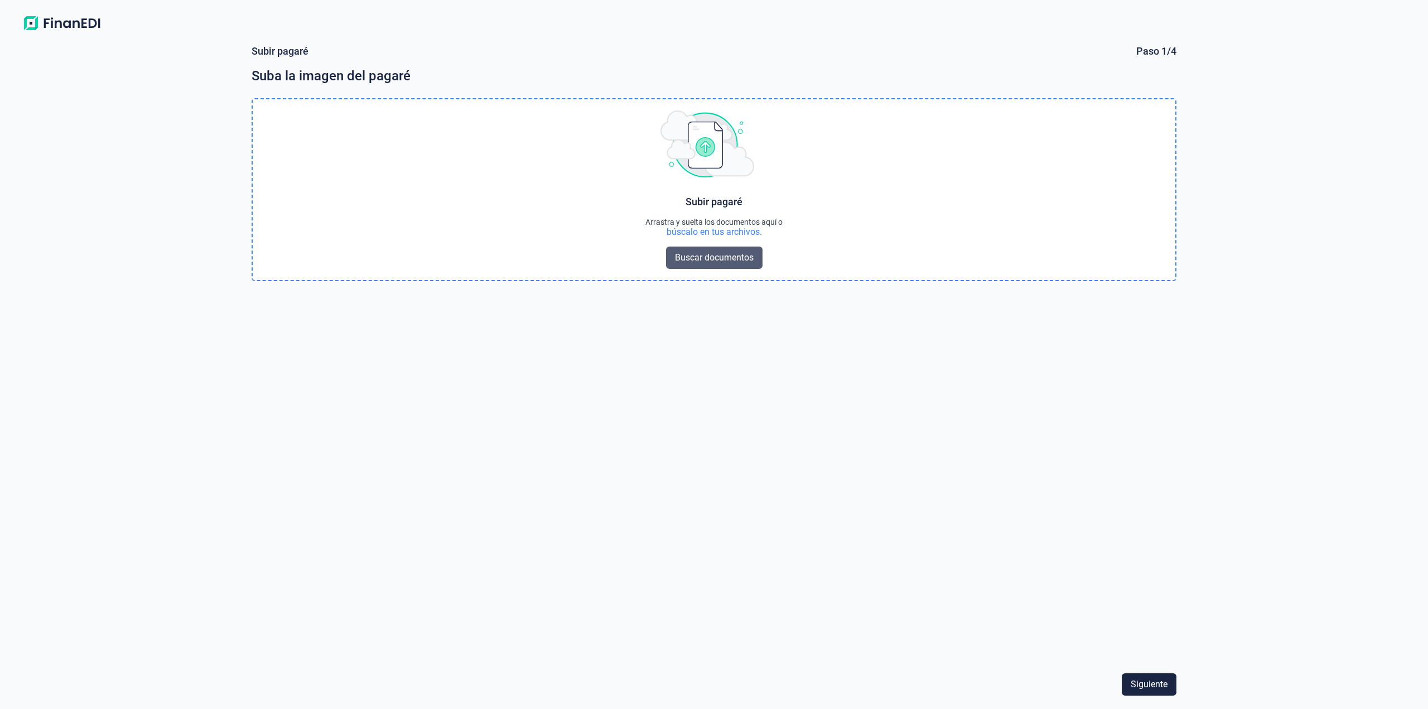
click at [722, 257] on span "Buscar documentos" at bounding box center [714, 257] width 79 height 13
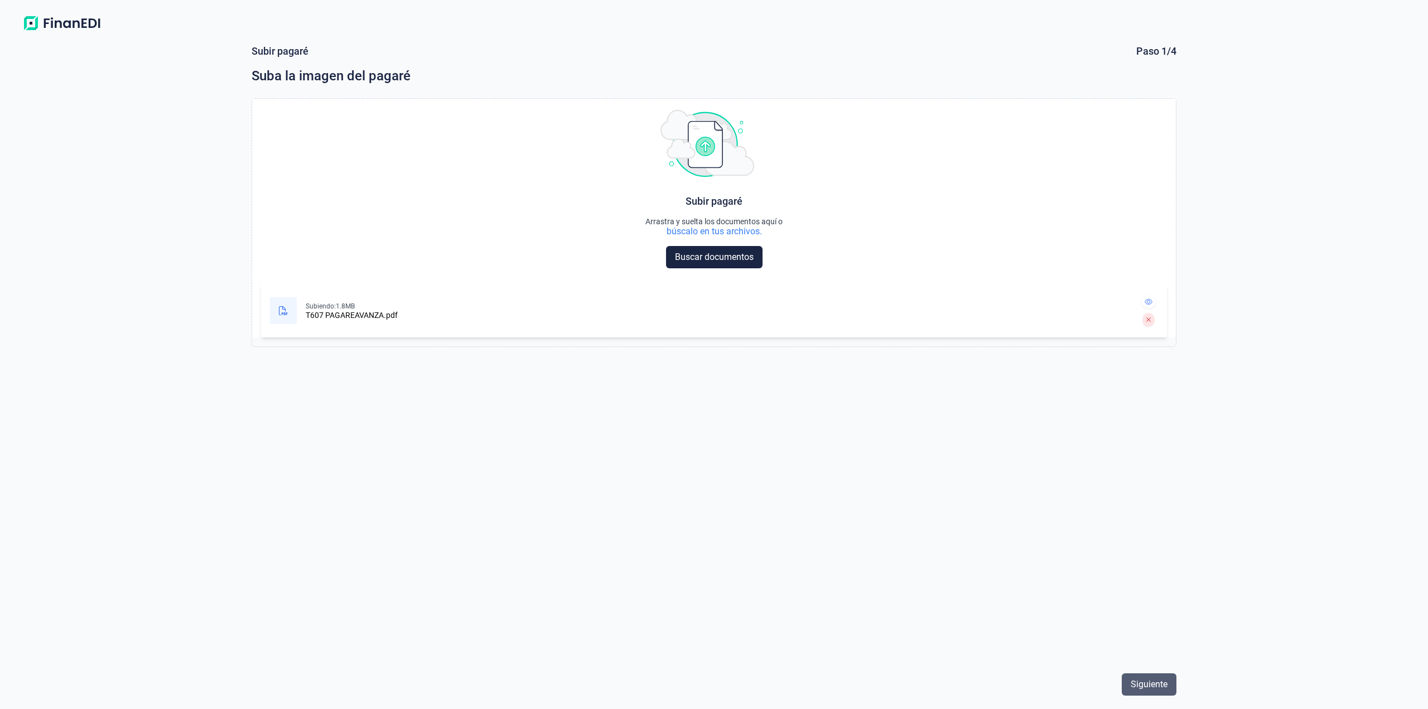
click at [1162, 692] on button "Siguiente" at bounding box center [1149, 684] width 55 height 22
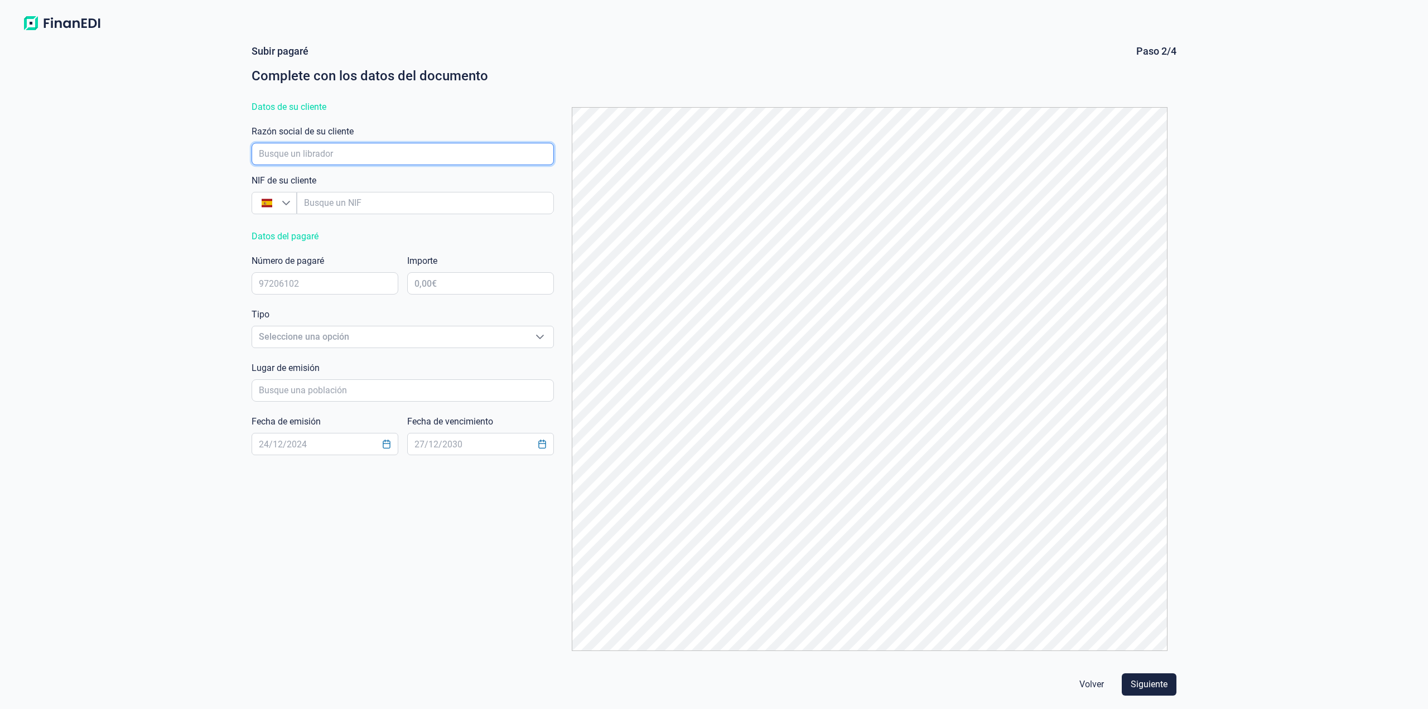
click at [355, 144] on input "empresaAutocomplete" at bounding box center [403, 154] width 302 height 22
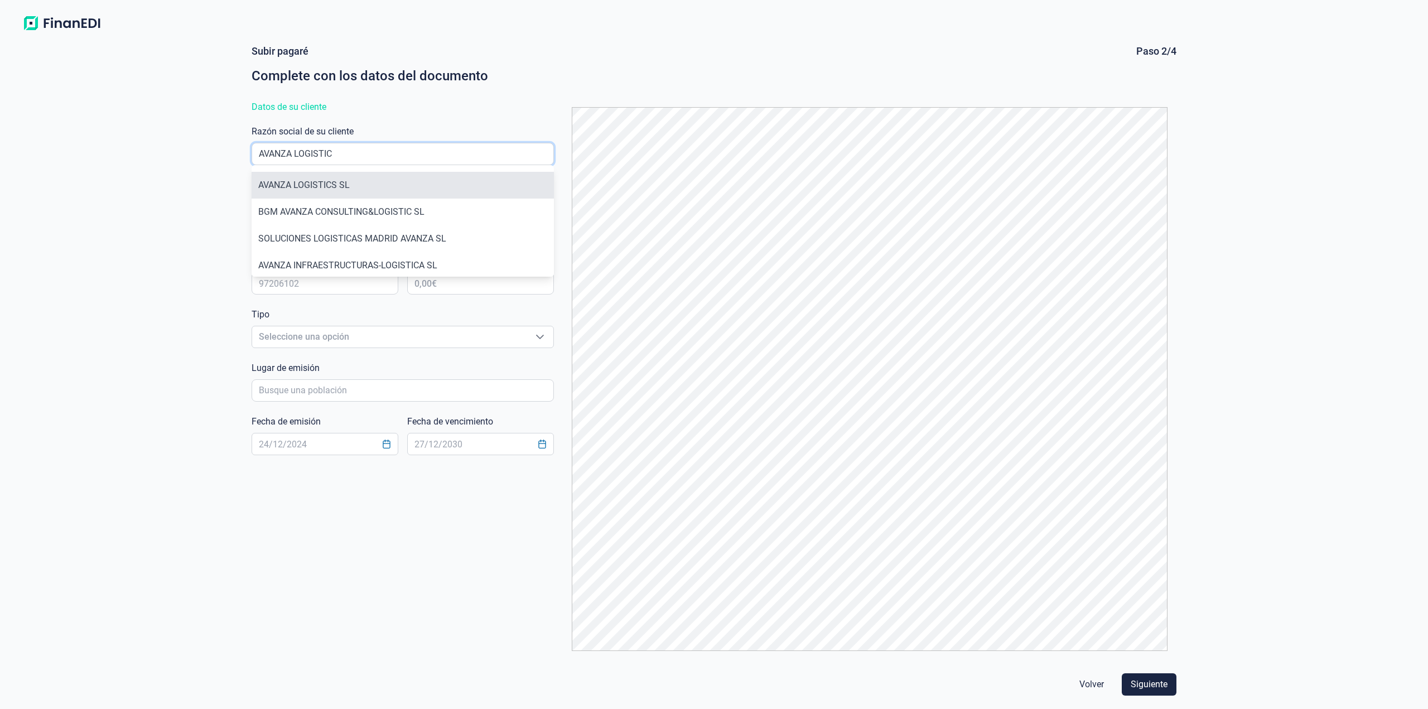
type input "AVANZA LOGISTIC"
click at [359, 176] on li "AVANZA LOGISTICS SL" at bounding box center [403, 185] width 302 height 27
type input "B98200611"
type input "AVANZA LOGISTICS SL"
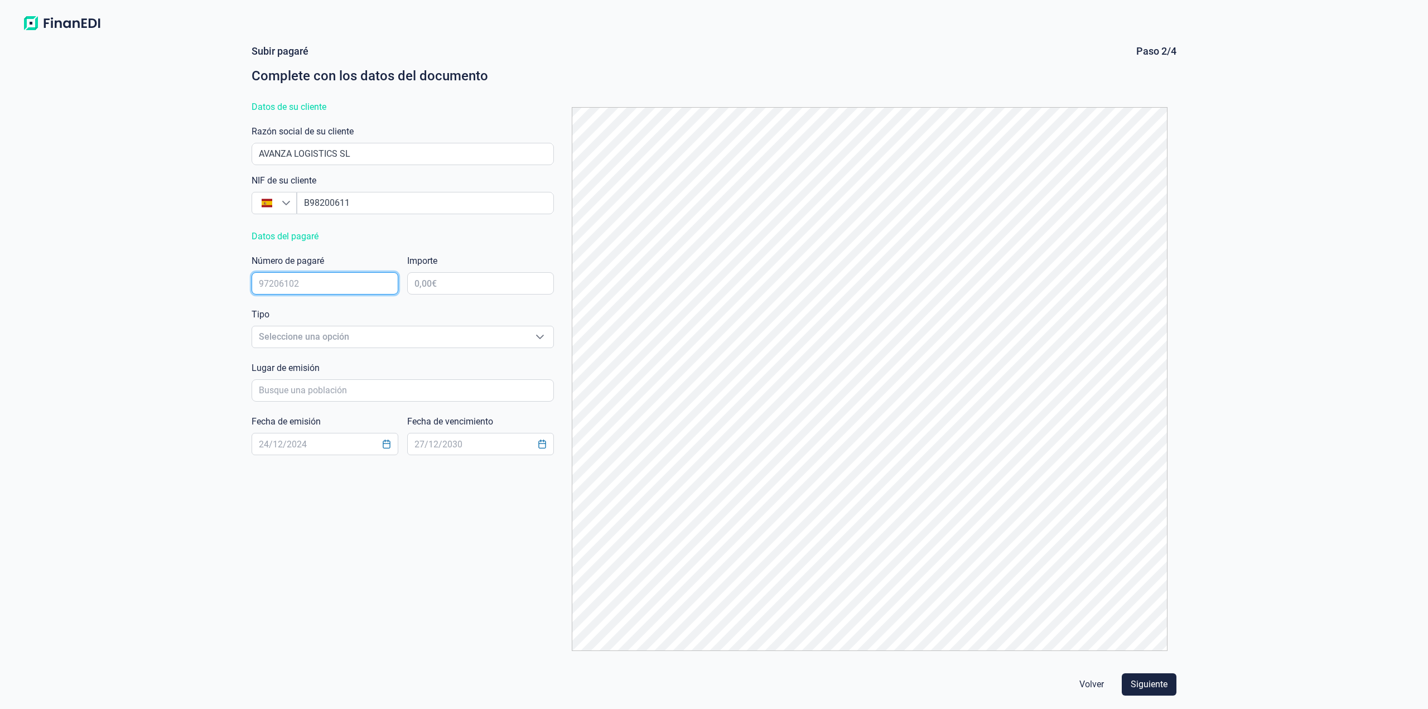
click at [354, 292] on input "text" at bounding box center [325, 283] width 147 height 22
type input "8358206"
click at [438, 291] on input "text" at bounding box center [480, 283] width 147 height 22
type input "7.799,12 €"
click at [368, 331] on span "Seleccione una opción" at bounding box center [389, 336] width 274 height 21
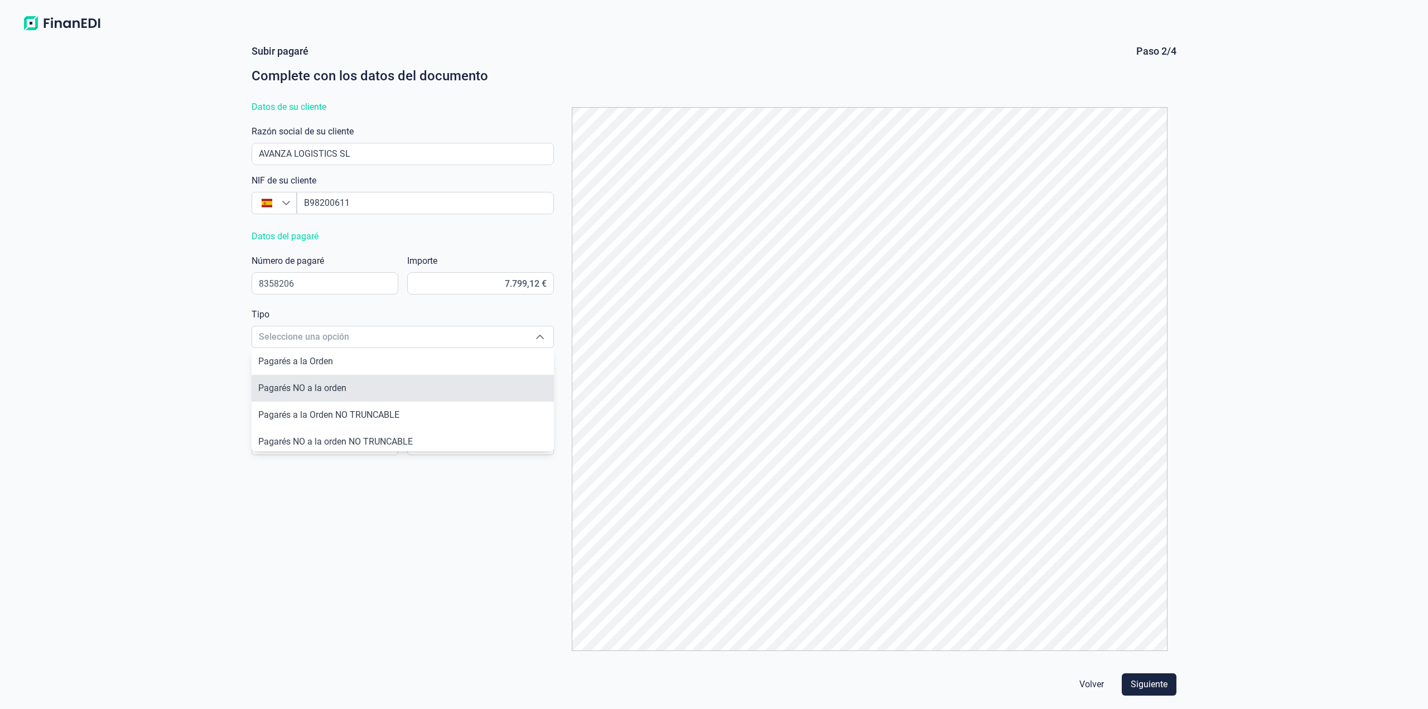
click at [369, 384] on li "Pagarés NO a la orden" at bounding box center [403, 388] width 302 height 27
type input "Pagarés NO a la orden"
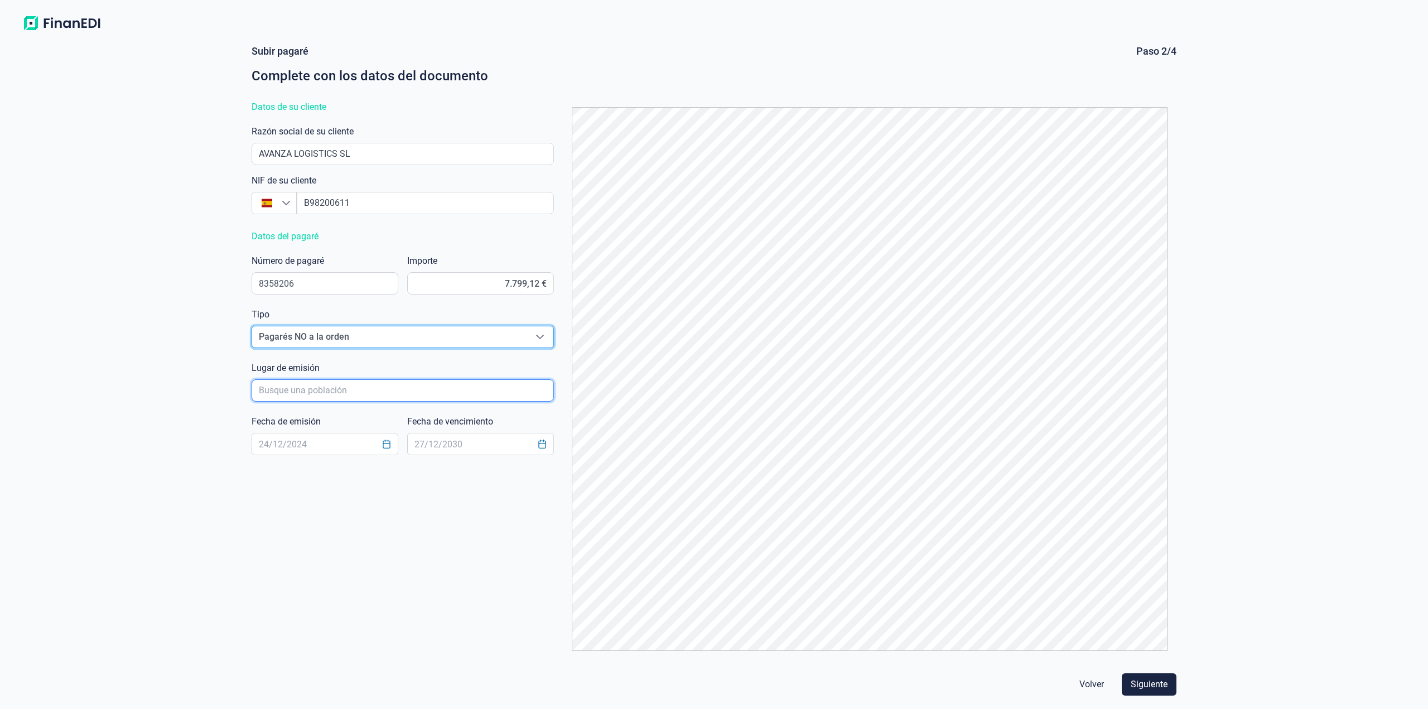
click at [354, 388] on input "poblacionAutocomplete" at bounding box center [403, 390] width 302 height 22
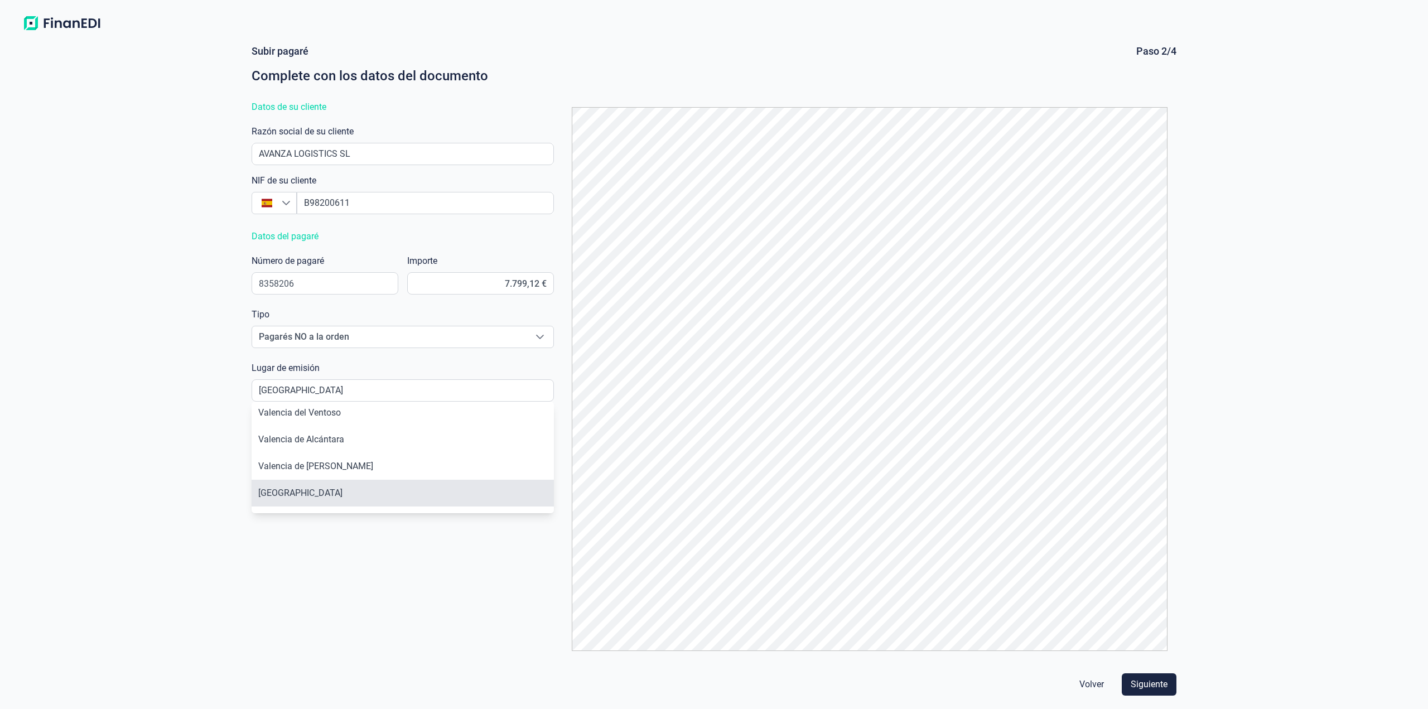
click at [336, 484] on li "[GEOGRAPHIC_DATA]" at bounding box center [403, 493] width 302 height 27
type input "[GEOGRAPHIC_DATA]"
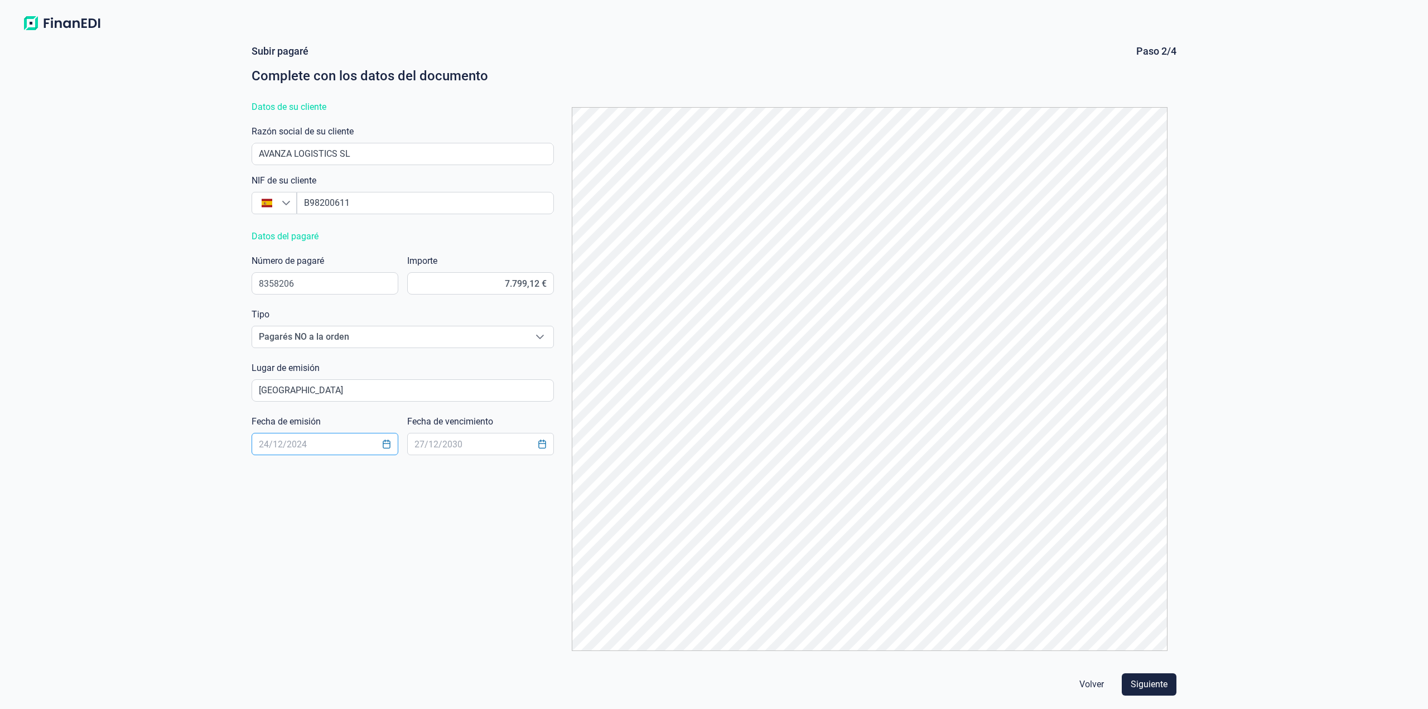
click at [350, 448] on input "text" at bounding box center [325, 444] width 147 height 22
type input "[DATE]"
click at [438, 441] on input "text" at bounding box center [480, 444] width 147 height 22
type input "[DATE]"
click at [1137, 687] on span "Siguiente" at bounding box center [1149, 684] width 37 height 13
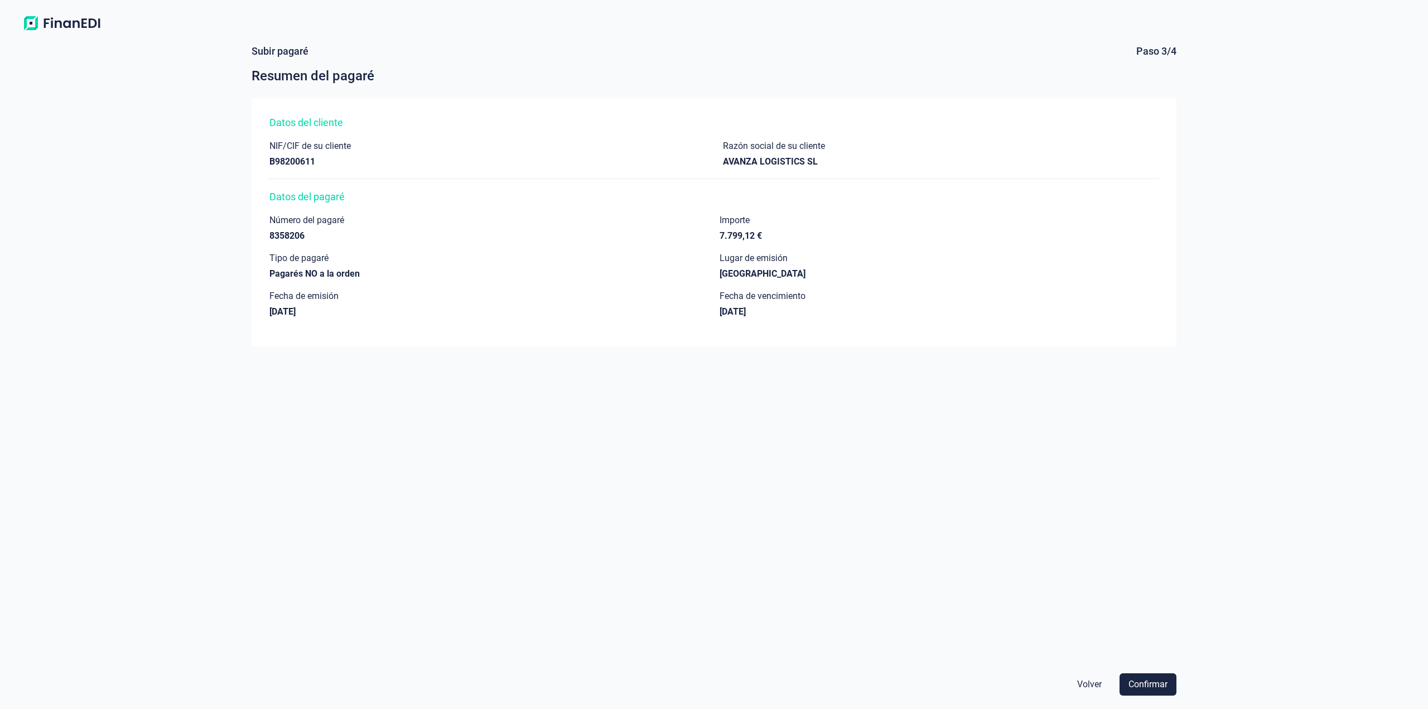
click at [1137, 687] on span "Confirmar" at bounding box center [1147, 684] width 39 height 13
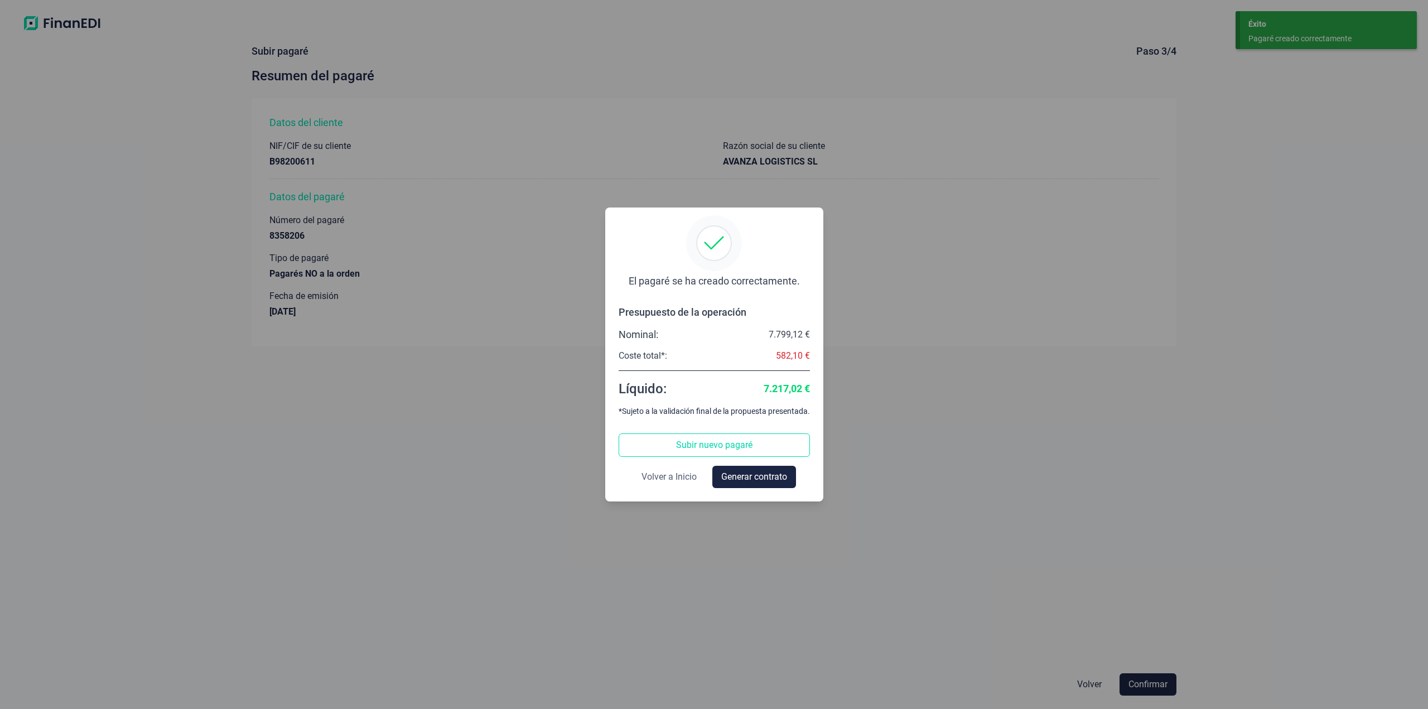
click at [674, 480] on span "Volver a Inicio" at bounding box center [668, 476] width 55 height 13
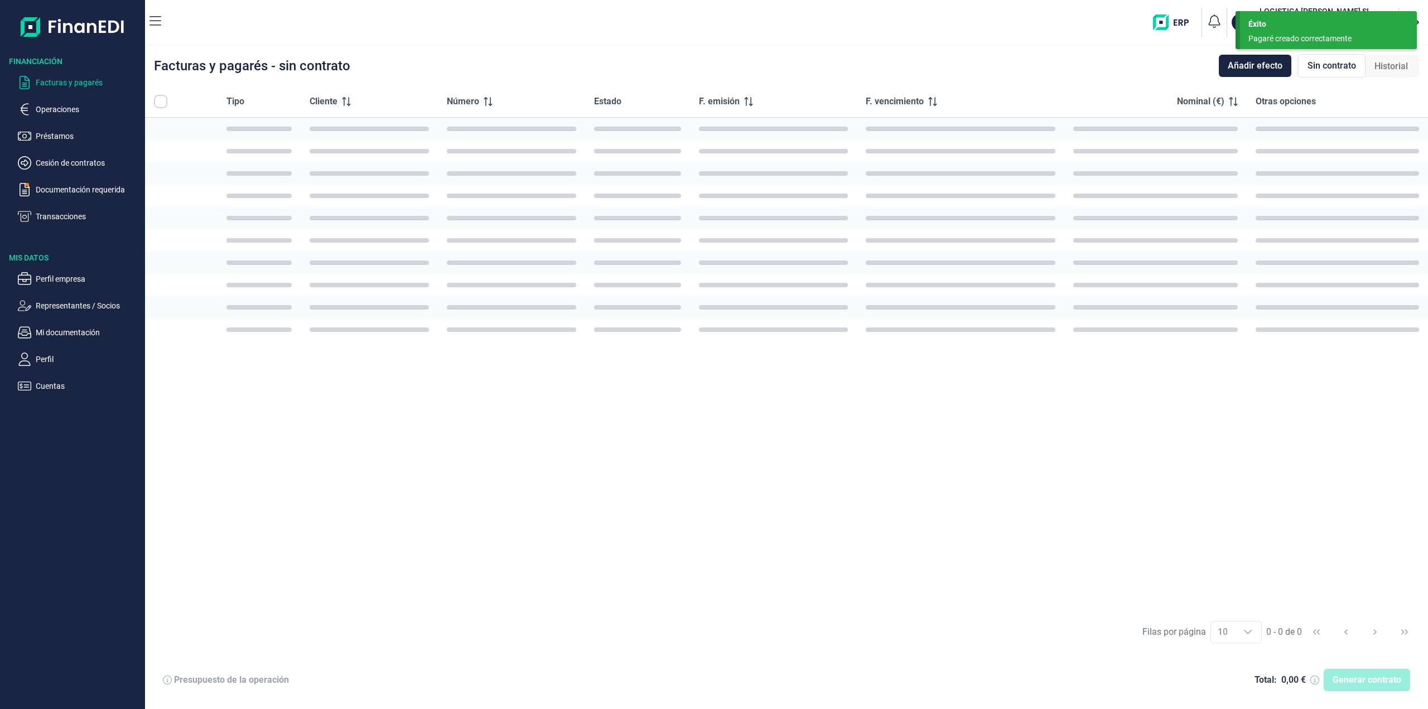
checkbox input "true"
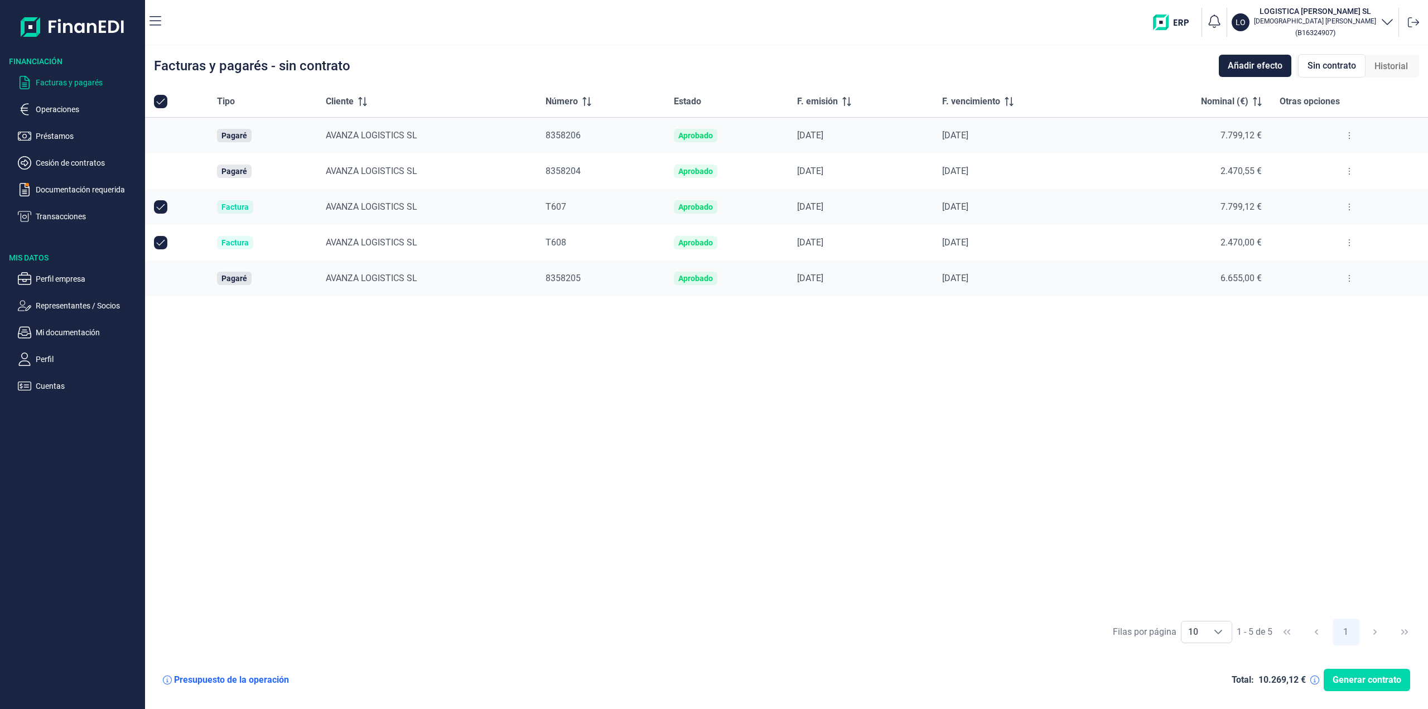
click at [1348, 138] on icon at bounding box center [1349, 135] width 2 height 9
click at [1311, 186] on span "Vincular facturas a pagaré" at bounding box center [1305, 183] width 92 height 11
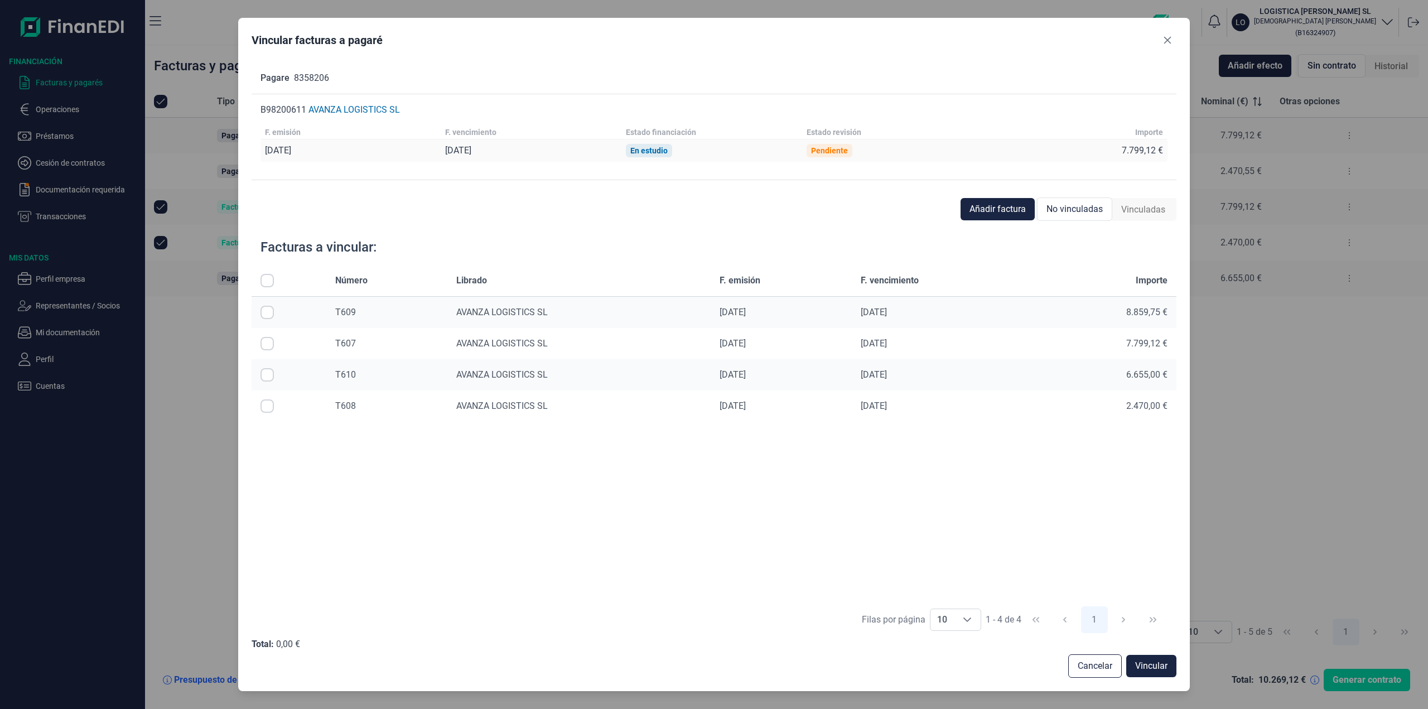
click at [264, 343] on input "Row Selected null" at bounding box center [266, 343] width 13 height 13
checkbox input "true"
click at [1157, 662] on span "Vincular" at bounding box center [1151, 665] width 32 height 13
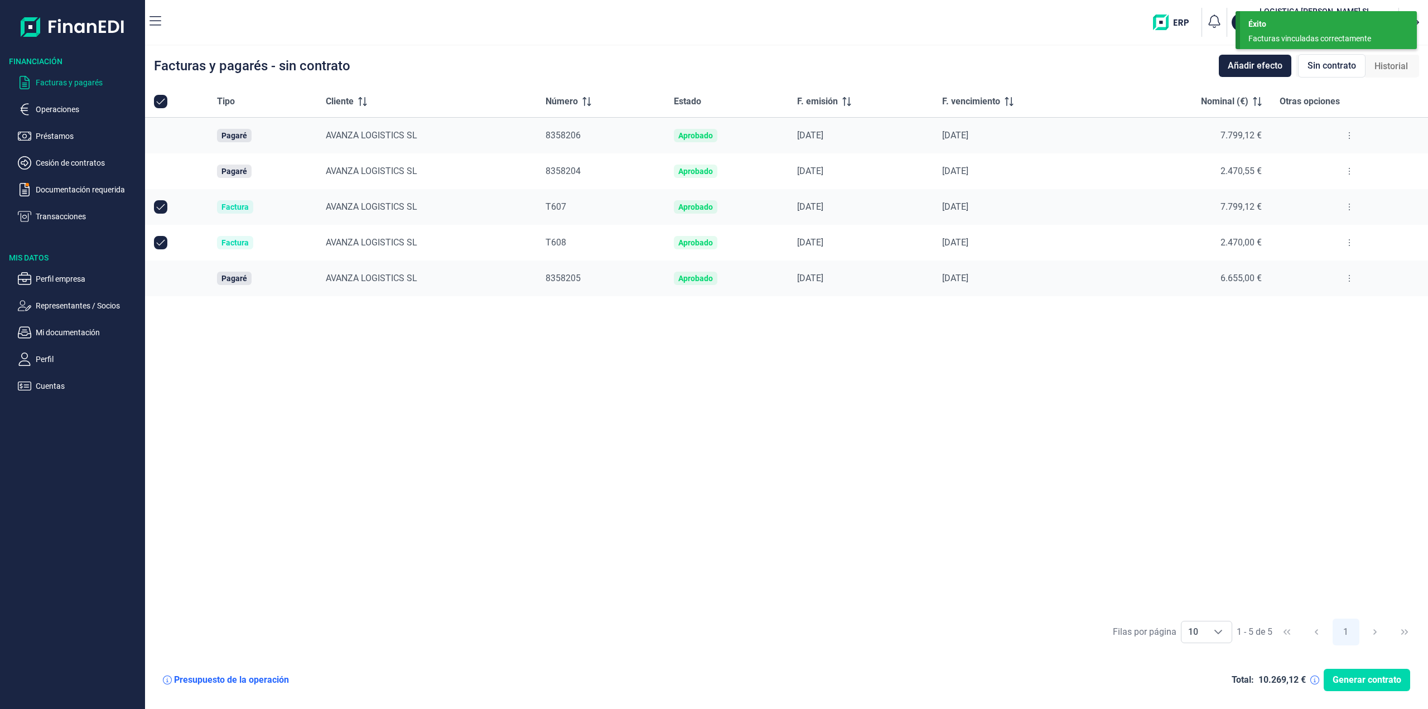
click at [1349, 170] on icon at bounding box center [1349, 171] width 2 height 9
click at [1312, 217] on span "Vincular facturas a pagaré" at bounding box center [1305, 219] width 92 height 11
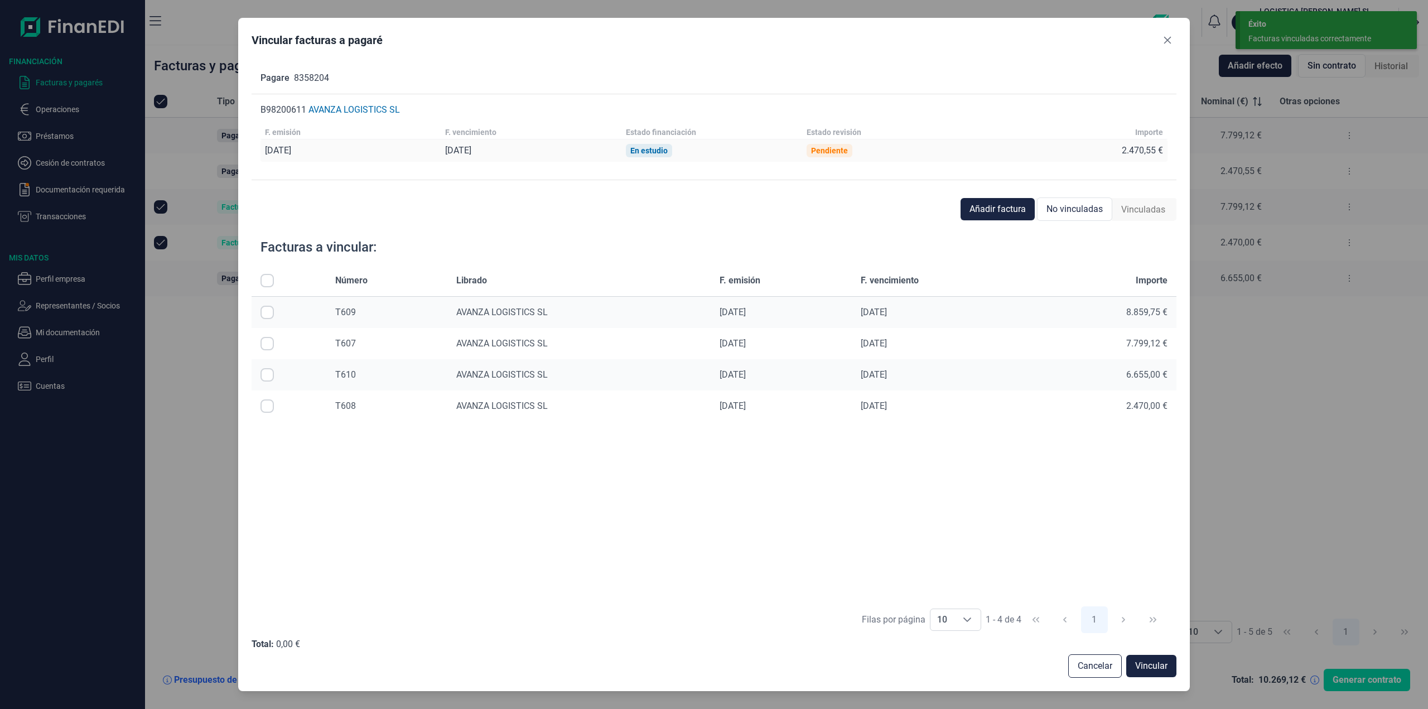
click at [263, 408] on input "Row Selected null" at bounding box center [266, 405] width 13 height 13
checkbox input "true"
click at [1147, 666] on span "Vincular" at bounding box center [1151, 665] width 32 height 13
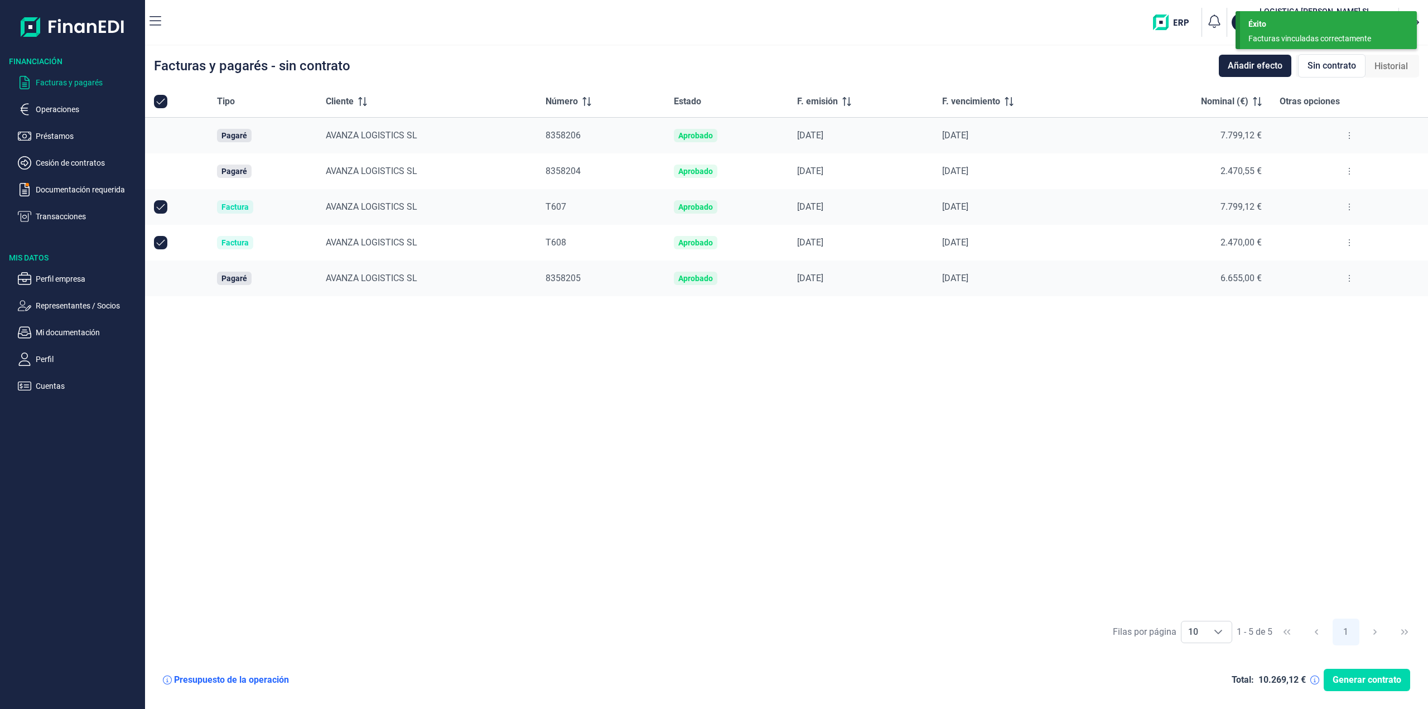
click at [1348, 206] on icon at bounding box center [1349, 206] width 2 height 9
click at [1351, 257] on td at bounding box center [1348, 243] width 157 height 36
click at [1351, 246] on button at bounding box center [1349, 243] width 20 height 18
click at [1330, 323] on div "Tipo Cliente Número Estado F. emisión F. vencimiento Nominal (€) Otras opciones…" at bounding box center [786, 349] width 1283 height 526
click at [1341, 278] on button at bounding box center [1349, 278] width 20 height 18
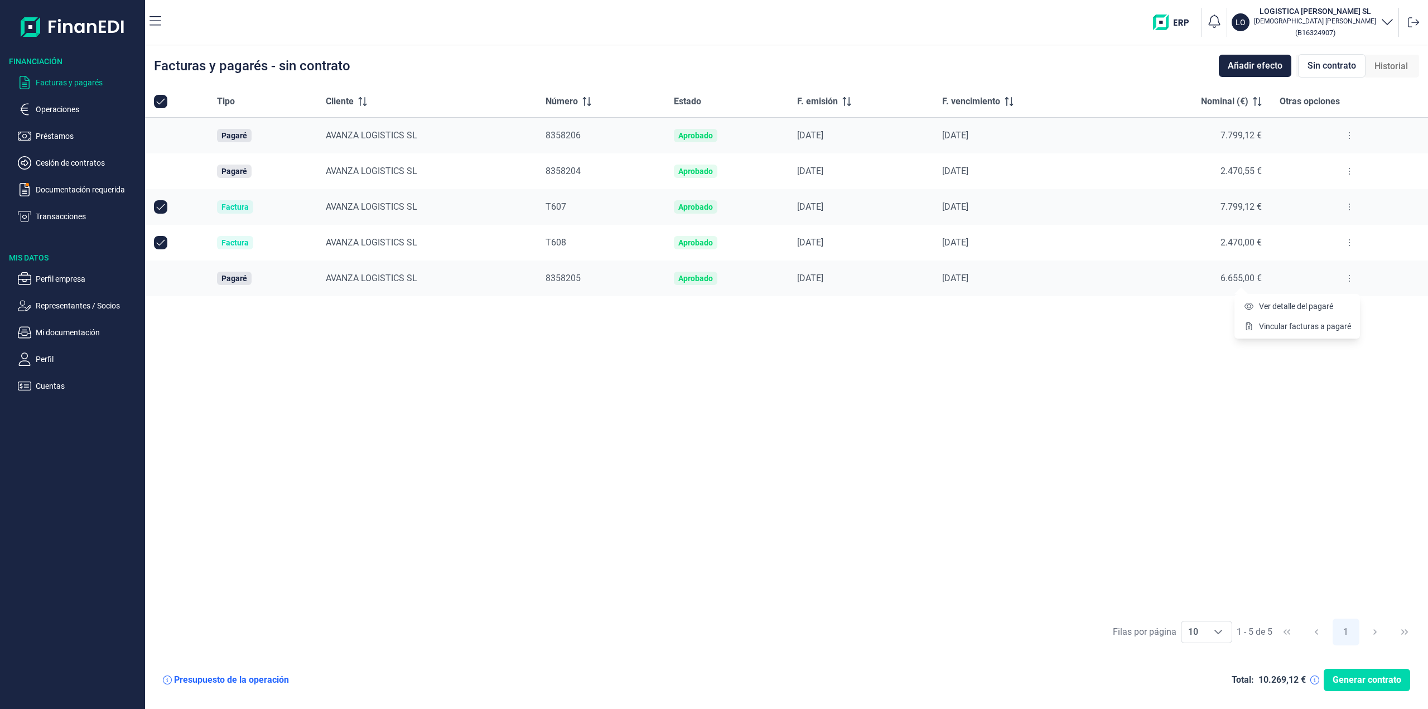
click at [1082, 335] on div "Tipo Cliente Número Estado F. emisión F. vencimiento Nominal (€) Otras opciones…" at bounding box center [786, 349] width 1283 height 526
click at [79, 155] on ul "Facturas y pagarés Operaciones Préstamos Cesión de contratos Documentación requ…" at bounding box center [72, 145] width 145 height 156
click at [80, 161] on p "Cesión de contratos" at bounding box center [88, 162] width 105 height 13
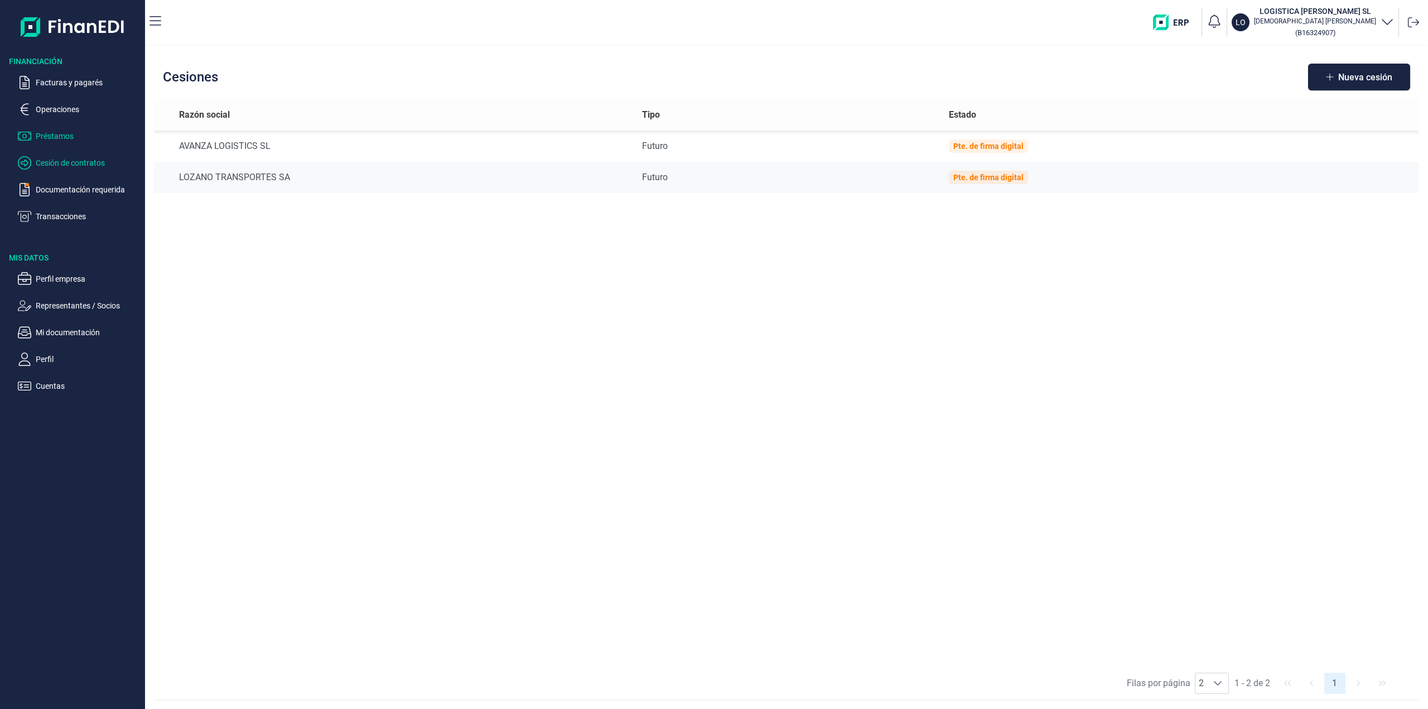
click at [55, 136] on p "Préstamos" at bounding box center [88, 135] width 105 height 13
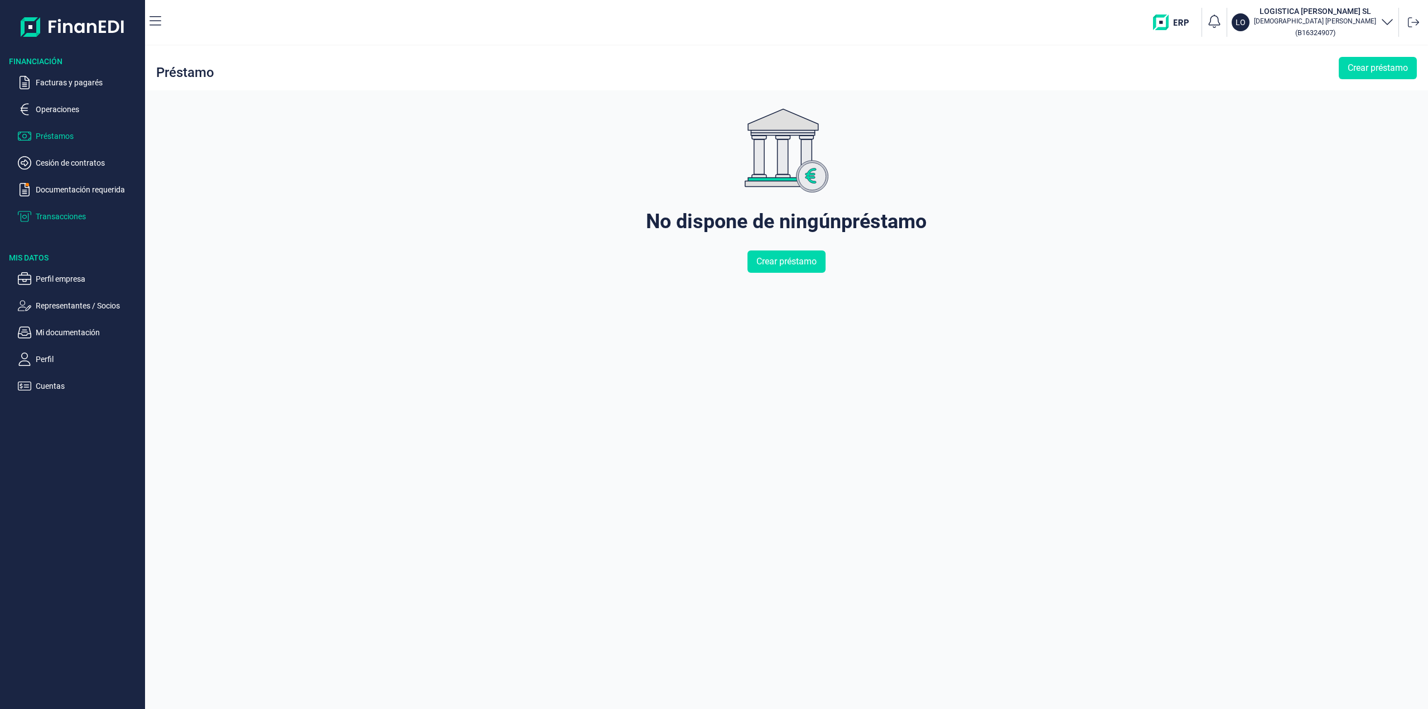
click at [68, 217] on p "Transacciones" at bounding box center [88, 216] width 105 height 13
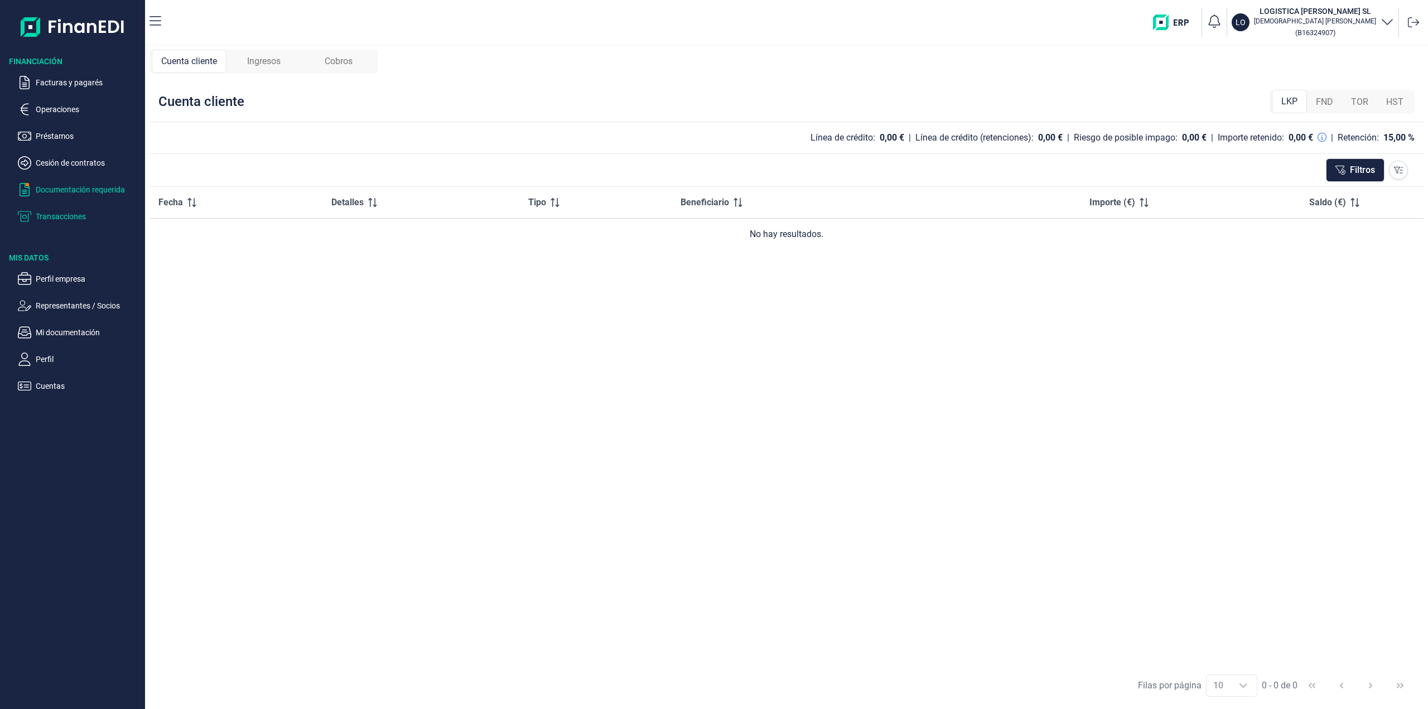
click at [73, 185] on p "Documentación requerida" at bounding box center [88, 189] width 105 height 13
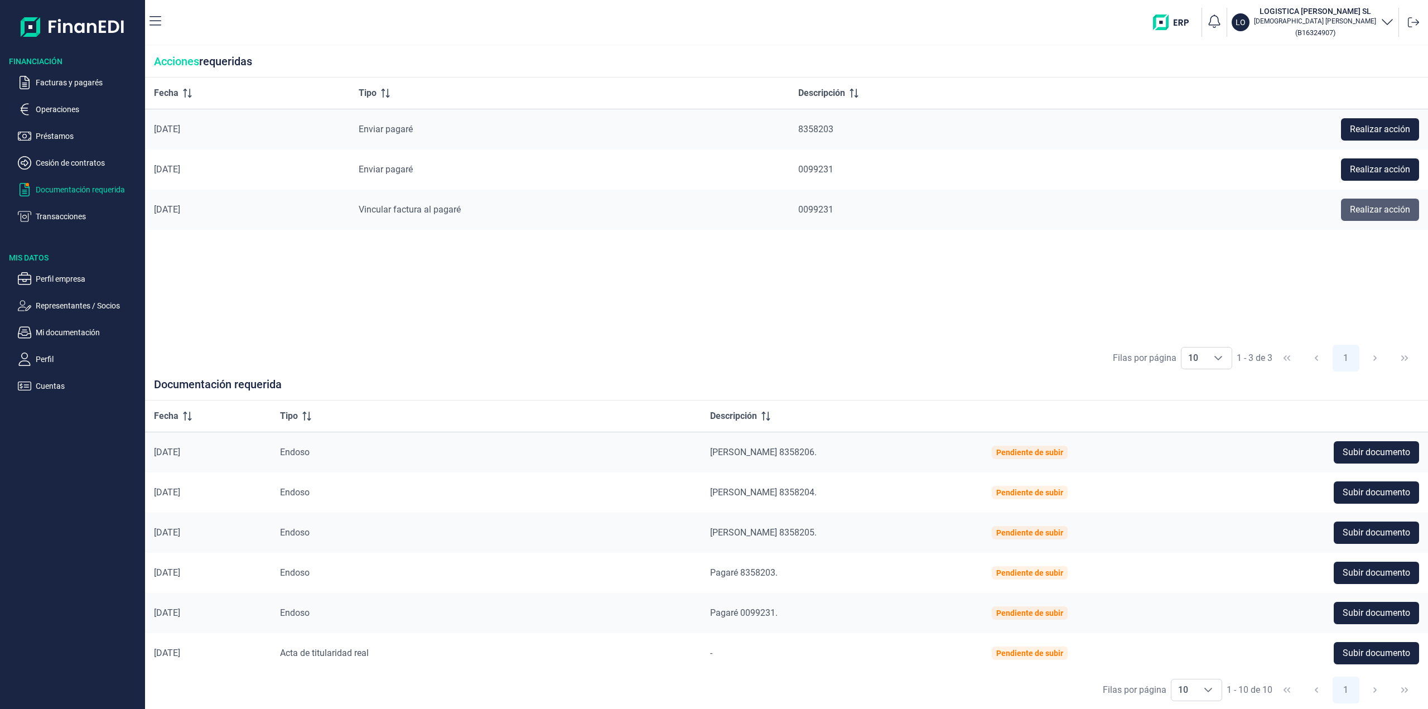
click at [1388, 209] on span "Realizar acción" at bounding box center [1380, 209] width 60 height 13
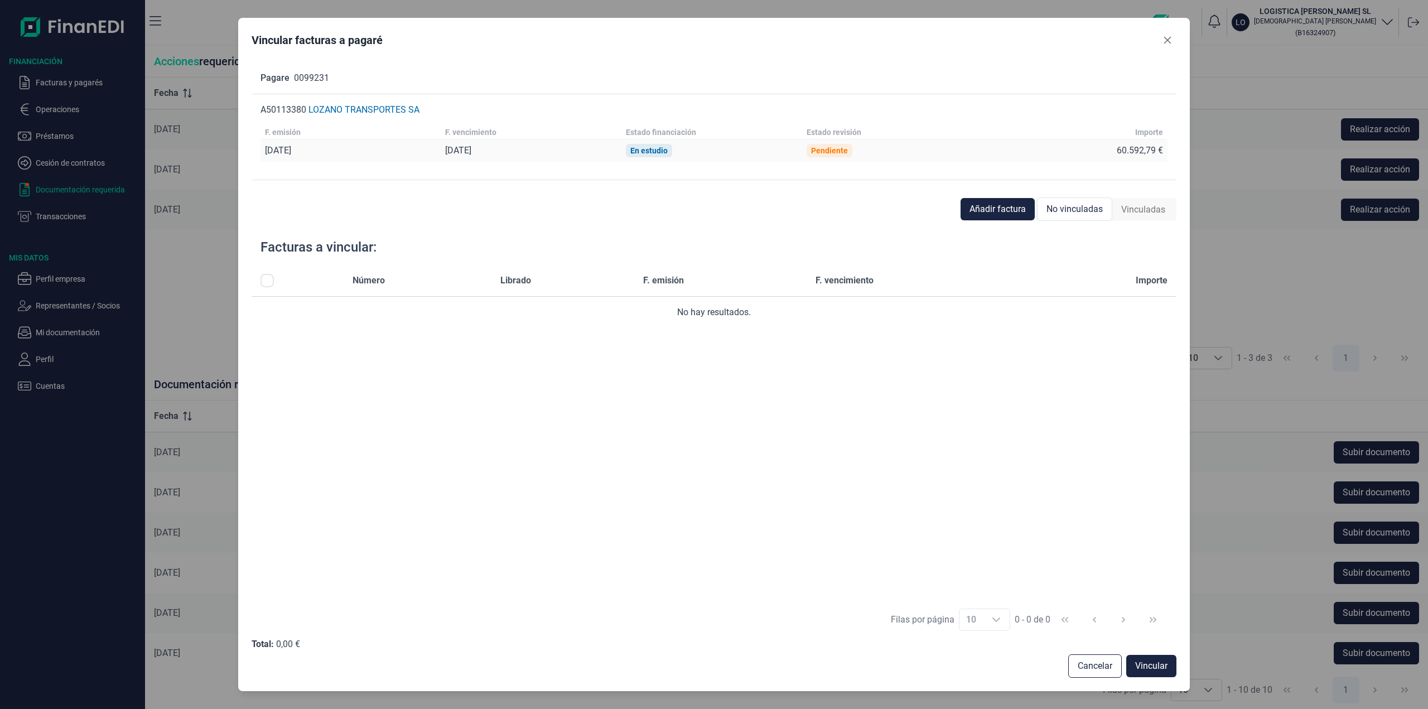
click at [1220, 88] on div "Vincular facturas a [PERSON_NAME] 0099231 A50113380 [PERSON_NAME] TRANSPORTES S…" at bounding box center [714, 354] width 1428 height 709
click at [997, 210] on span "Añadir factura" at bounding box center [997, 208] width 56 height 13
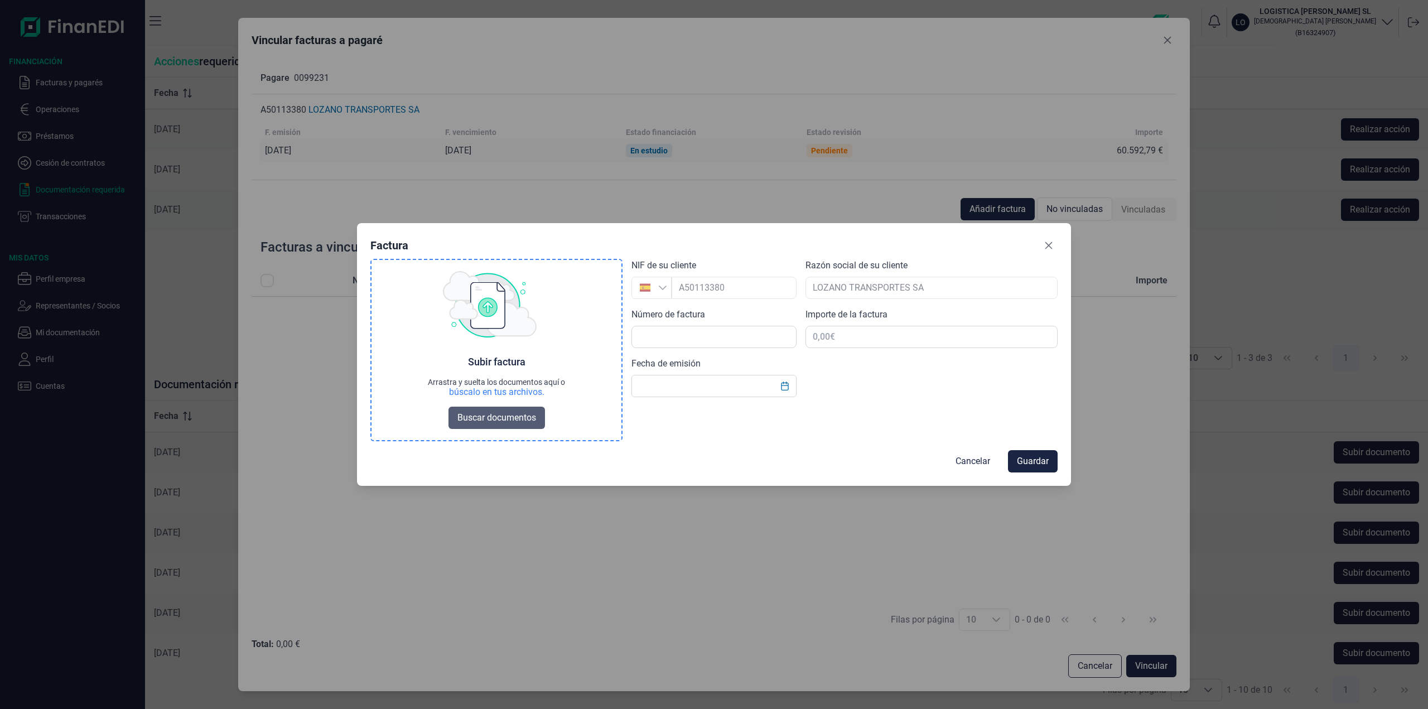
click at [520, 417] on span "Buscar documentos" at bounding box center [496, 417] width 79 height 13
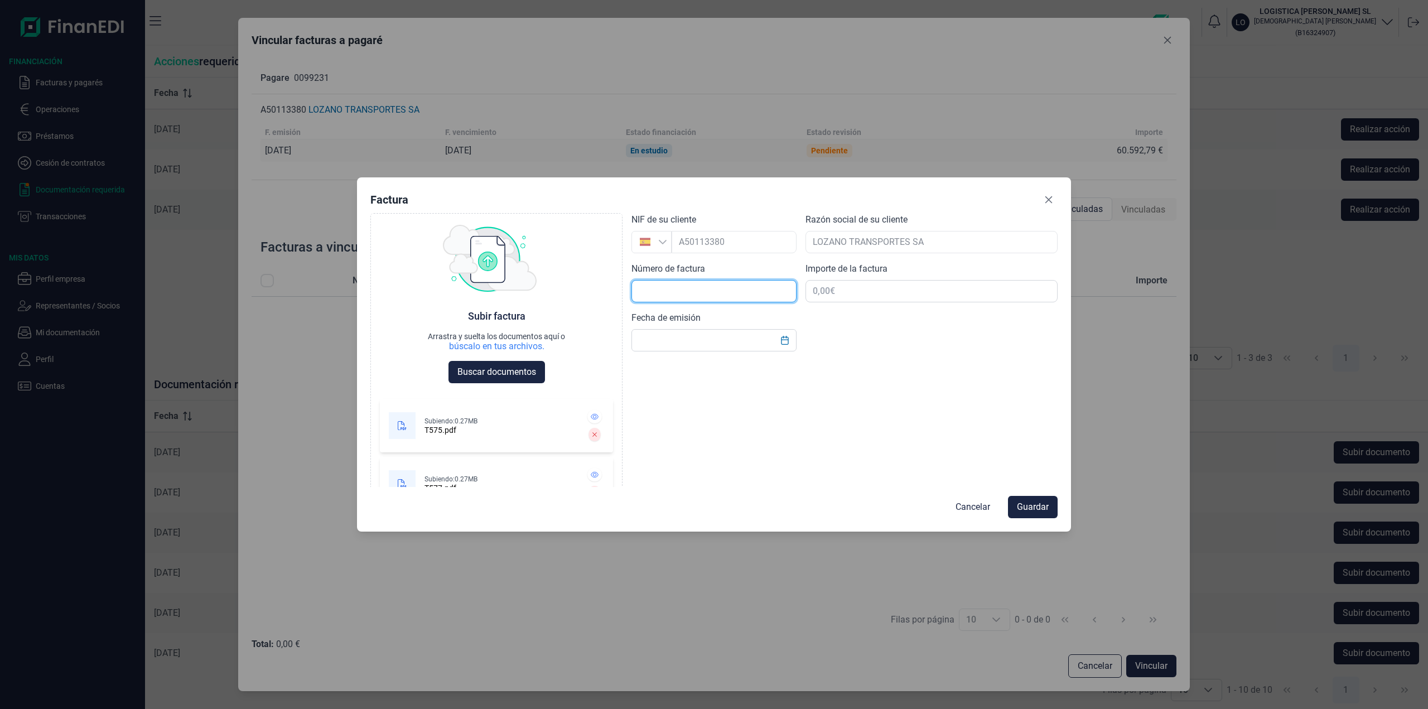
click at [742, 288] on input "text" at bounding box center [713, 291] width 165 height 22
click at [590, 418] on icon at bounding box center [594, 417] width 8 height 6
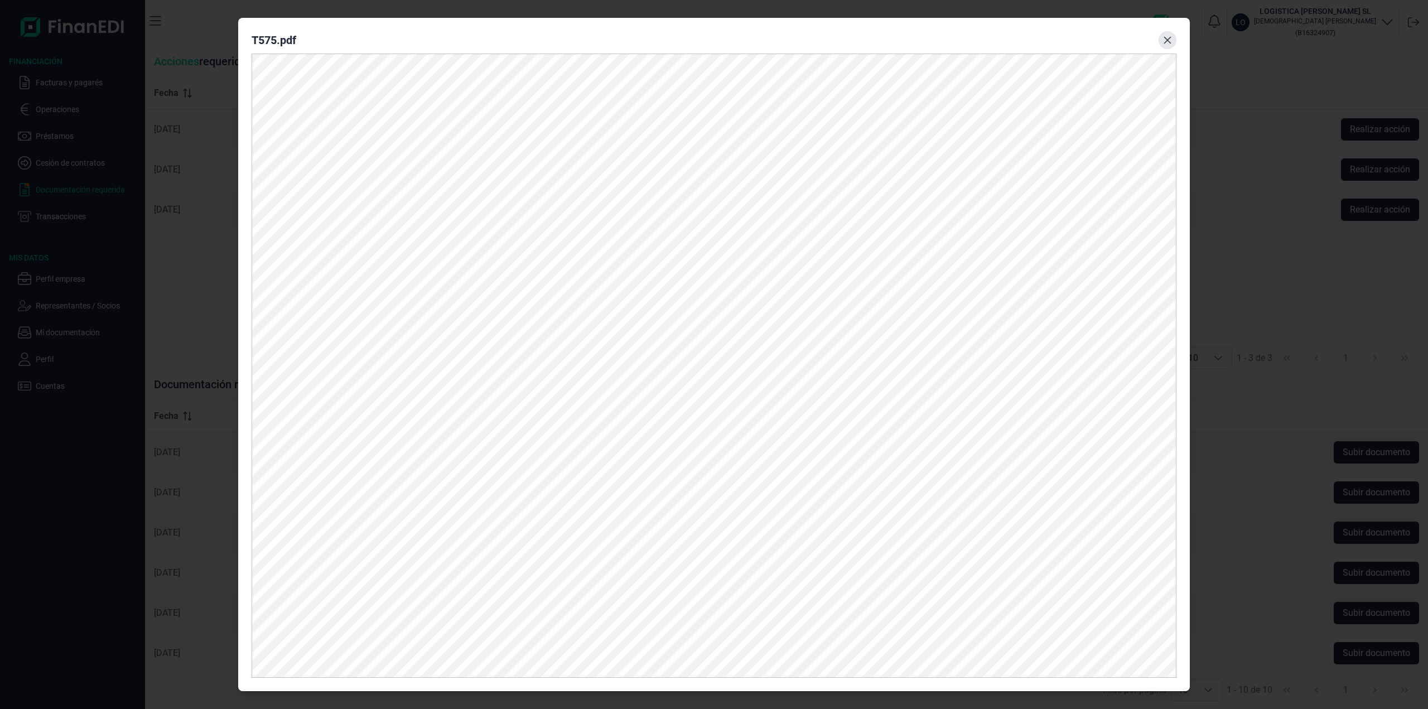
click at [1160, 40] on button "Close" at bounding box center [1167, 40] width 18 height 18
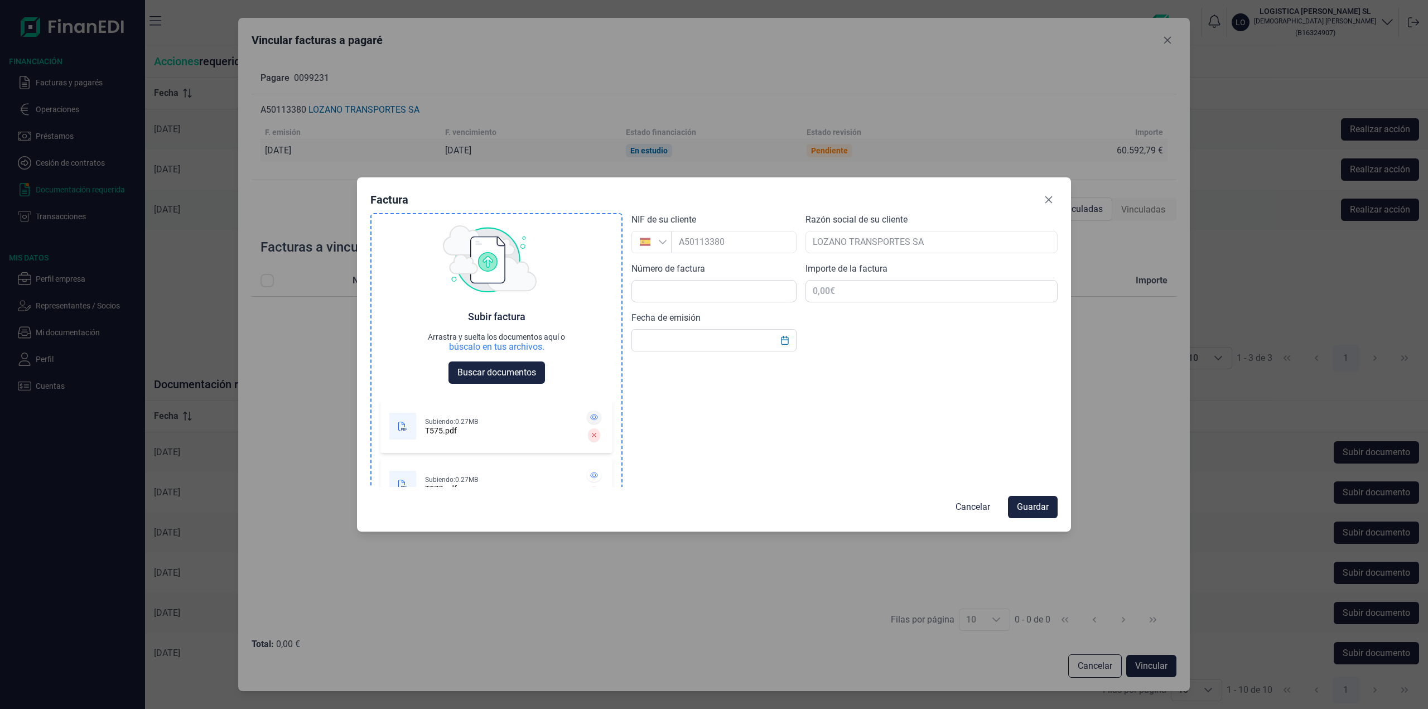
click at [590, 418] on icon at bounding box center [594, 417] width 8 height 7
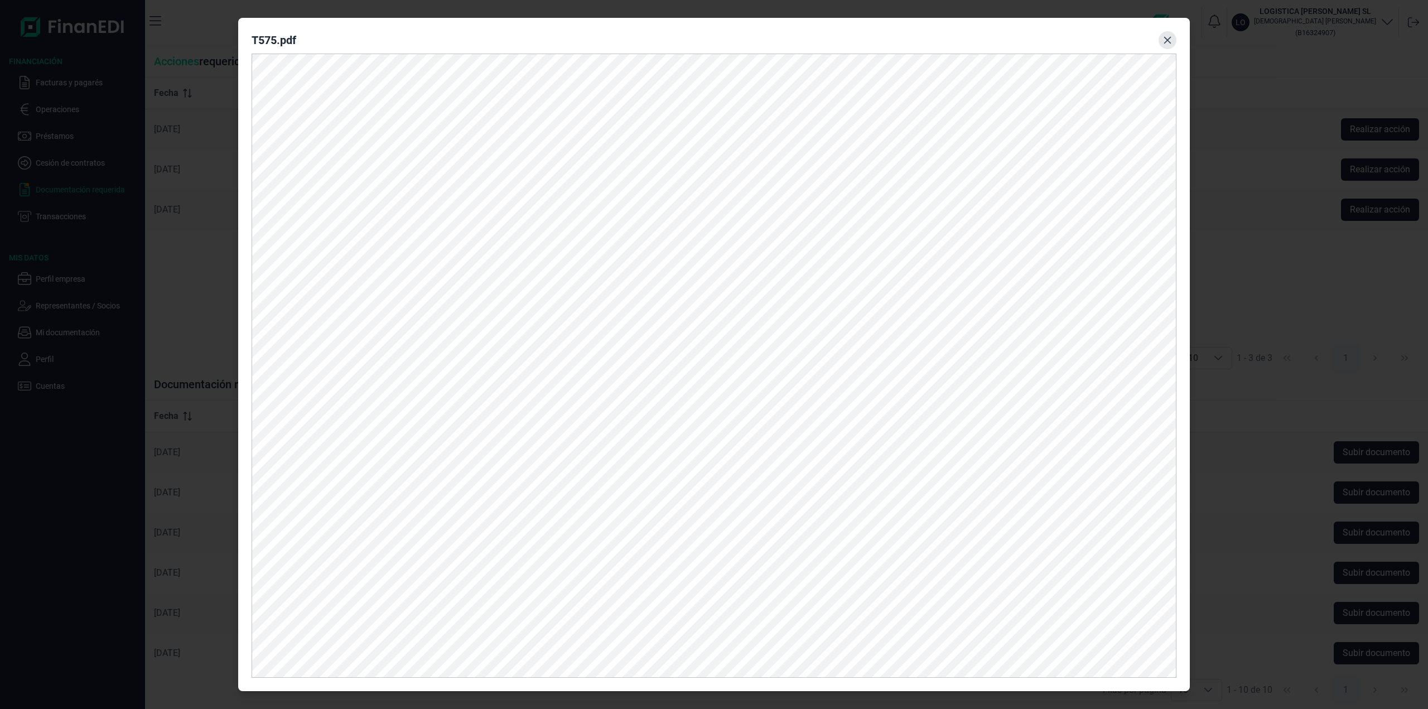
click at [1167, 46] on button "Close" at bounding box center [1167, 40] width 18 height 18
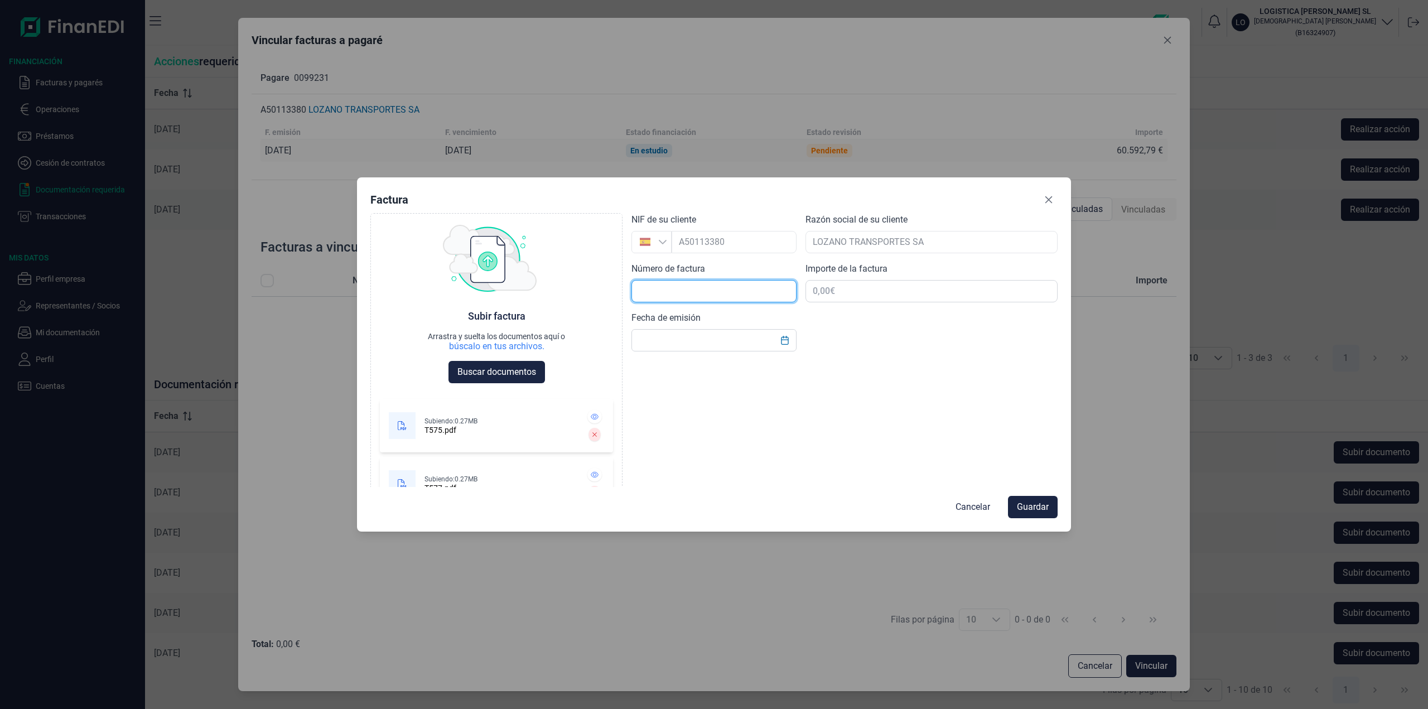
click at [726, 286] on input "text" at bounding box center [713, 291] width 165 height 22
type input "t"
type input "T575"
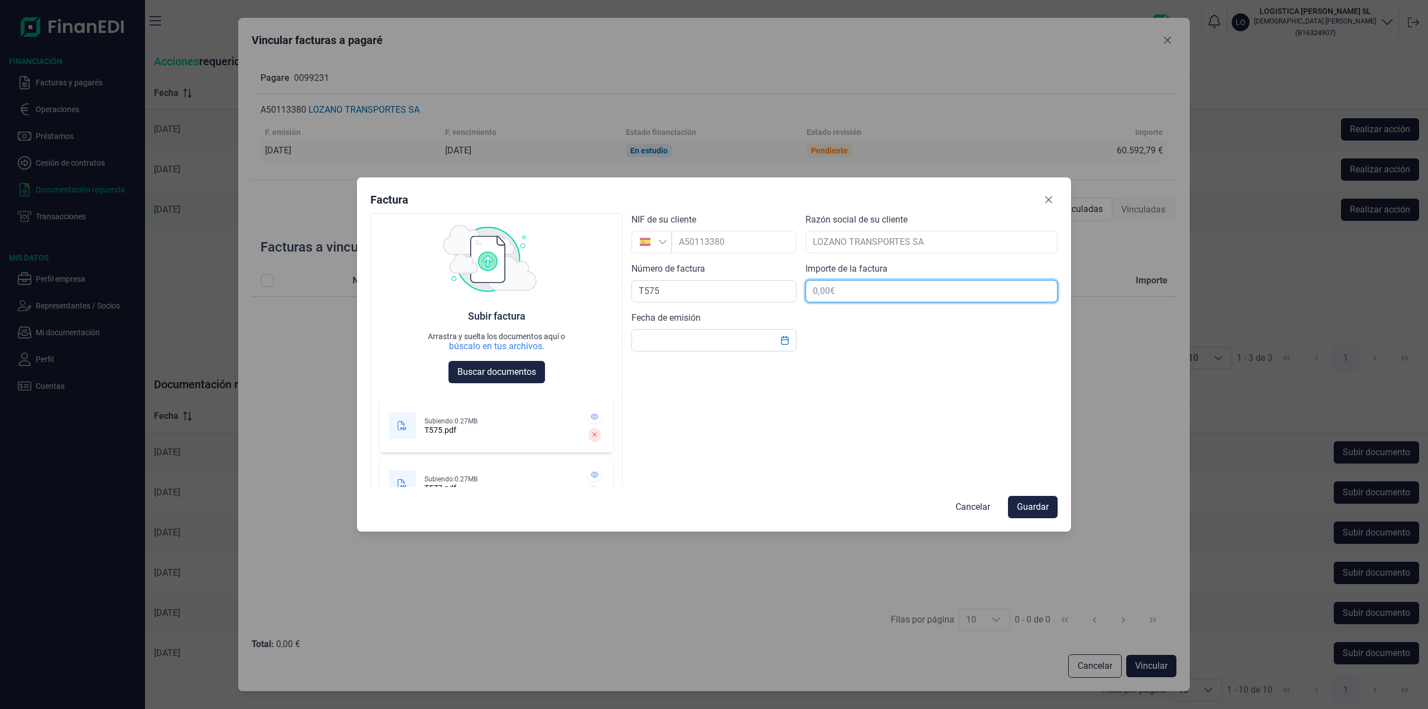
click at [858, 296] on input "text" at bounding box center [931, 291] width 252 height 22
type input "10.009,17 €"
click at [766, 347] on input "text" at bounding box center [713, 340] width 165 height 22
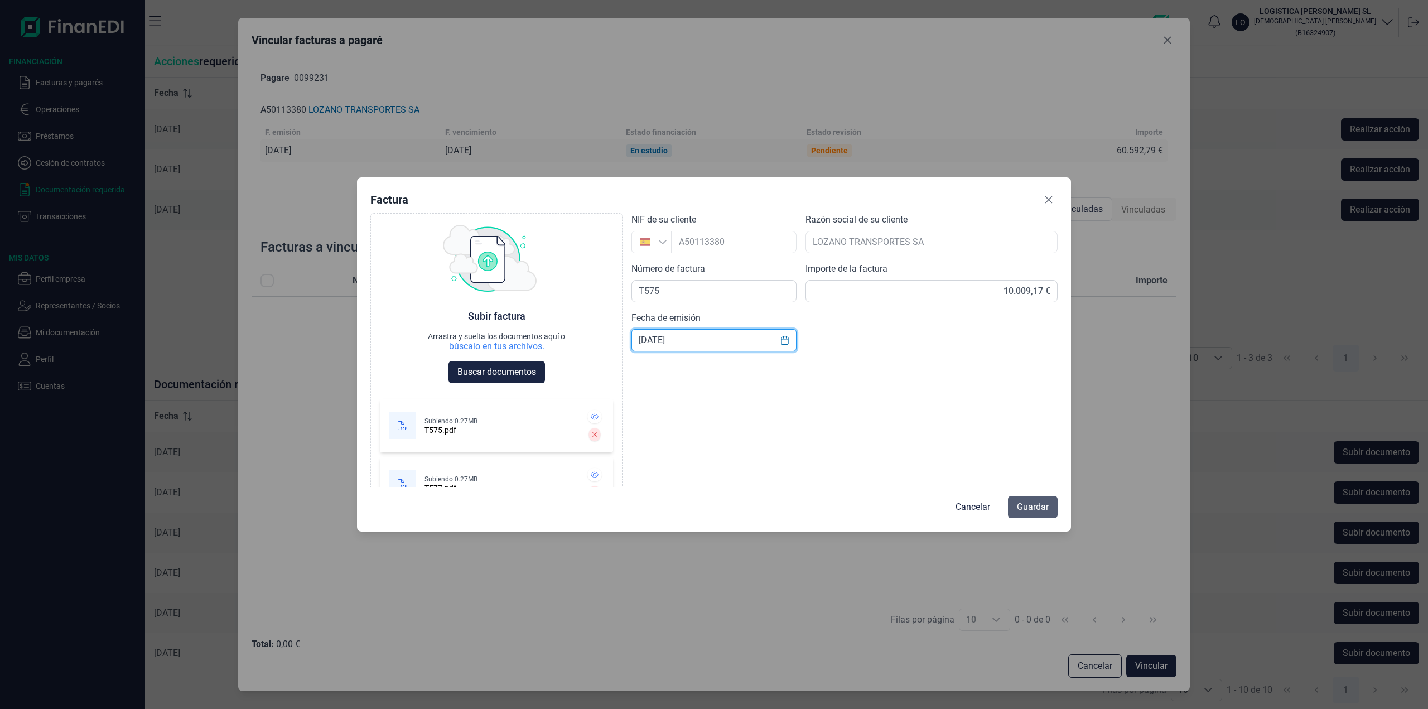
type input "[DATE]"
click at [1039, 512] on span "Guardar" at bounding box center [1033, 506] width 32 height 13
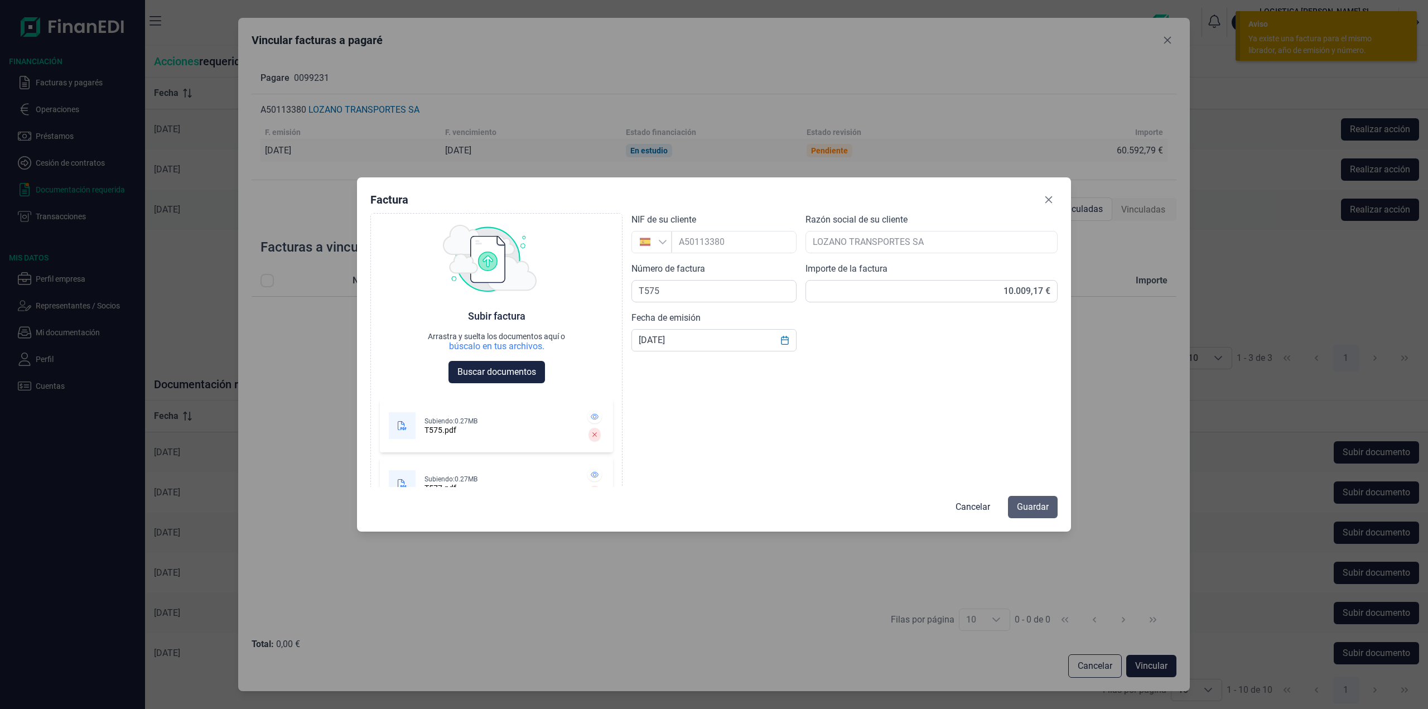
click at [1040, 504] on span "Guardar" at bounding box center [1033, 506] width 32 height 13
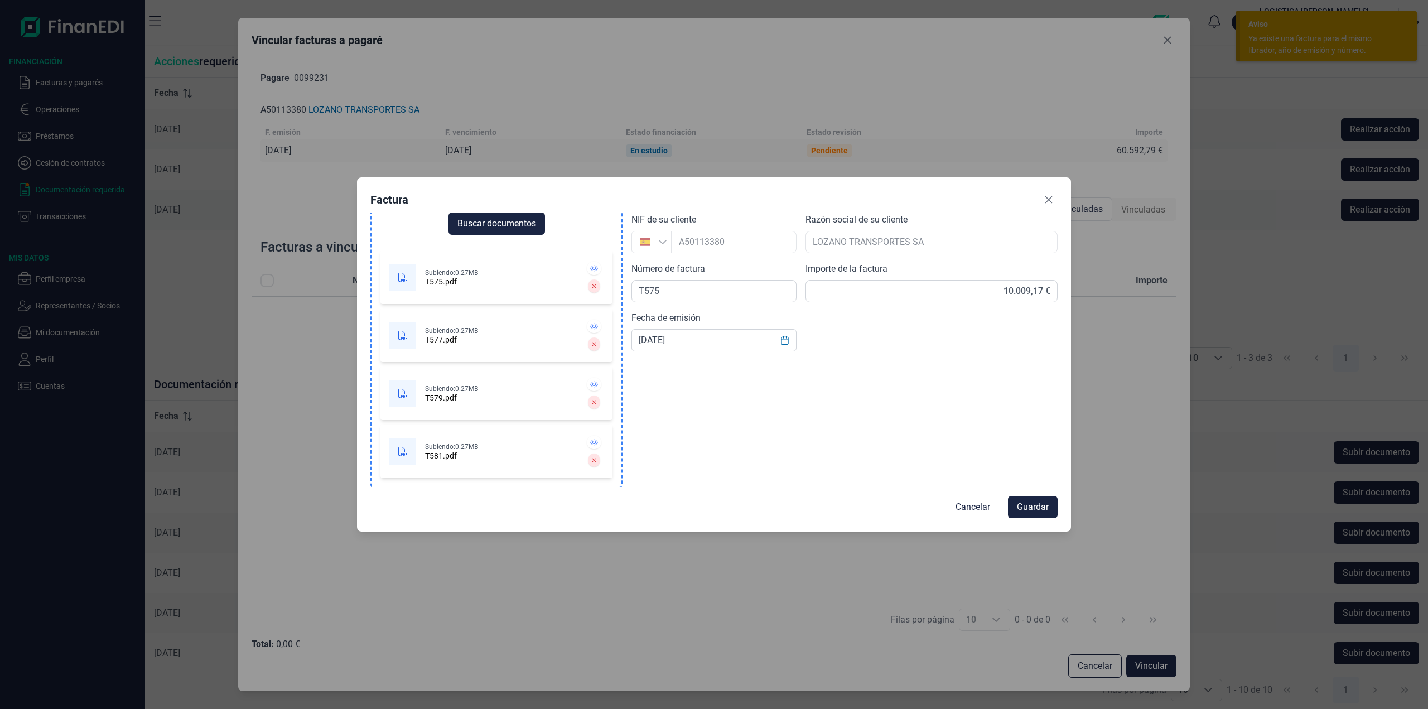
scroll to position [149, 0]
click at [591, 442] on icon at bounding box center [594, 441] width 8 height 7
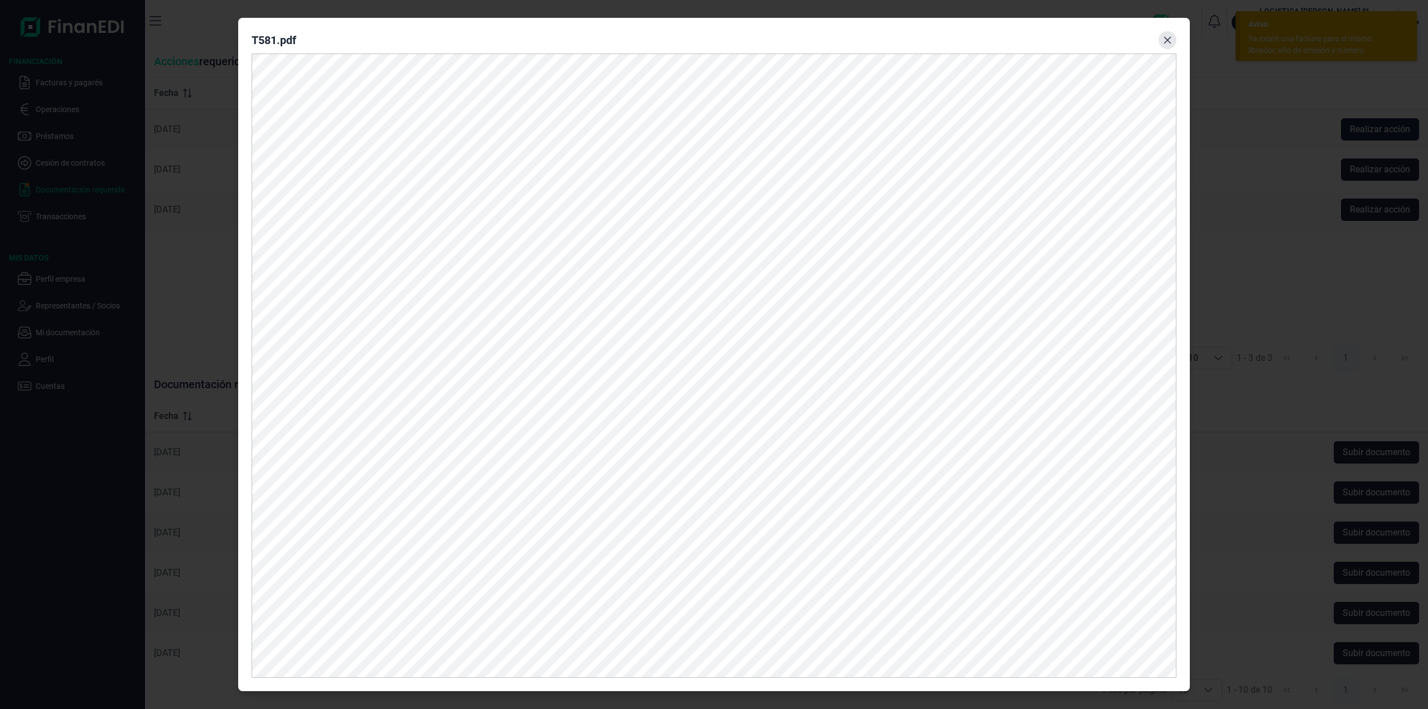
click at [1163, 41] on icon "Close" at bounding box center [1167, 40] width 9 height 9
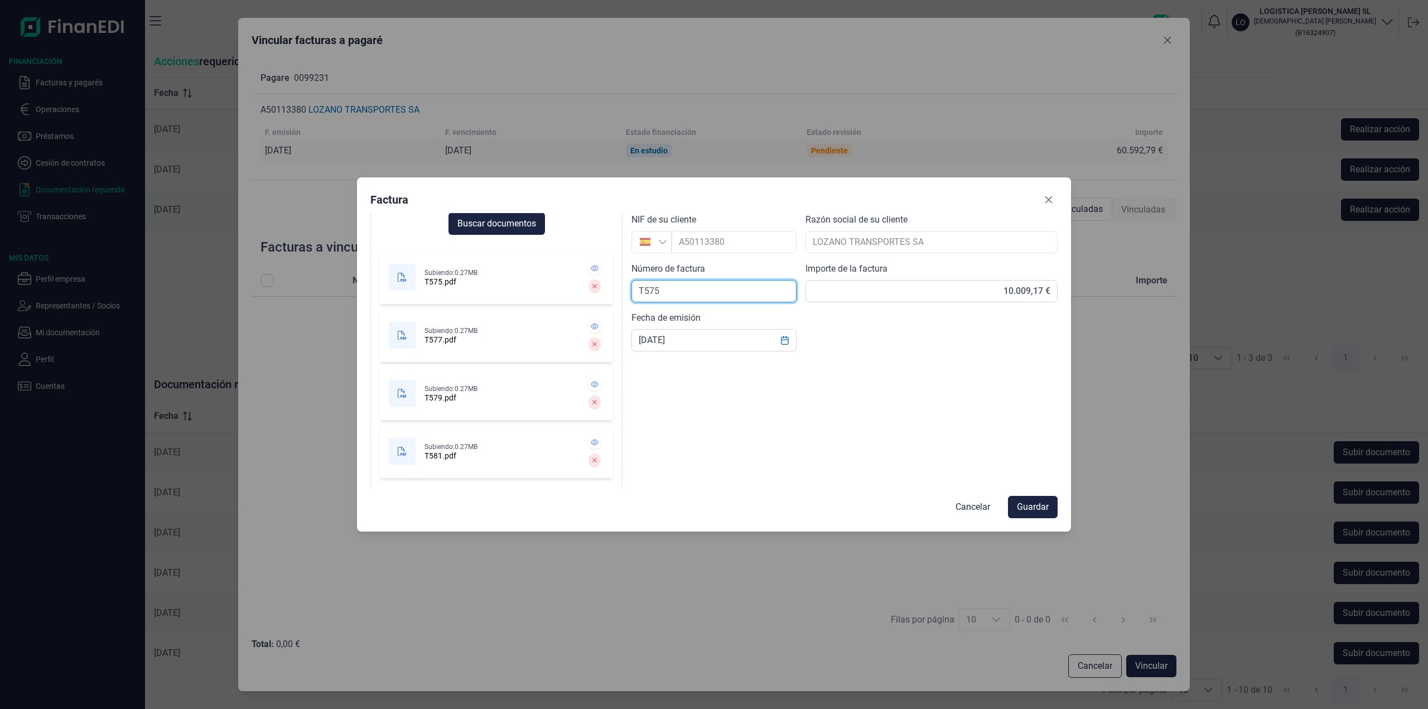
drag, startPoint x: 698, startPoint y: 300, endPoint x: 692, endPoint y: 298, distance: 6.0
click at [696, 299] on input "T575" at bounding box center [713, 291] width 165 height 22
type input "T581"
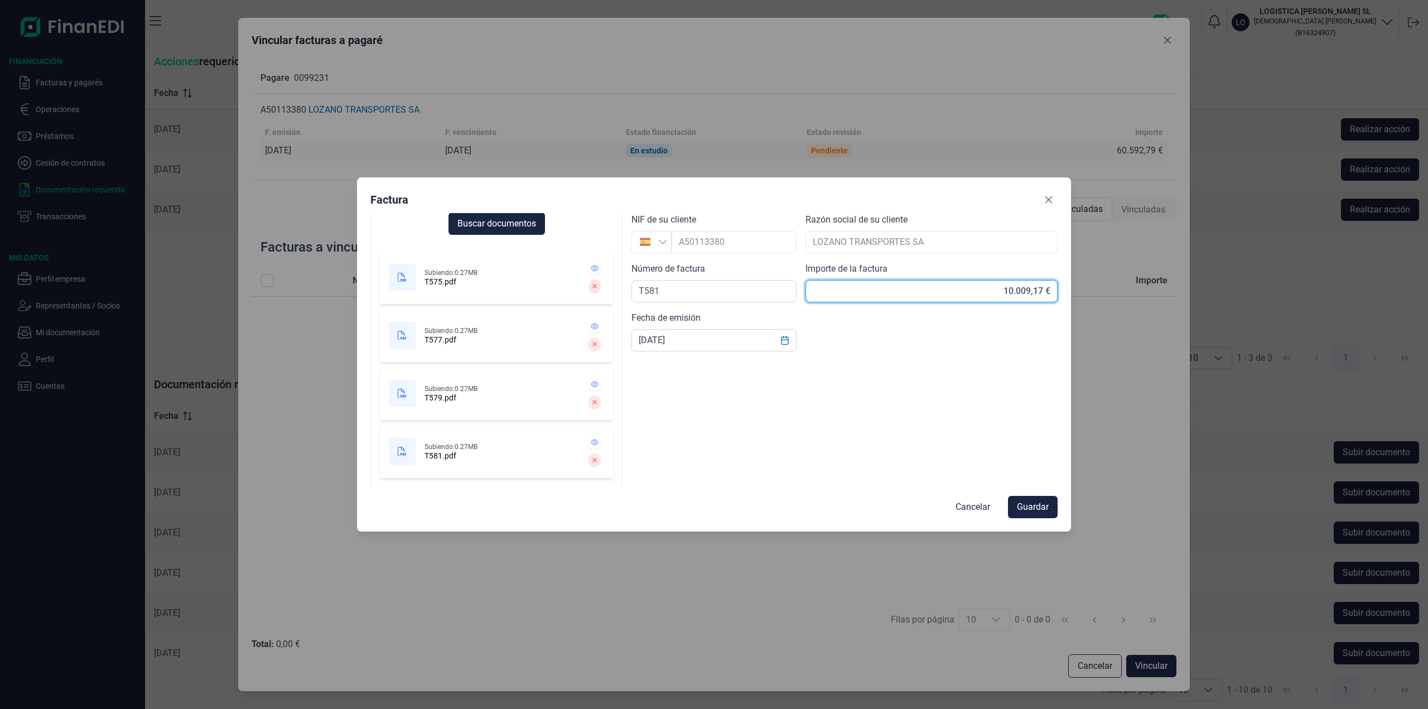
drag, startPoint x: 1004, startPoint y: 289, endPoint x: 1050, endPoint y: 289, distance: 46.3
click at [1050, 289] on input "10.009,17 €" at bounding box center [931, 291] width 252 height 22
type input "10.820,18 €"
click at [1030, 510] on span "Guardar" at bounding box center [1033, 506] width 32 height 13
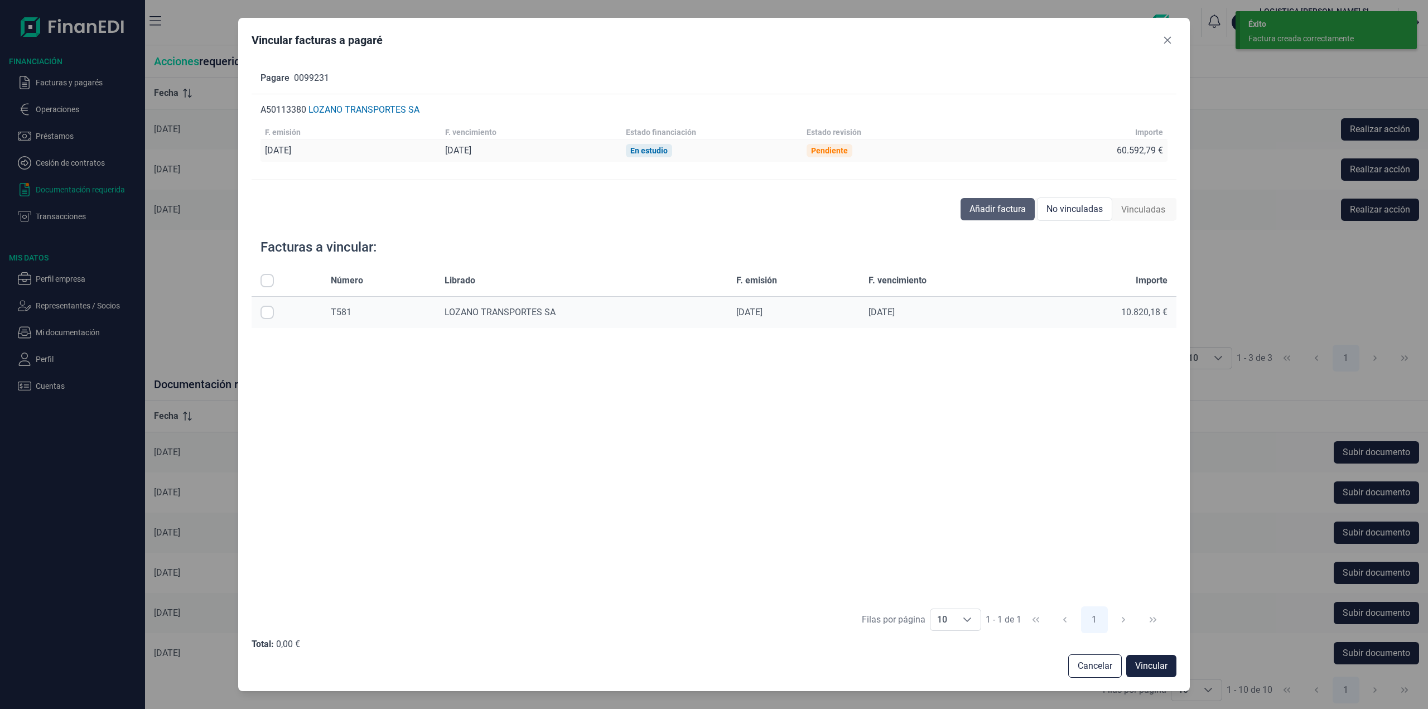
click at [974, 212] on span "Añadir factura" at bounding box center [997, 208] width 56 height 13
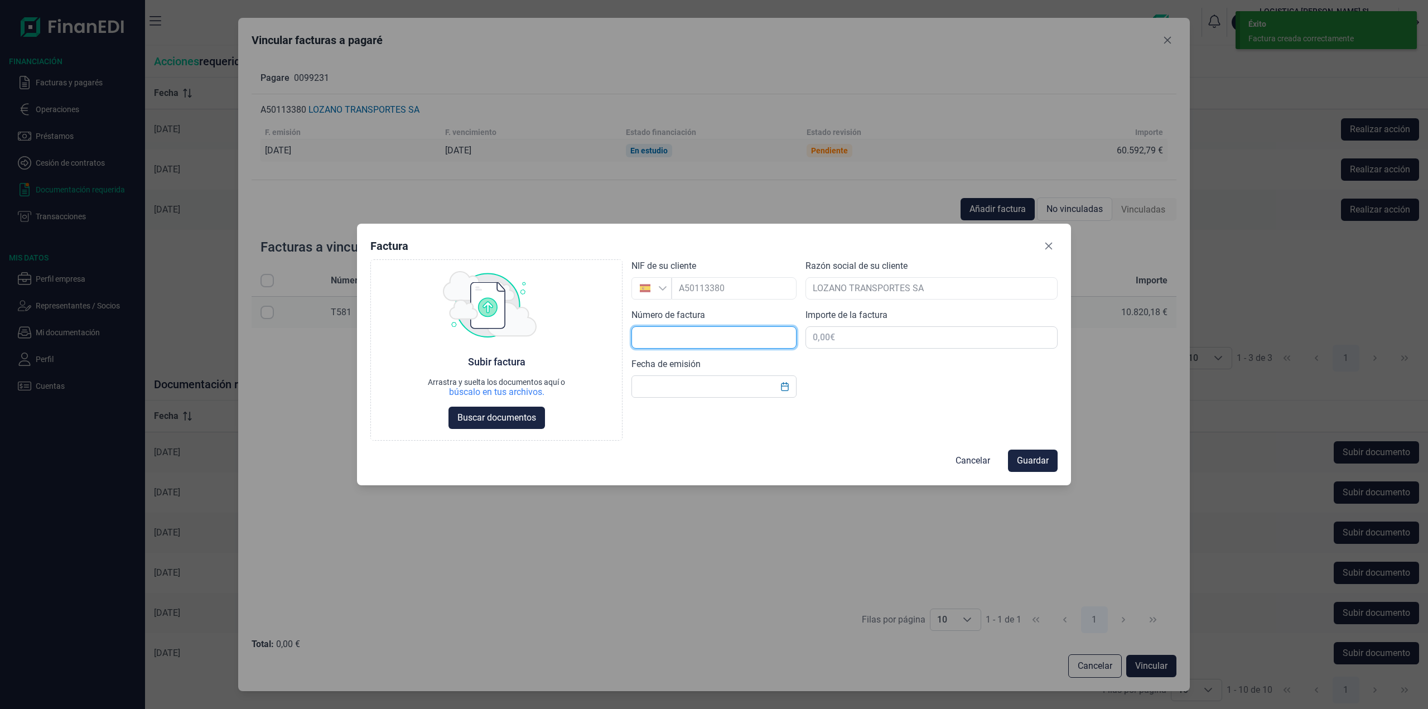
click at [724, 335] on input "text" at bounding box center [713, 337] width 165 height 22
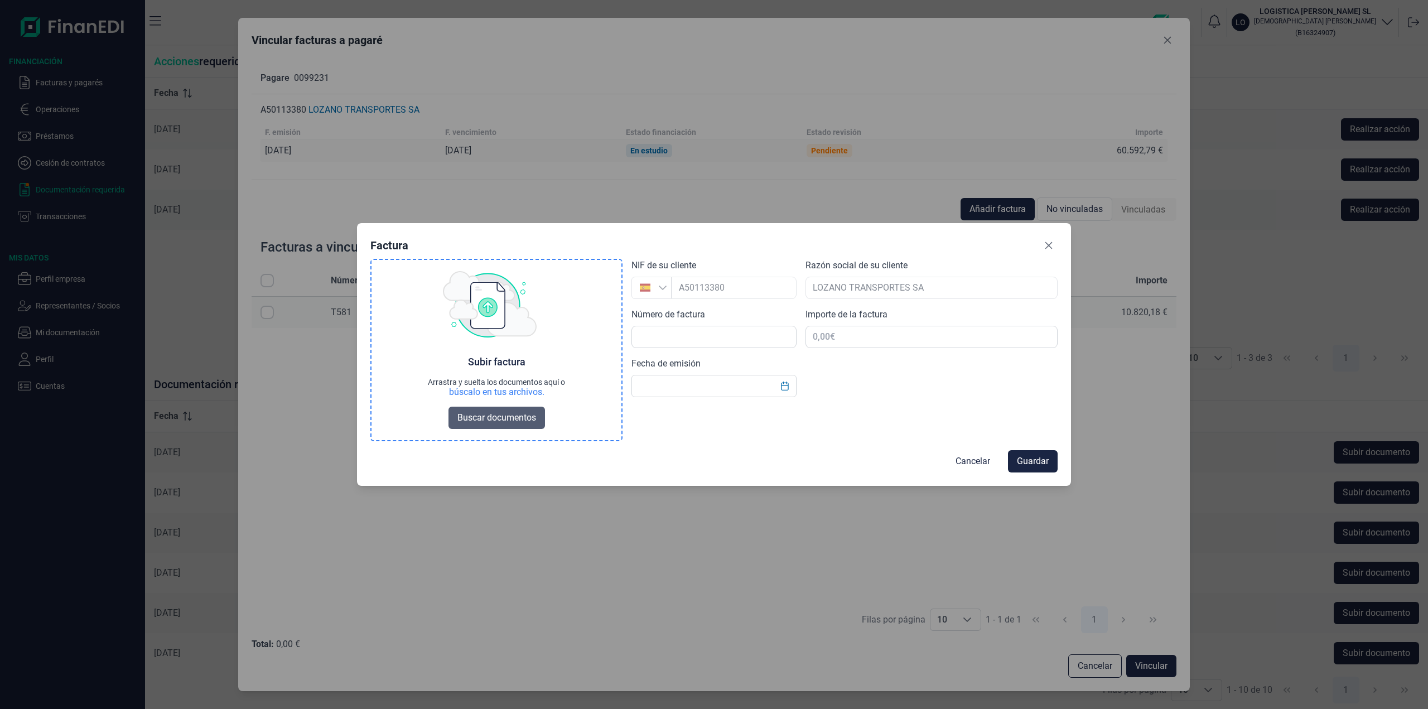
click at [510, 412] on span "Buscar documentos" at bounding box center [496, 417] width 79 height 13
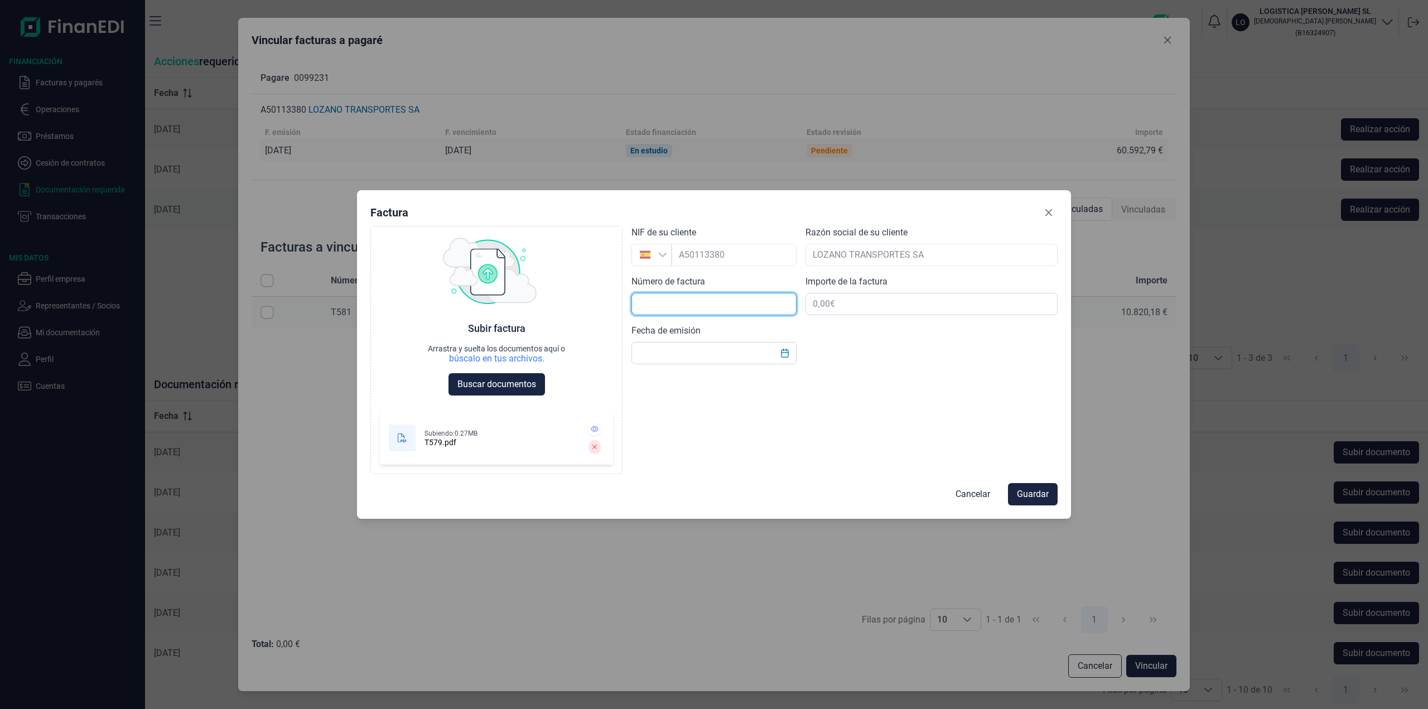
click at [760, 308] on input "text" at bounding box center [713, 304] width 165 height 22
type input "T579"
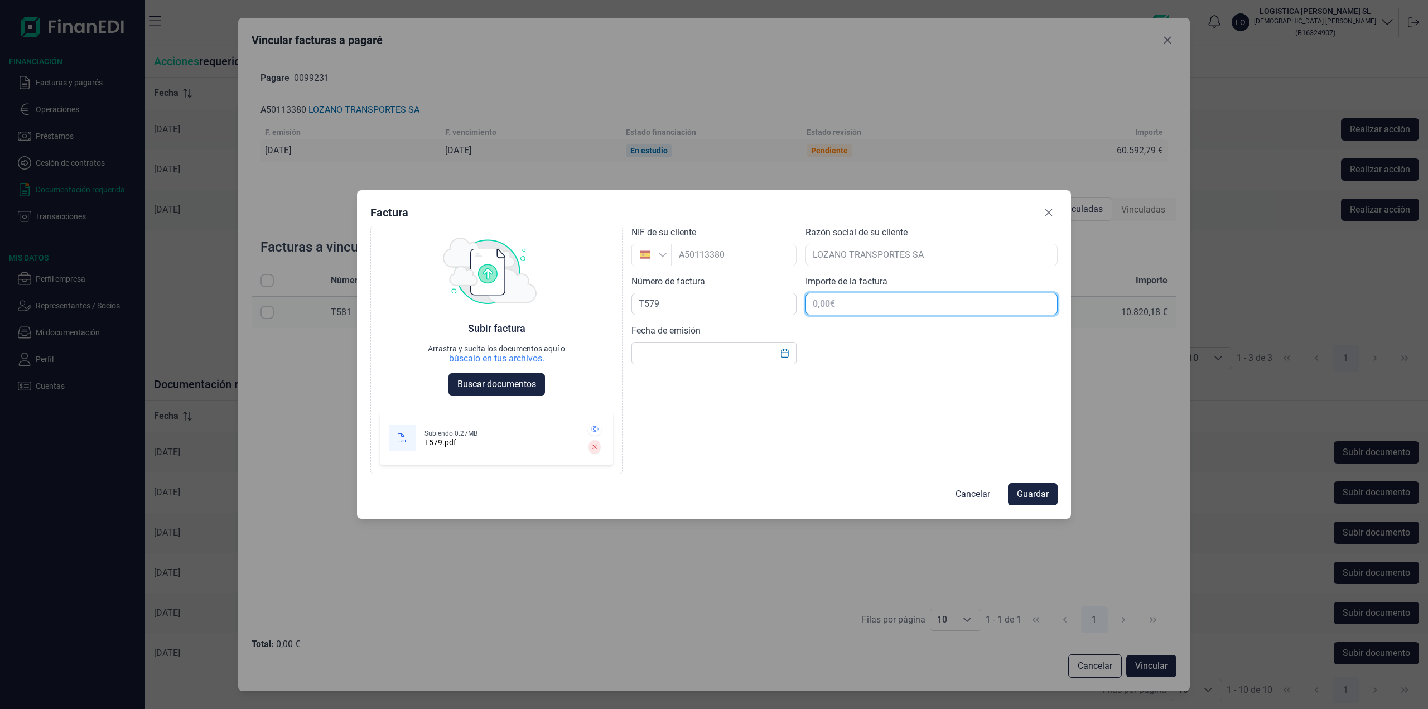
click at [846, 307] on input "text" at bounding box center [931, 304] width 252 height 22
type input "17.361,50 €"
click at [739, 354] on input "text" at bounding box center [713, 353] width 165 height 22
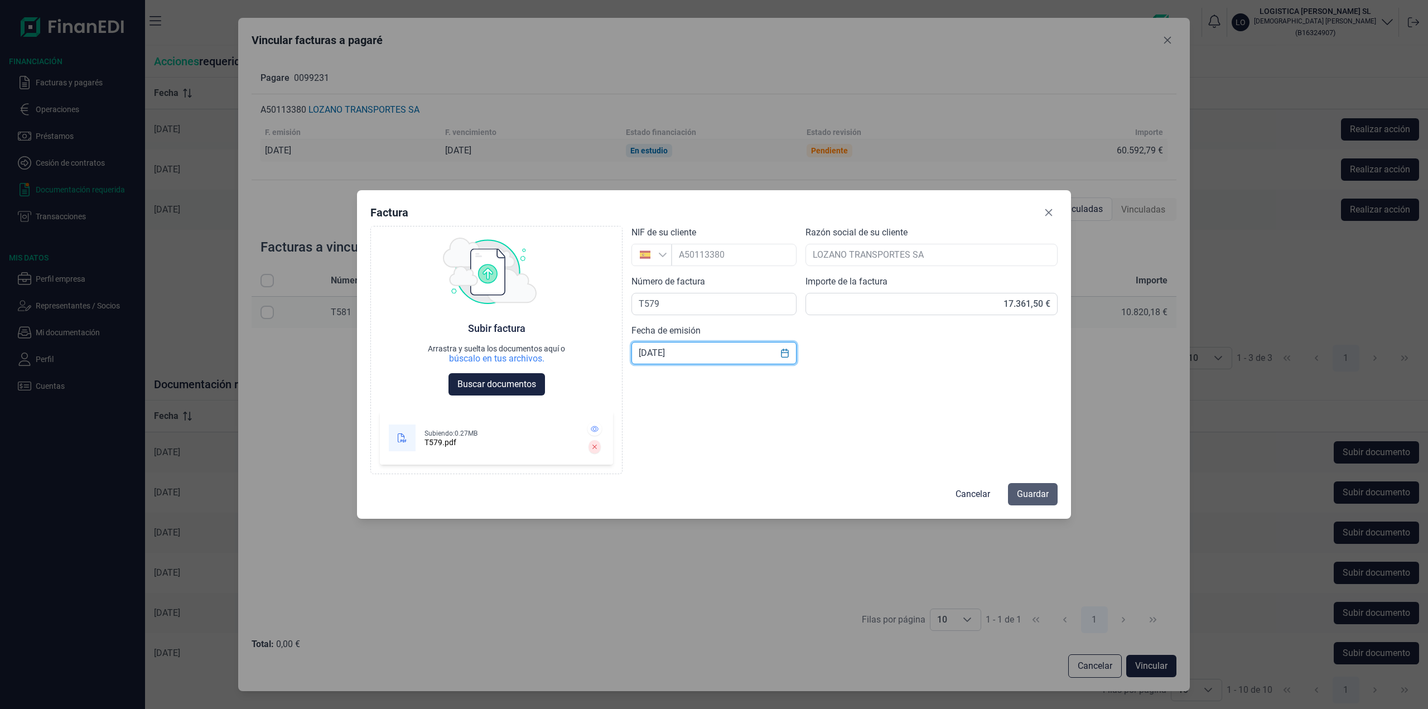
type input "[DATE]"
click at [1024, 499] on span "Guardar" at bounding box center [1033, 493] width 32 height 13
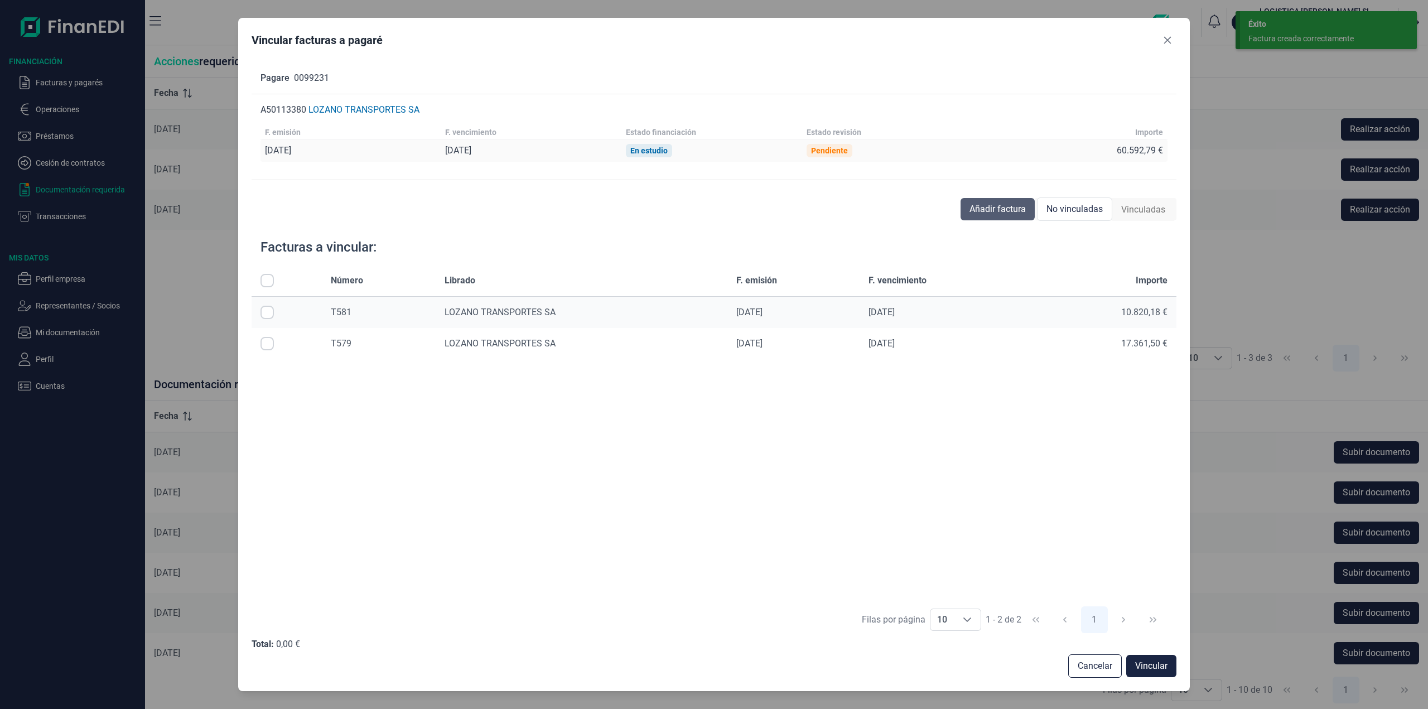
click at [998, 200] on button "Añadir factura" at bounding box center [997, 209] width 74 height 22
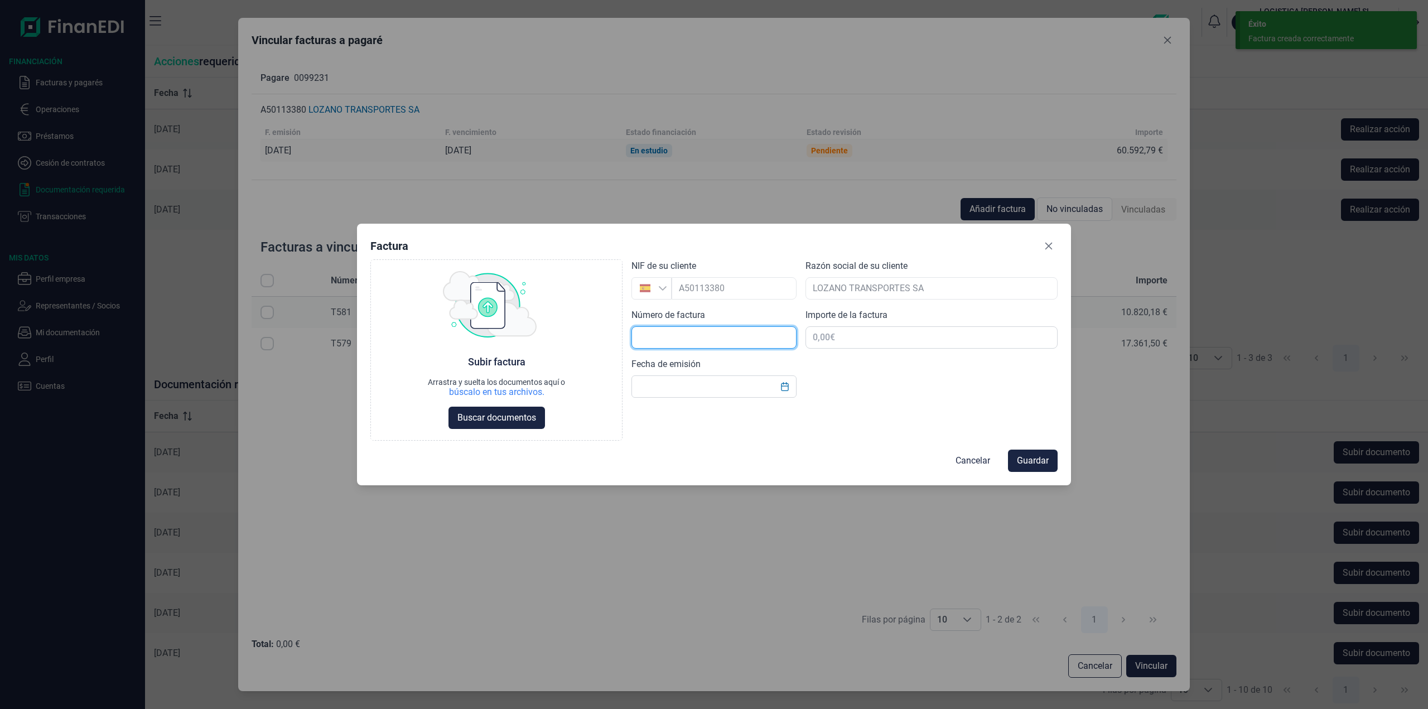
click at [711, 339] on input "text" at bounding box center [713, 337] width 165 height 22
type input "T577"
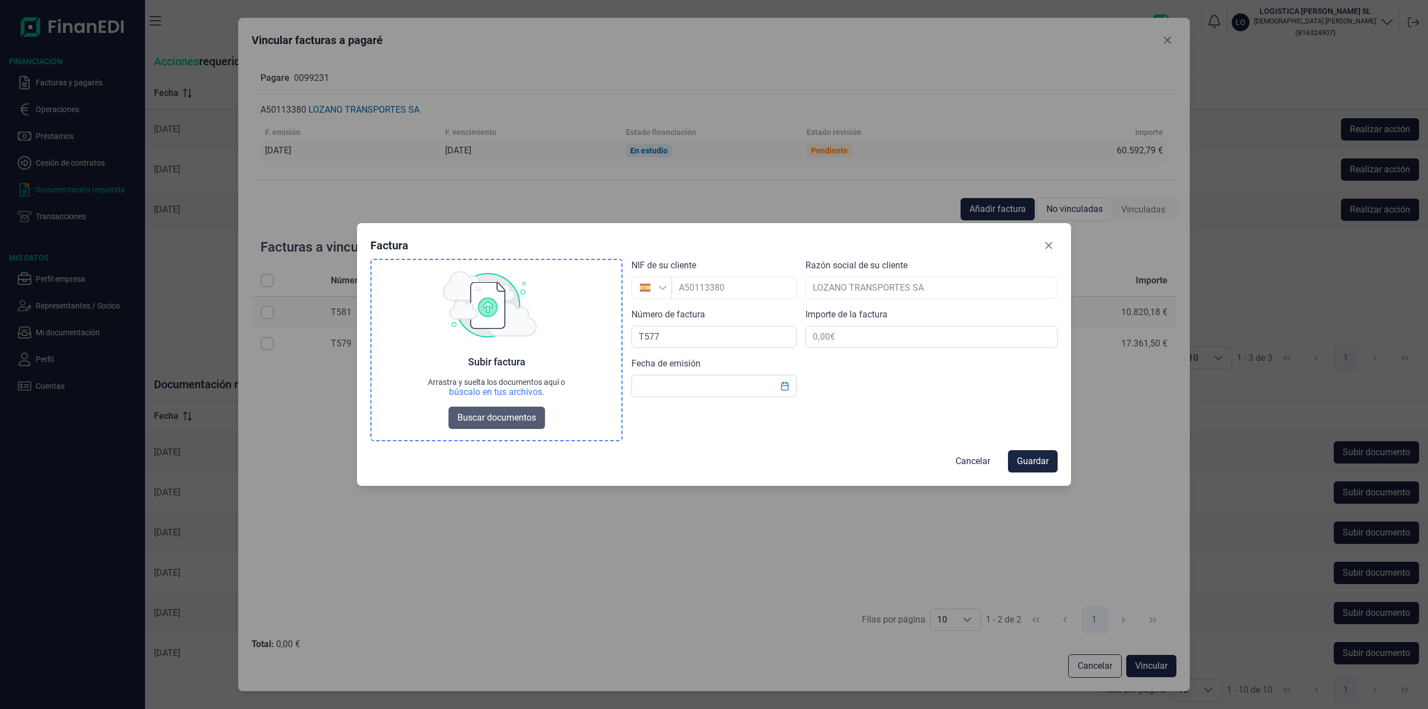
click at [516, 416] on span "Buscar documentos" at bounding box center [496, 417] width 79 height 13
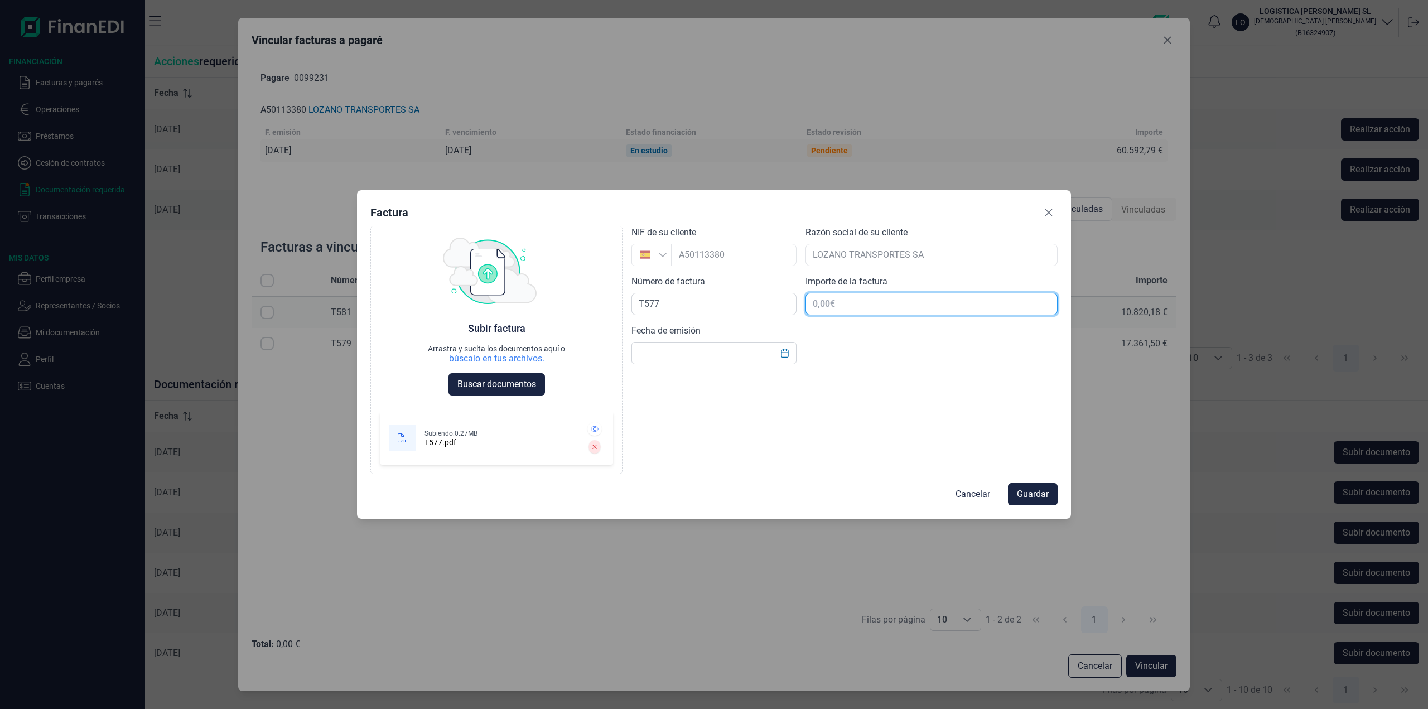
click at [851, 302] on input "text" at bounding box center [931, 304] width 252 height 22
type input "22.401,94 €"
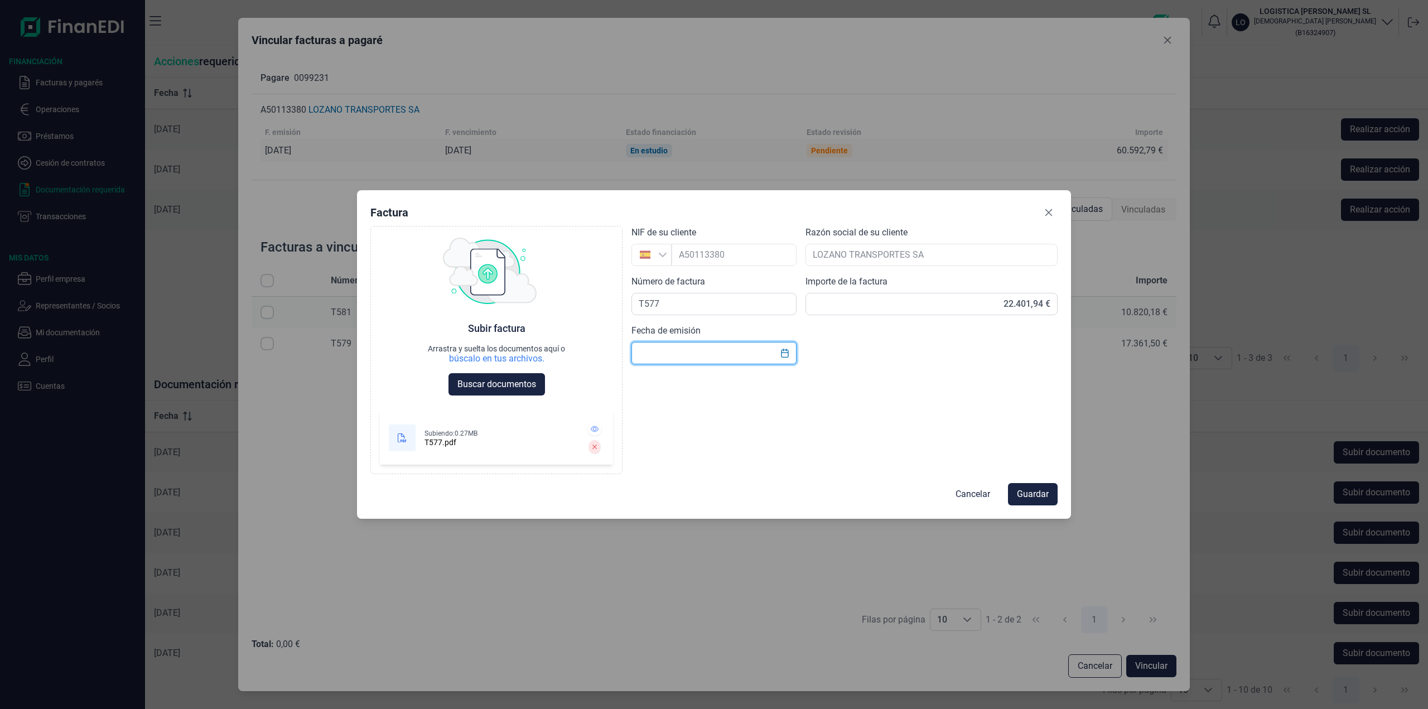
click at [709, 359] on input "text" at bounding box center [713, 353] width 165 height 22
type input "[DATE]"
click at [1027, 493] on span "Guardar" at bounding box center [1033, 493] width 32 height 13
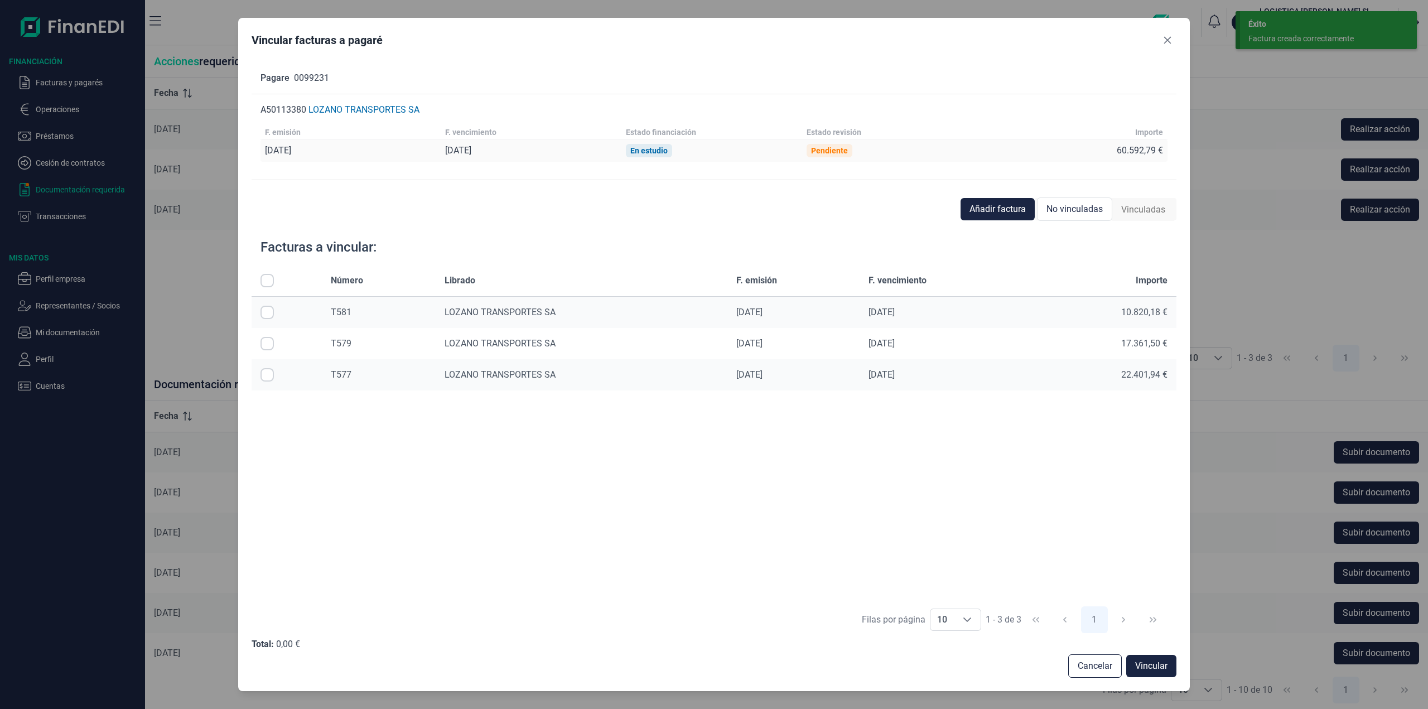
click at [265, 311] on input "Row Selected null" at bounding box center [266, 312] width 13 height 13
checkbox input "true"
click at [261, 345] on input "Row Selected null" at bounding box center [266, 343] width 13 height 13
checkbox input "true"
click at [267, 371] on input "Row Selected null" at bounding box center [266, 374] width 13 height 13
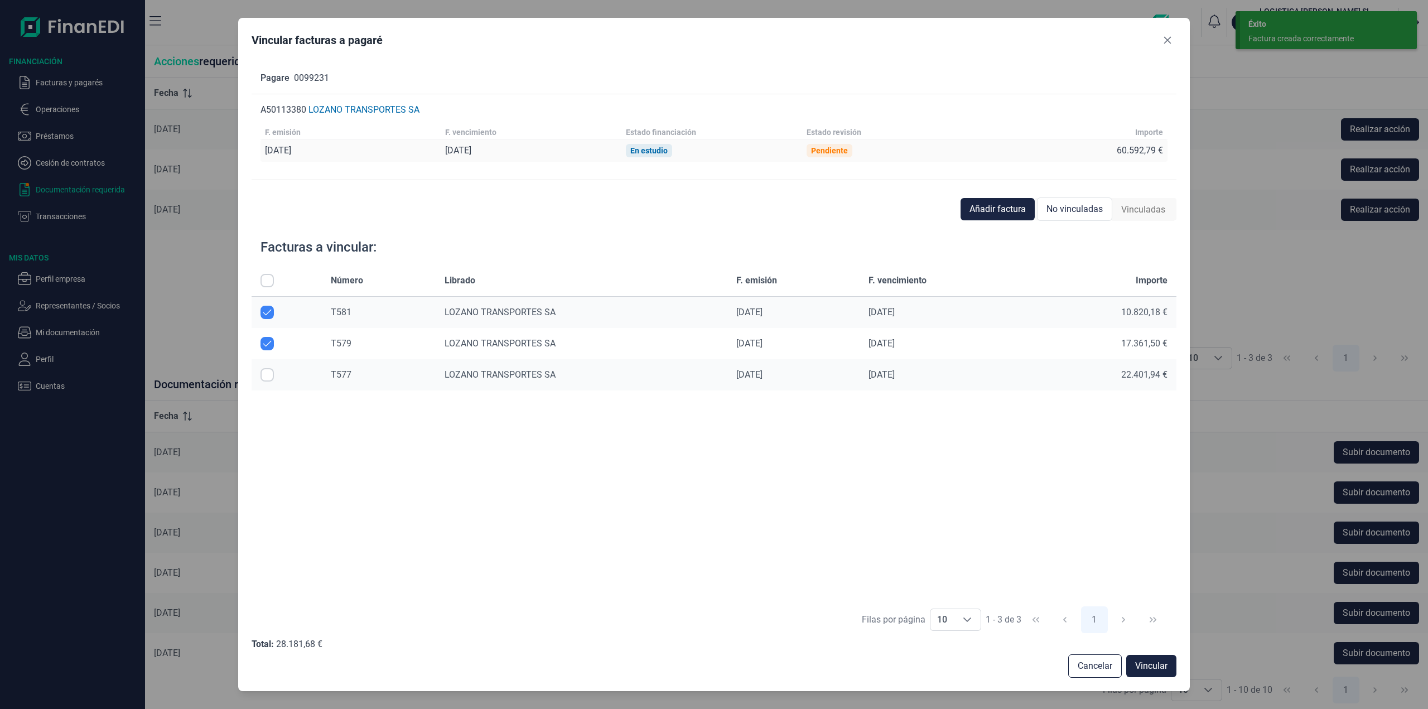
checkbox input "true"
click at [1146, 674] on button "Vincular" at bounding box center [1151, 666] width 50 height 22
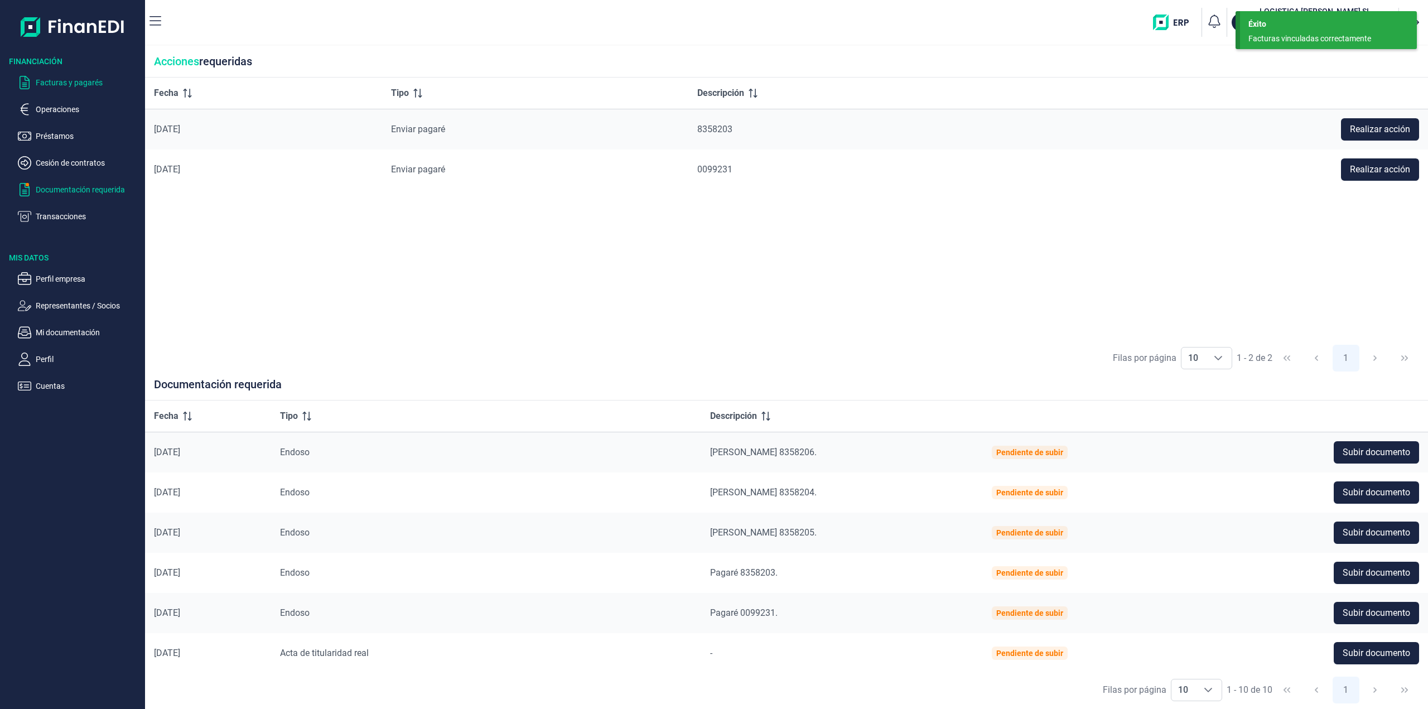
click at [78, 80] on p "Facturas y pagarés" at bounding box center [88, 82] width 105 height 13
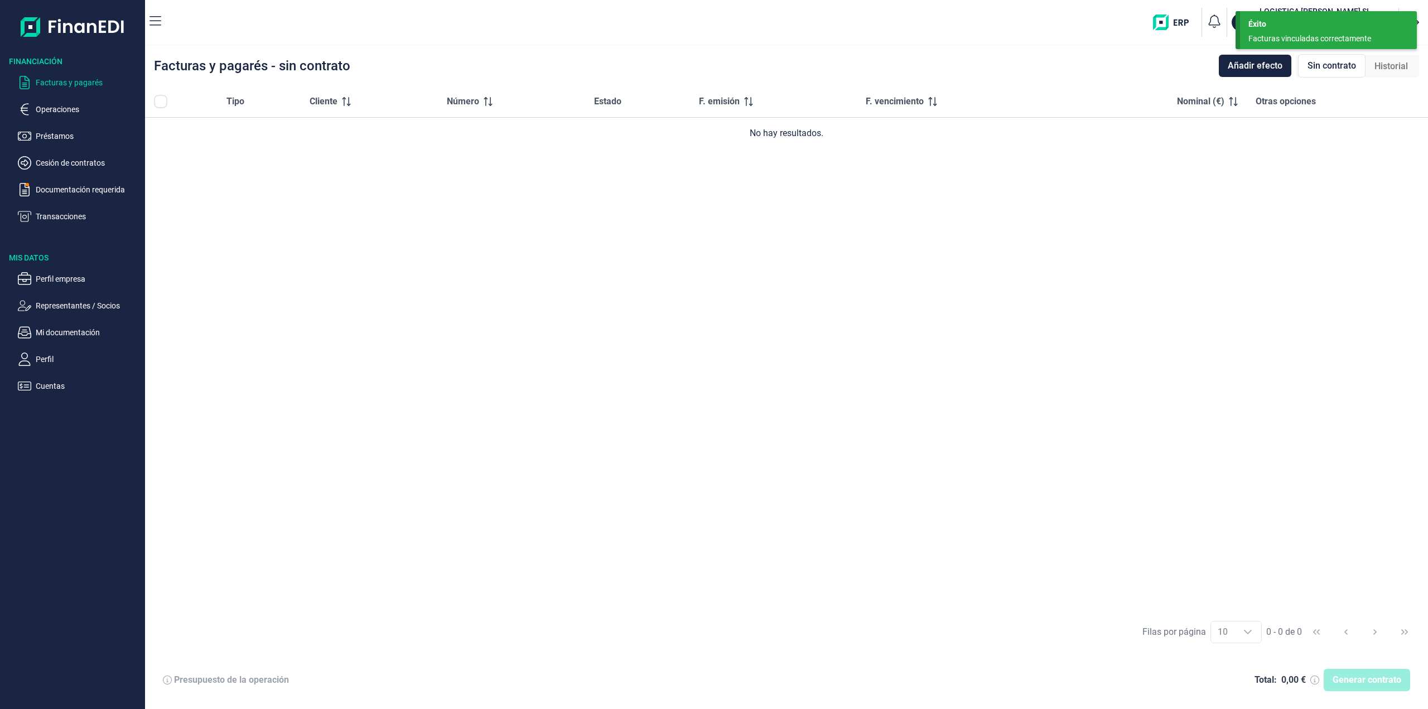
checkbox input "true"
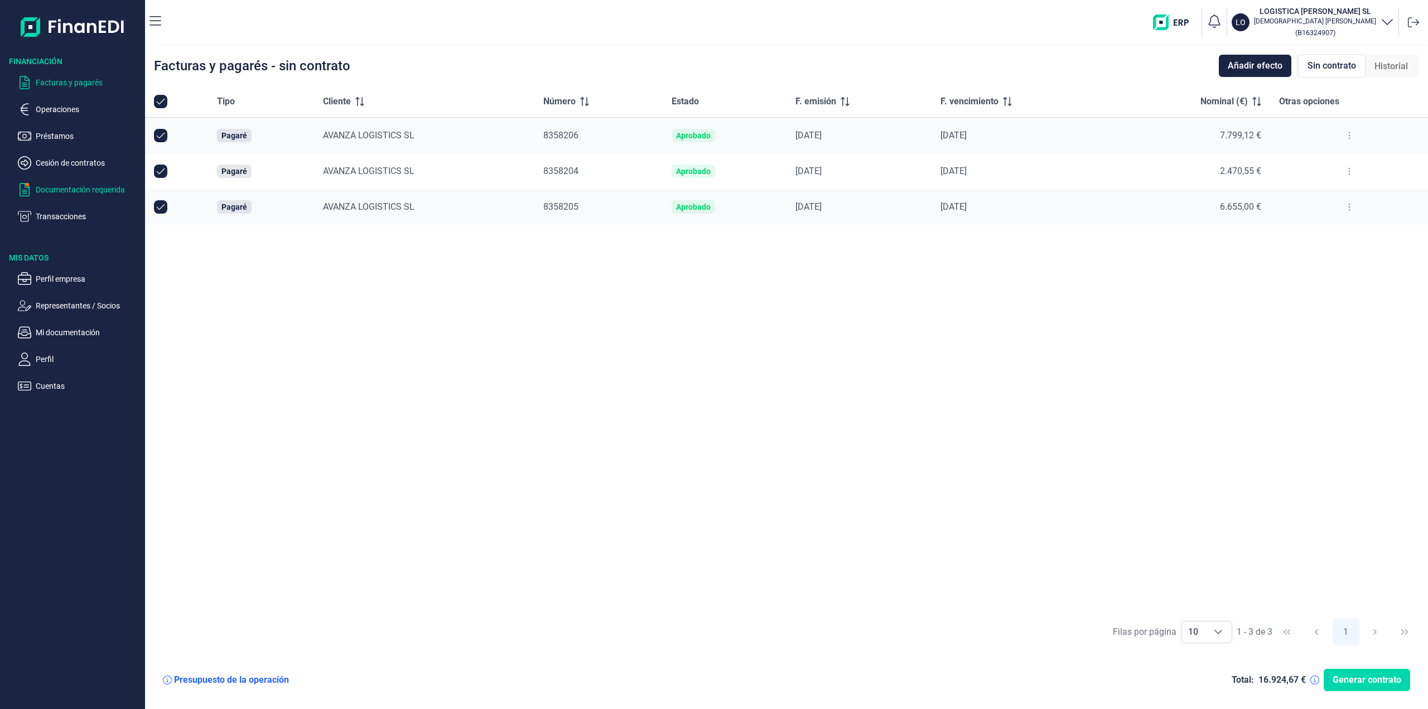
click at [77, 189] on p "Documentación requerida" at bounding box center [88, 189] width 105 height 13
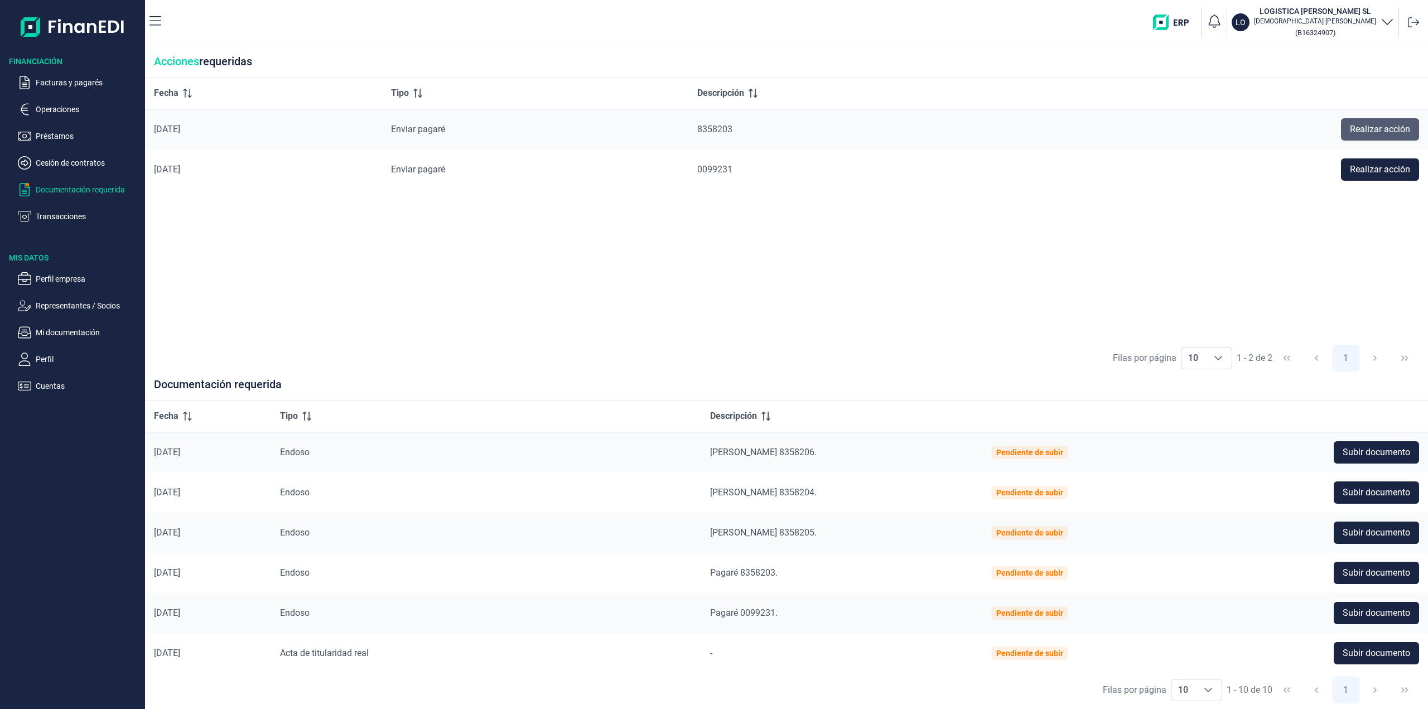
click at [1390, 124] on span "Realizar acción" at bounding box center [1380, 129] width 60 height 13
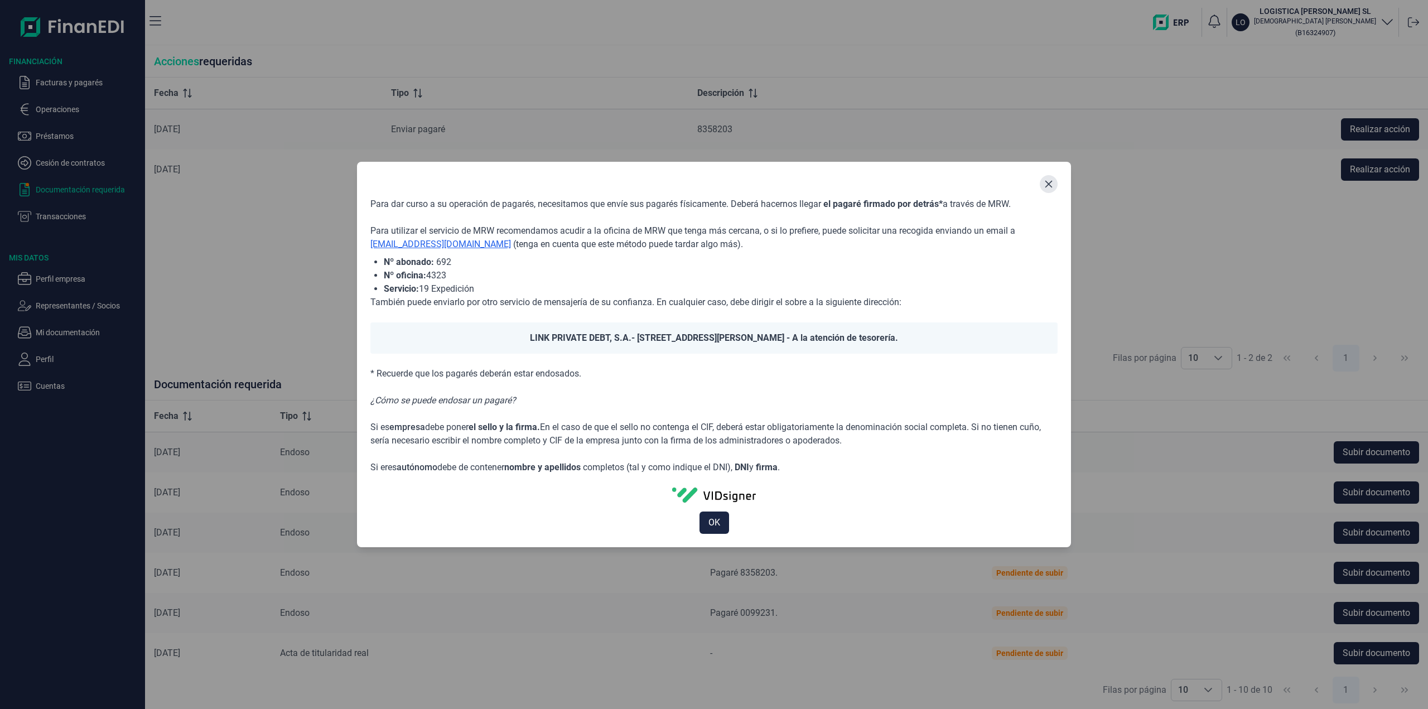
click at [1051, 186] on icon "Close" at bounding box center [1048, 184] width 9 height 9
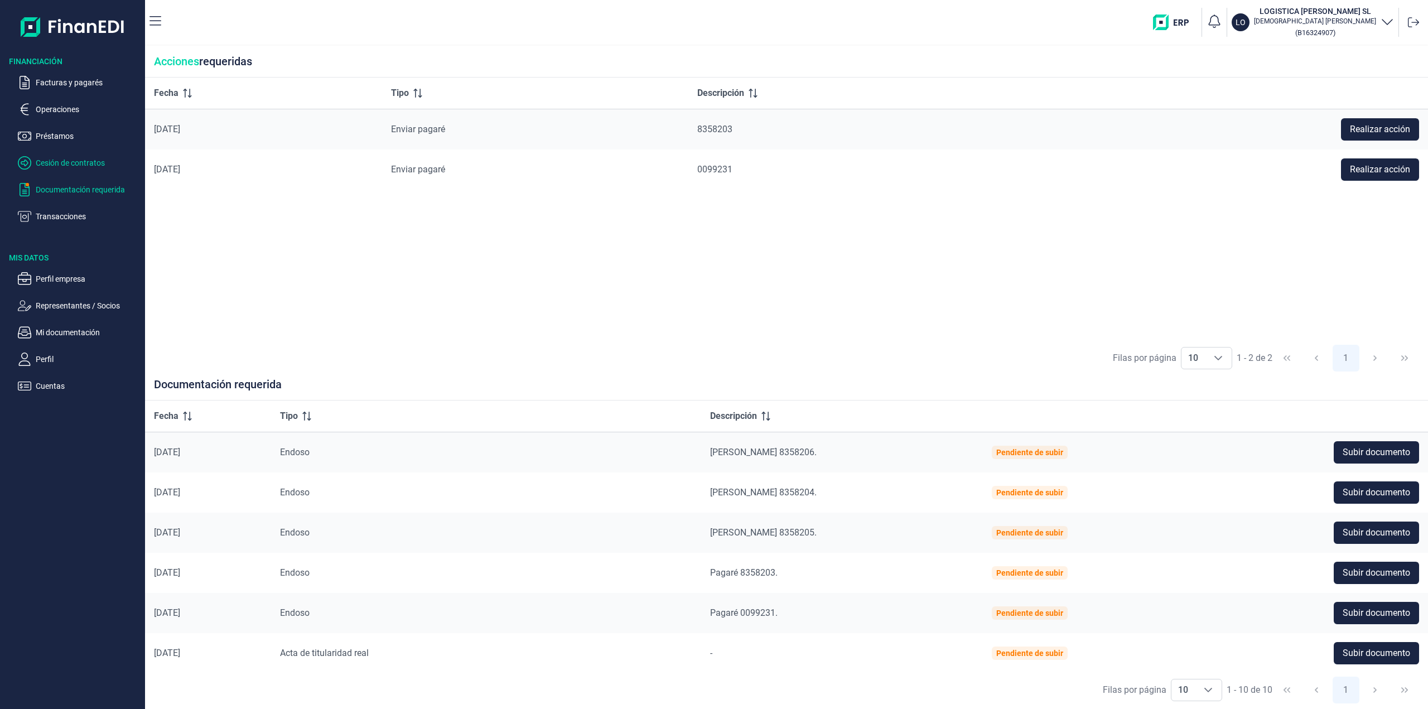
click at [73, 161] on p "Cesión de contratos" at bounding box center [88, 162] width 105 height 13
